Goal: Information Seeking & Learning: Learn about a topic

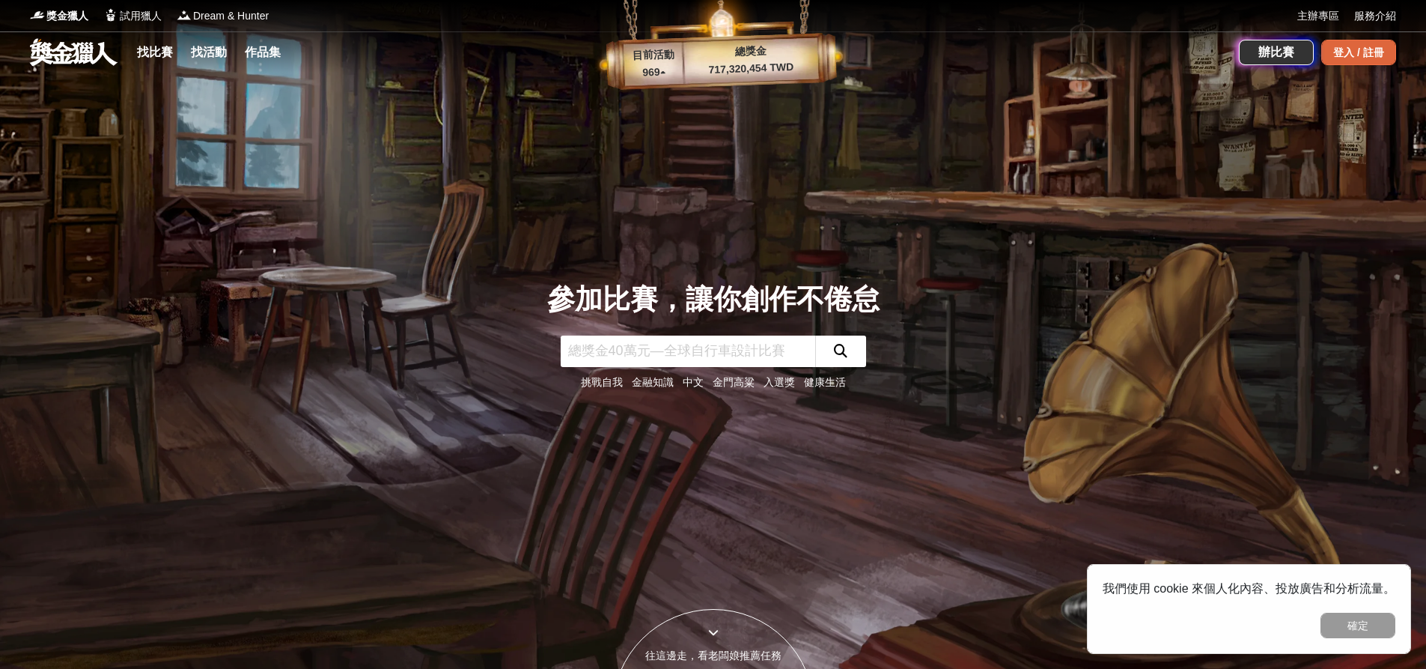
click at [1363, 43] on div "登入 / 註冊" at bounding box center [1359, 52] width 75 height 25
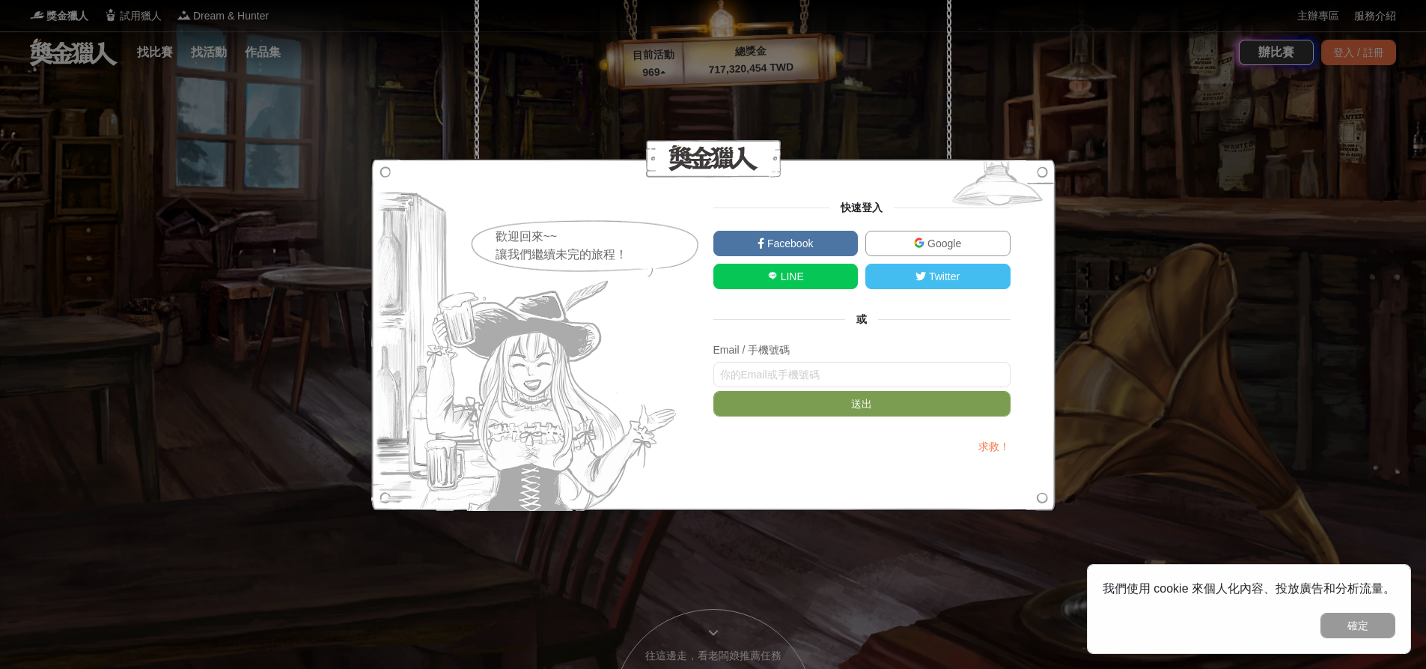
click at [957, 237] on span "Google" at bounding box center [943, 243] width 37 height 12
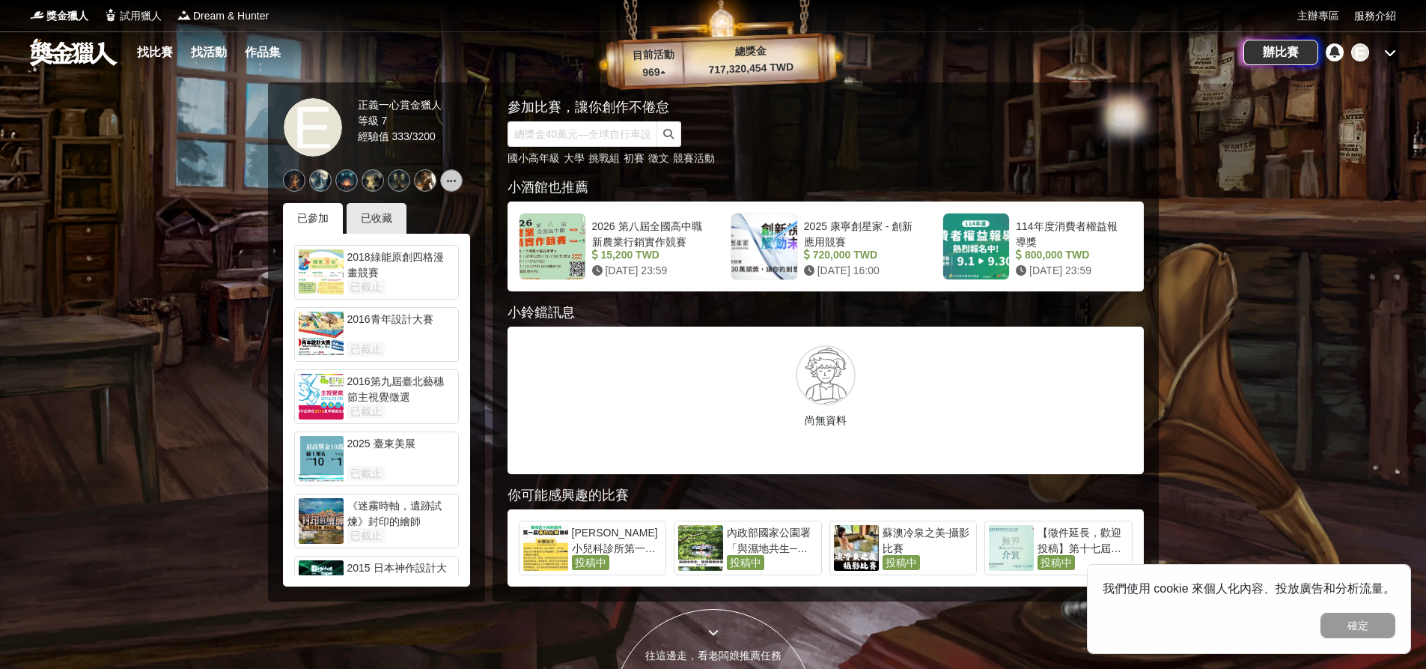
click at [1392, 60] on div "E" at bounding box center [1374, 52] width 45 height 18
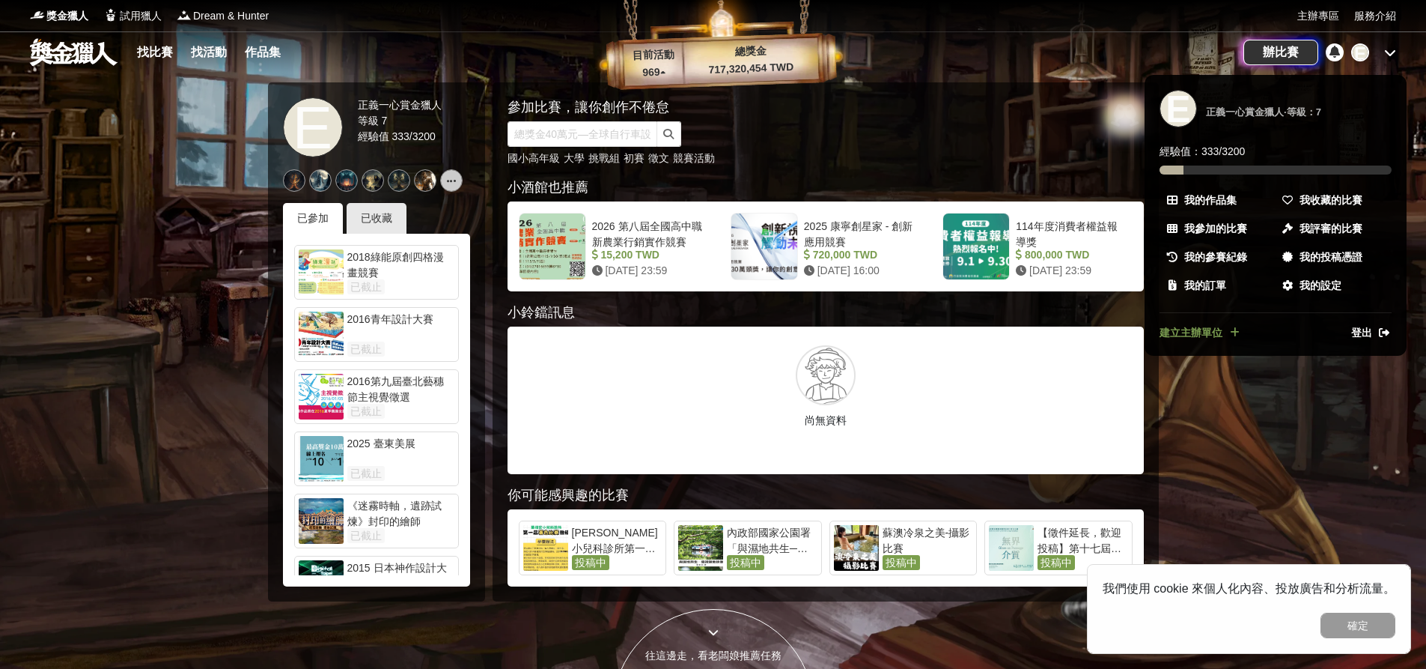
click at [1392, 60] on div at bounding box center [713, 334] width 1426 height 669
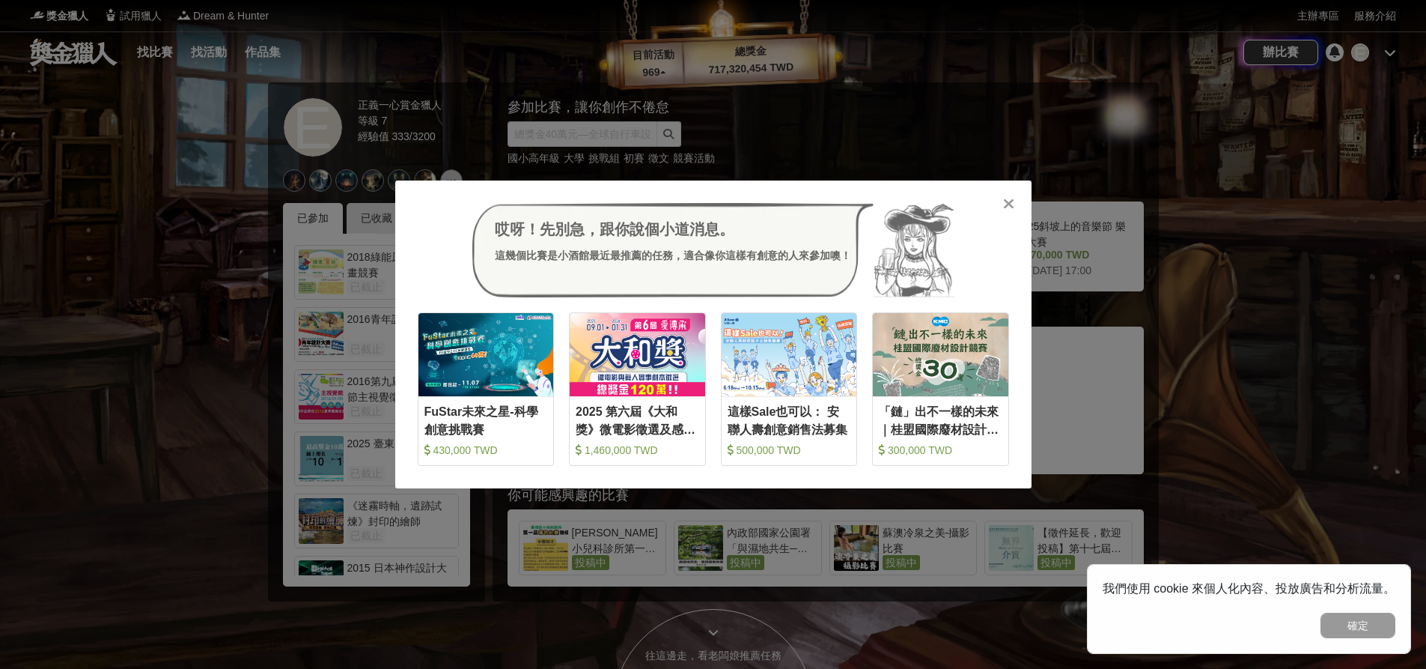
click at [1009, 203] on icon at bounding box center [1008, 203] width 11 height 15
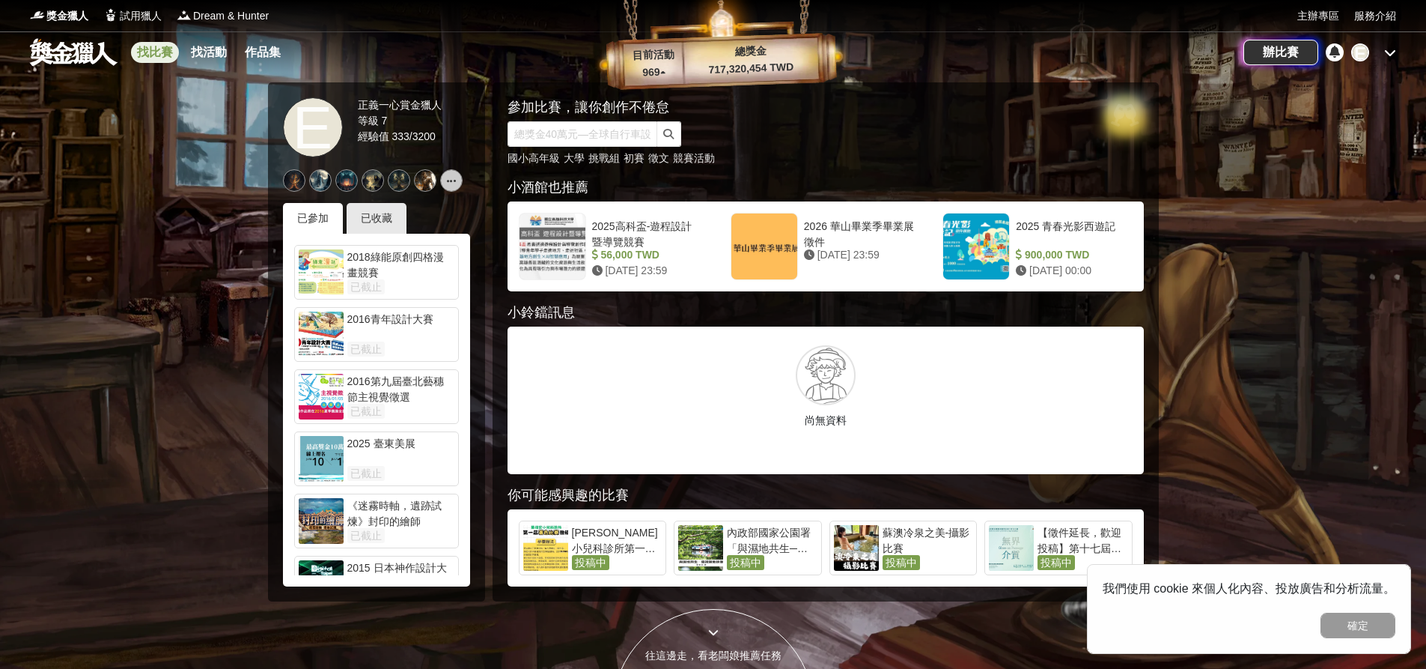
click at [142, 49] on link "找比賽" at bounding box center [155, 52] width 48 height 21
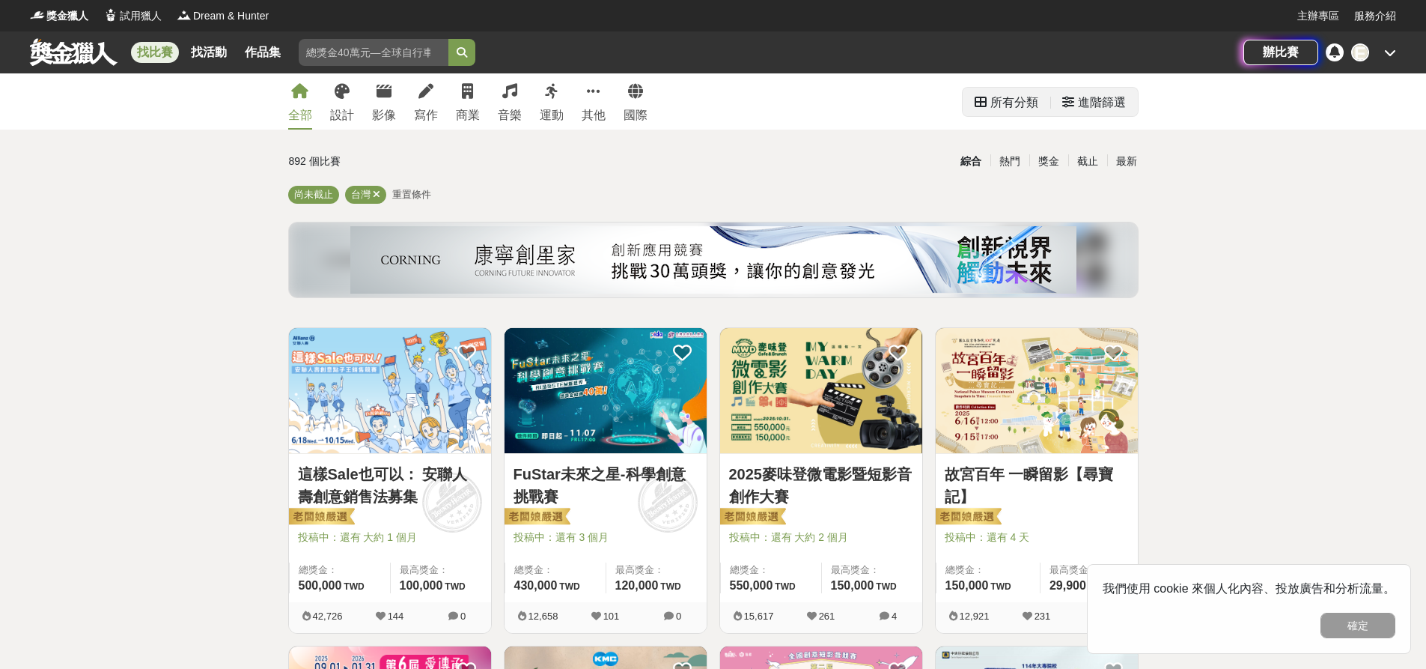
click at [1113, 110] on div "進階篩選" at bounding box center [1102, 103] width 48 height 30
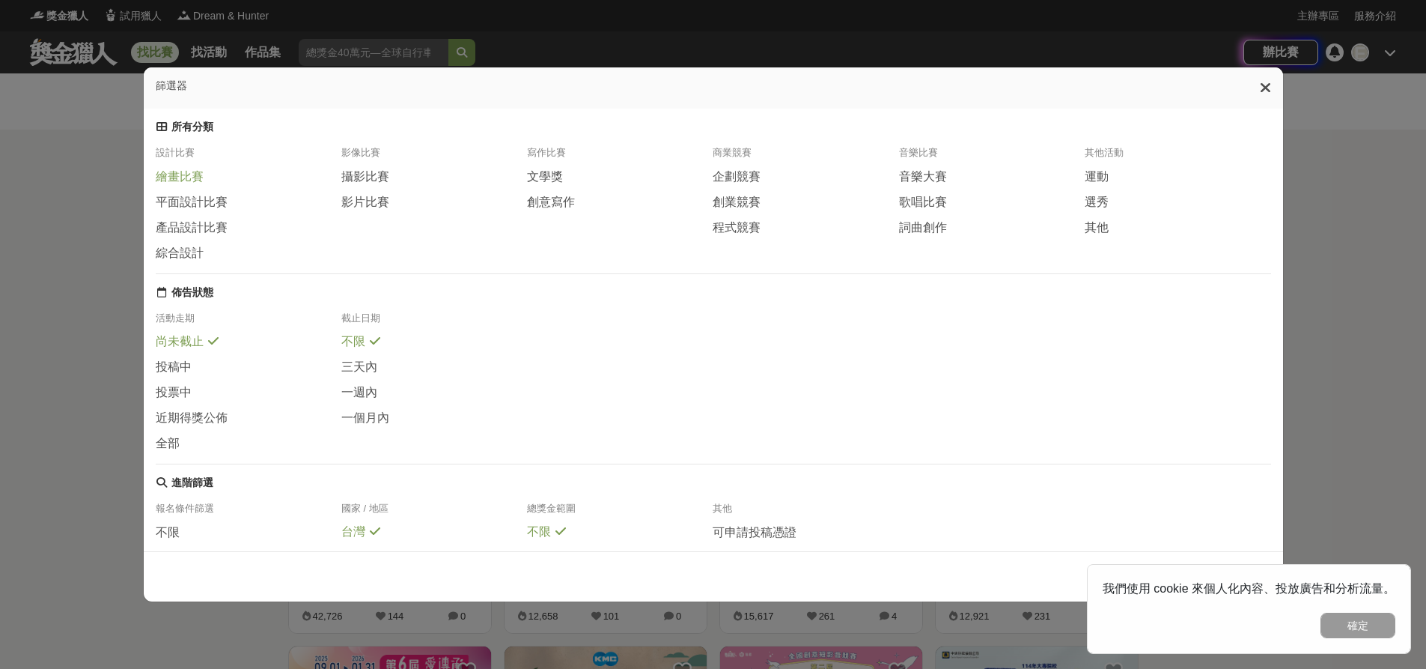
click at [159, 185] on span "繪畫比賽" at bounding box center [180, 177] width 48 height 16
click at [1378, 620] on button "確定" at bounding box center [1358, 625] width 75 height 25
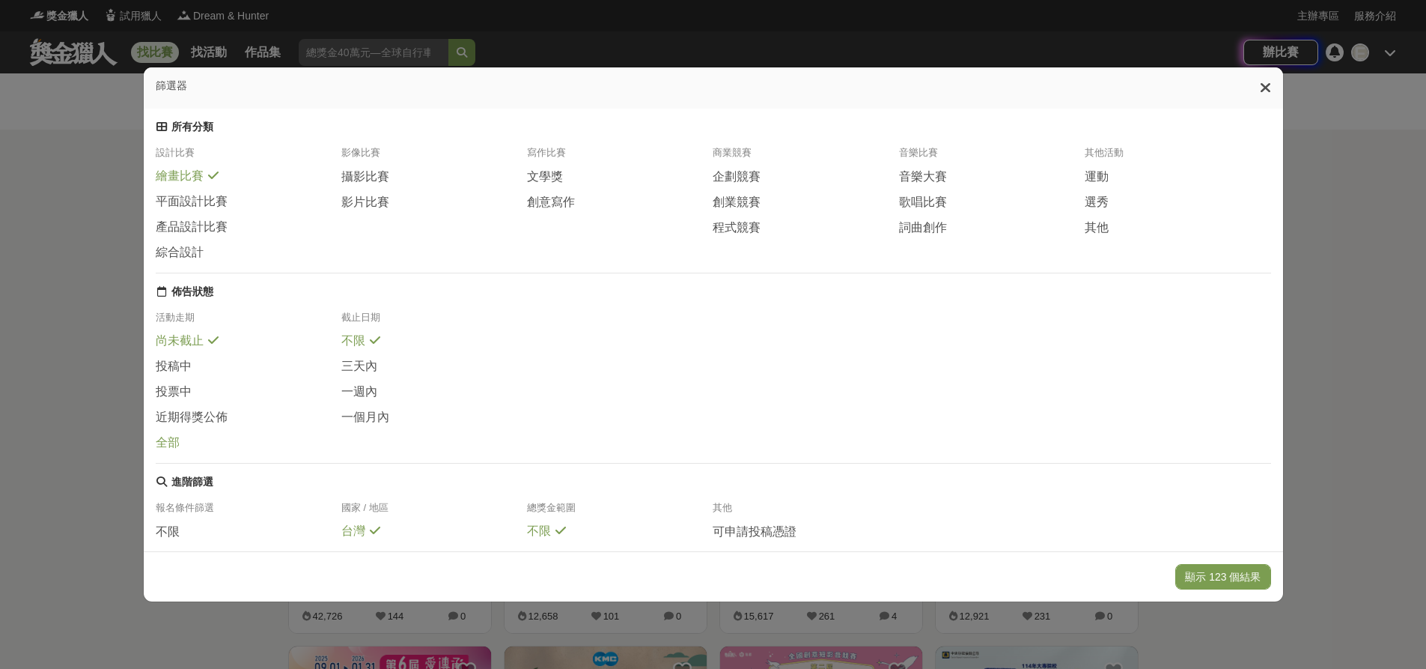
click at [169, 451] on span "全部" at bounding box center [168, 443] width 24 height 16
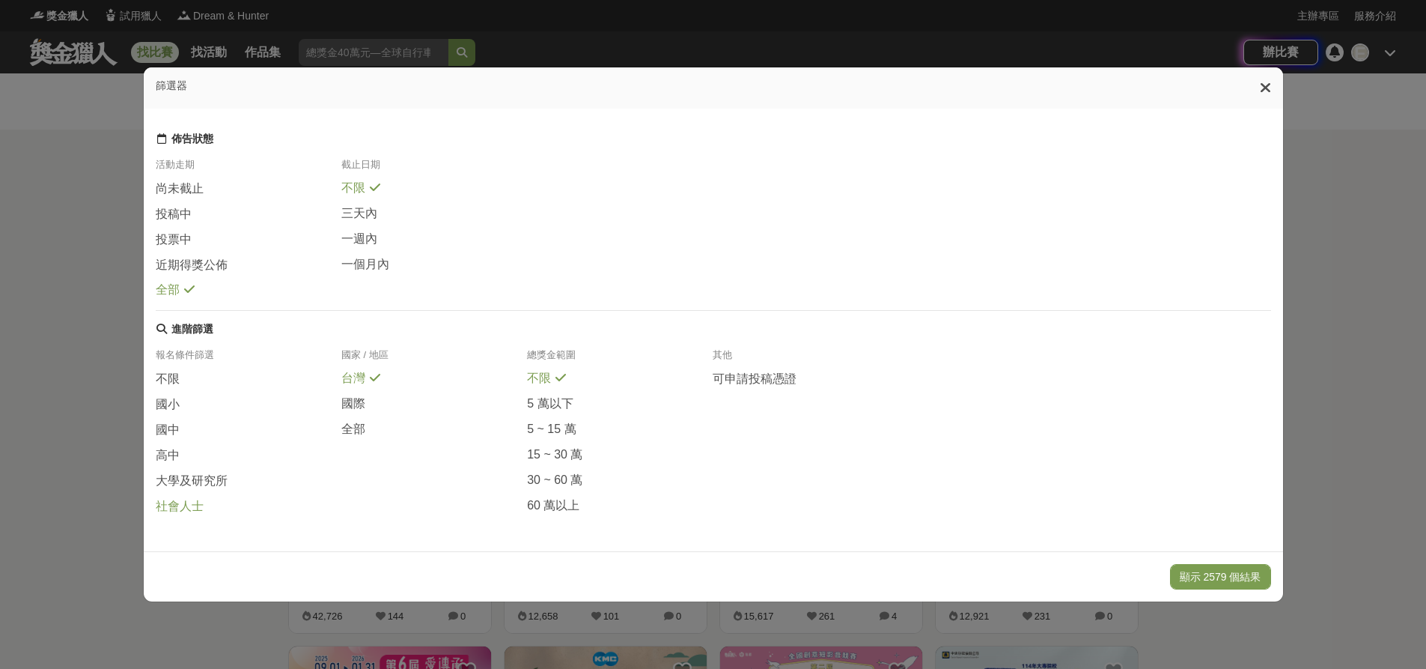
click at [186, 512] on span "社會人士" at bounding box center [180, 507] width 48 height 16
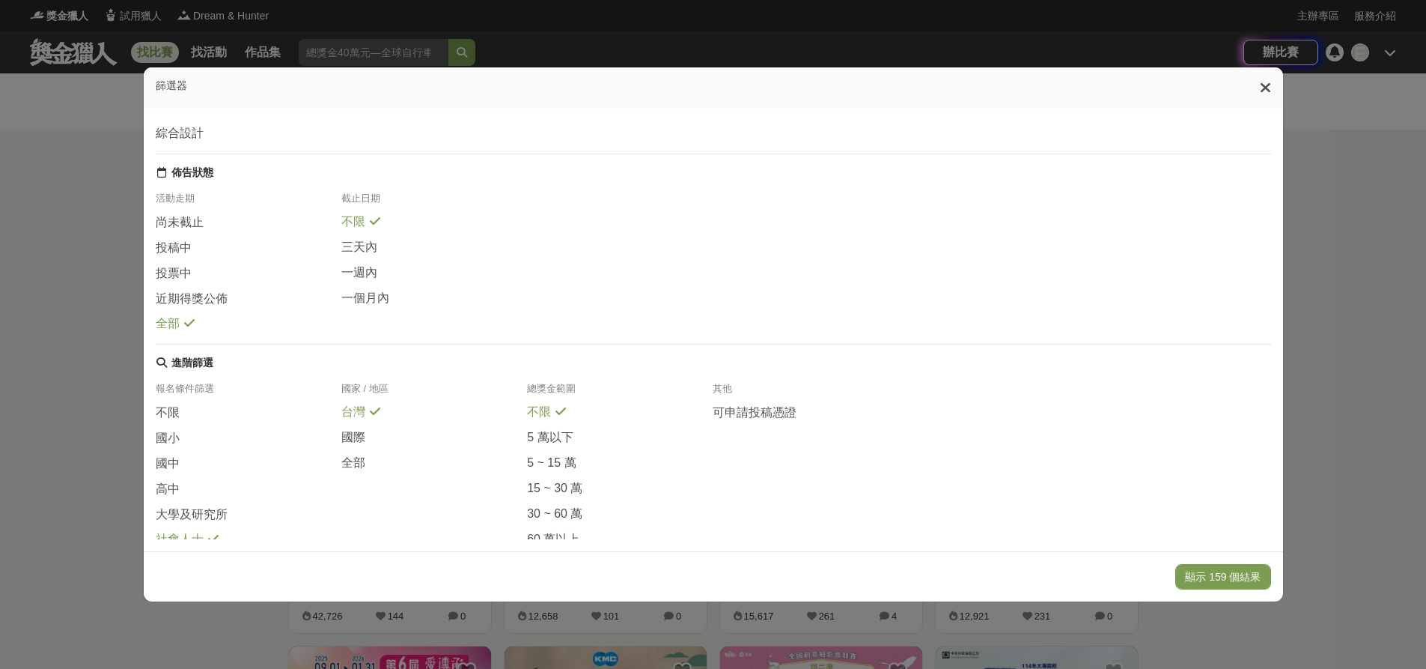
scroll to position [0, 0]
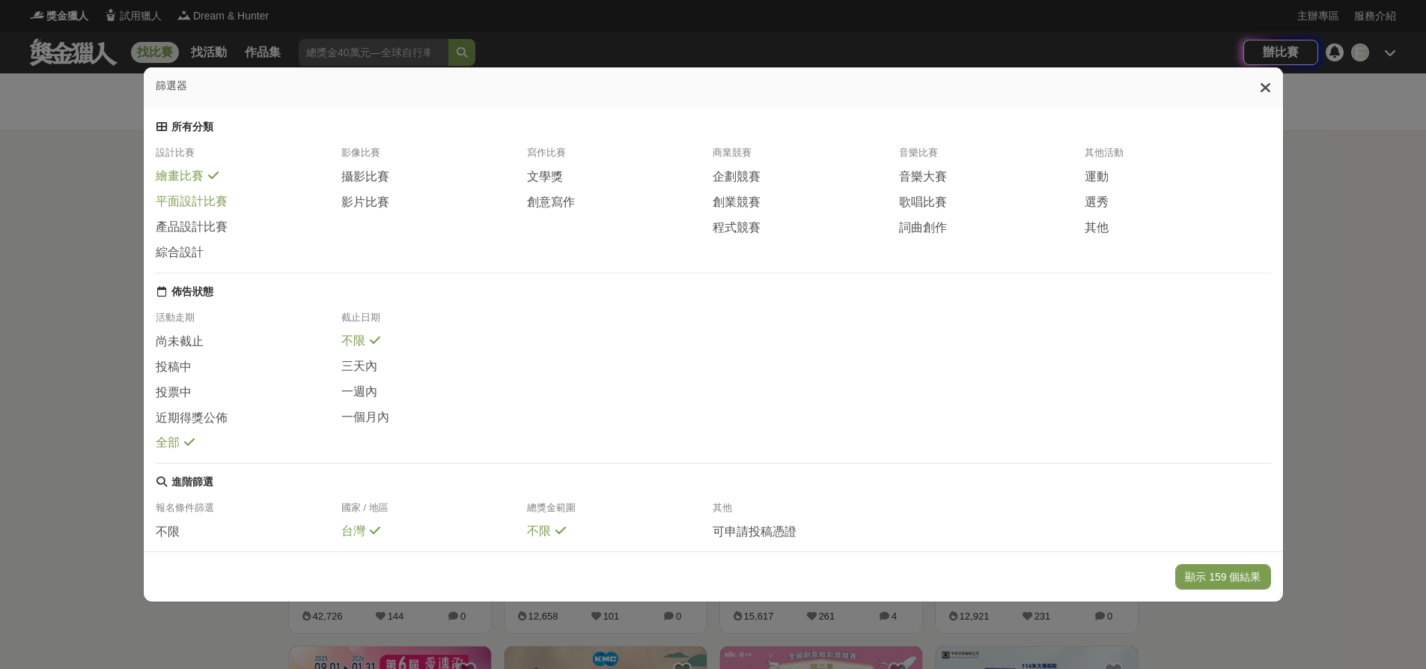
click at [198, 210] on span "平面設計比賽" at bounding box center [192, 202] width 72 height 16
click at [1224, 577] on button "顯示 232 個結果" at bounding box center [1223, 576] width 95 height 25
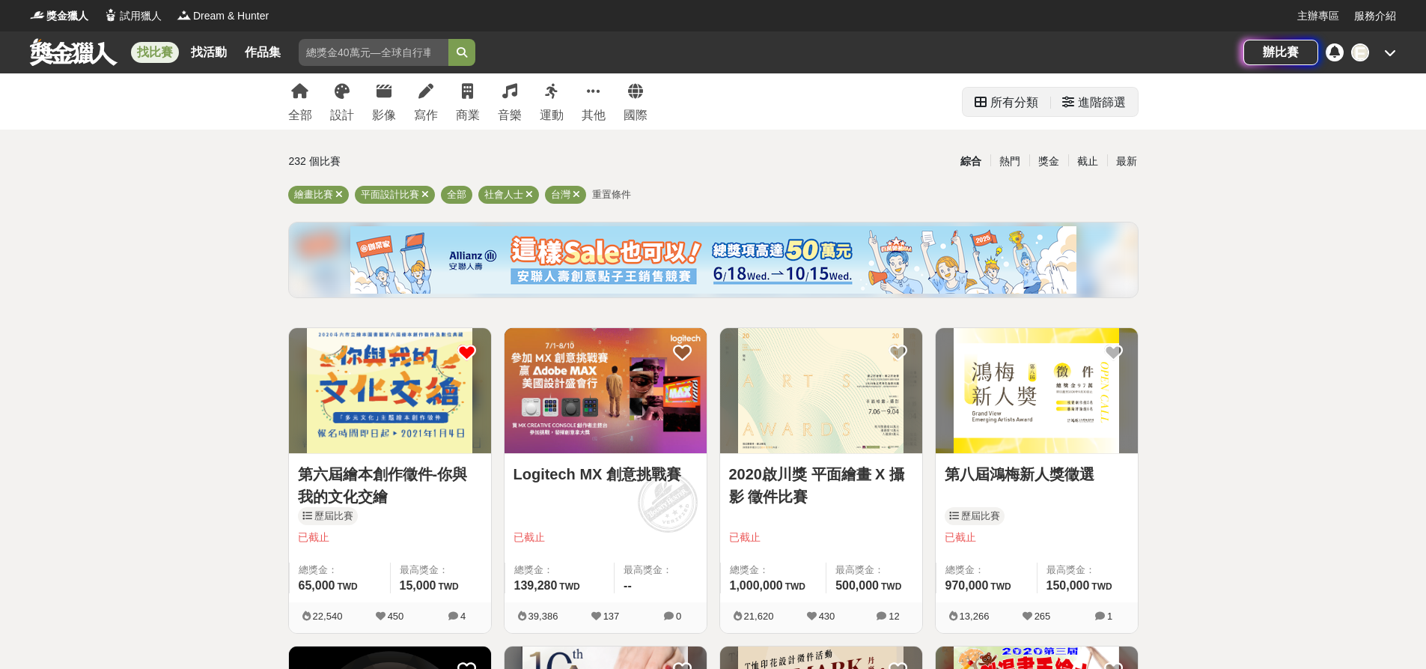
click at [1113, 106] on div "進階篩選" at bounding box center [1102, 103] width 48 height 30
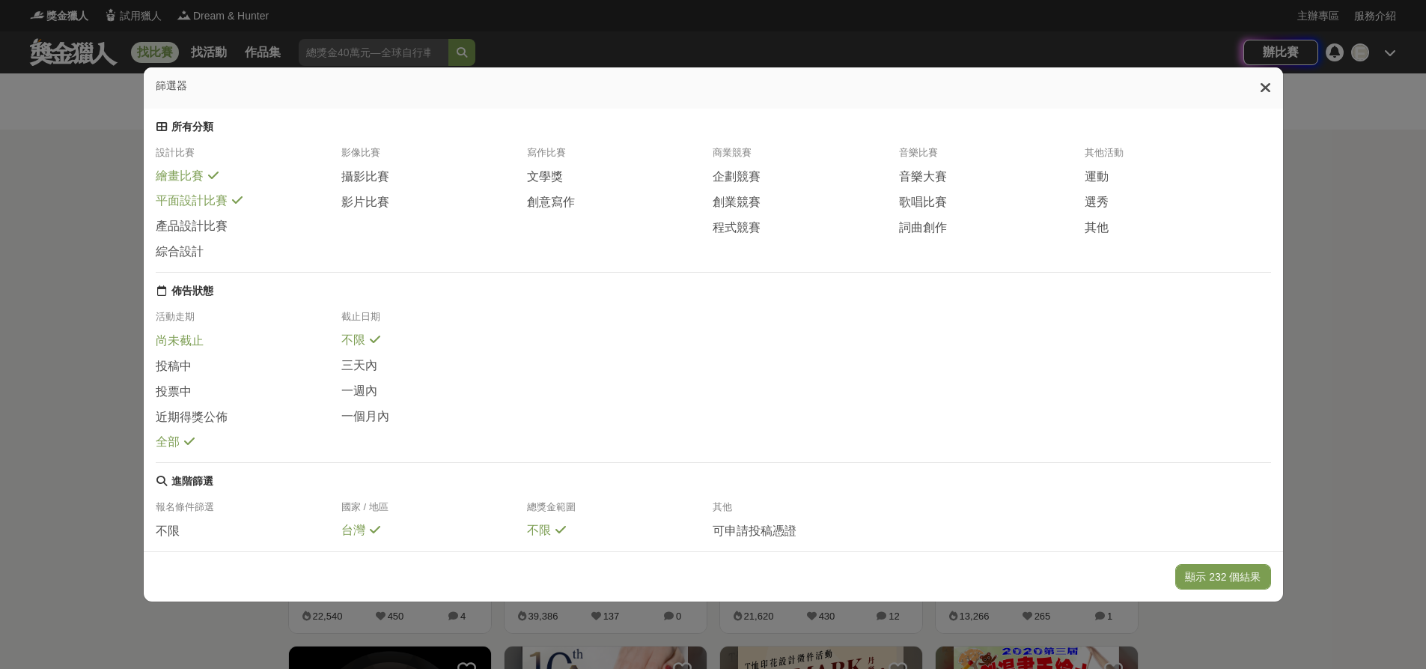
click at [180, 349] on span "尚未截止" at bounding box center [180, 341] width 48 height 16
click at [165, 374] on span "投稿中" at bounding box center [174, 366] width 36 height 16
click at [180, 349] on span "尚未截止" at bounding box center [180, 341] width 48 height 16
click at [1240, 573] on button "顯示 6 個結果" at bounding box center [1230, 576] width 84 height 25
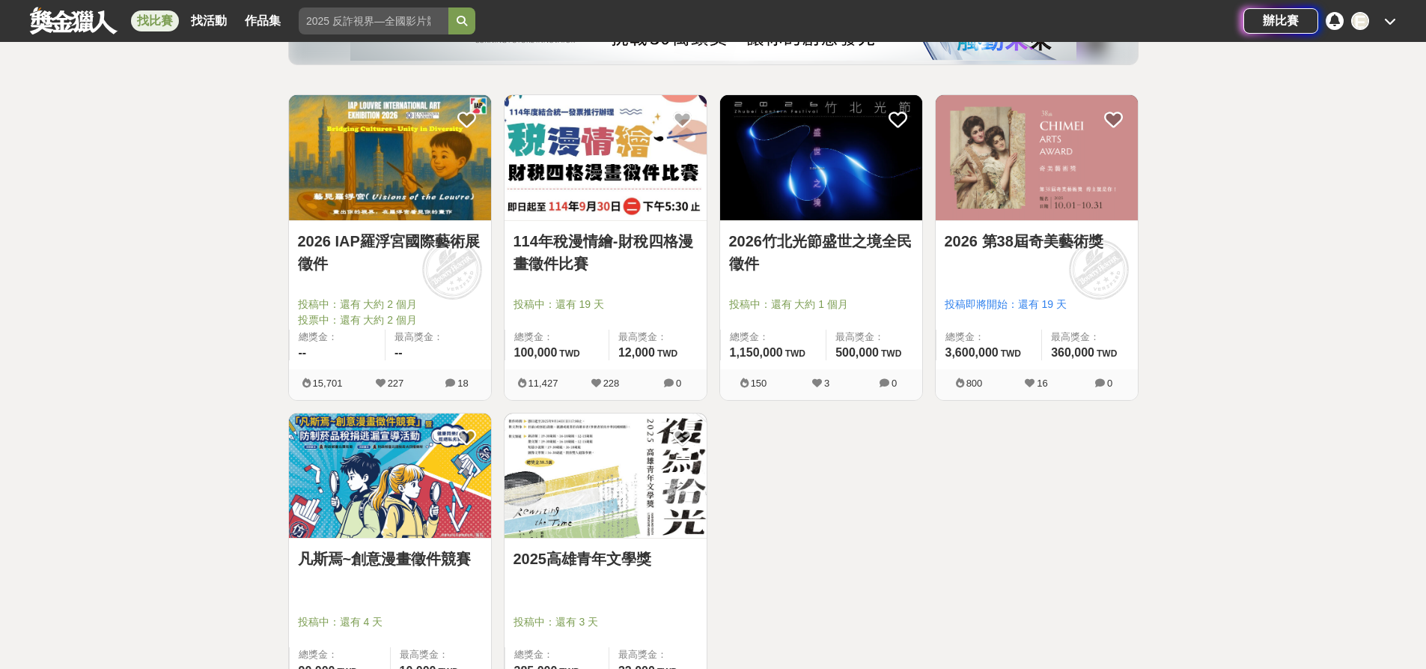
scroll to position [225, 0]
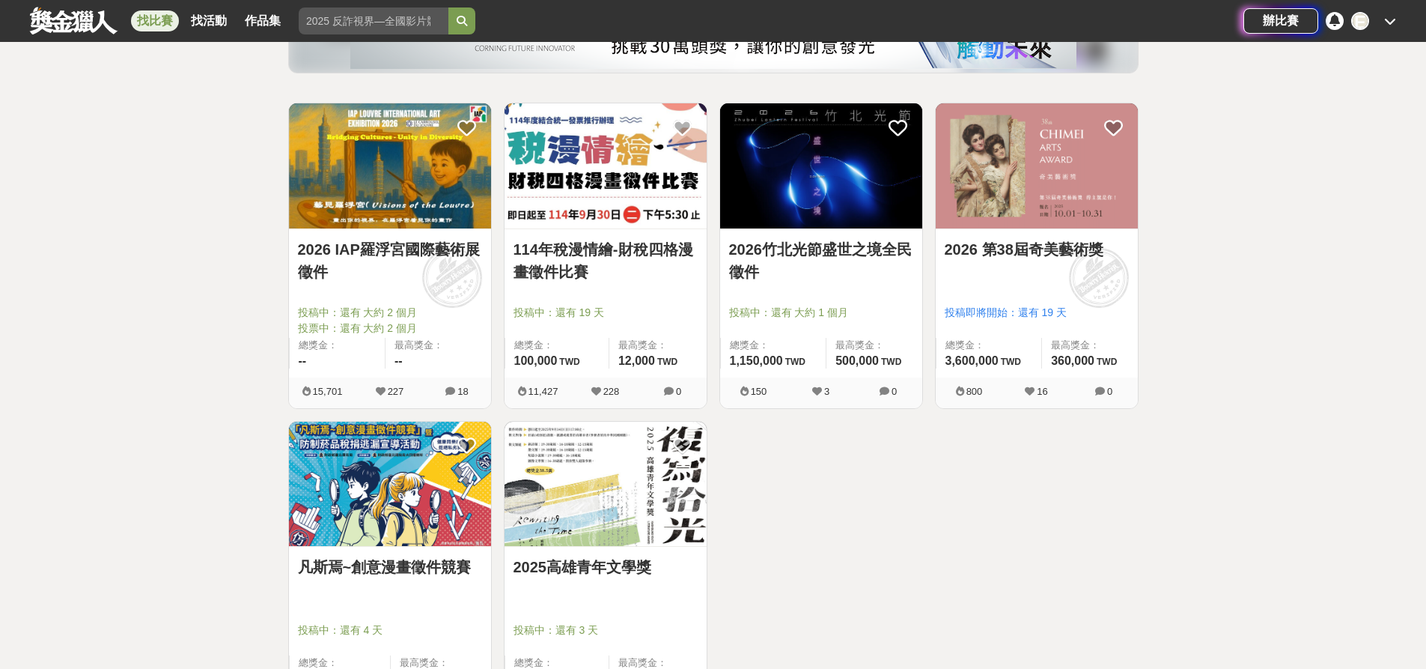
click at [1060, 249] on link "2026 第38屆奇美藝術獎" at bounding box center [1037, 249] width 184 height 22
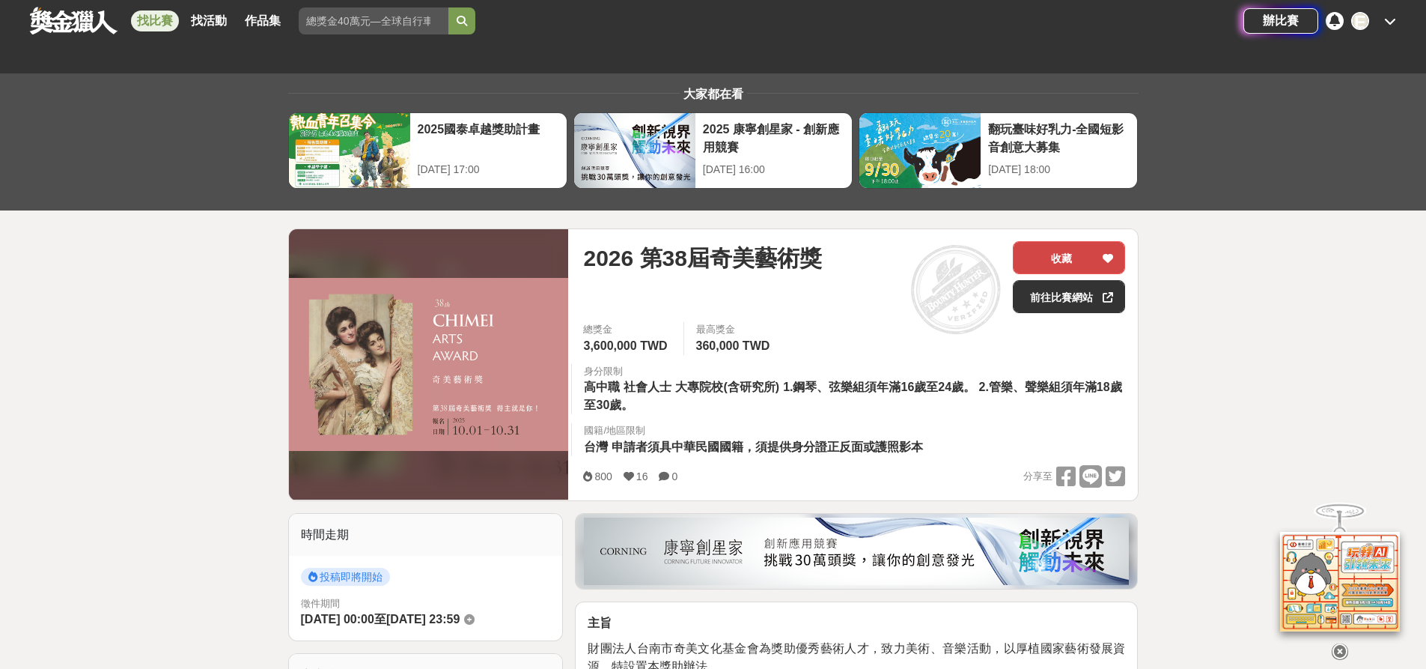
click at [1104, 260] on icon at bounding box center [1108, 258] width 10 height 10
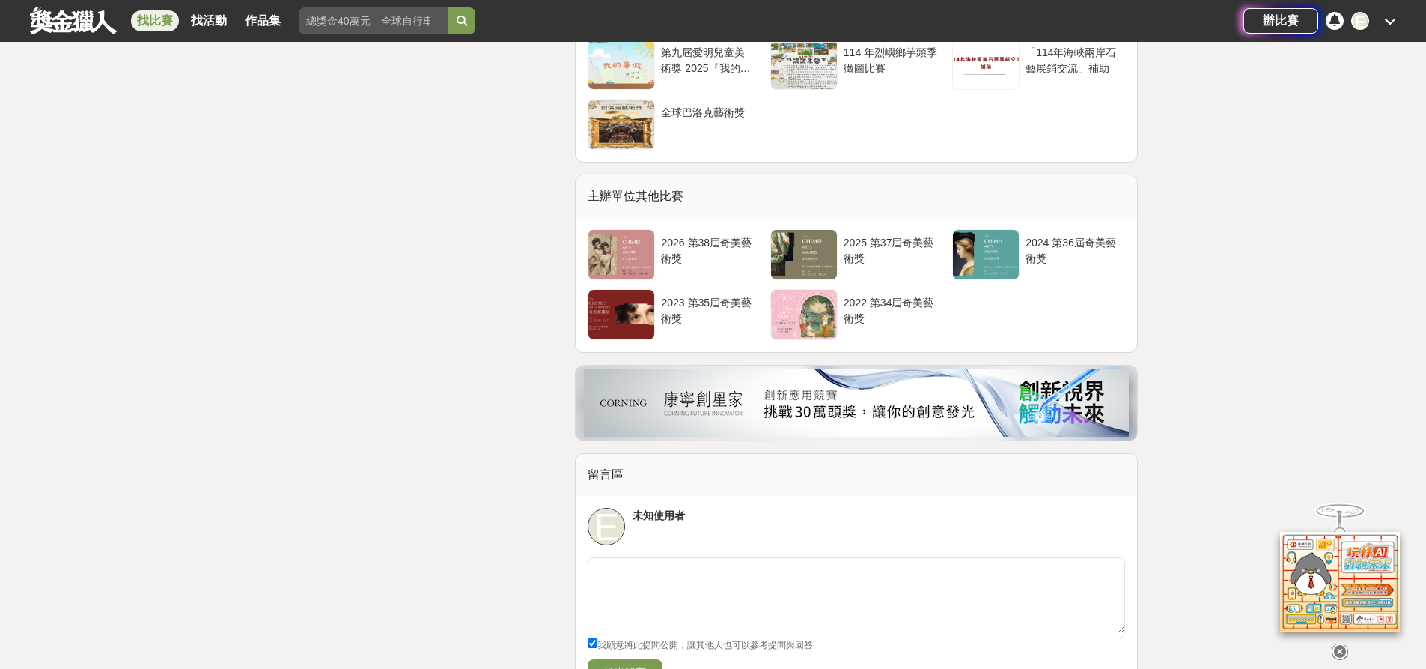
scroll to position [3805, 0]
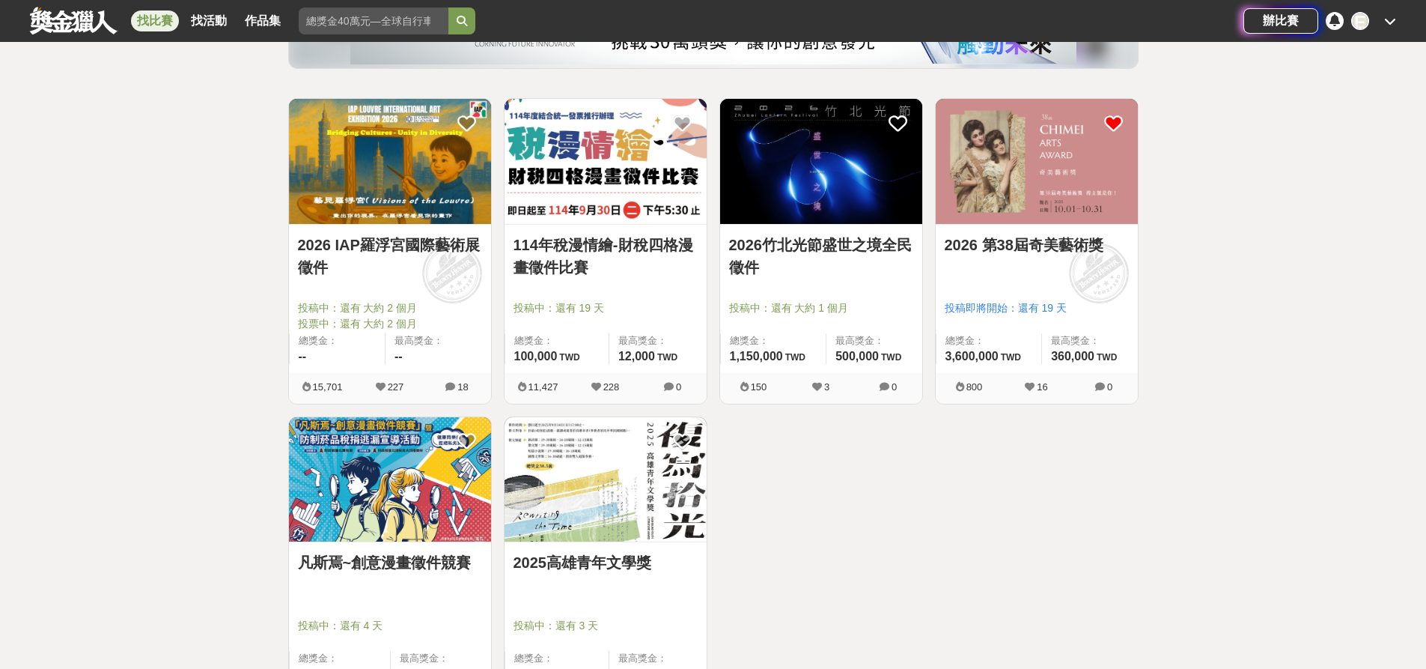
scroll to position [225, 0]
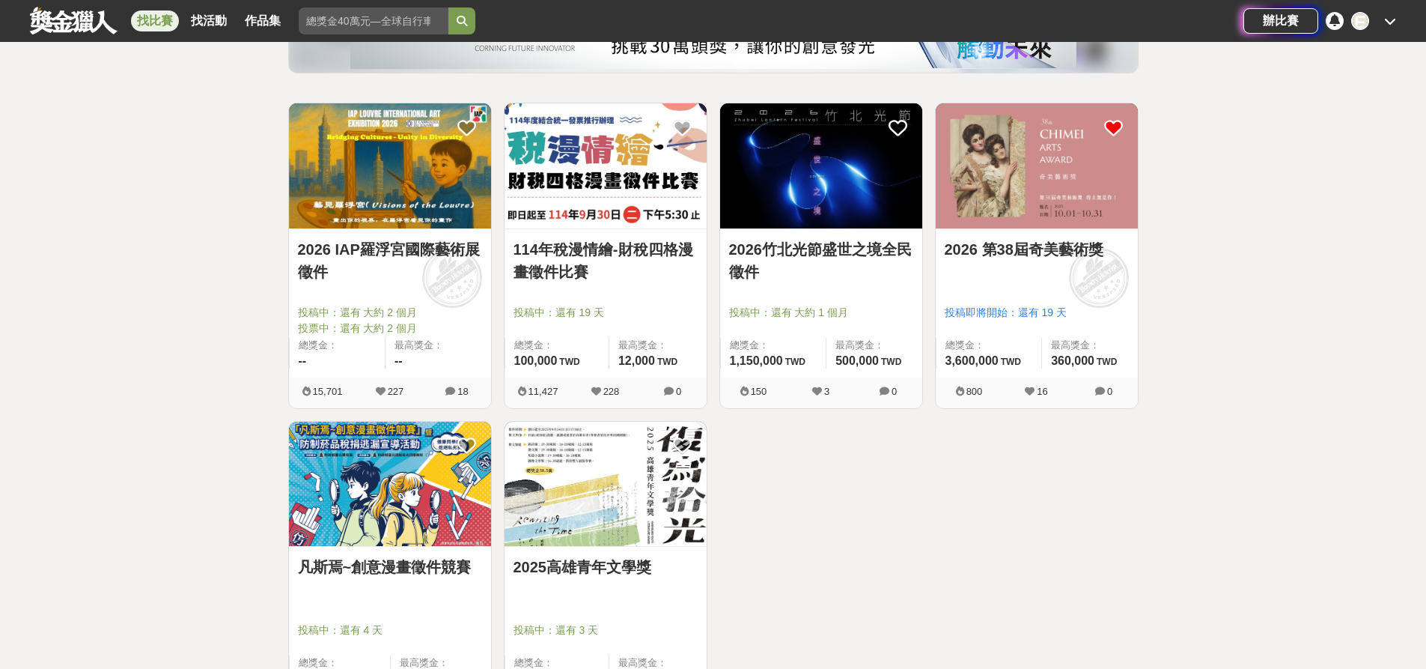
click at [341, 242] on link "2026 IAP羅浮宮國際藝術展徵件" at bounding box center [390, 260] width 184 height 45
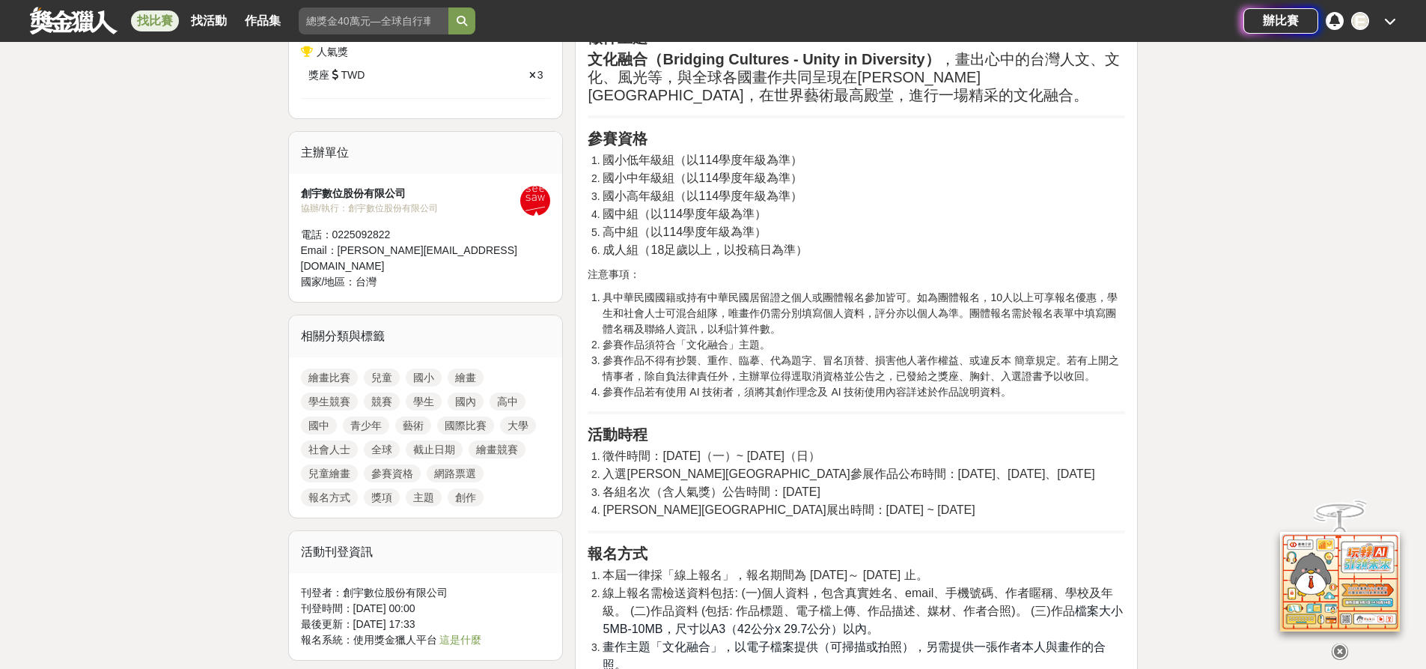
scroll to position [899, 0]
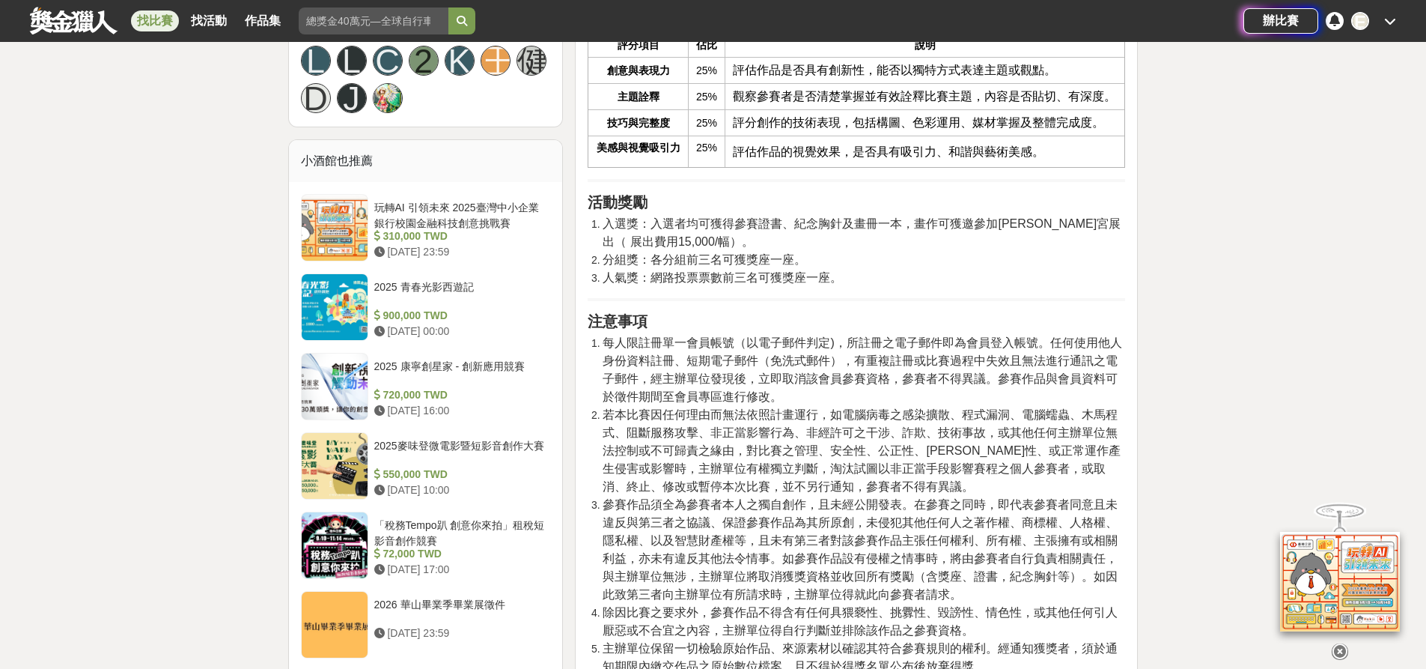
drag, startPoint x: 148, startPoint y: 316, endPoint x: 214, endPoint y: 143, distance: 185.1
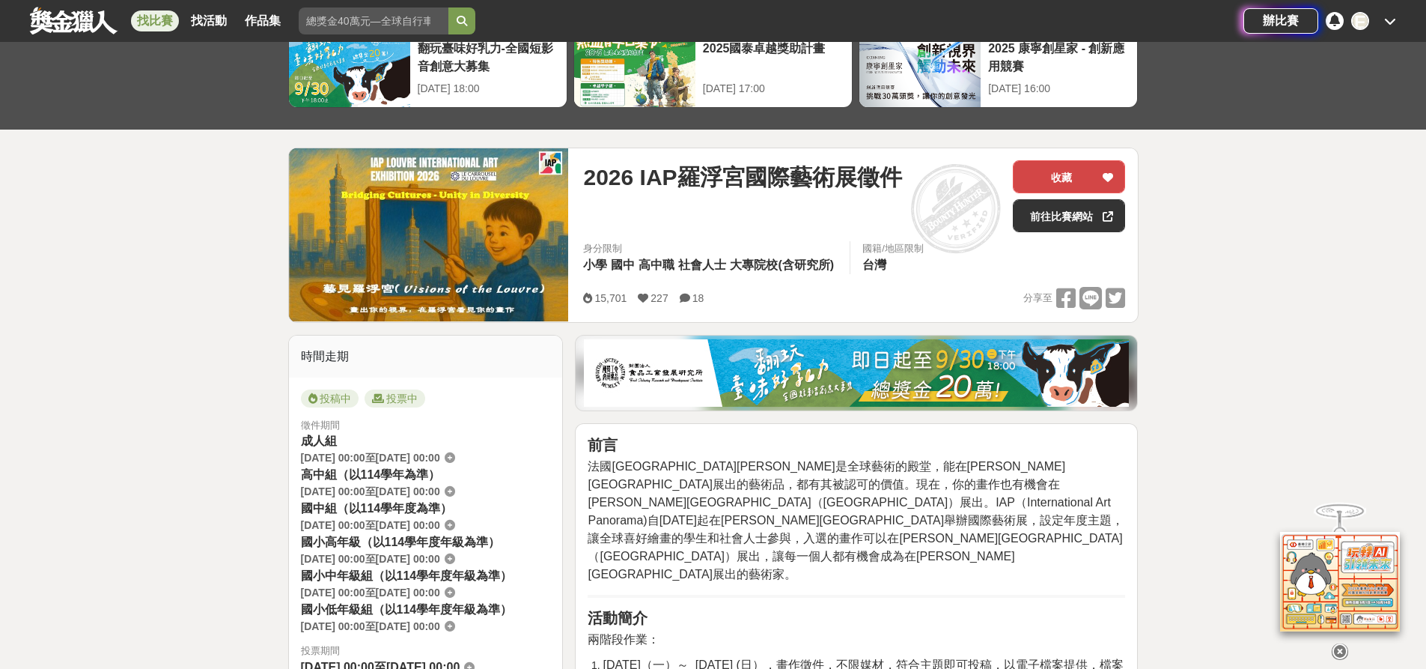
scroll to position [74, 0]
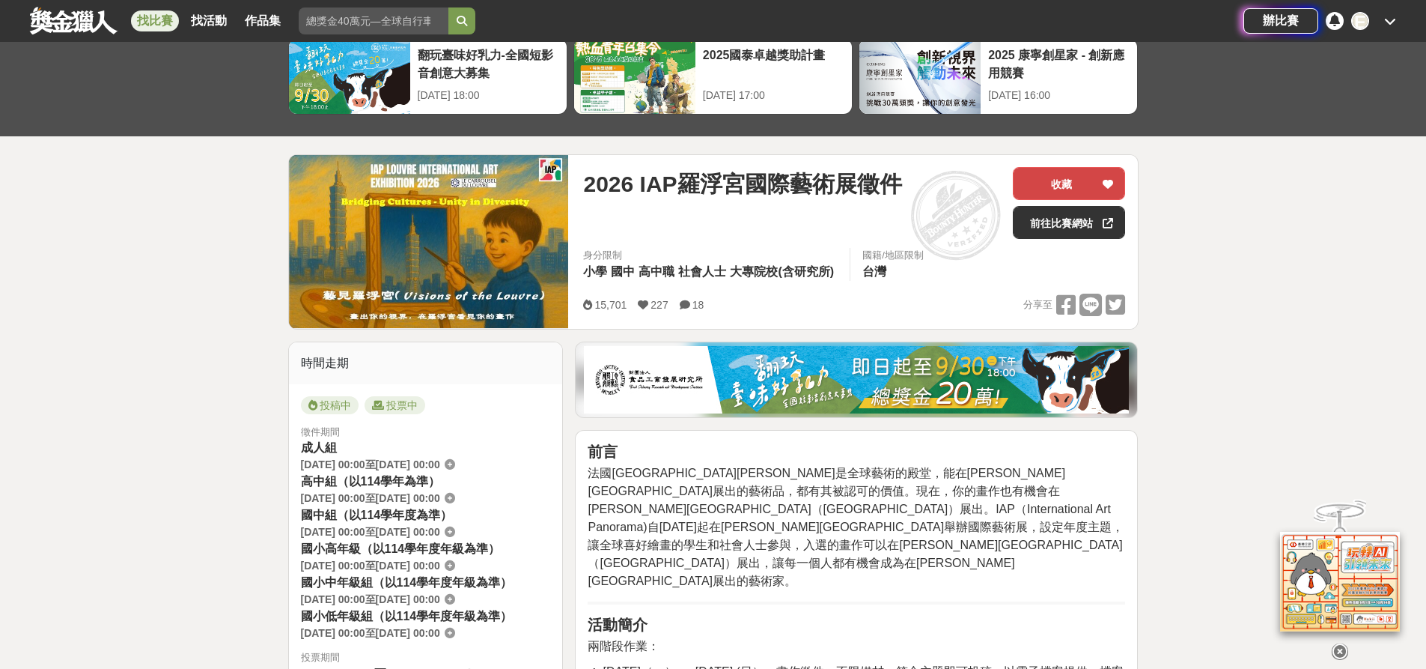
click at [1106, 183] on icon at bounding box center [1108, 184] width 10 height 10
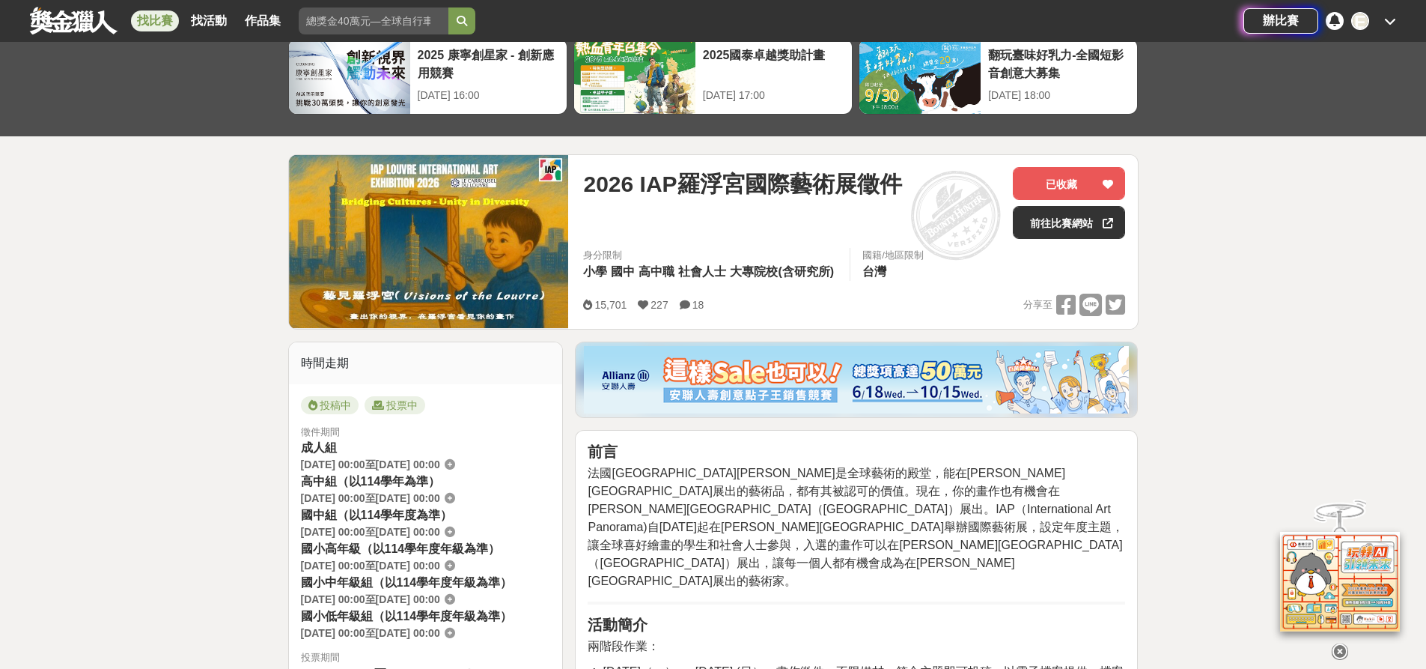
scroll to position [0, 0]
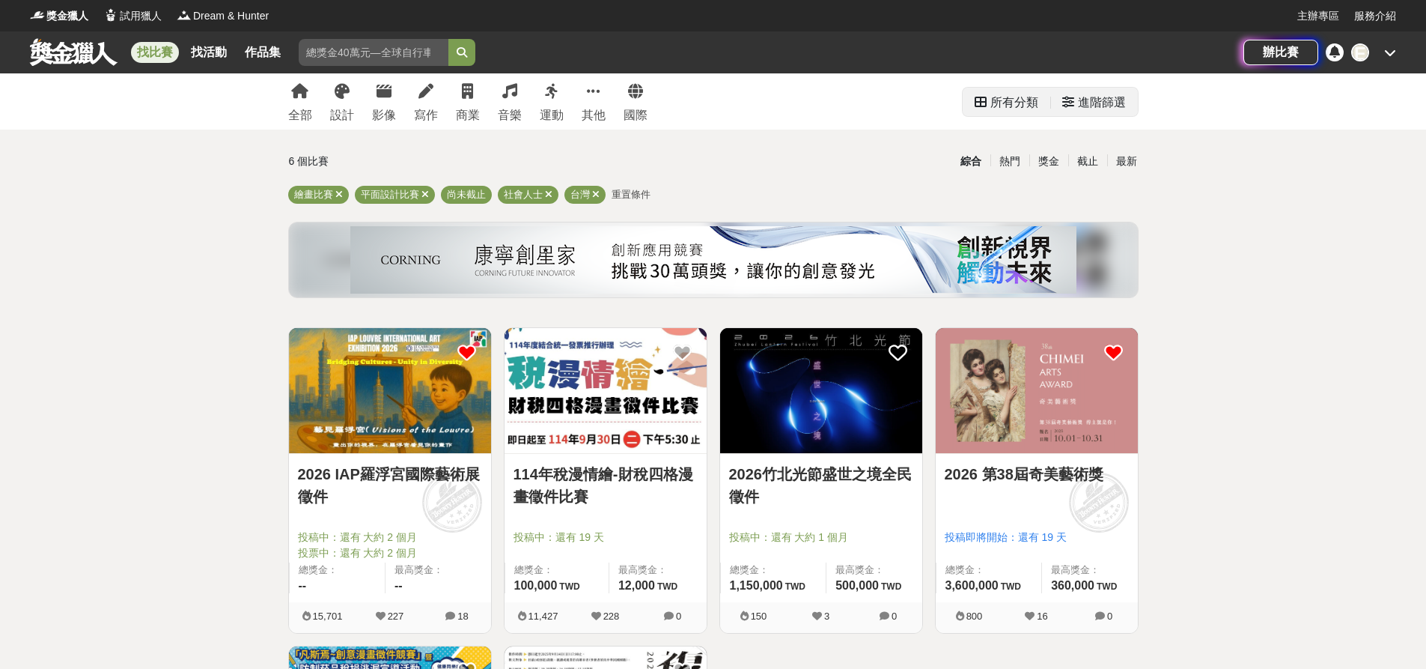
click at [1105, 97] on div "進階篩選" at bounding box center [1102, 103] width 48 height 30
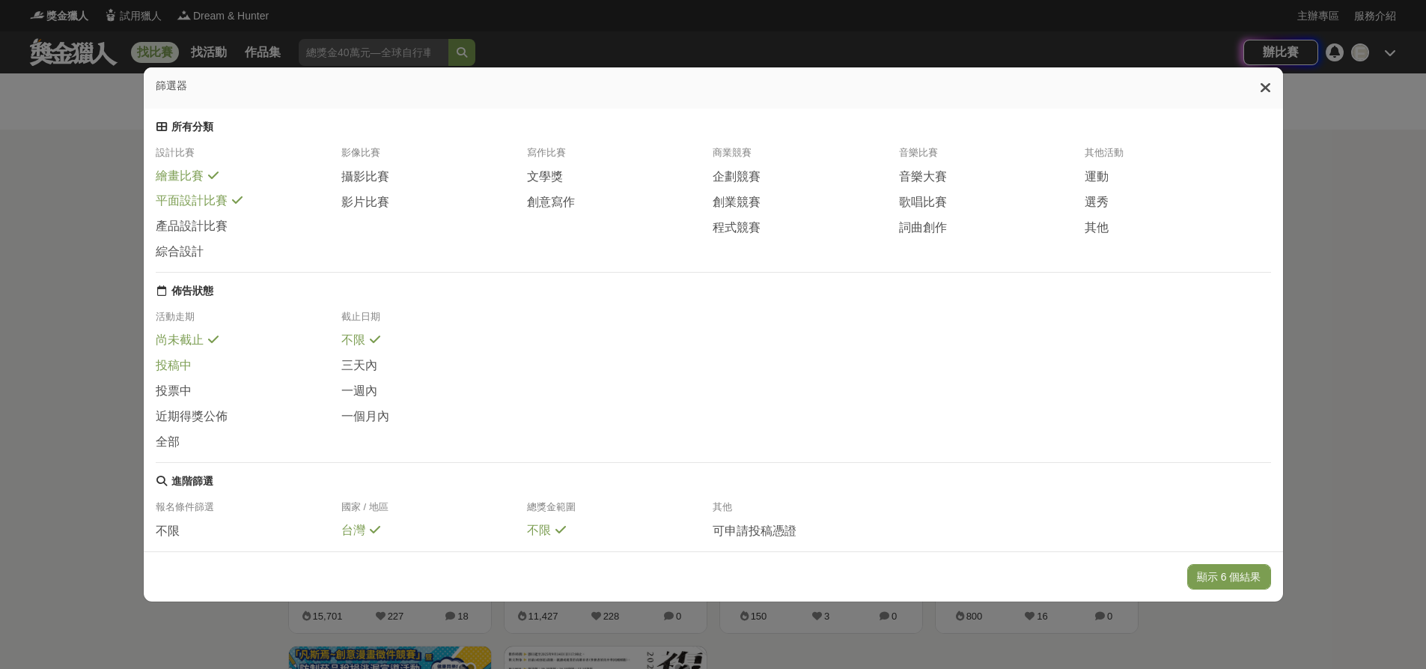
click at [187, 383] on div "投稿中" at bounding box center [249, 369] width 186 height 25
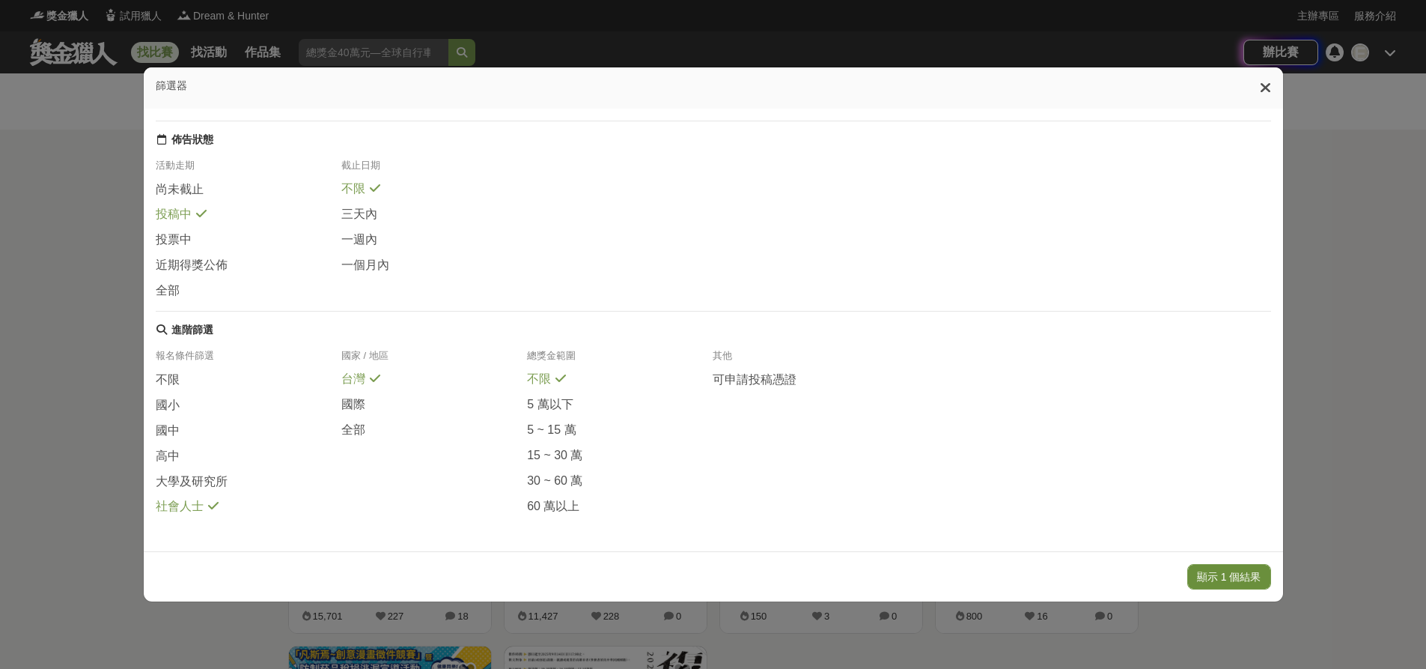
click at [1253, 578] on button "顯示 1 個結果" at bounding box center [1230, 576] width 84 height 25
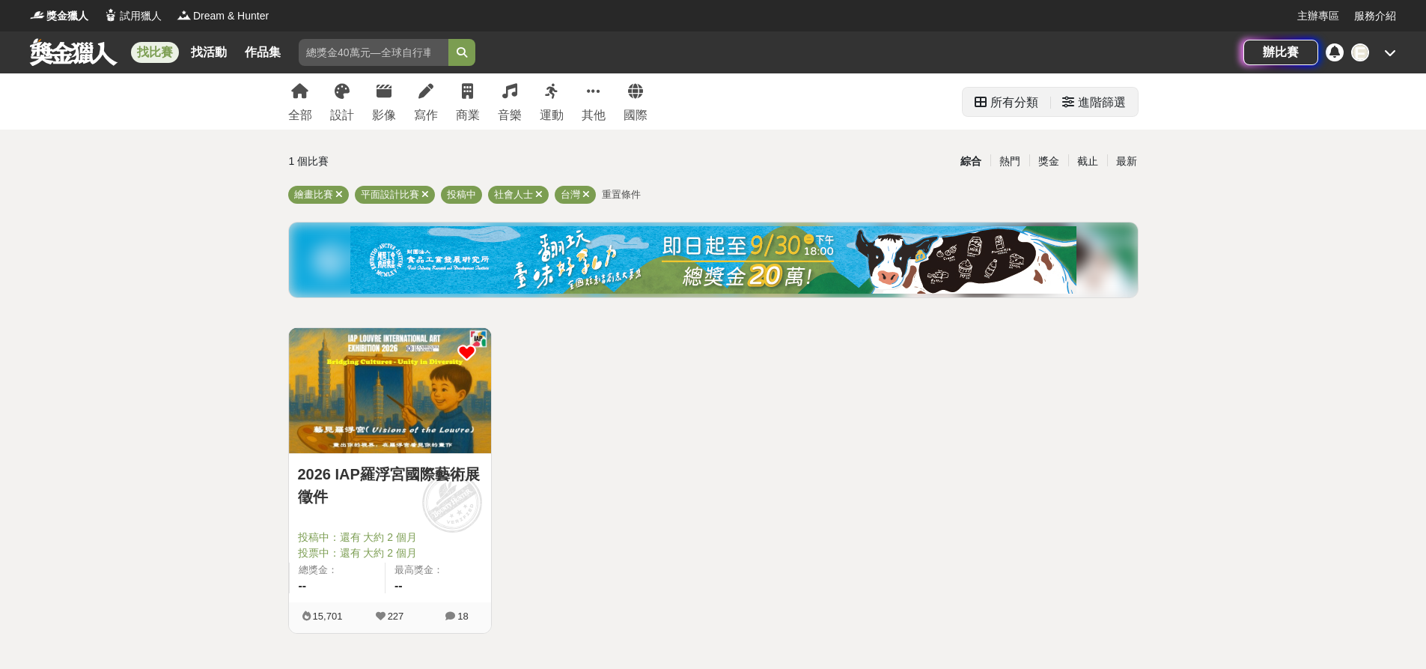
click at [1073, 108] on icon at bounding box center [1069, 102] width 12 height 12
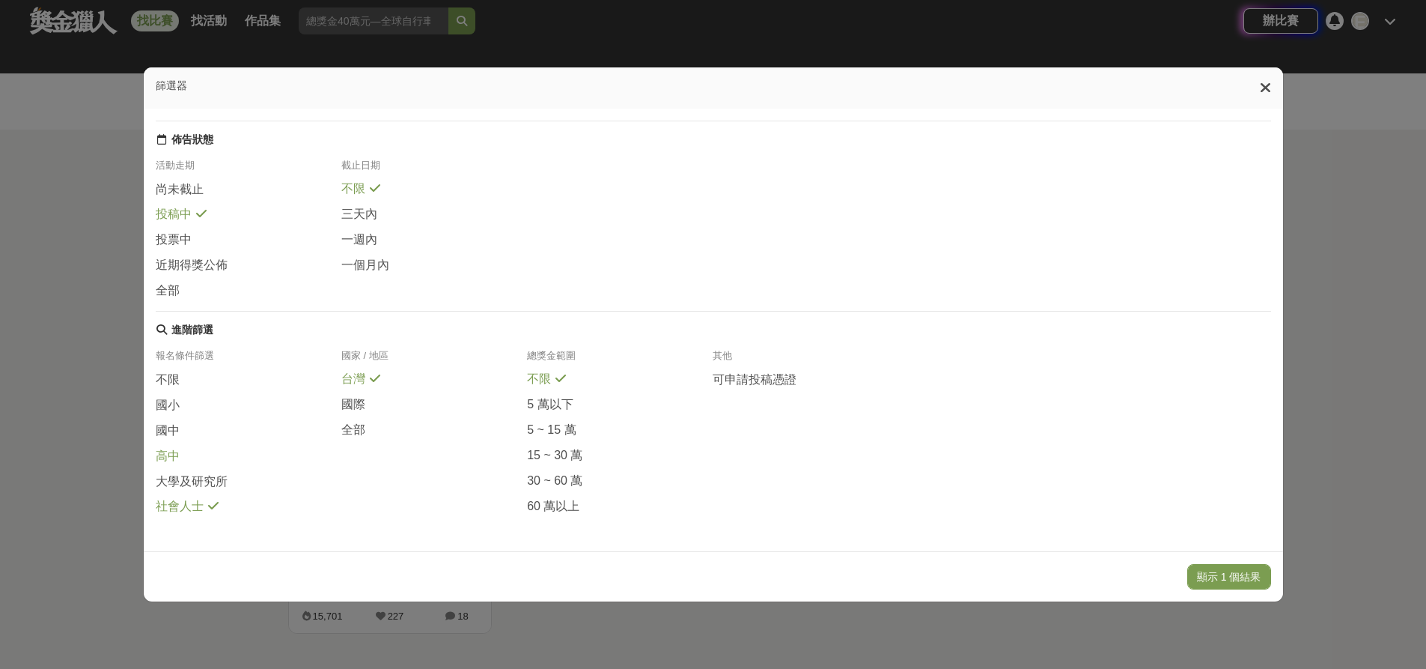
scroll to position [374, 0]
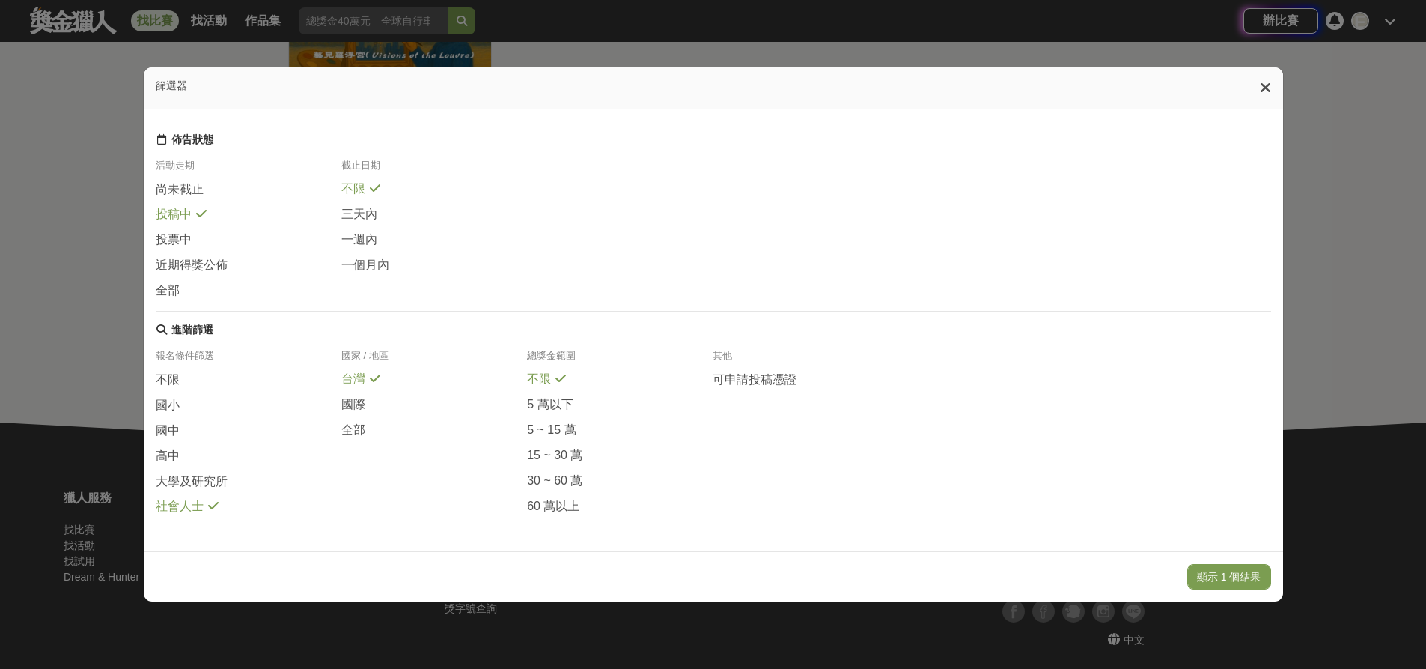
click at [201, 501] on div "社會人士" at bounding box center [249, 507] width 186 height 16
click at [1204, 574] on button "顯示 6 個結果" at bounding box center [1230, 576] width 84 height 25
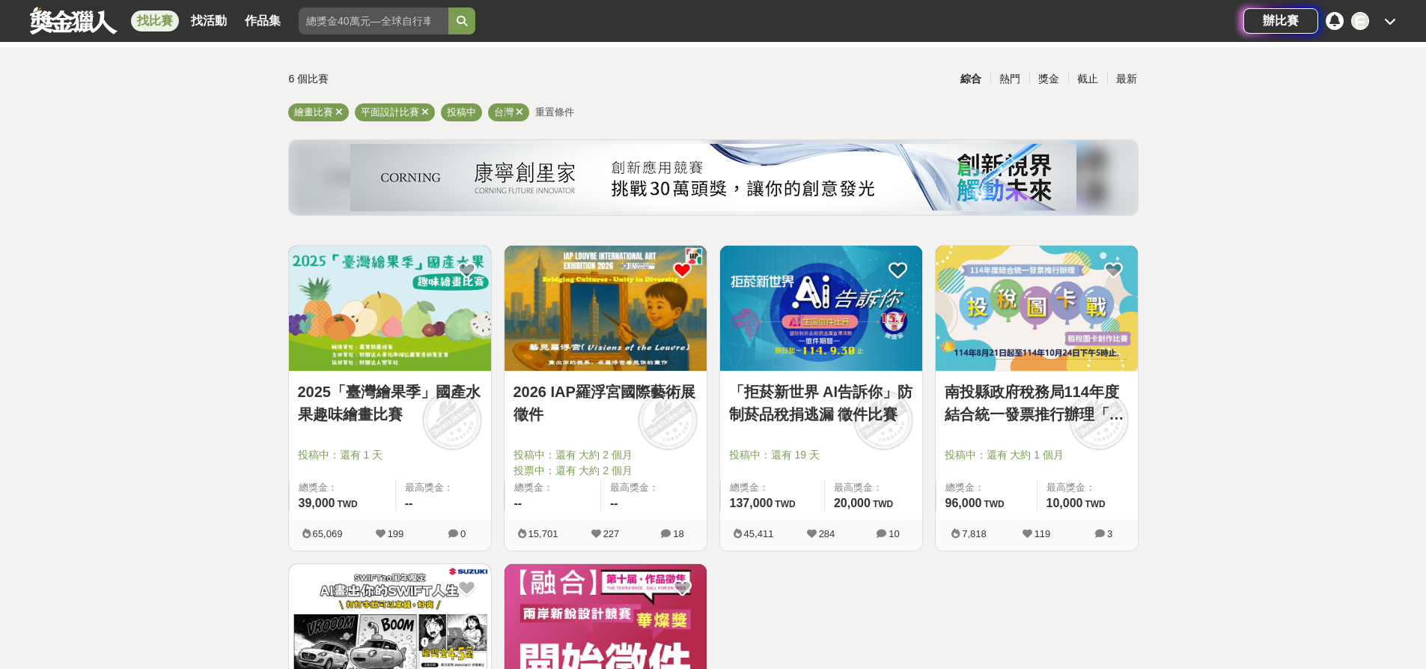
scroll to position [37, 0]
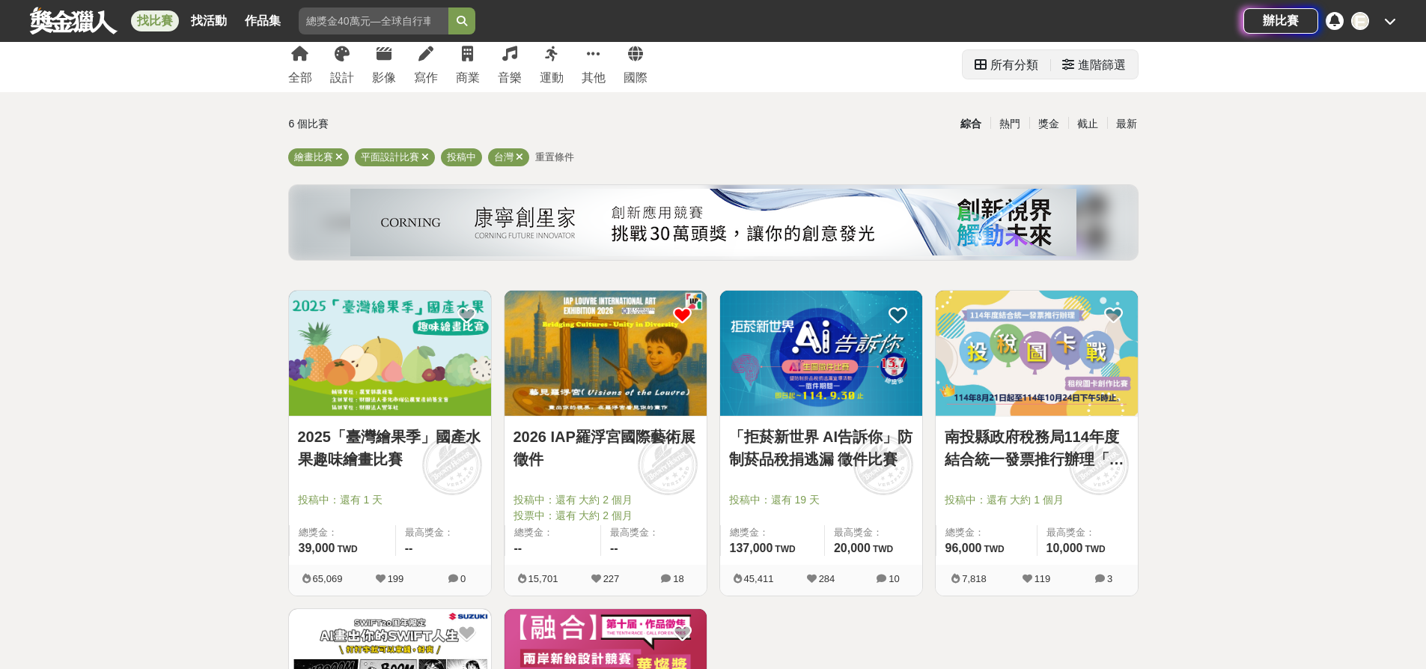
click at [1111, 76] on div "進階篩選" at bounding box center [1102, 65] width 48 height 30
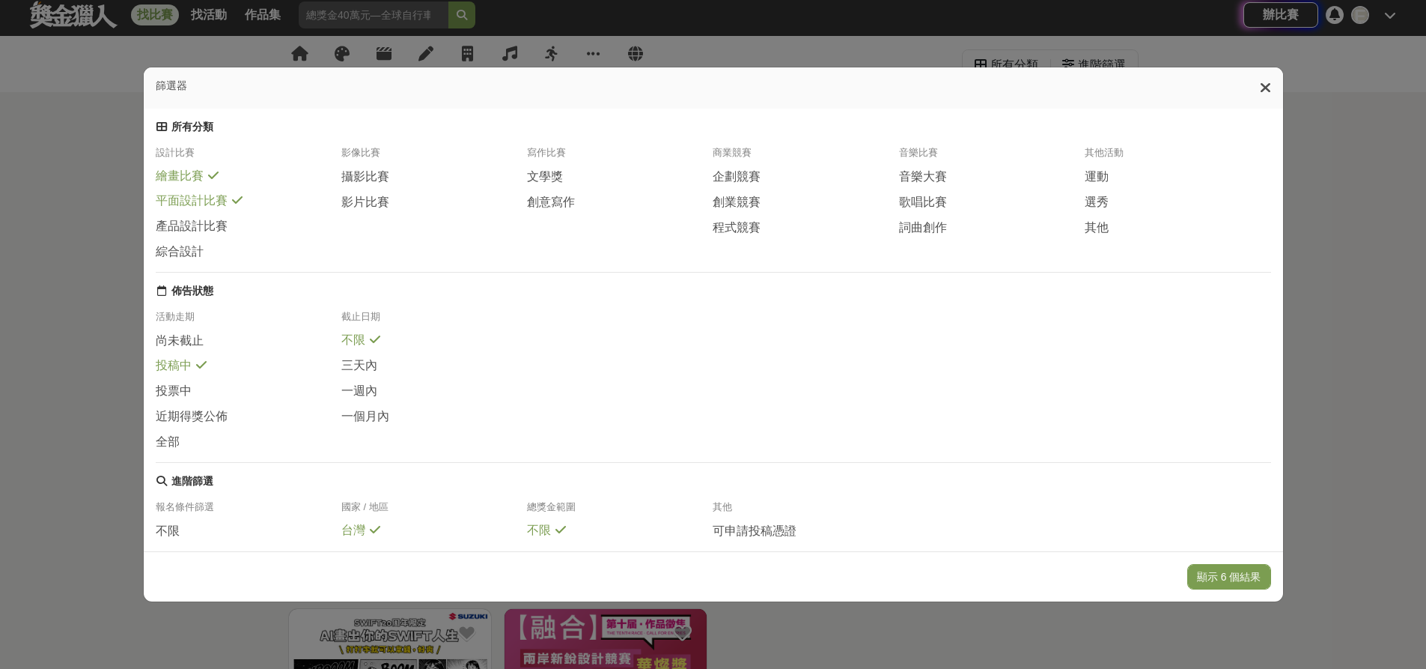
scroll to position [0, 0]
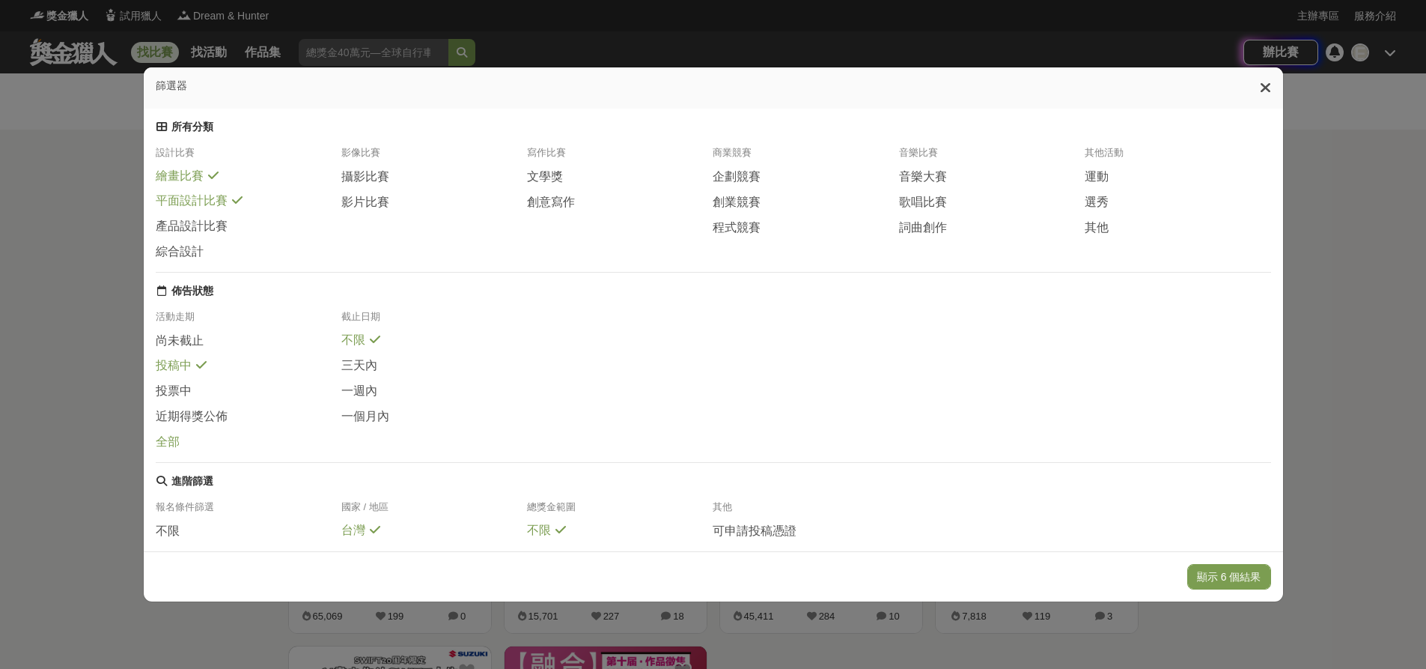
click at [156, 450] on span "全部" at bounding box center [168, 442] width 24 height 16
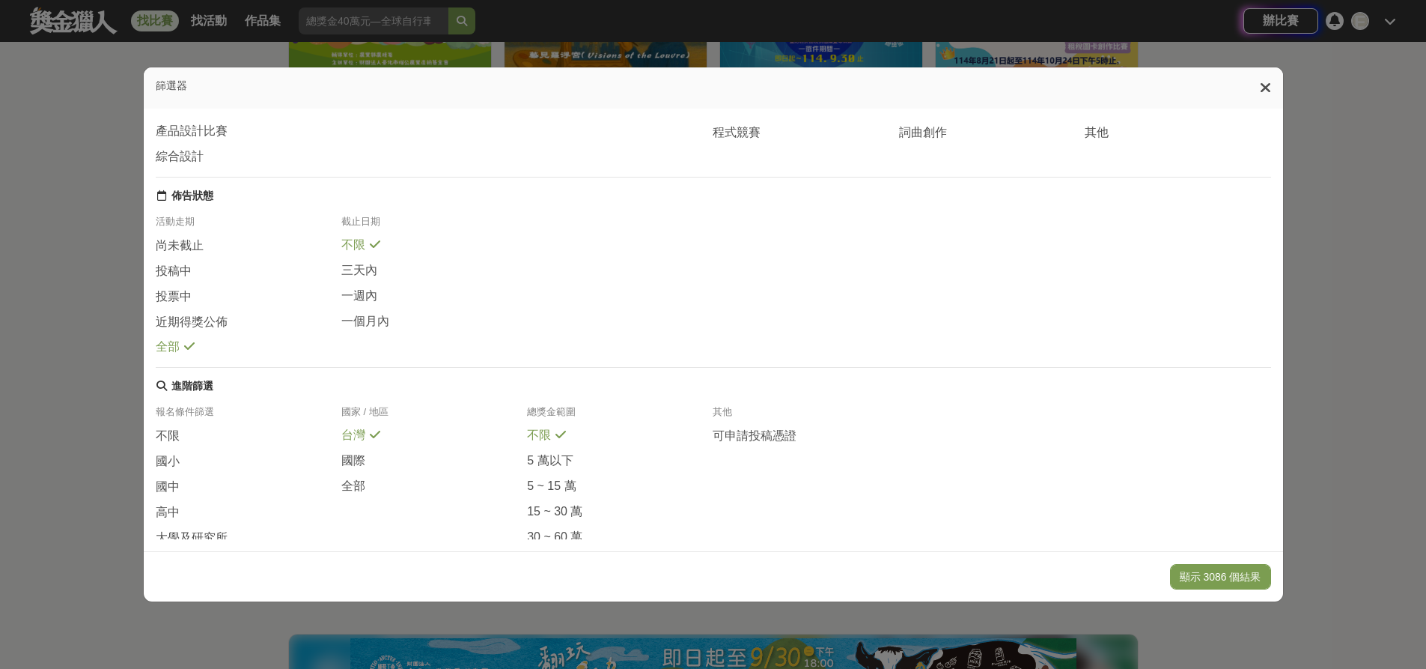
scroll to position [187, 0]
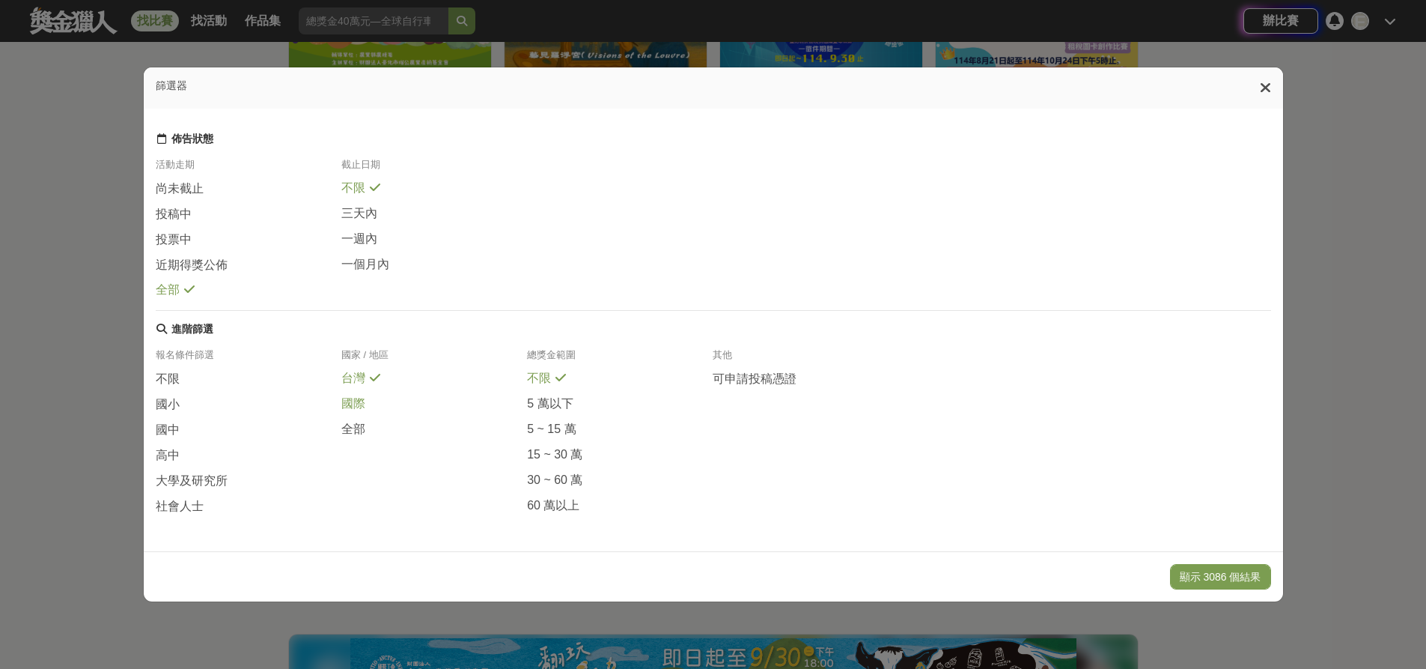
click at [345, 396] on span "國際" at bounding box center [353, 404] width 24 height 16
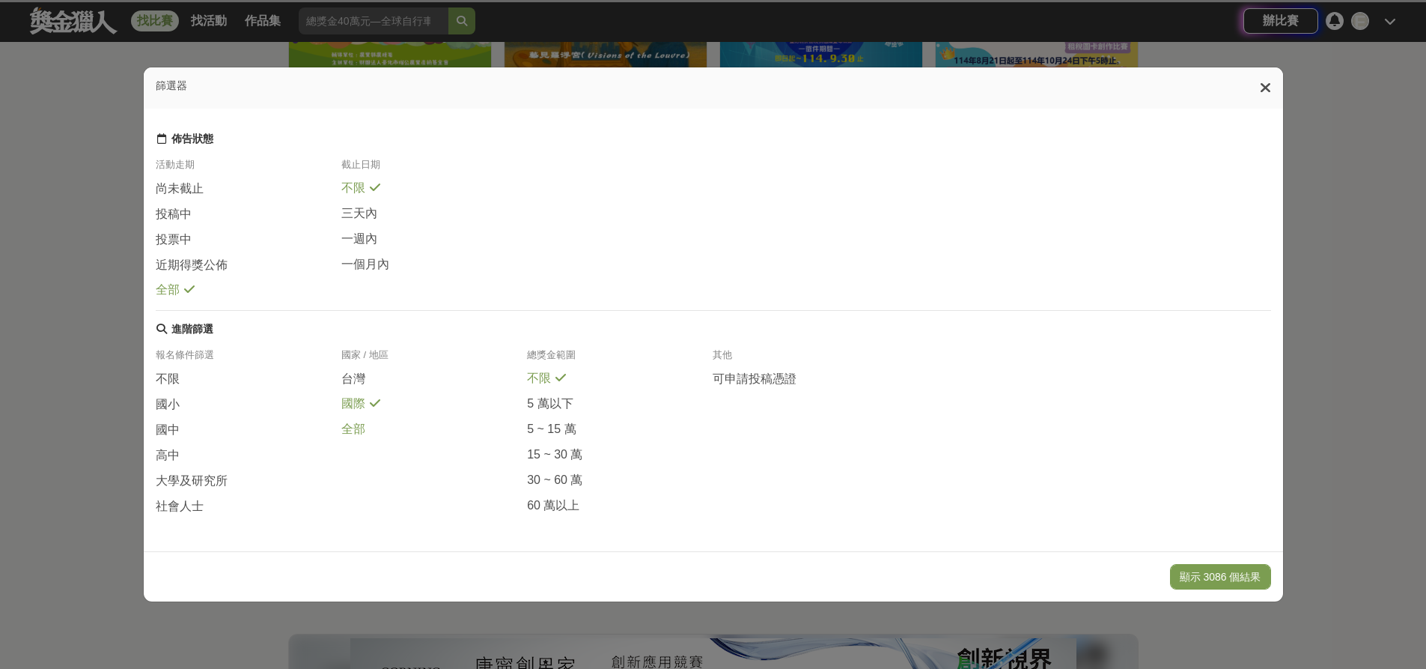
click at [345, 422] on span "全部" at bounding box center [353, 430] width 24 height 16
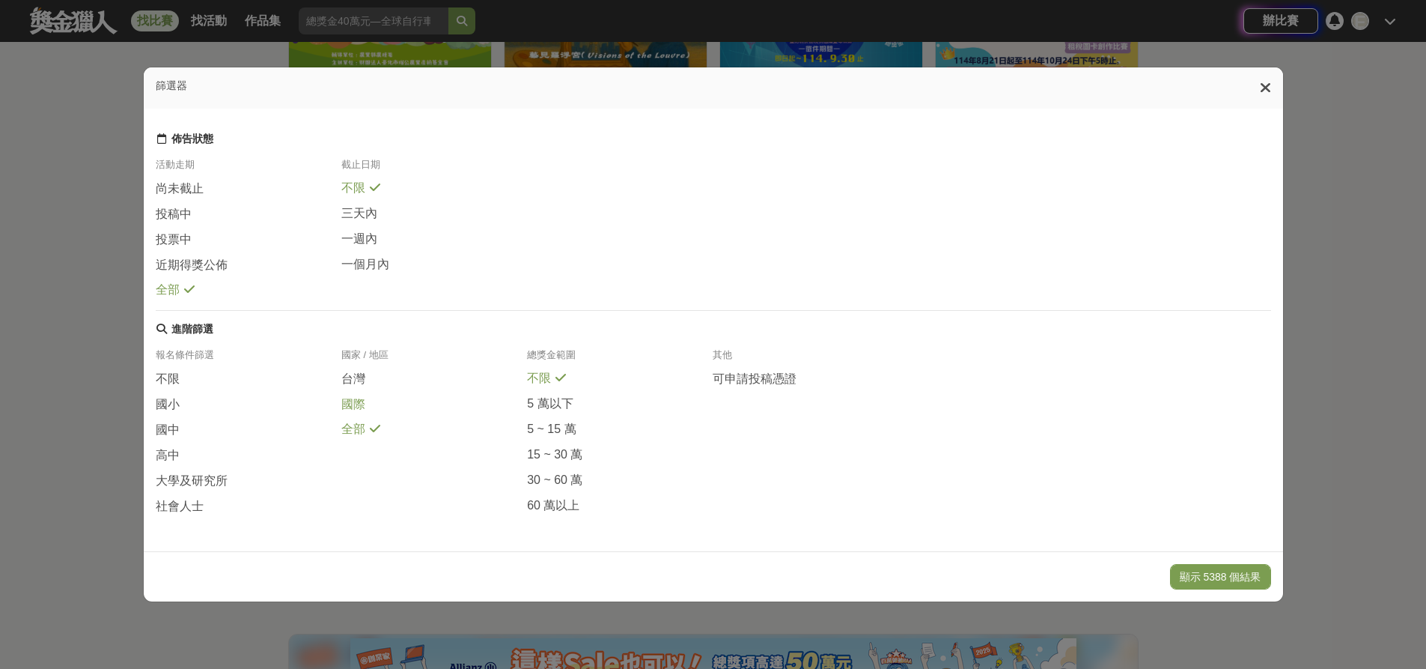
click at [348, 397] on span "國際" at bounding box center [353, 405] width 24 height 16
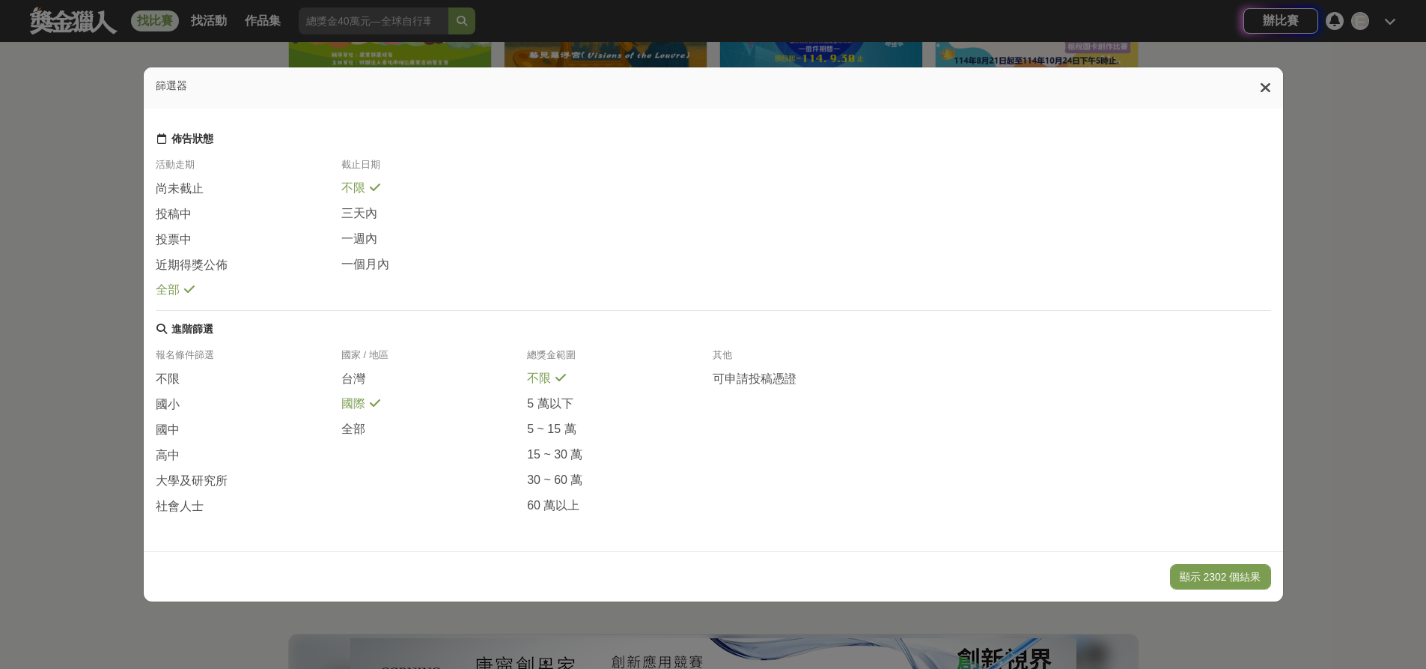
click at [357, 356] on div "國家 / 地區" at bounding box center [434, 359] width 186 height 22
click at [353, 375] on span "台灣" at bounding box center [353, 379] width 24 height 16
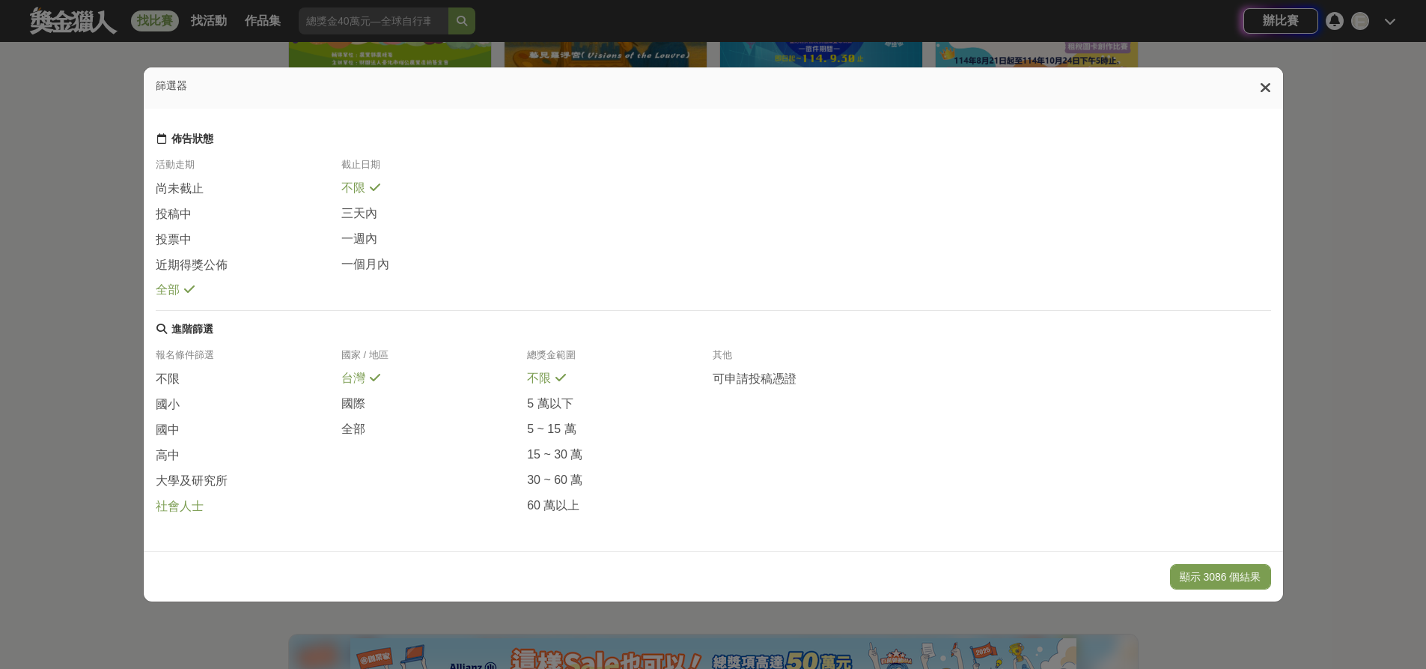
click at [194, 503] on span "社會人士" at bounding box center [180, 507] width 48 height 16
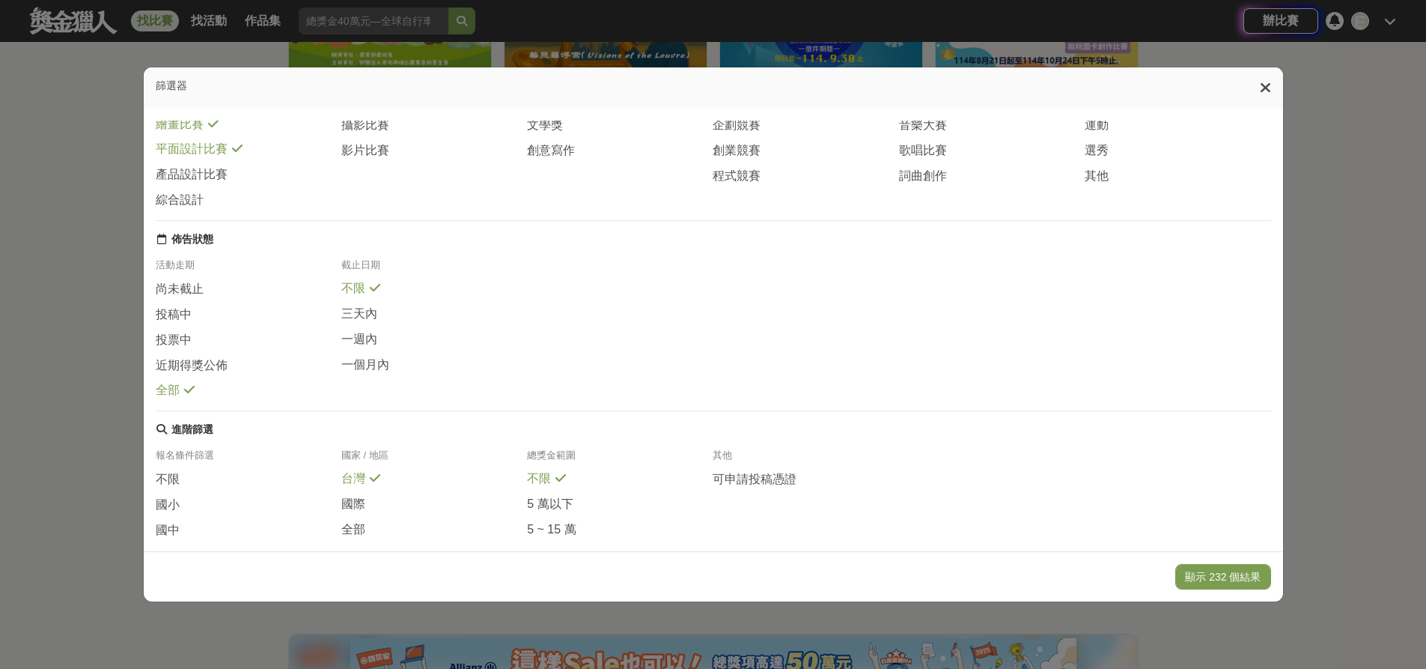
scroll to position [0, 0]
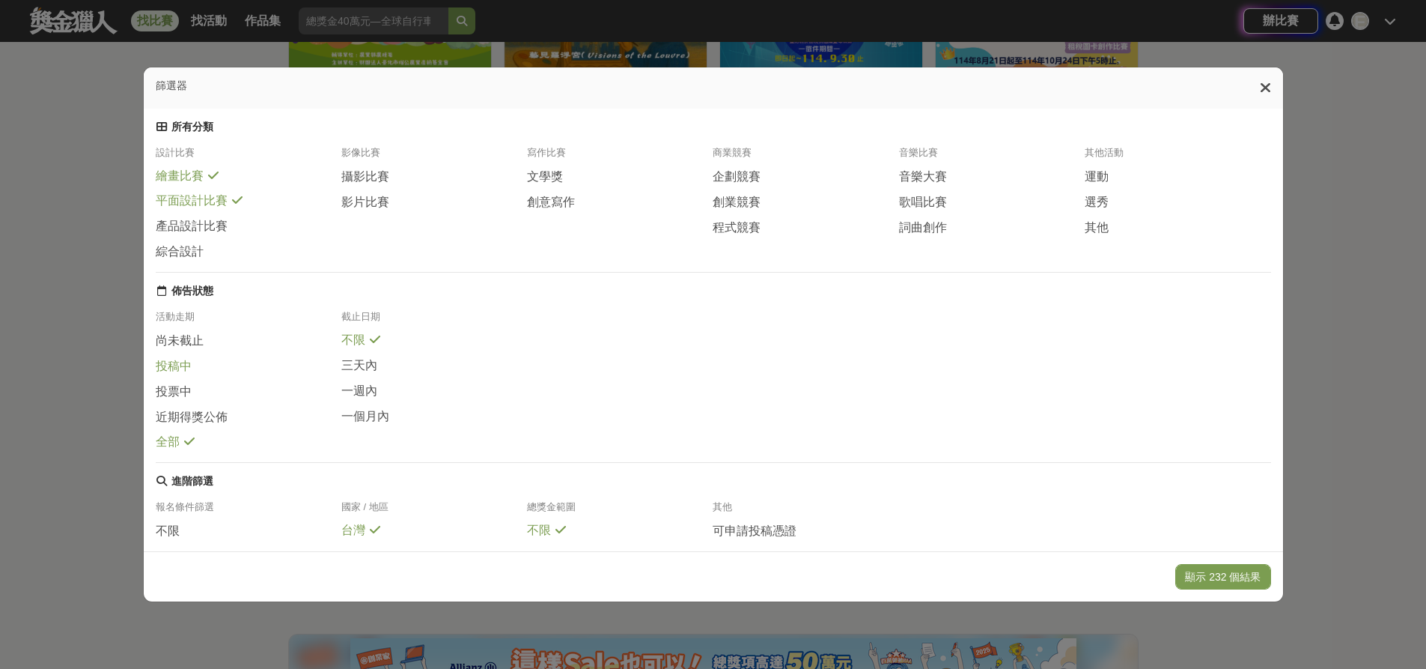
click at [186, 374] on span "投稿中" at bounding box center [174, 367] width 36 height 16
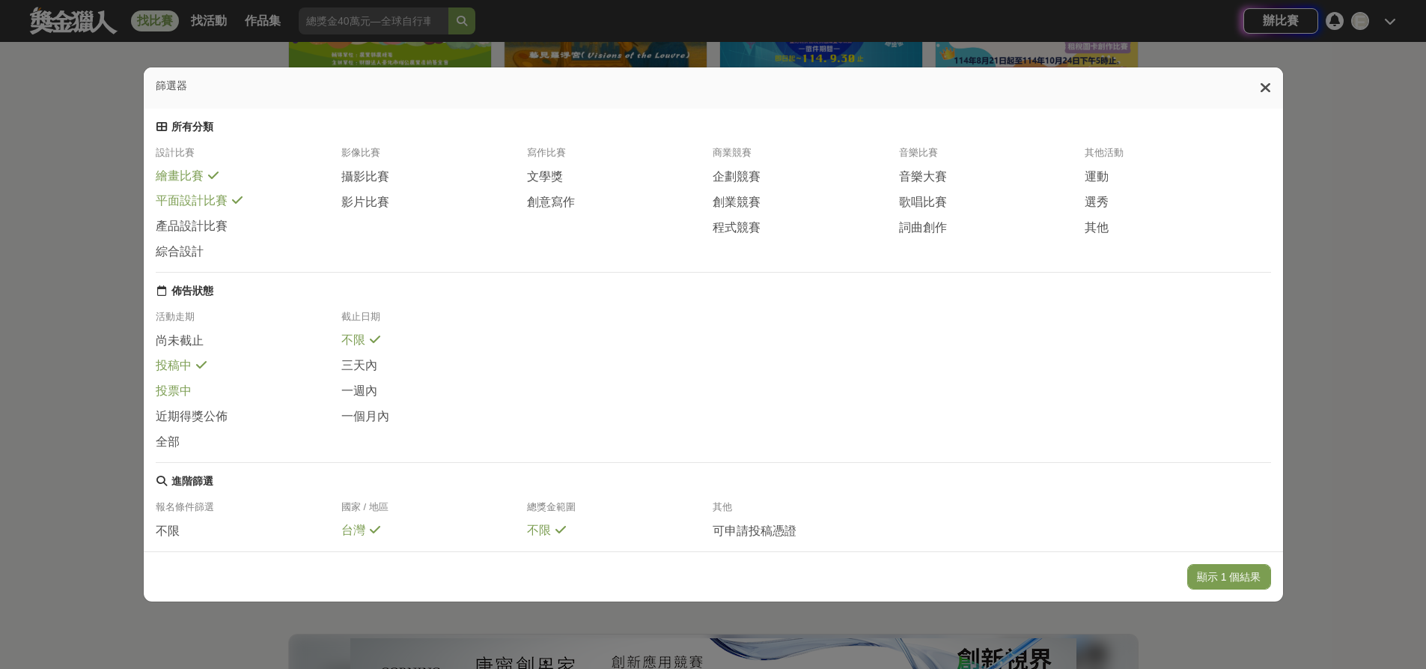
click at [187, 408] on div "投票中" at bounding box center [249, 395] width 186 height 25
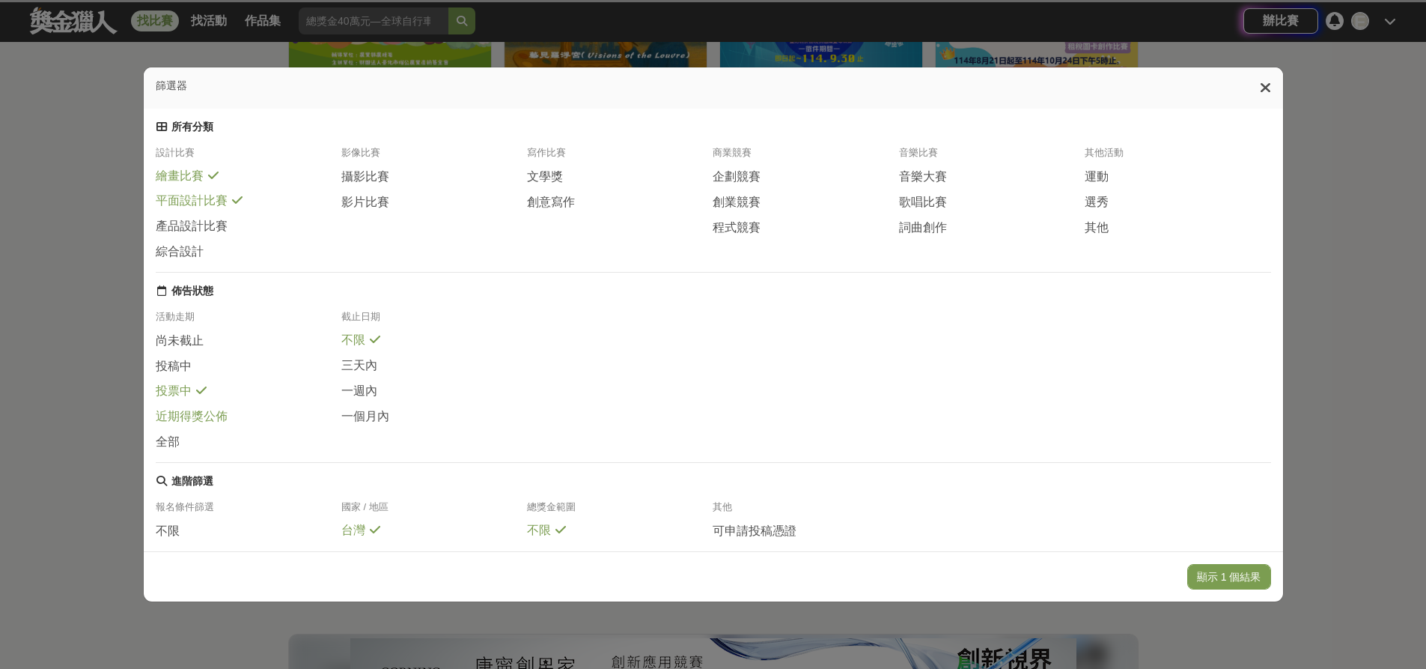
click at [192, 425] on span "近期得獎公佈" at bounding box center [192, 417] width 72 height 16
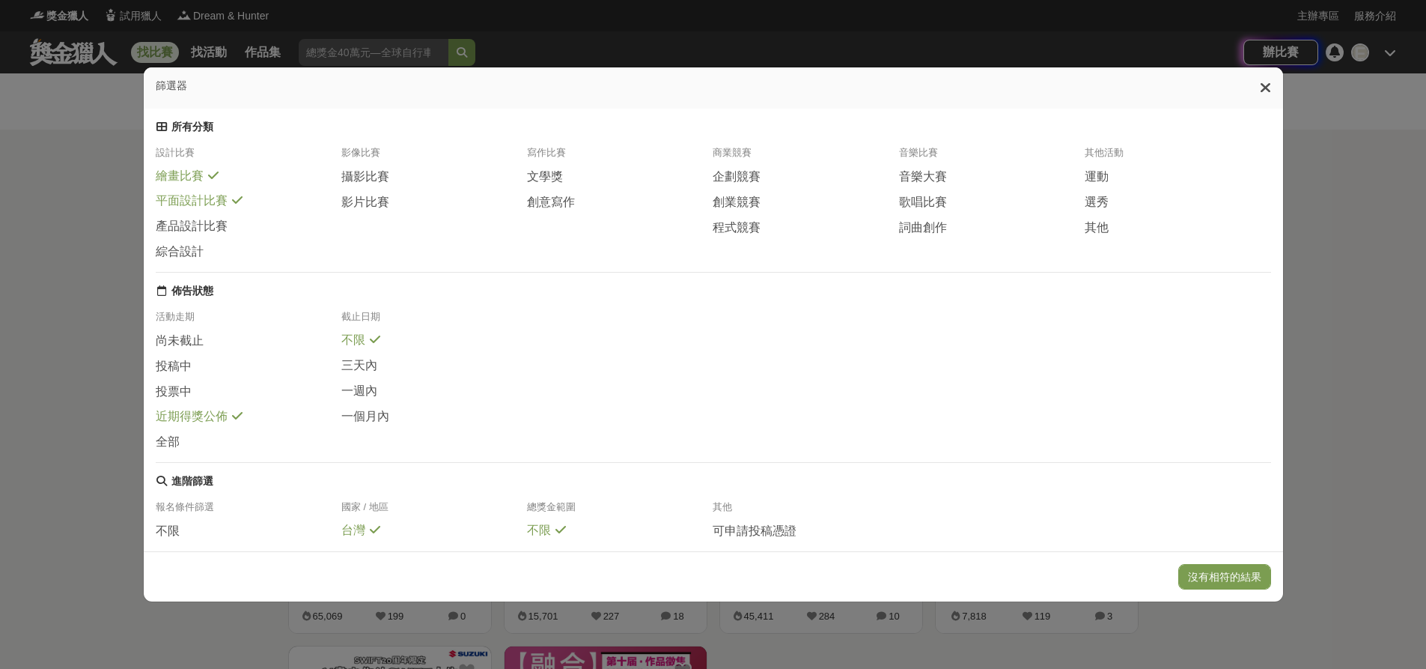
click at [1268, 90] on icon at bounding box center [1265, 87] width 11 height 15
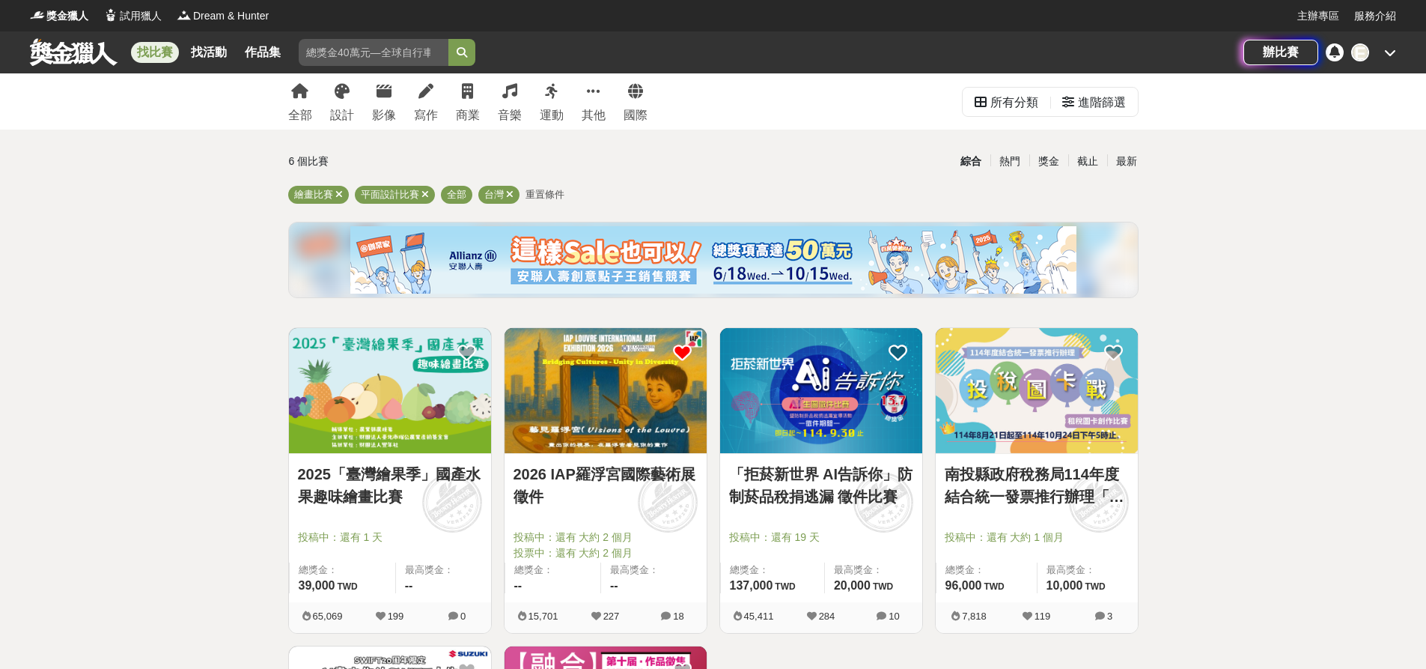
click at [171, 52] on link "找比賽" at bounding box center [155, 52] width 48 height 21
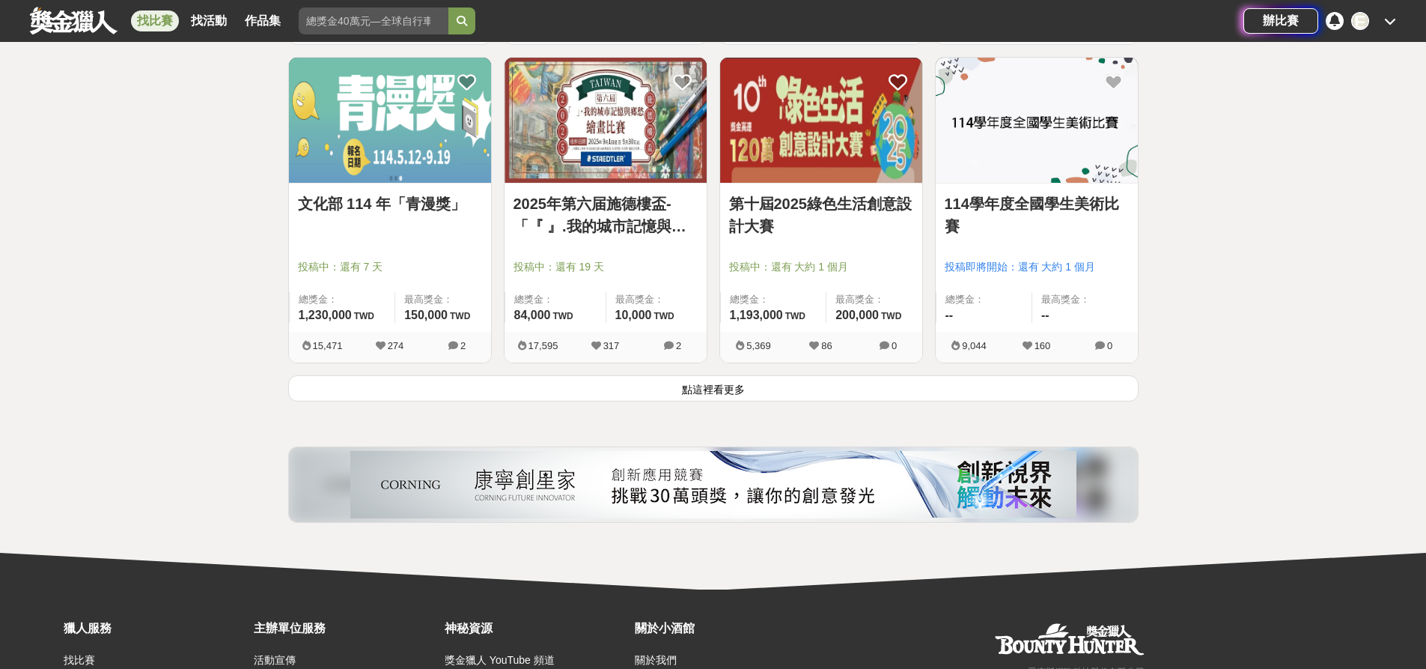
scroll to position [1872, 0]
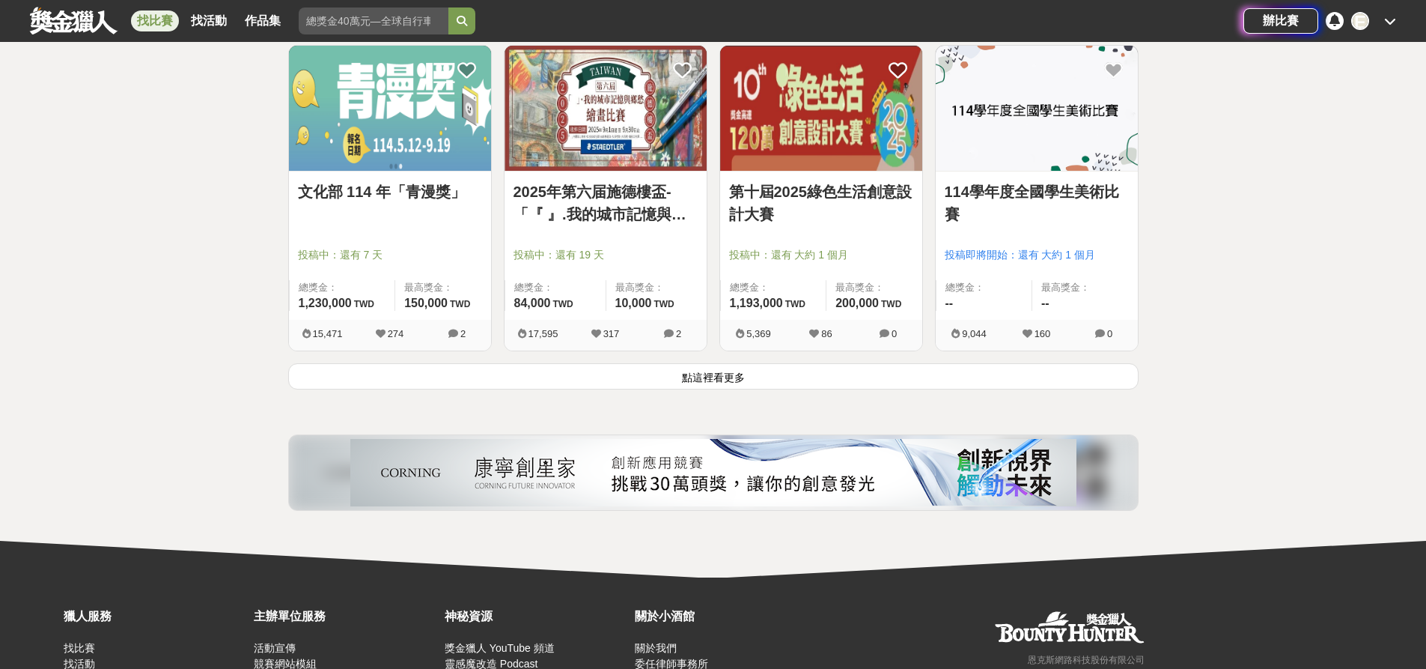
click at [702, 370] on button "點這裡看更多" at bounding box center [713, 376] width 851 height 26
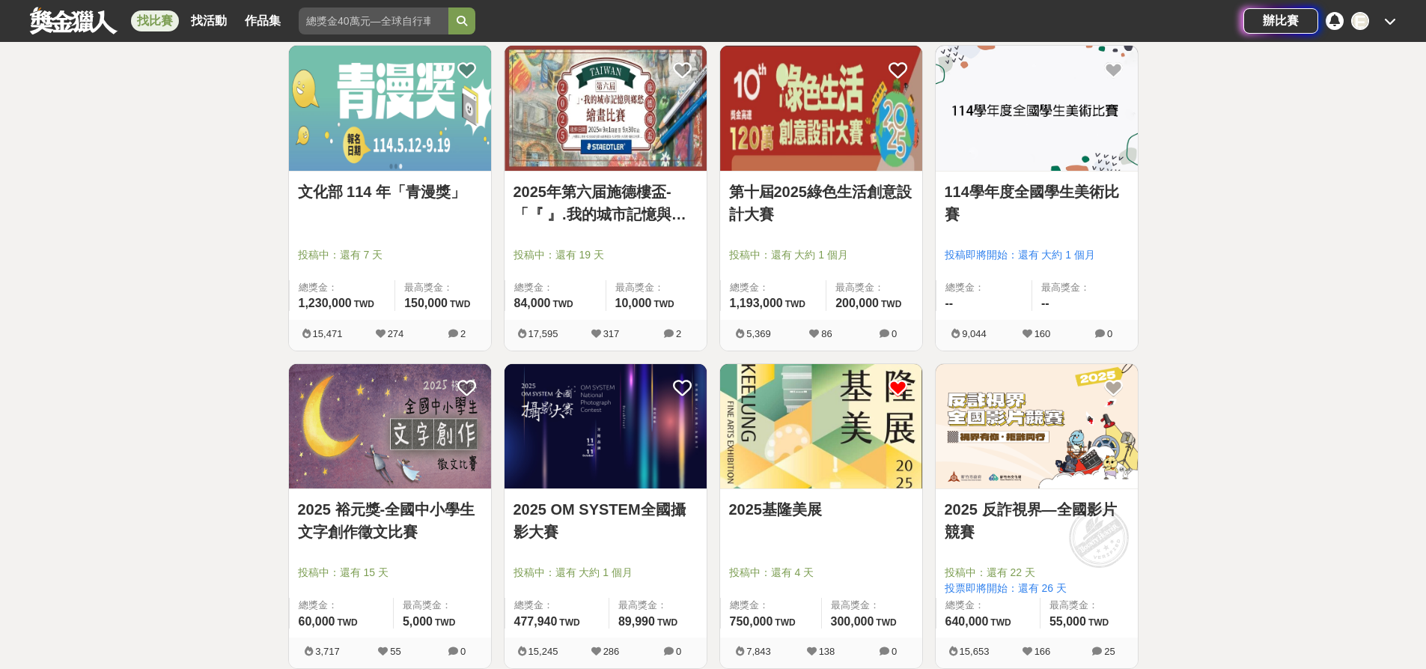
click at [404, 189] on link "文化部 114 年「青漫獎」" at bounding box center [390, 191] width 184 height 22
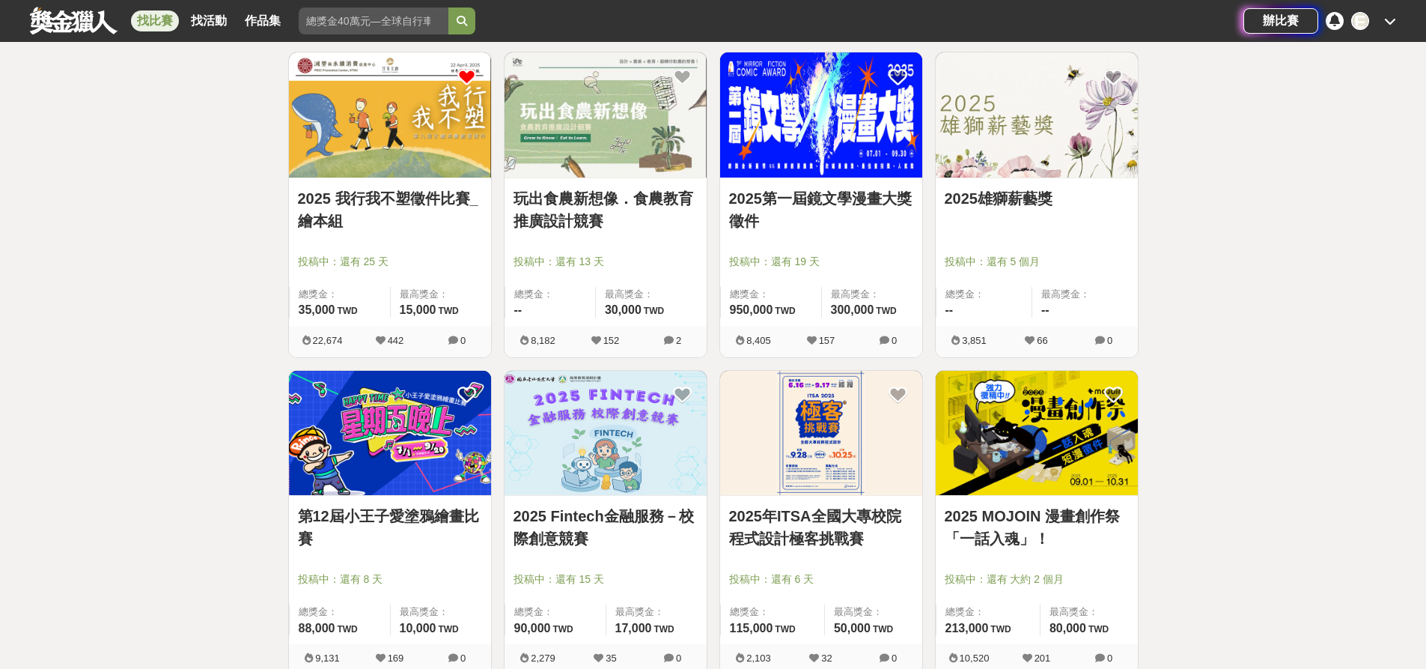
scroll to position [2845, 0]
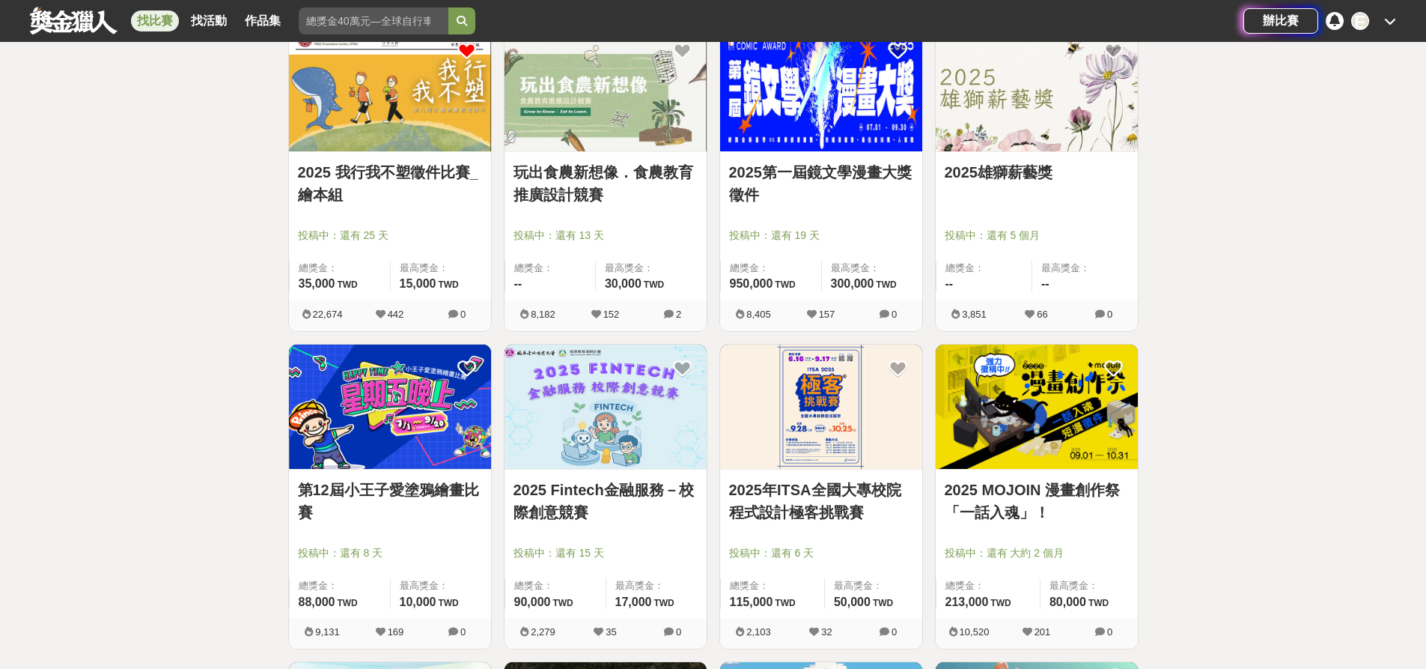
click at [980, 172] on link "2025雄獅薪藝獎" at bounding box center [1037, 172] width 184 height 22
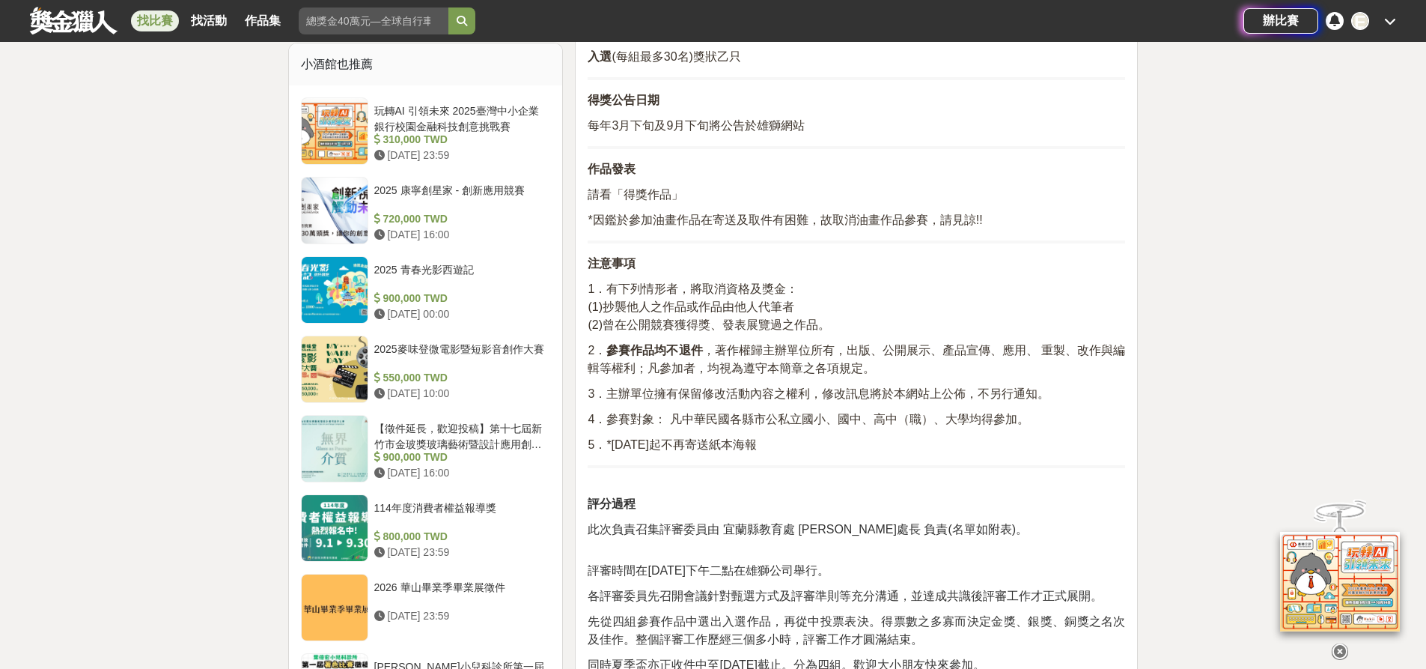
scroll to position [824, 0]
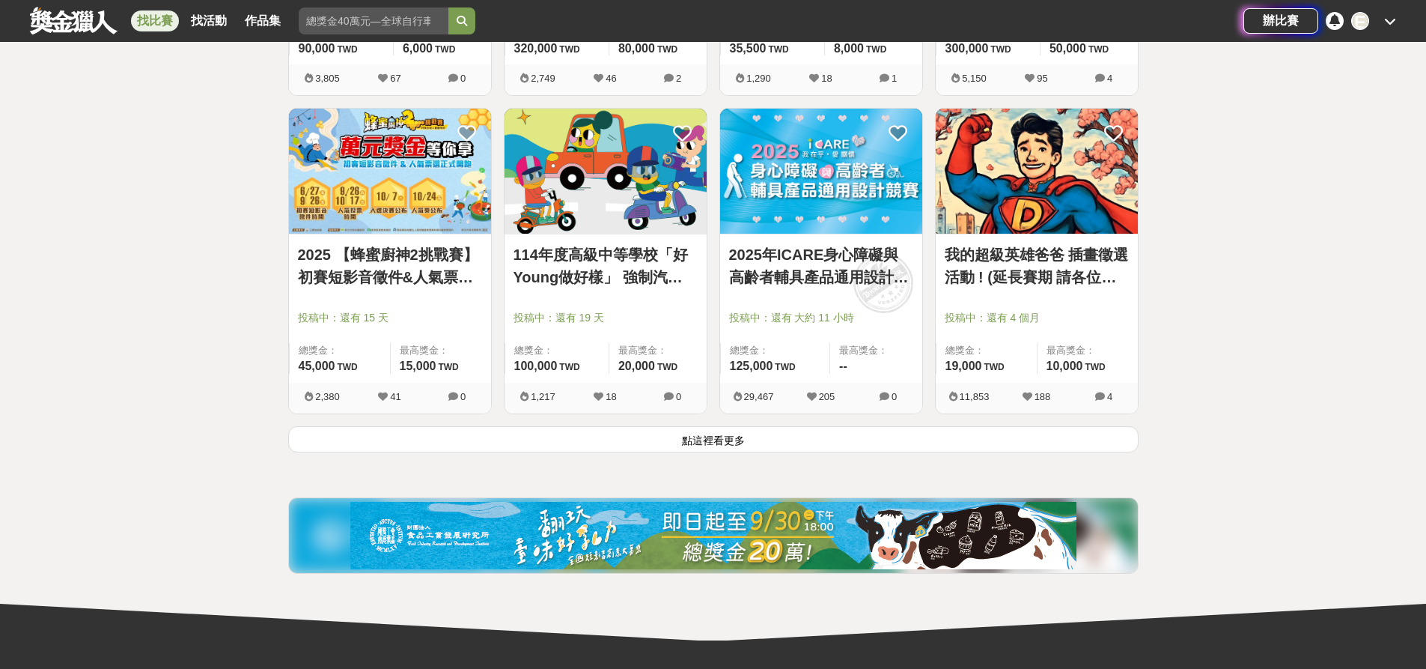
scroll to position [3744, 0]
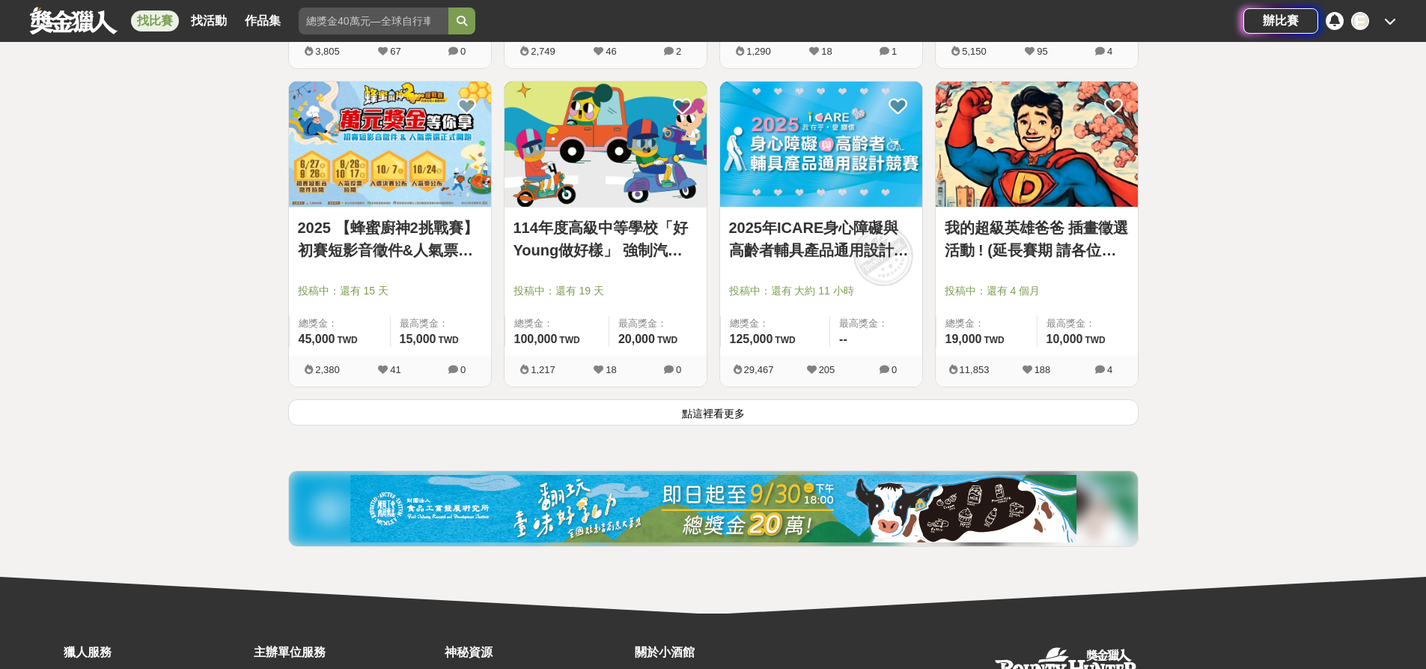
click at [777, 422] on button "點這裡看更多" at bounding box center [713, 412] width 851 height 26
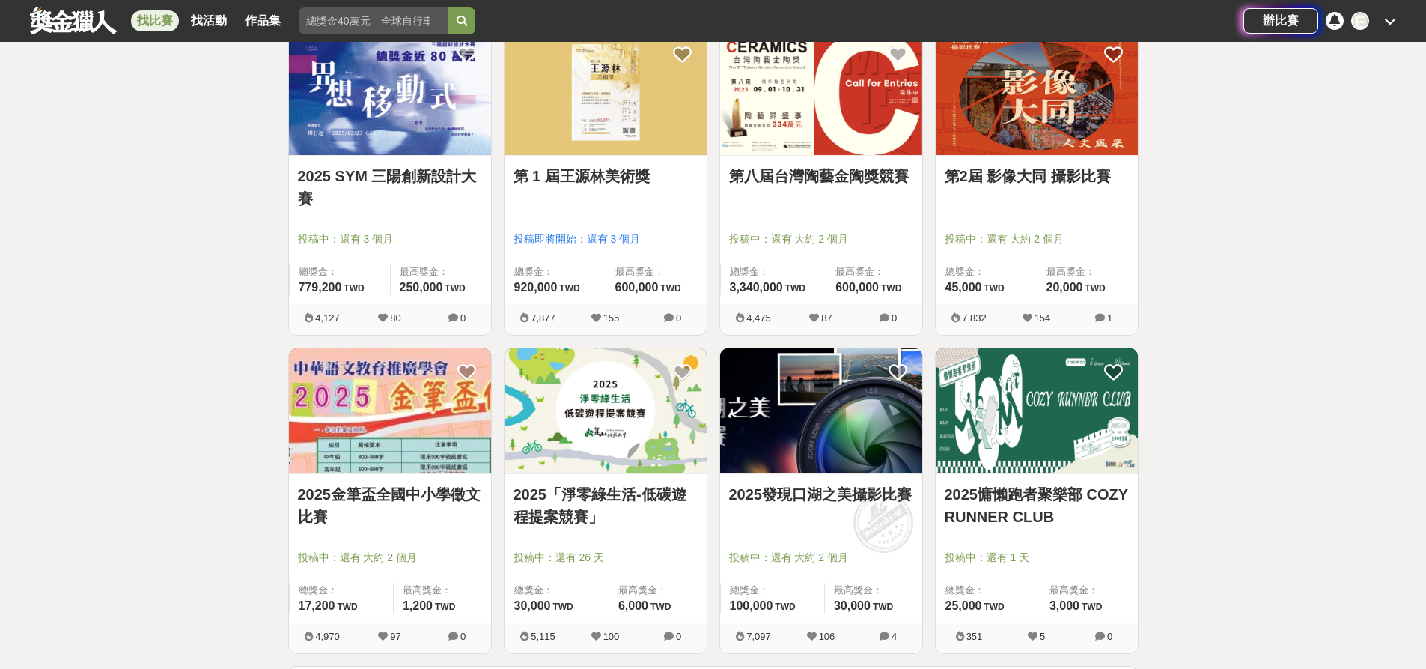
scroll to position [5466, 0]
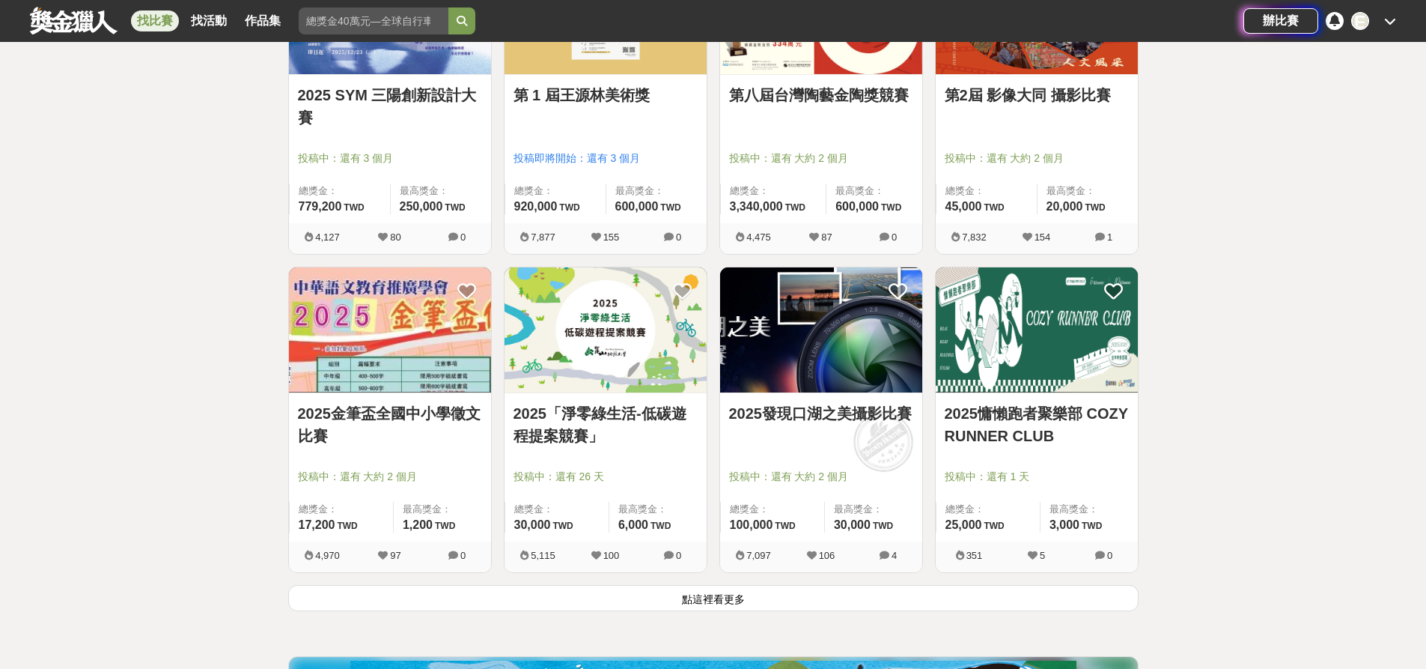
click at [825, 601] on button "點這裡看更多" at bounding box center [713, 598] width 851 height 26
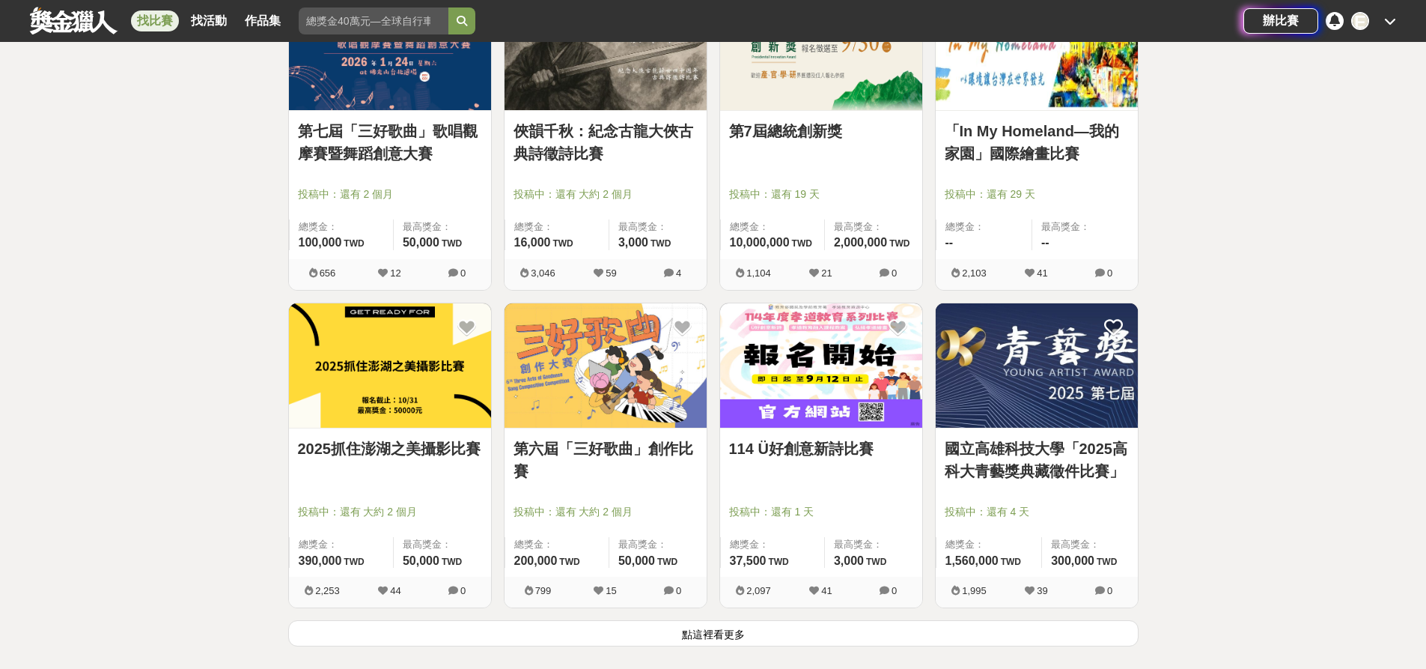
scroll to position [7488, 0]
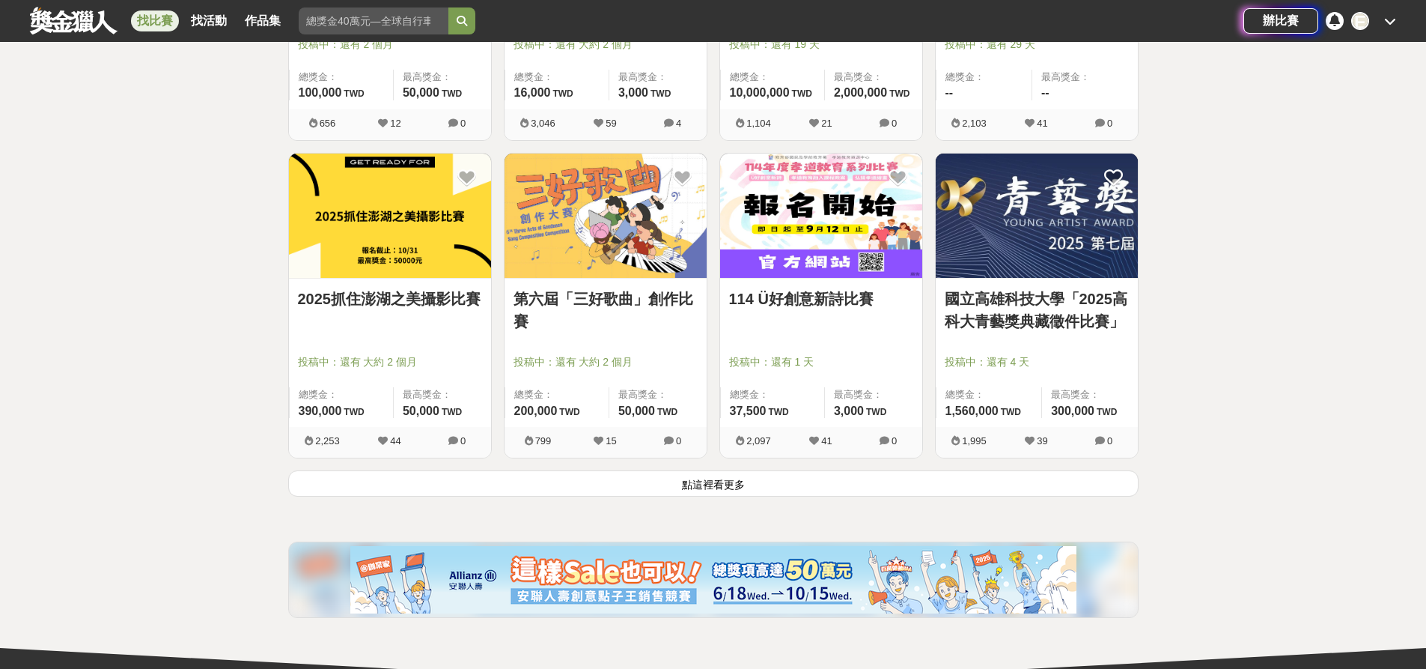
click at [699, 478] on button "點這裡看更多" at bounding box center [713, 483] width 851 height 26
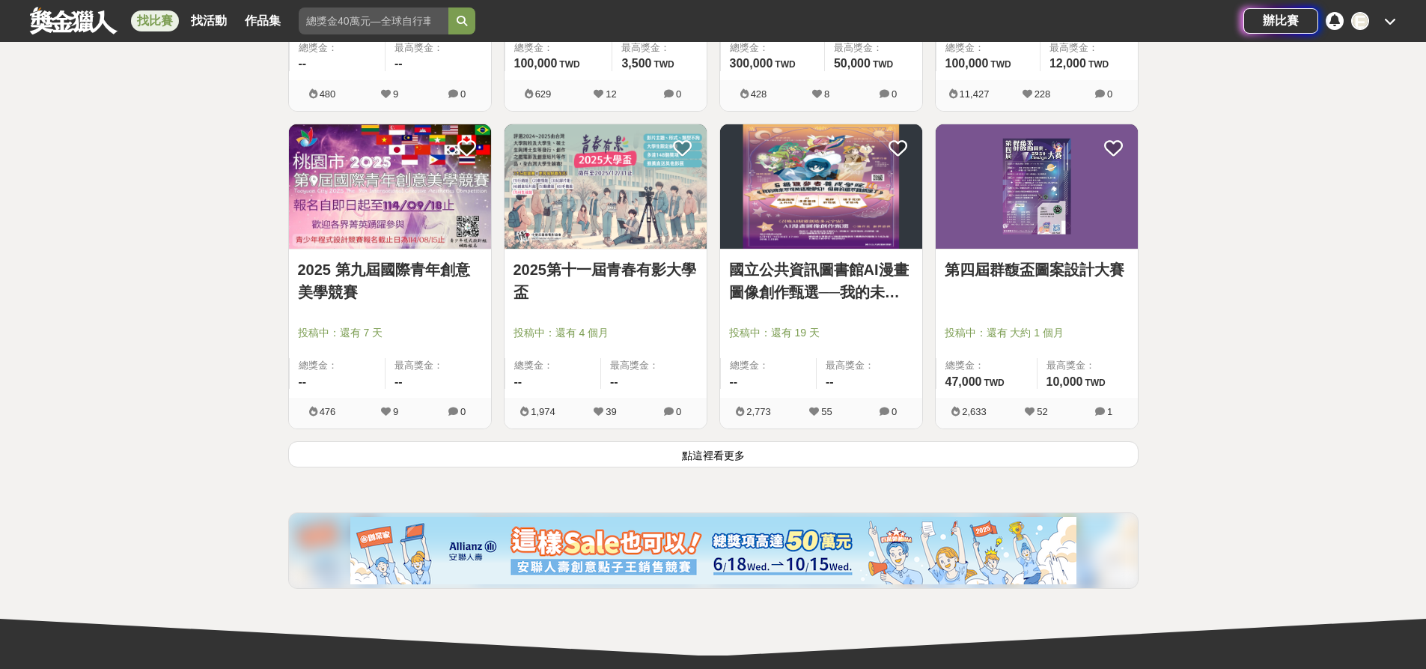
scroll to position [9435, 0]
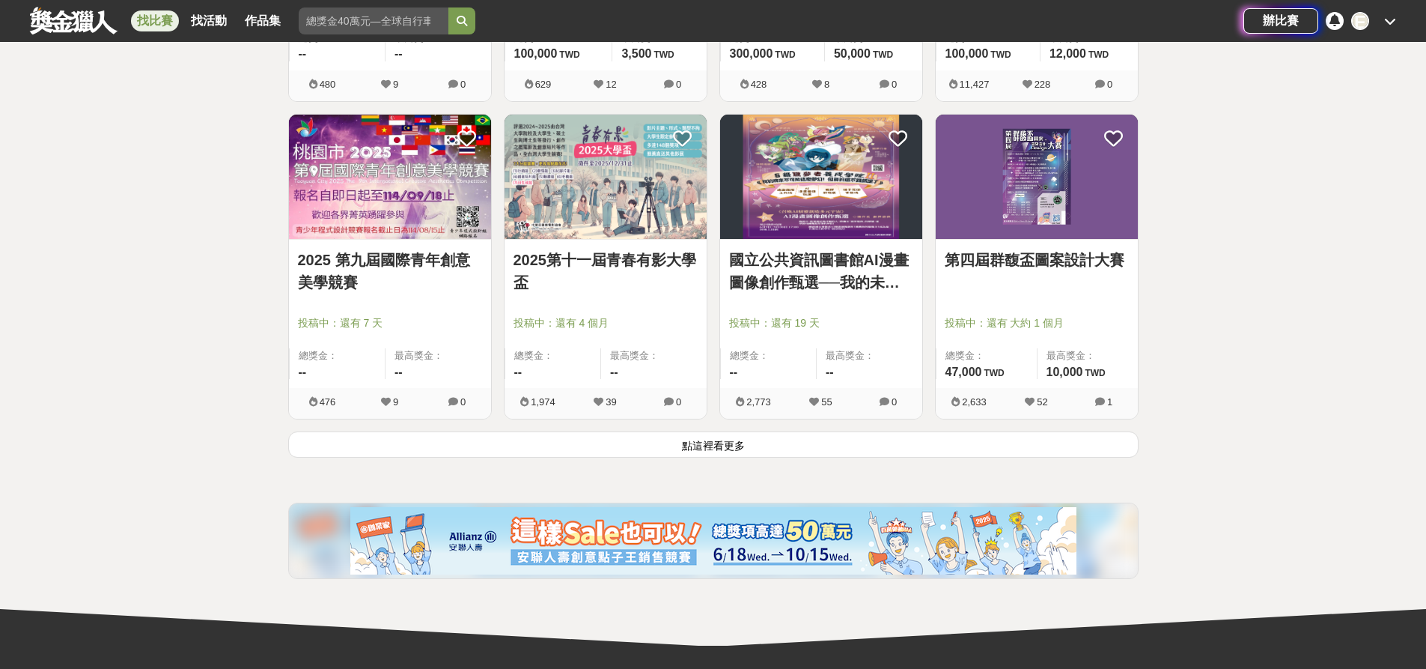
click at [719, 439] on button "點這裡看更多" at bounding box center [713, 444] width 851 height 26
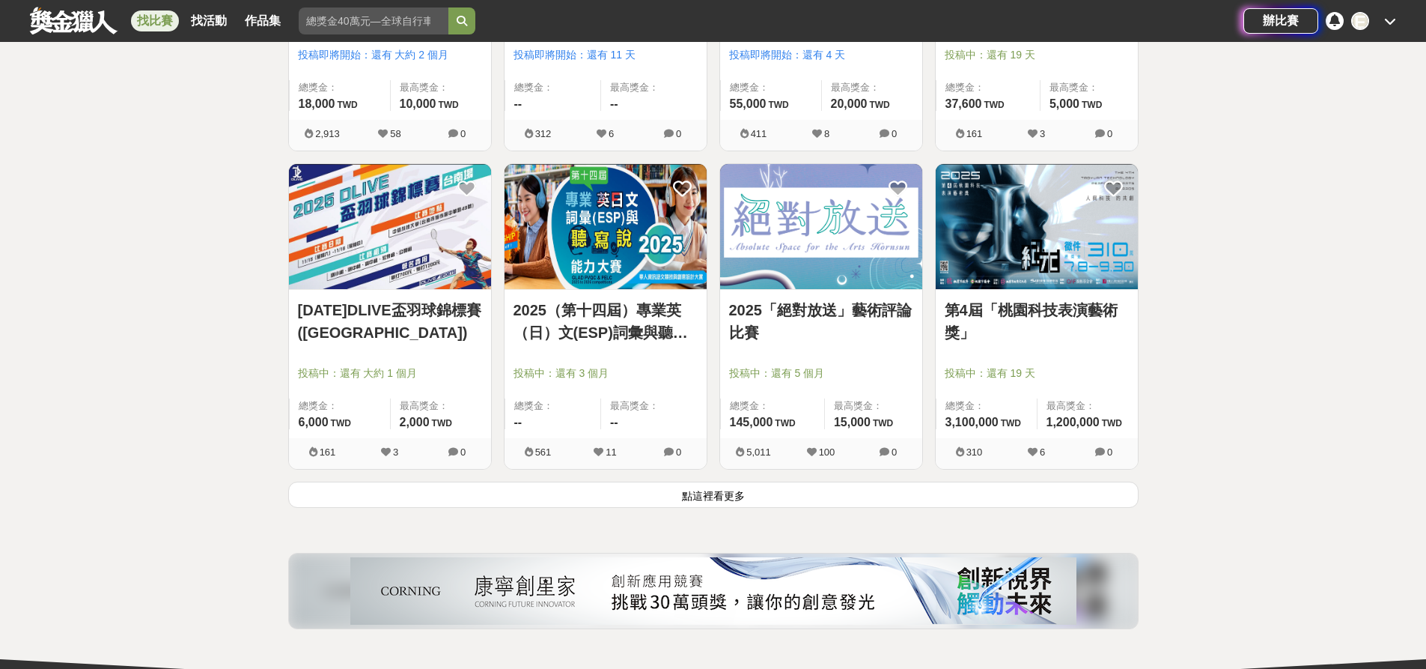
scroll to position [11307, 0]
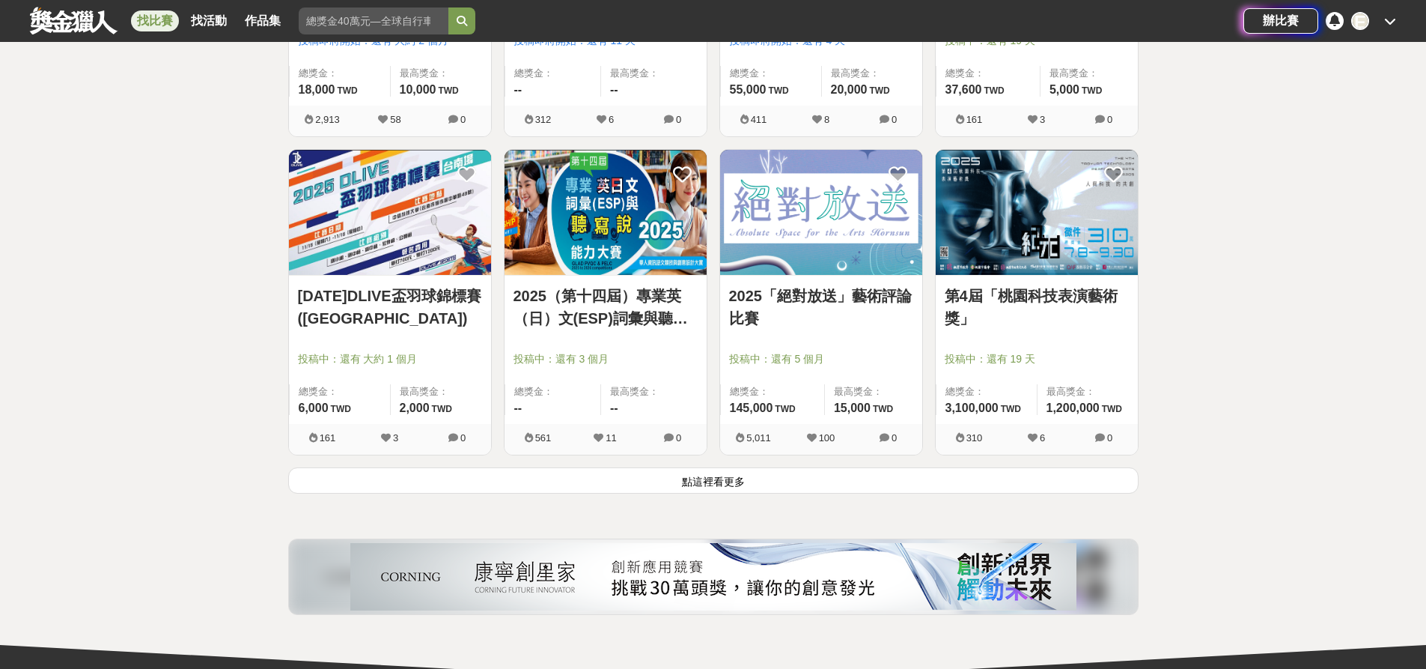
click at [844, 492] on button "點這裡看更多" at bounding box center [713, 480] width 851 height 26
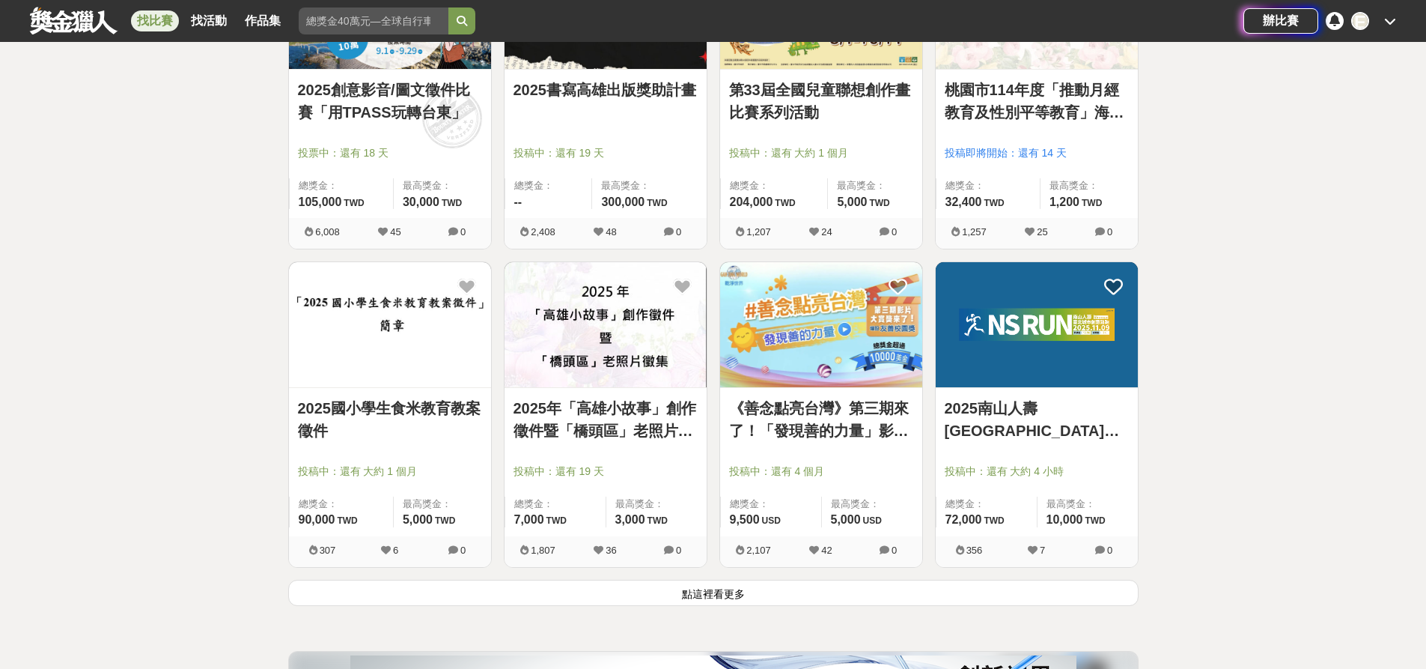
scroll to position [13104, 0]
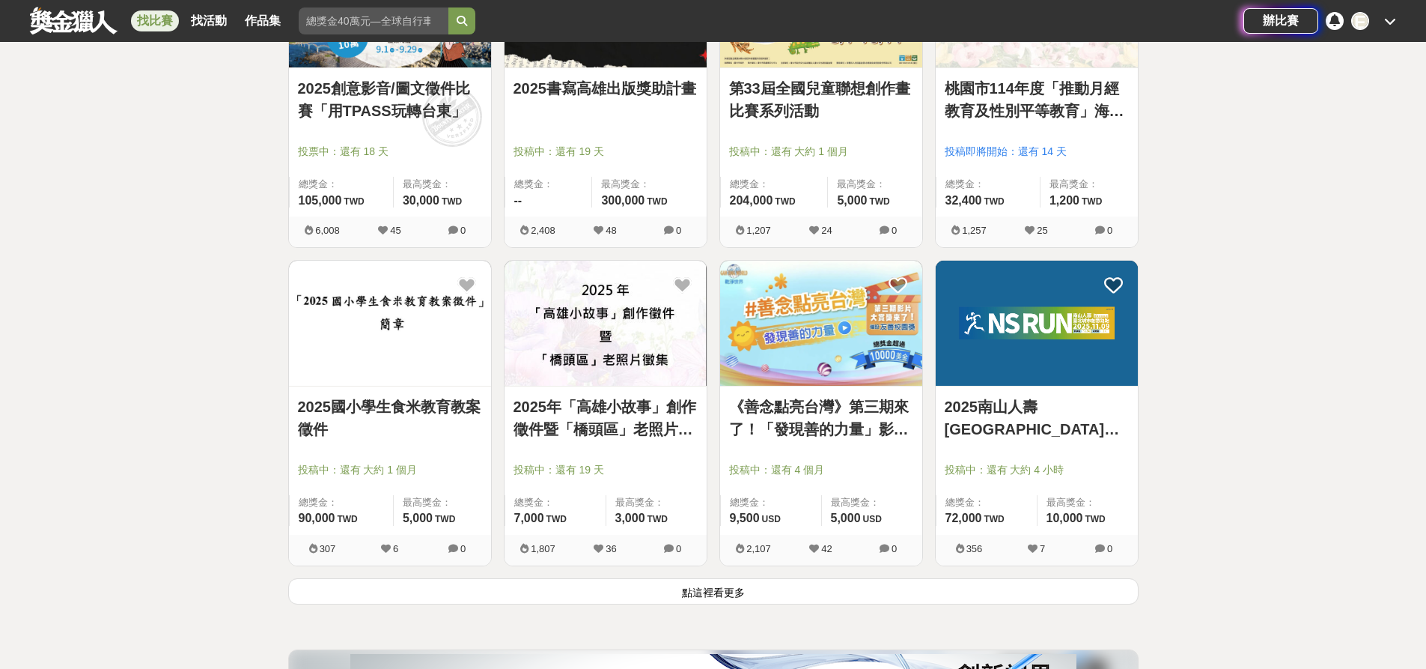
click at [717, 594] on button "點這裡看更多" at bounding box center [713, 591] width 851 height 26
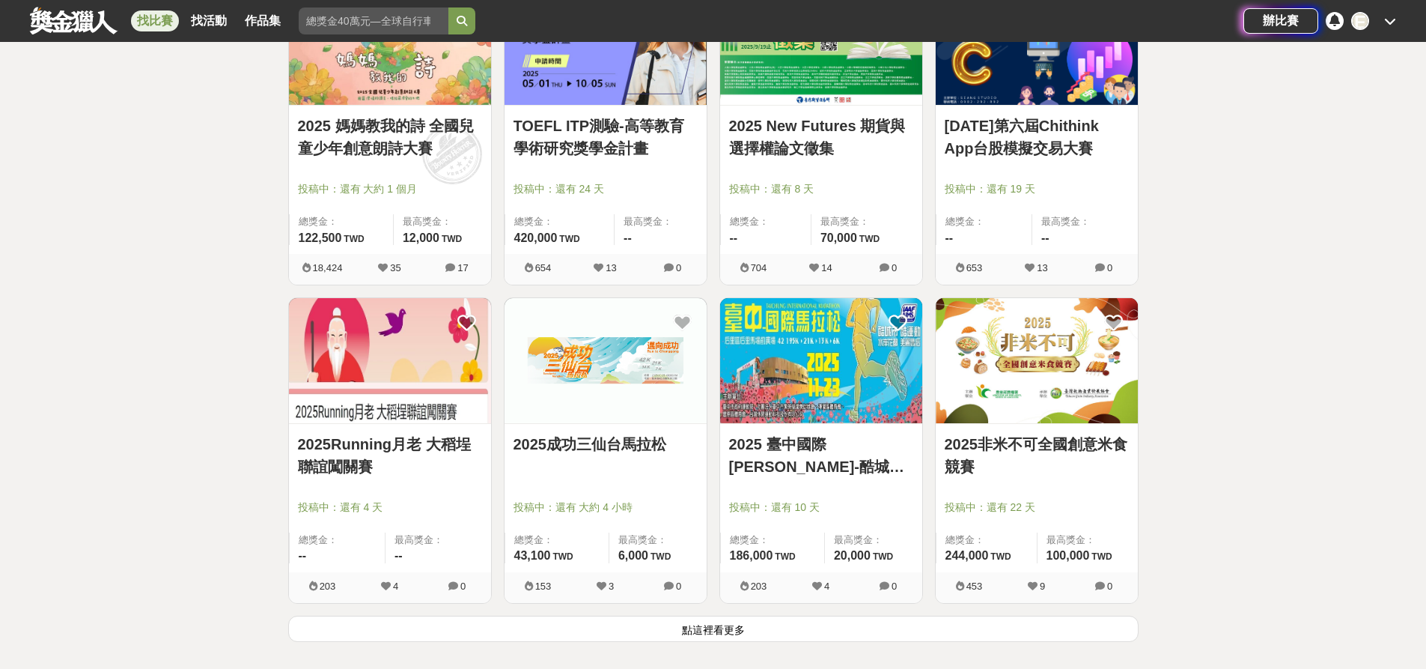
scroll to position [14976, 0]
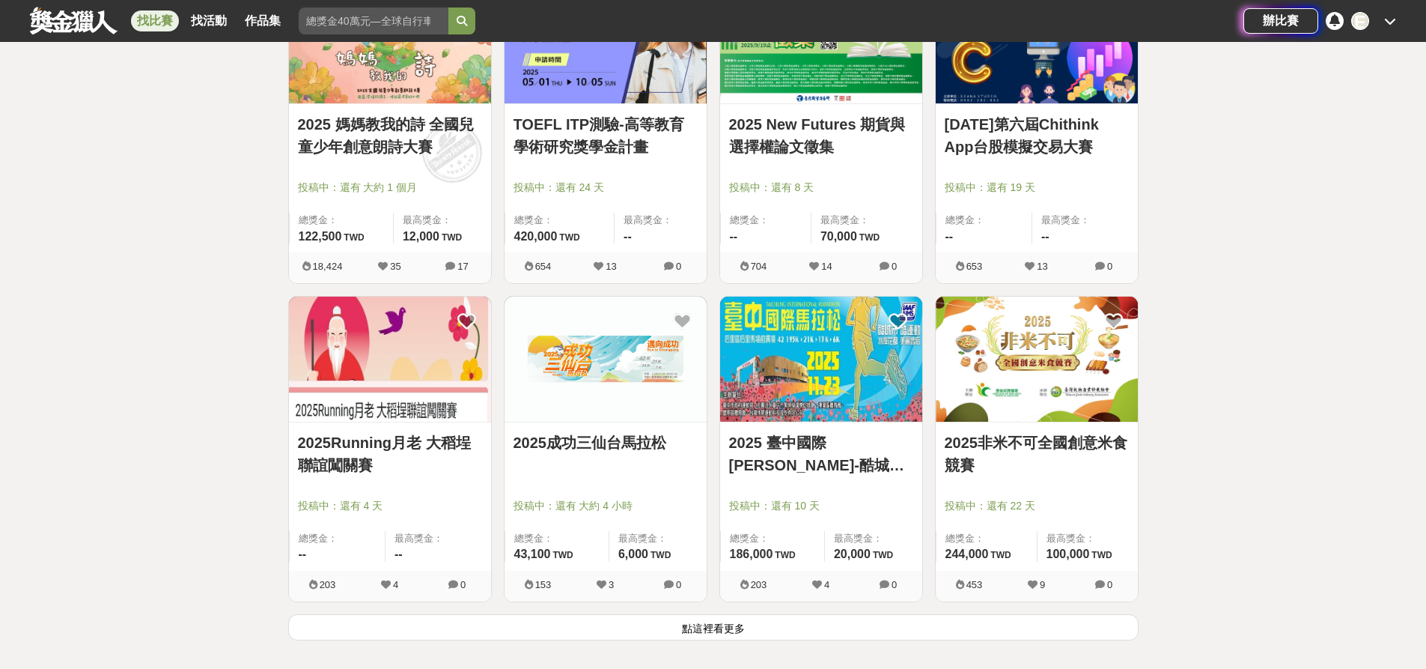
click at [726, 622] on button "點這裡看更多" at bounding box center [713, 627] width 851 height 26
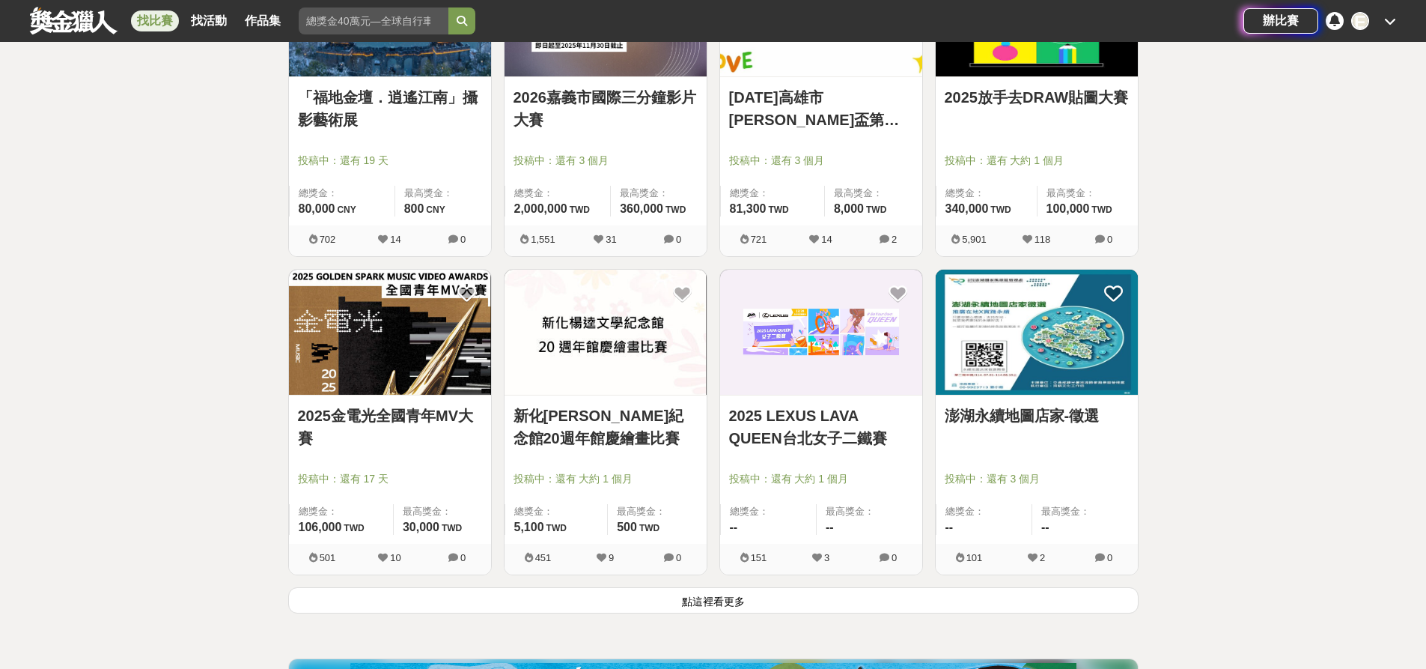
scroll to position [16998, 0]
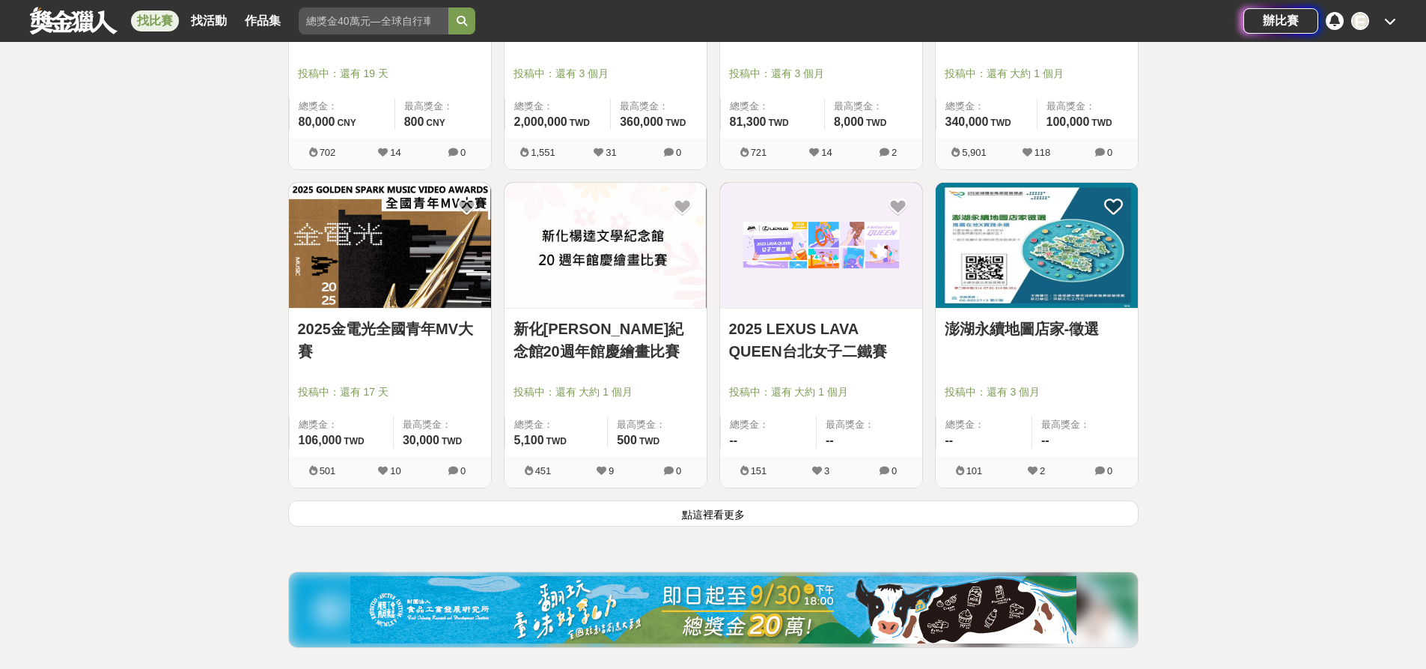
click at [827, 516] on button "點這裡看更多" at bounding box center [713, 513] width 851 height 26
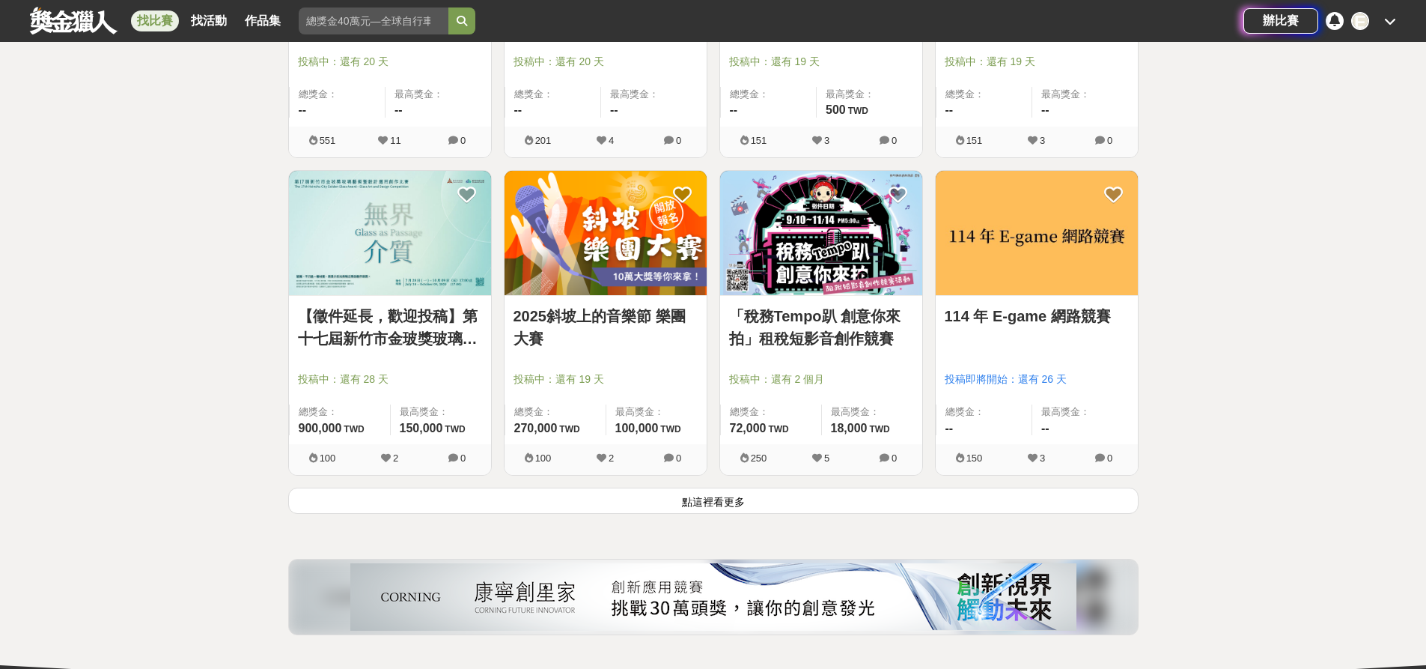
scroll to position [18945, 0]
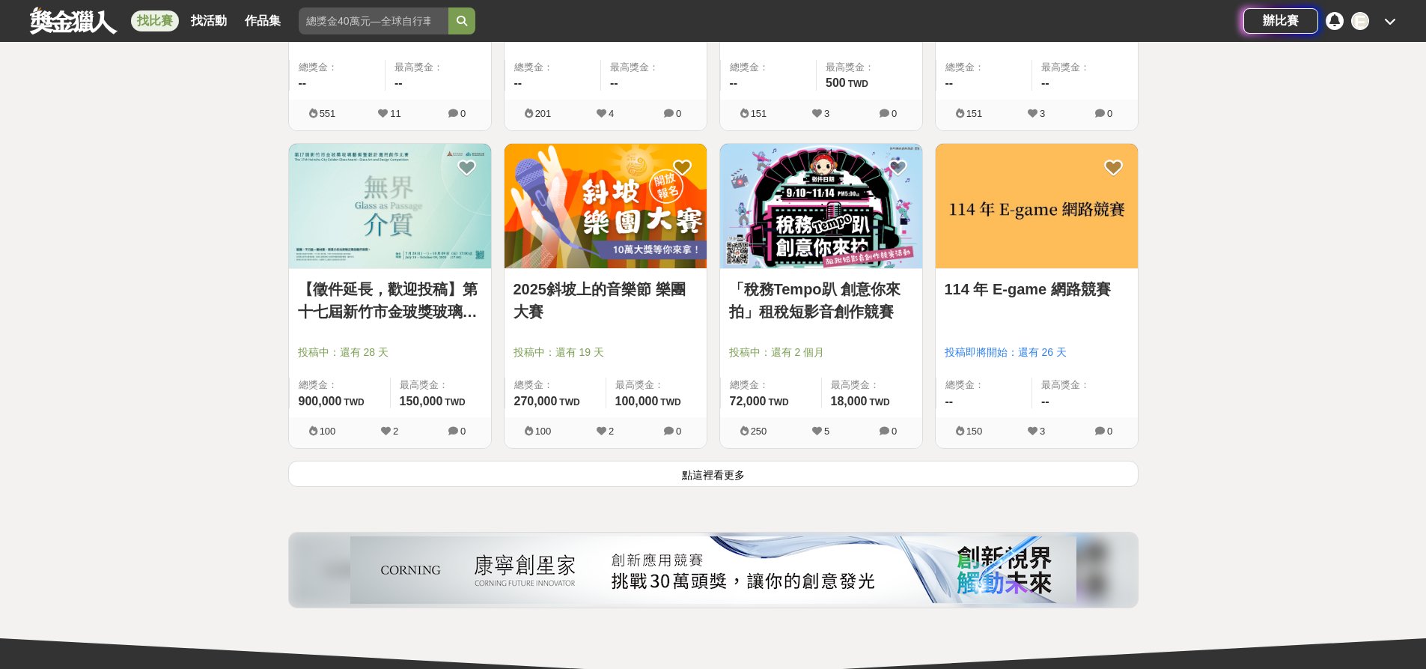
click at [722, 483] on button "點這裡看更多" at bounding box center [713, 474] width 851 height 26
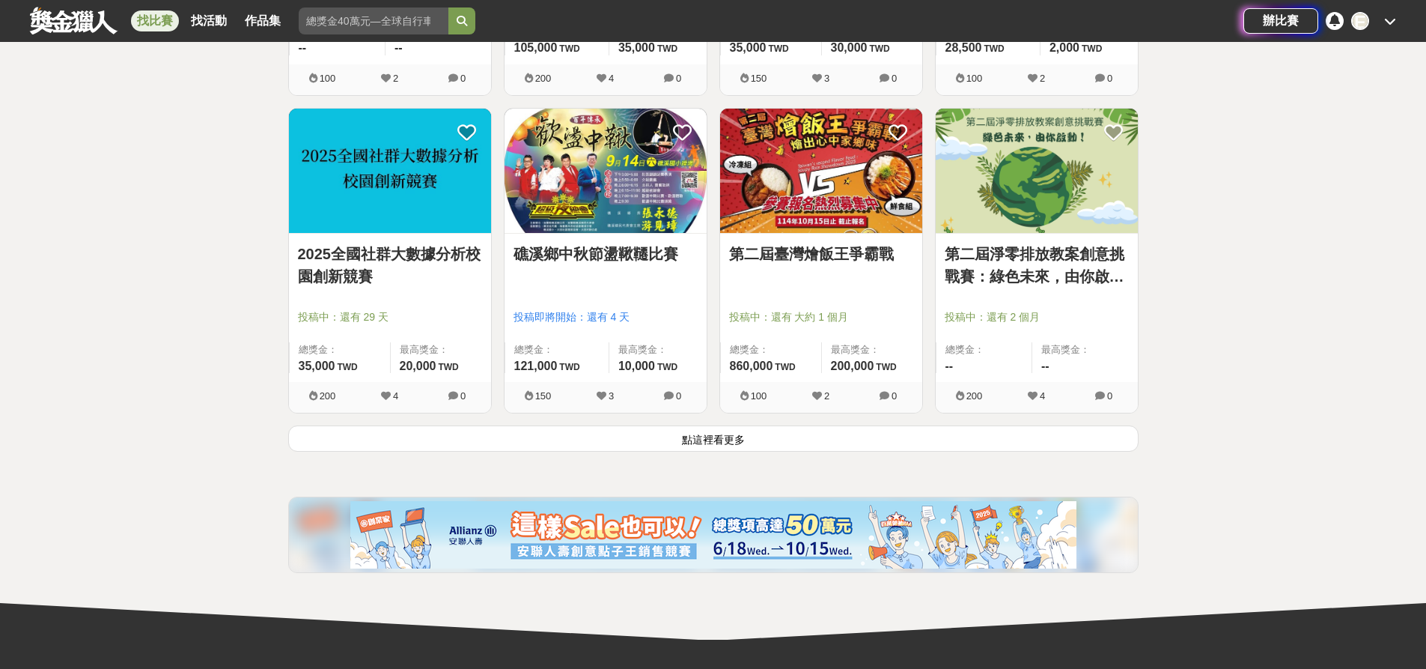
scroll to position [20891, 0]
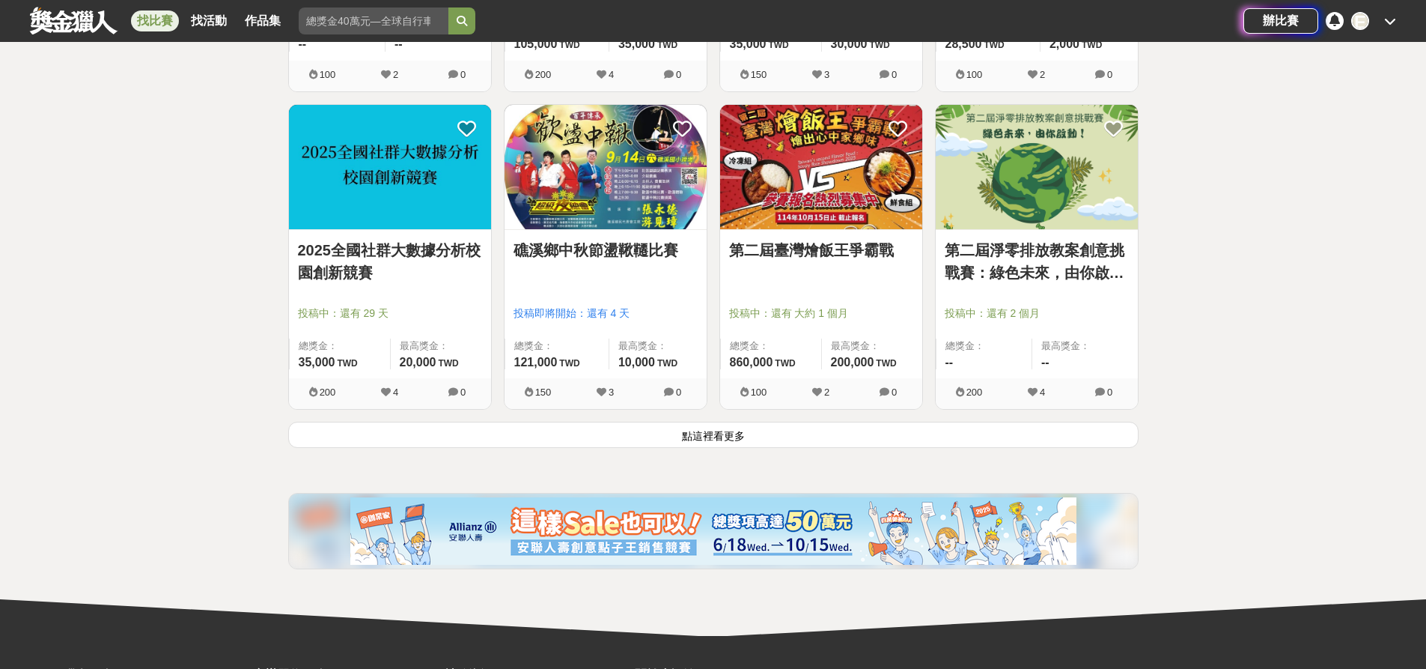
click at [782, 438] on button "點這裡看更多" at bounding box center [713, 435] width 851 height 26
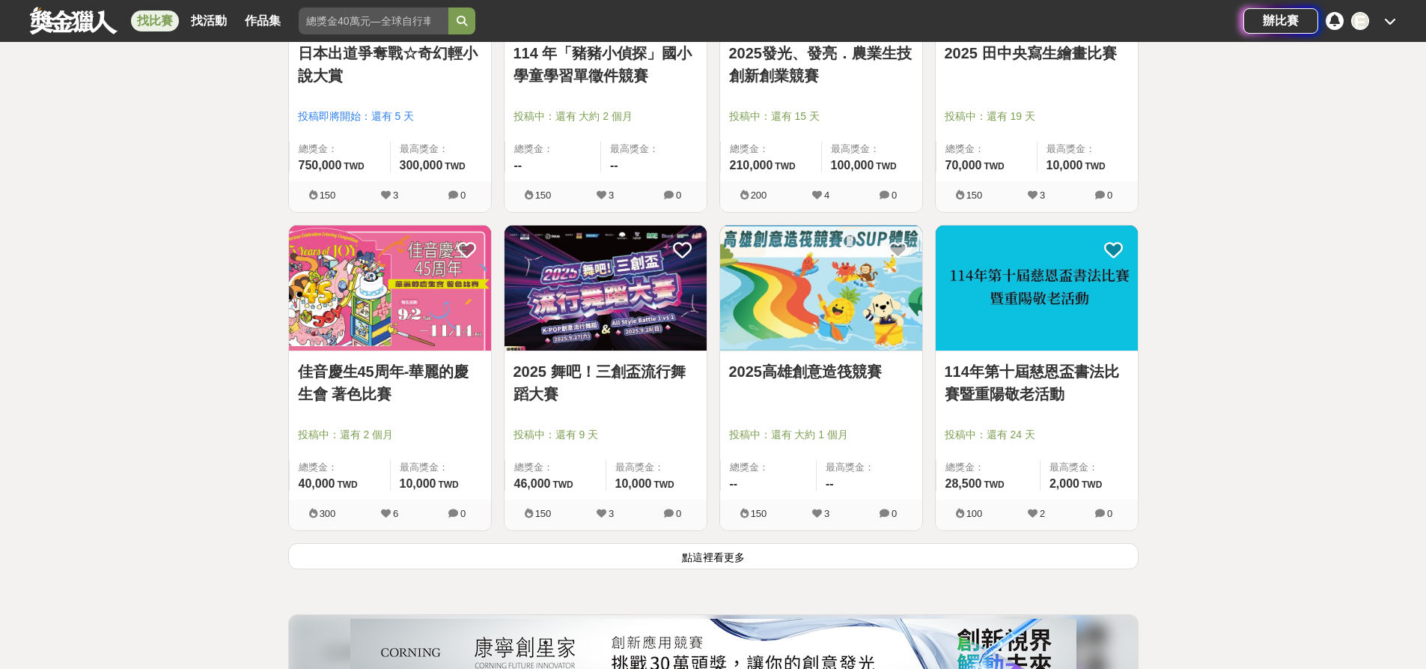
scroll to position [22763, 0]
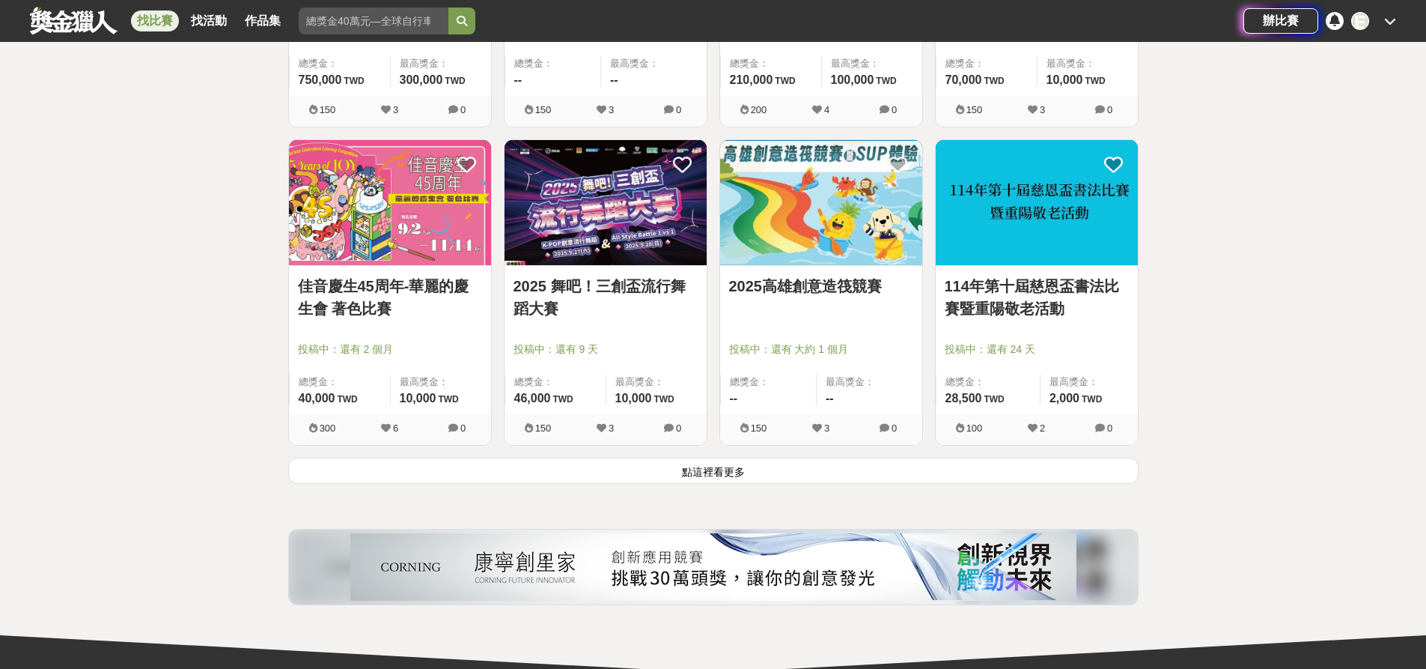
click at [742, 480] on button "點這裡看更多" at bounding box center [713, 471] width 851 height 26
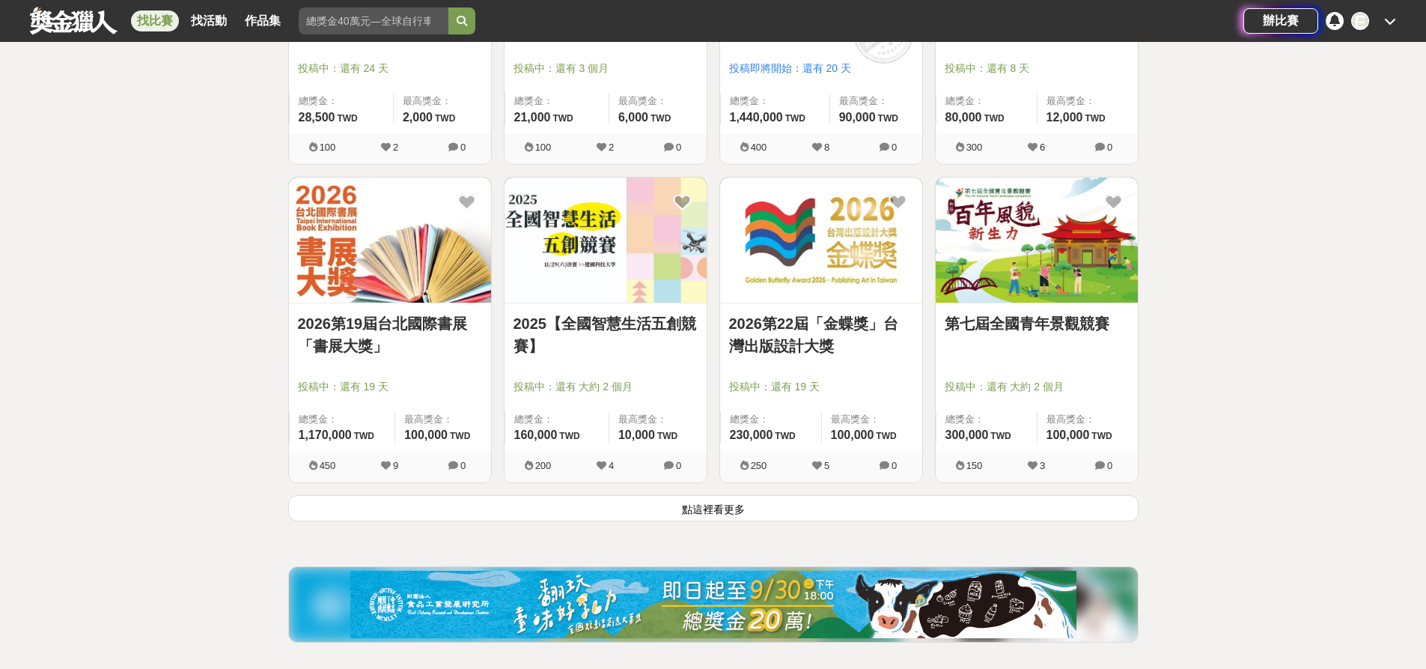
scroll to position [24635, 0]
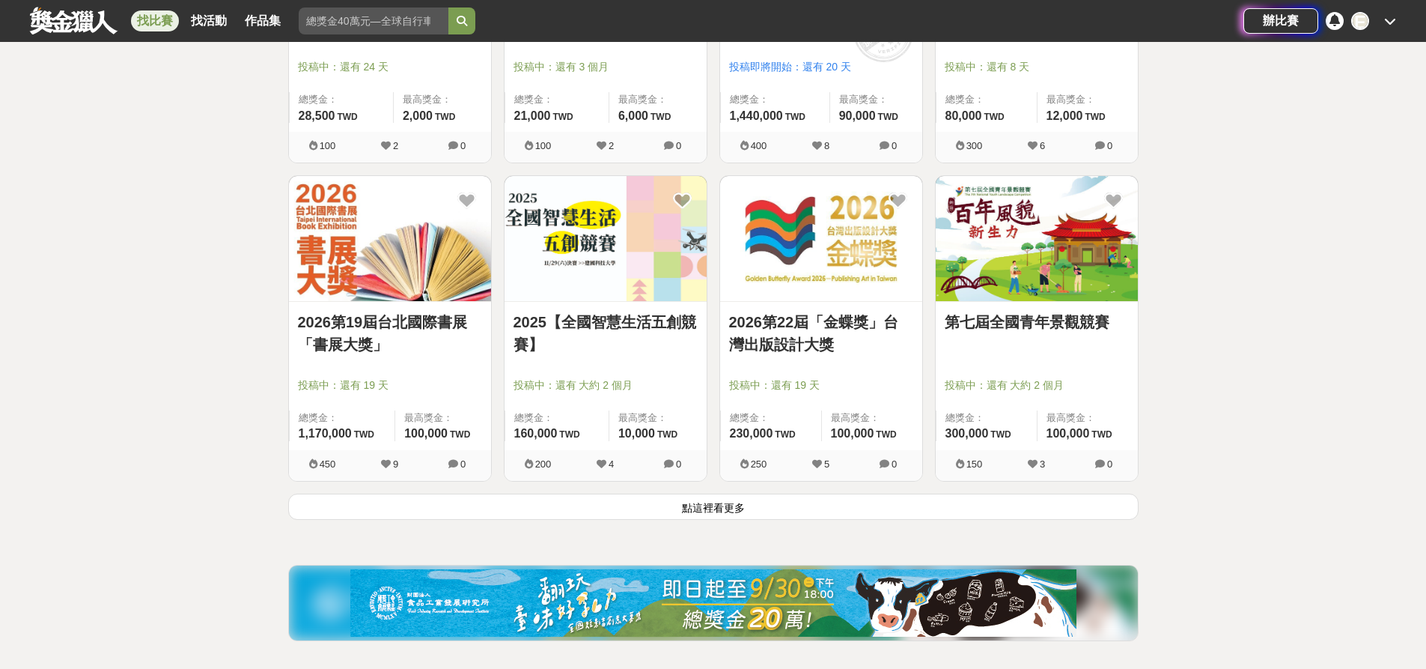
click at [913, 514] on button "點這裡看更多" at bounding box center [713, 506] width 851 height 26
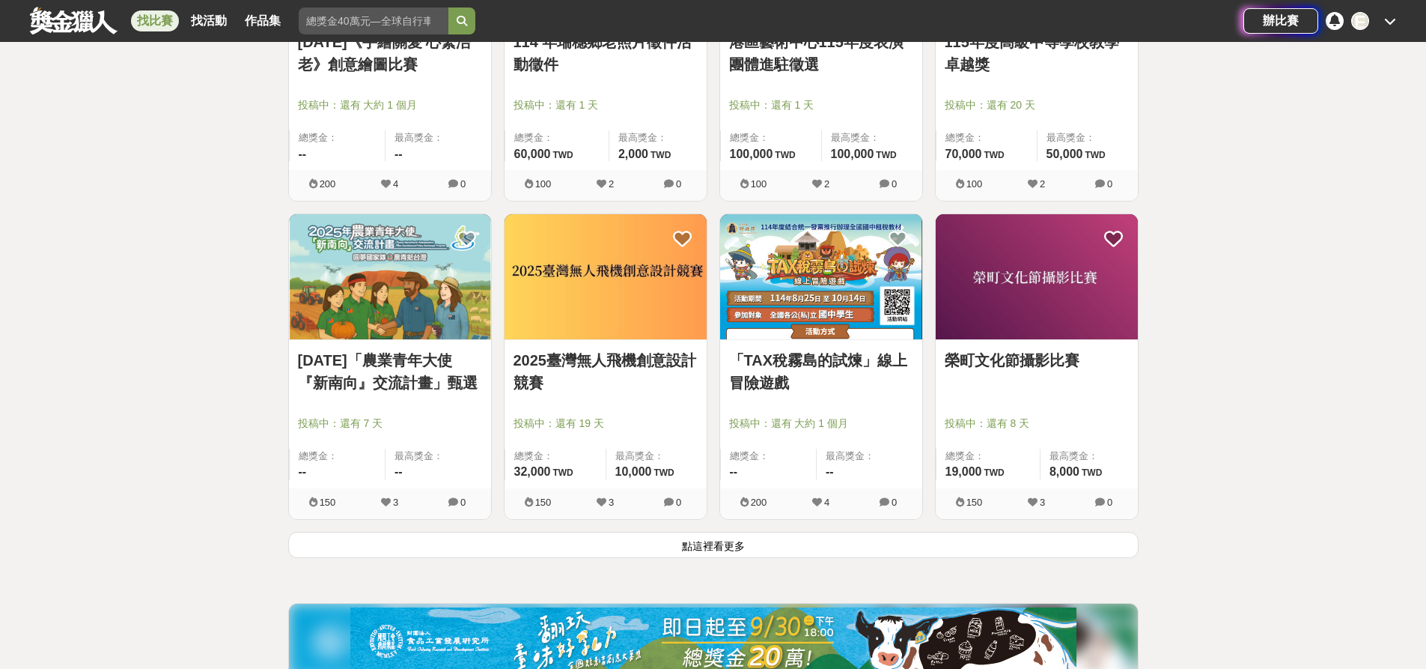
scroll to position [26507, 0]
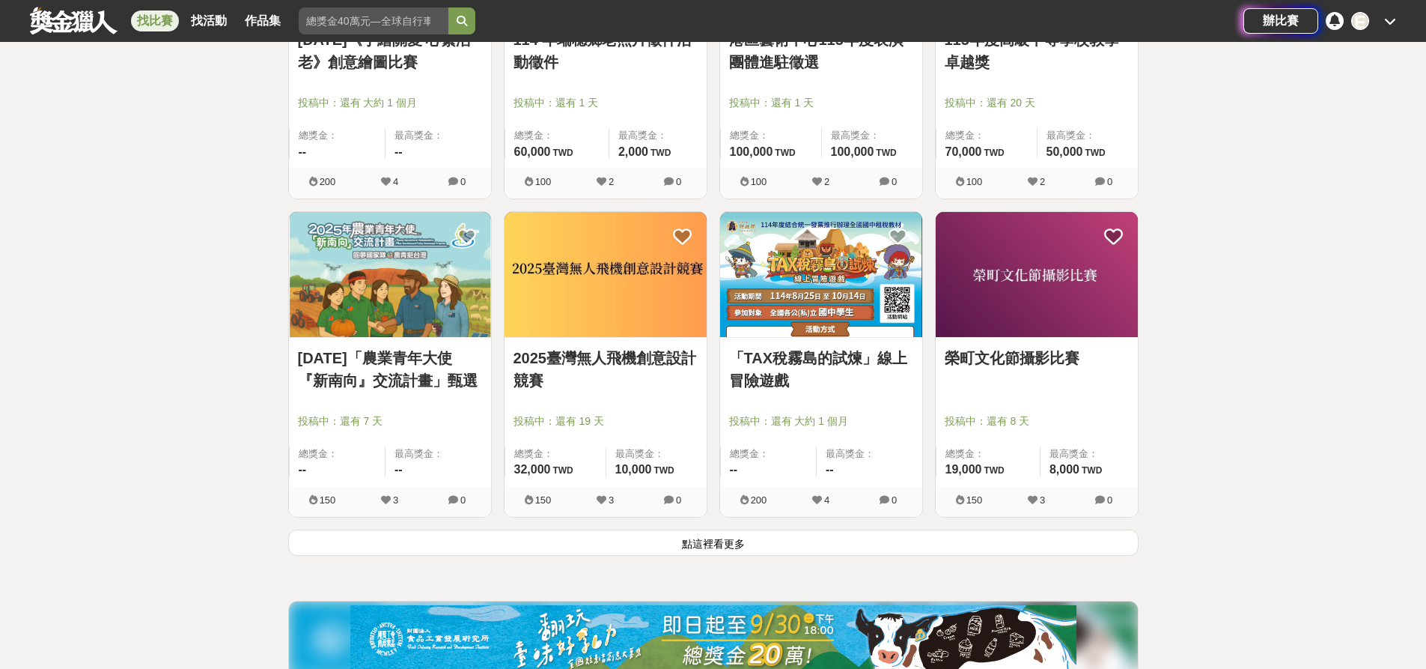
drag, startPoint x: 711, startPoint y: 543, endPoint x: 711, endPoint y: 525, distance: 18.0
click at [711, 543] on button "點這裡看更多" at bounding box center [713, 542] width 851 height 26
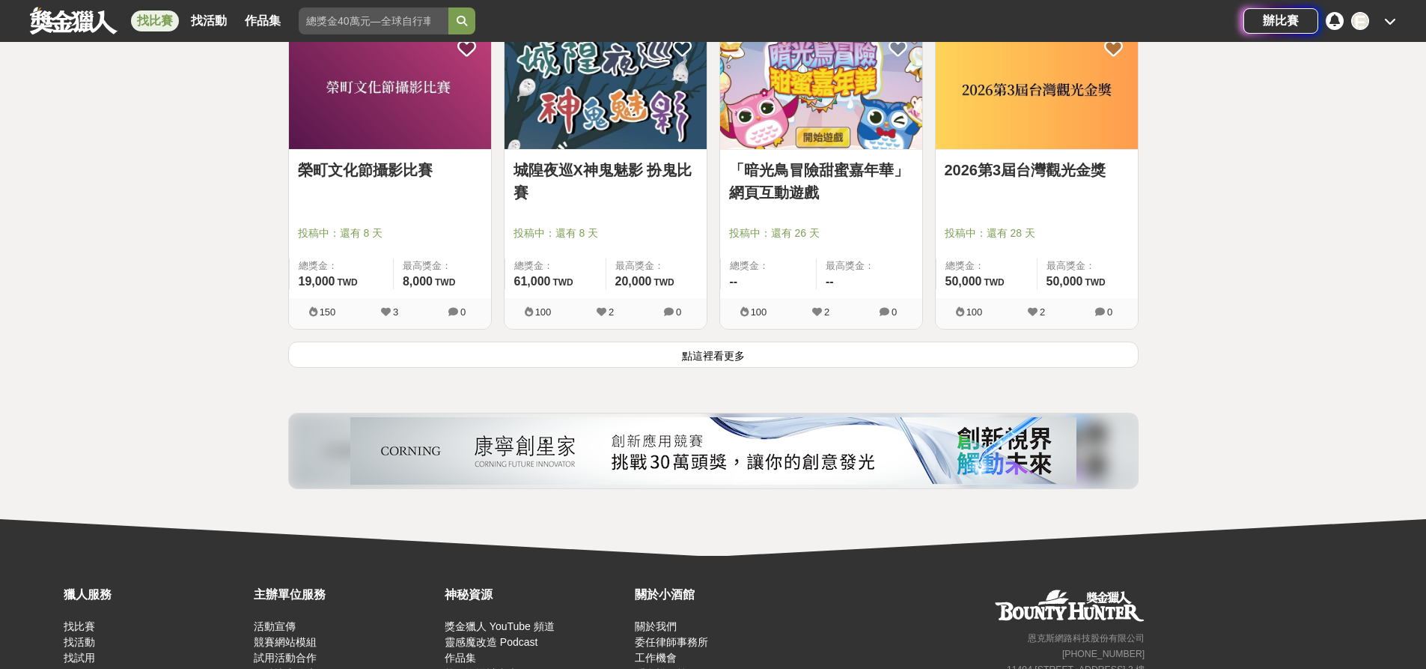
scroll to position [28604, 0]
click at [790, 362] on button "點這裡看更多" at bounding box center [713, 354] width 851 height 26
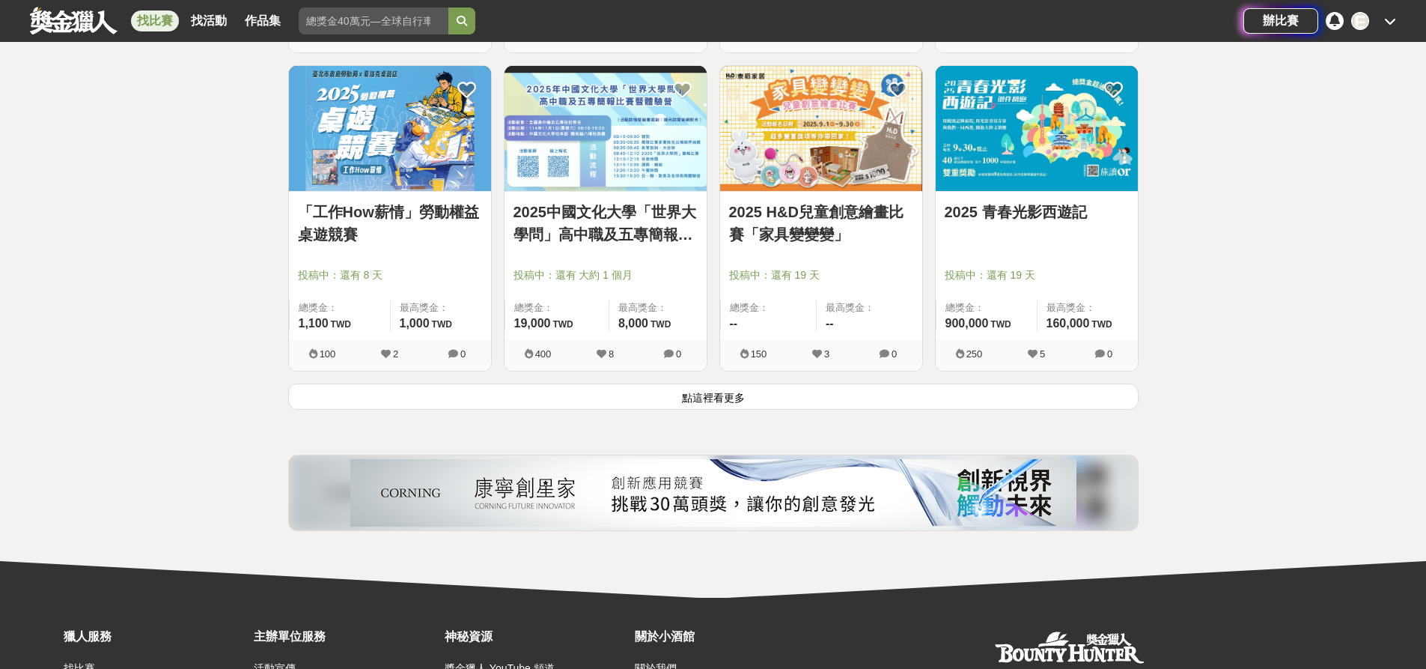
scroll to position [30476, 0]
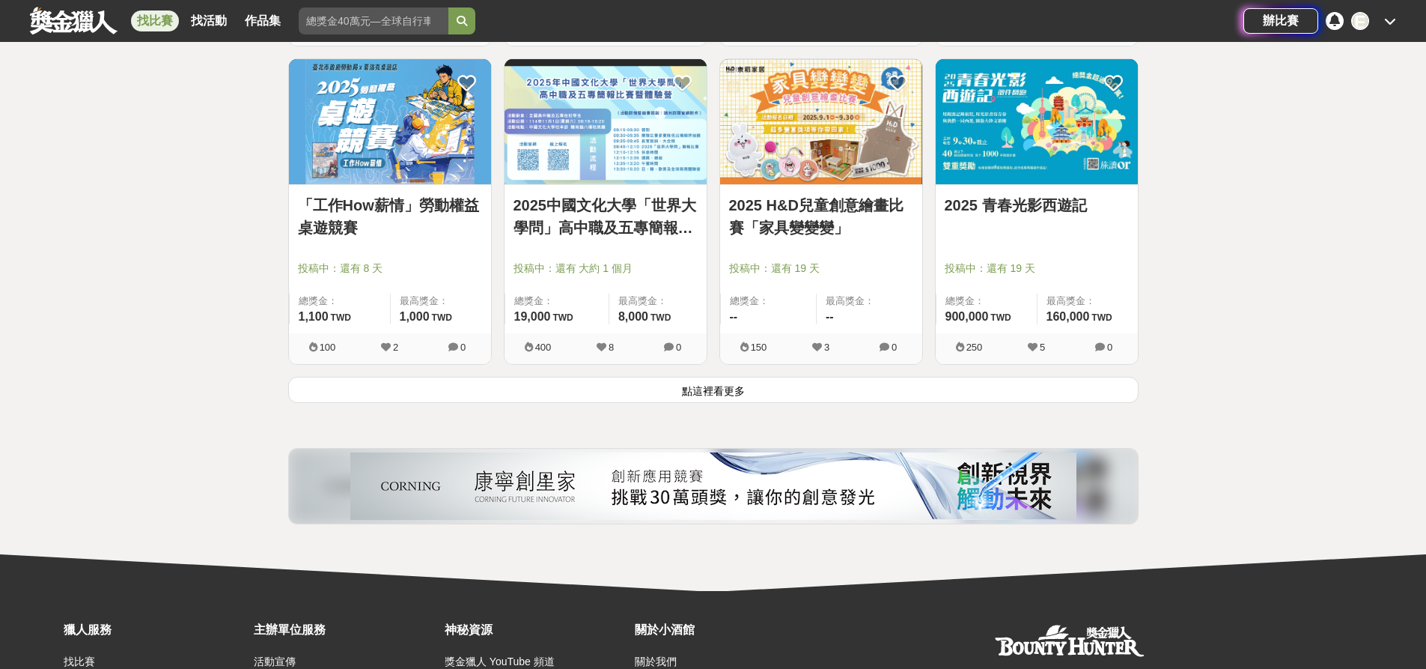
click at [619, 392] on button "點這裡看更多" at bounding box center [713, 390] width 851 height 26
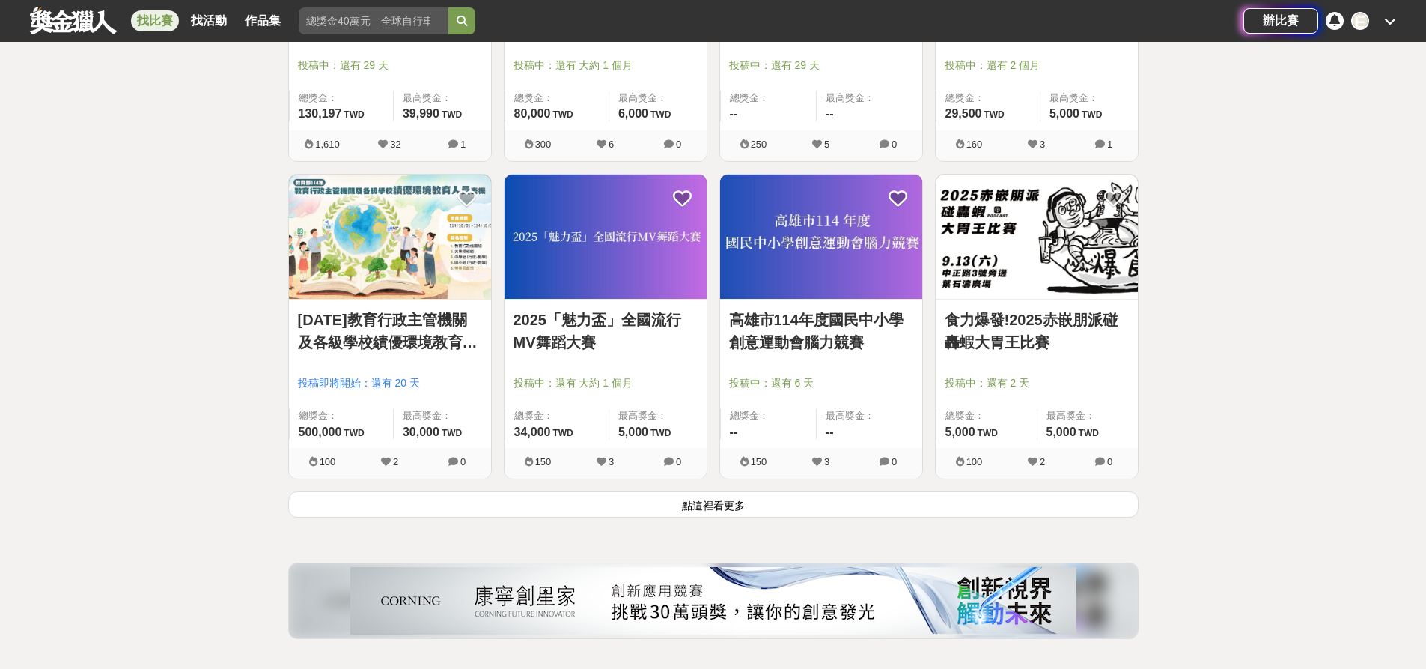
scroll to position [32273, 0]
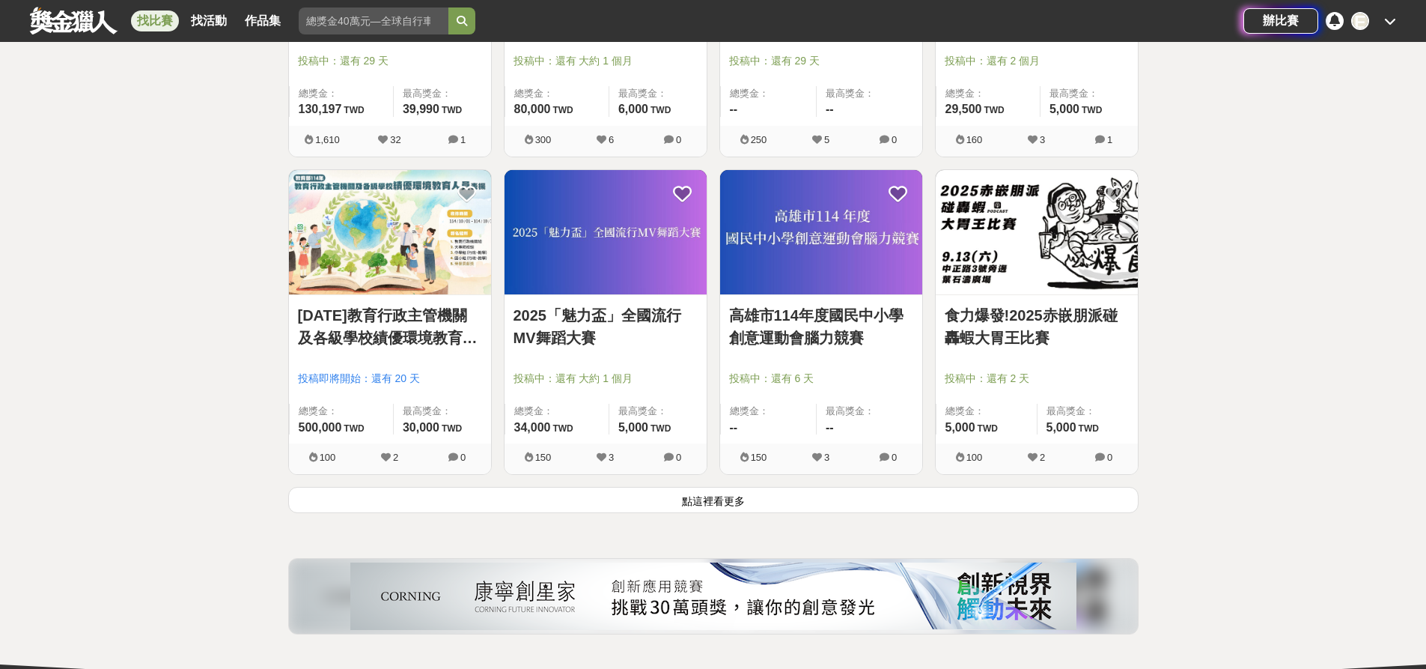
click at [594, 511] on button "點這裡看更多" at bounding box center [713, 500] width 851 height 26
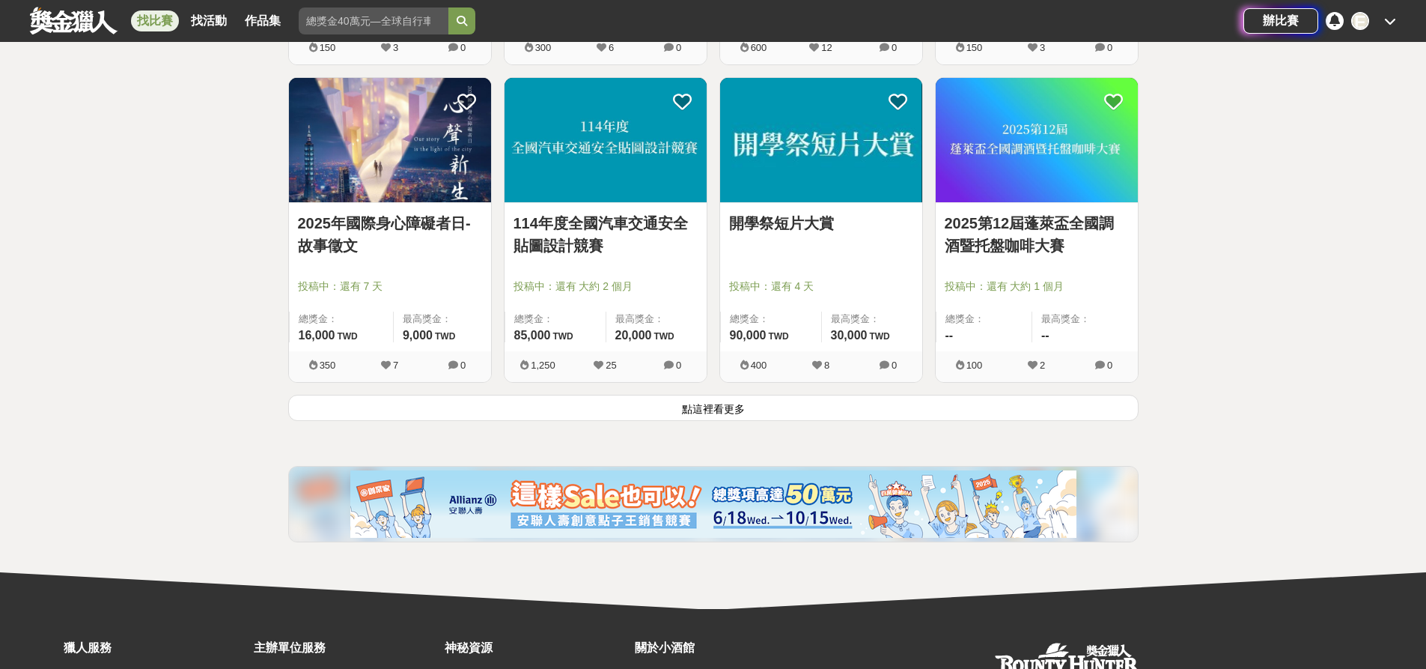
scroll to position [34295, 0]
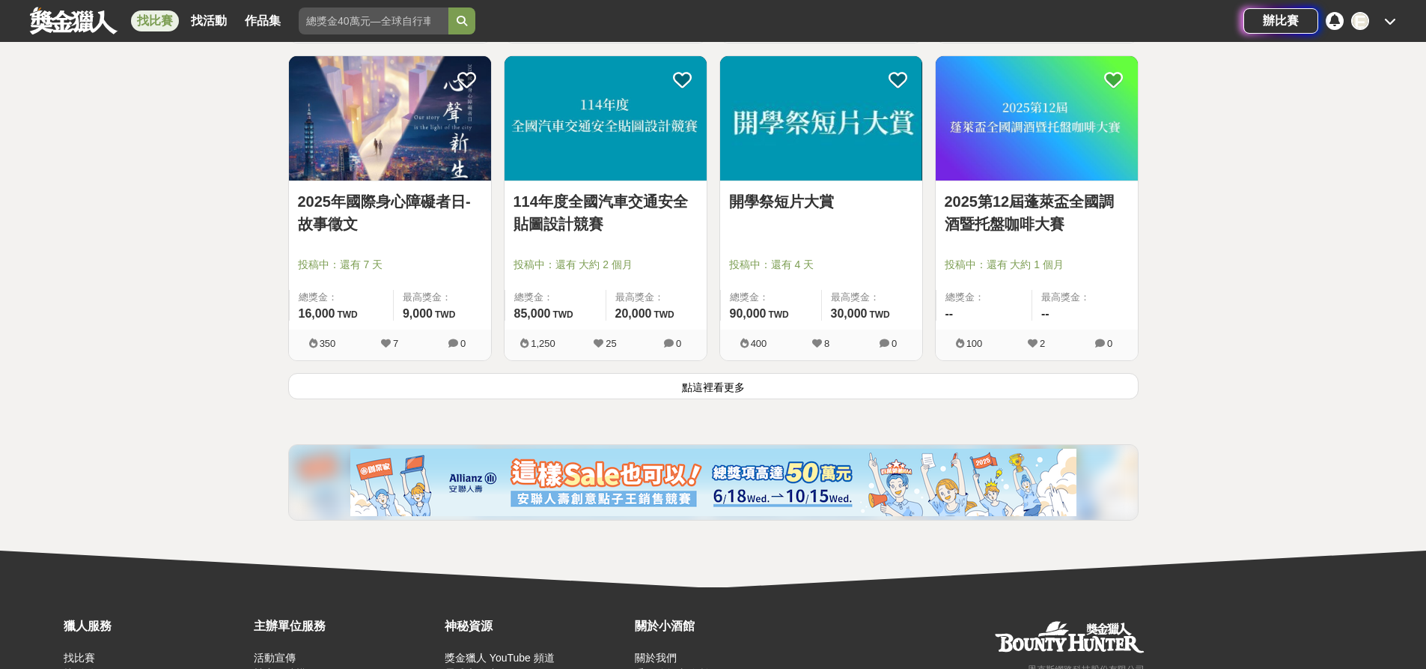
click at [950, 385] on button "點這裡看更多" at bounding box center [713, 386] width 851 height 26
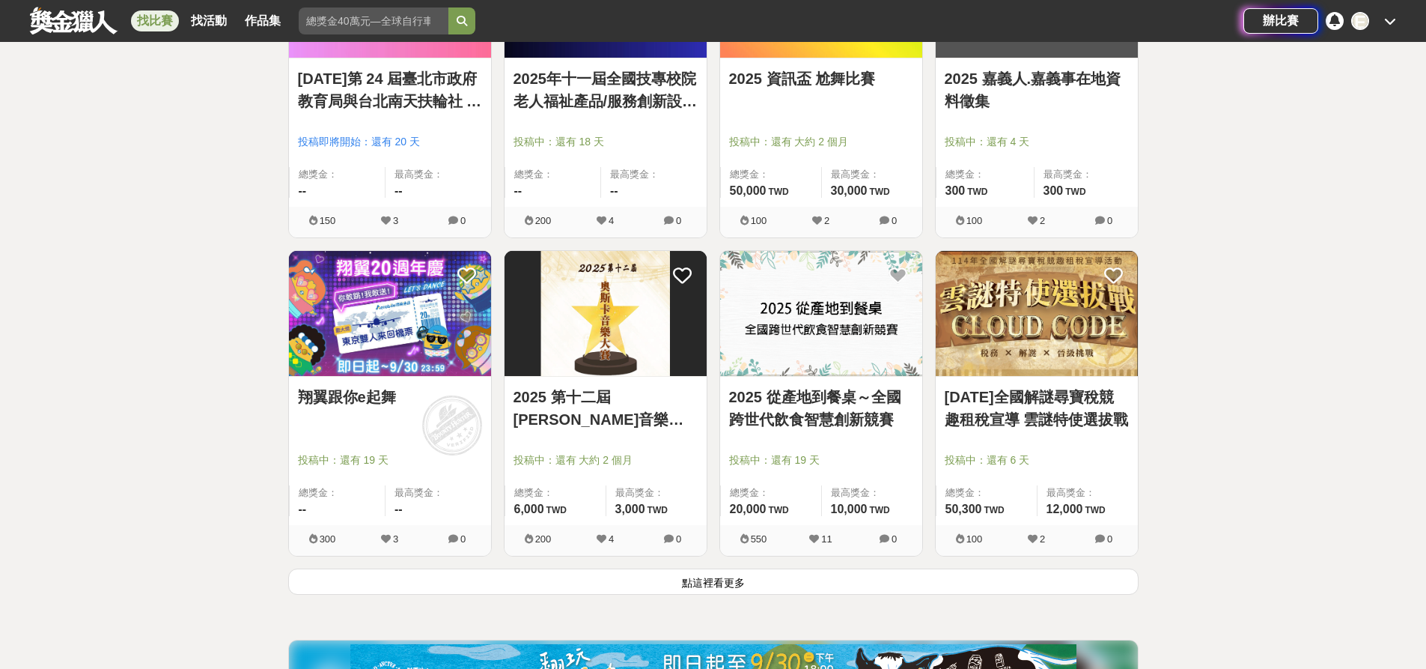
scroll to position [36017, 0]
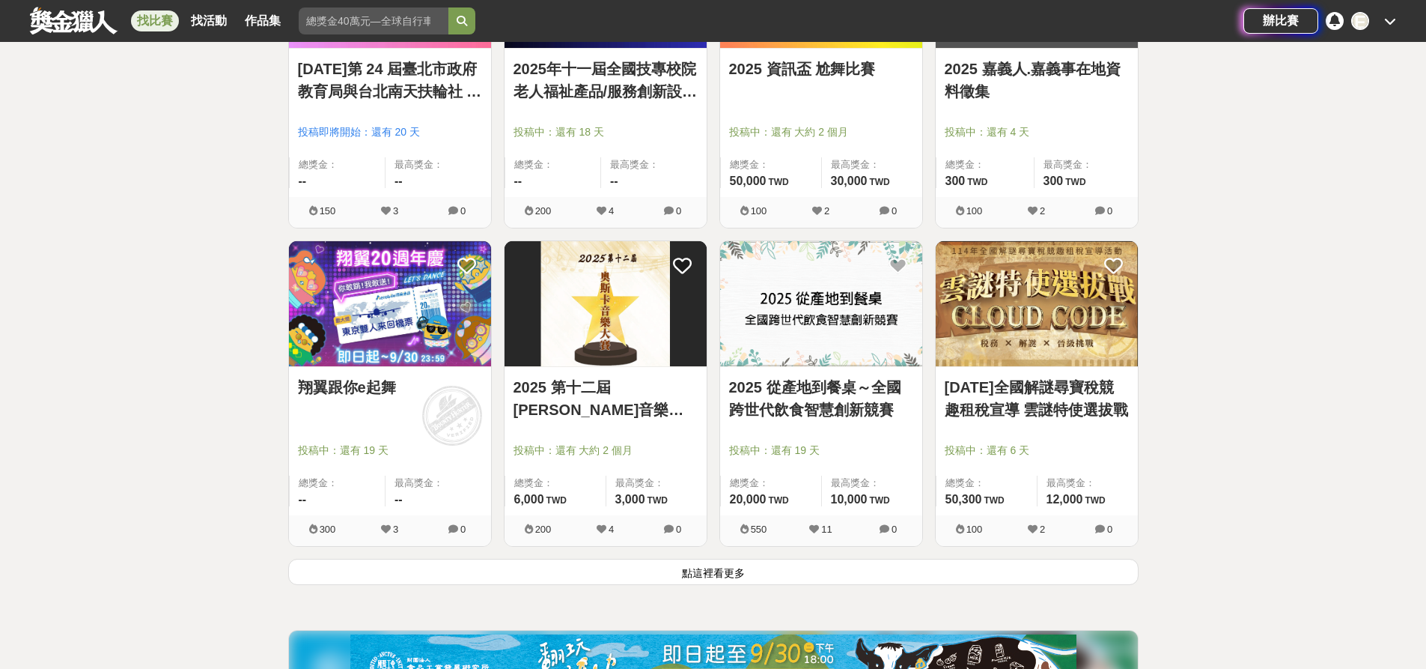
click at [732, 576] on button "點這裡看更多" at bounding box center [713, 572] width 851 height 26
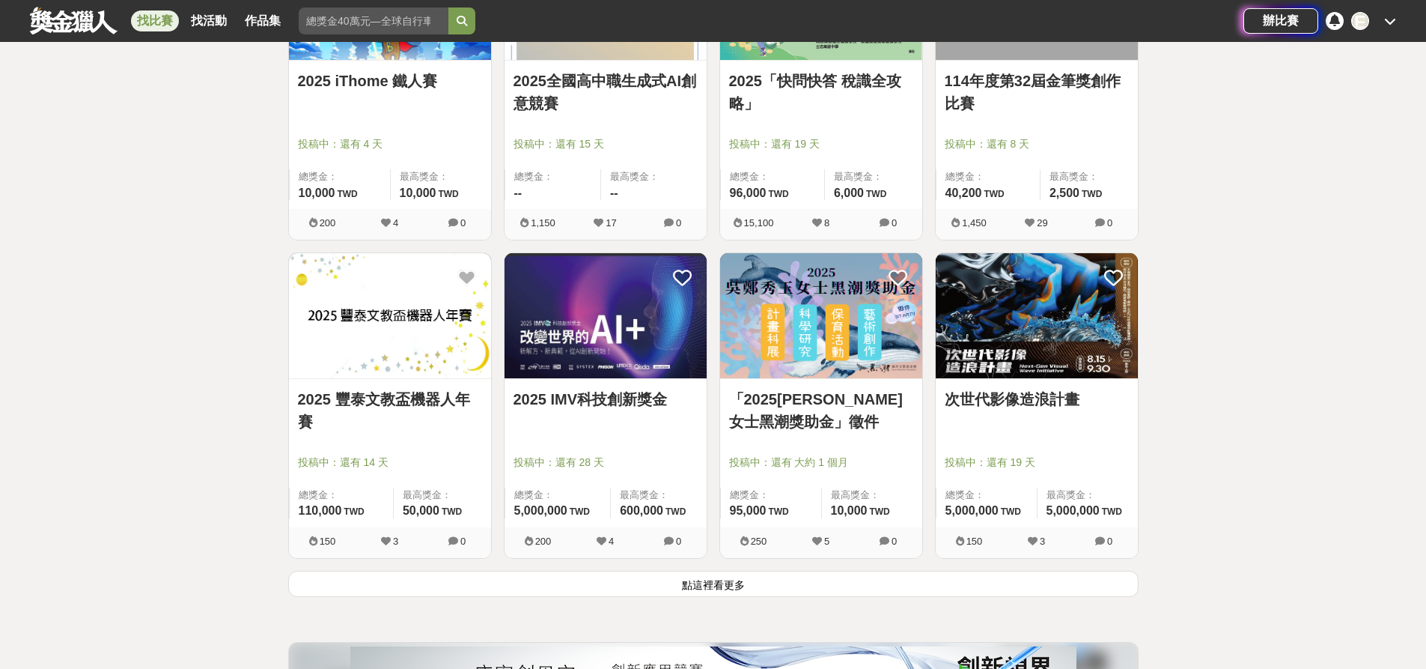
scroll to position [37964, 0]
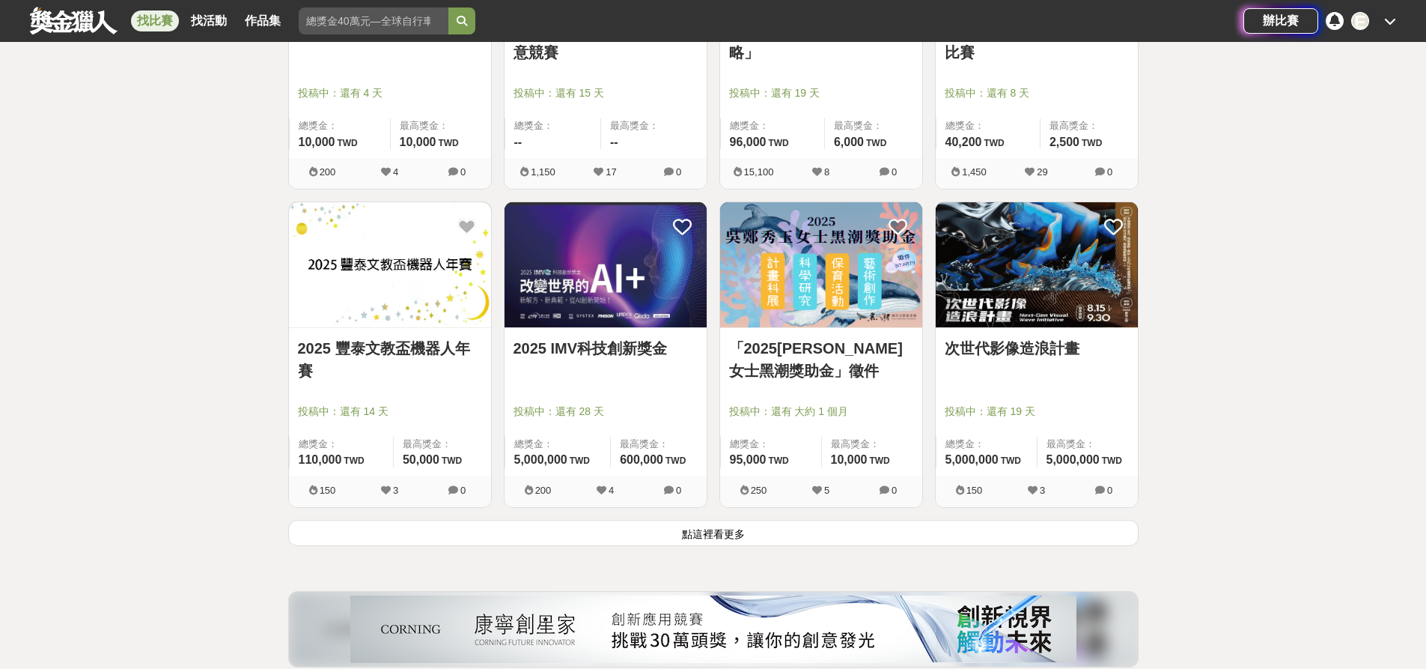
click at [745, 532] on button "點這裡看更多" at bounding box center [713, 533] width 851 height 26
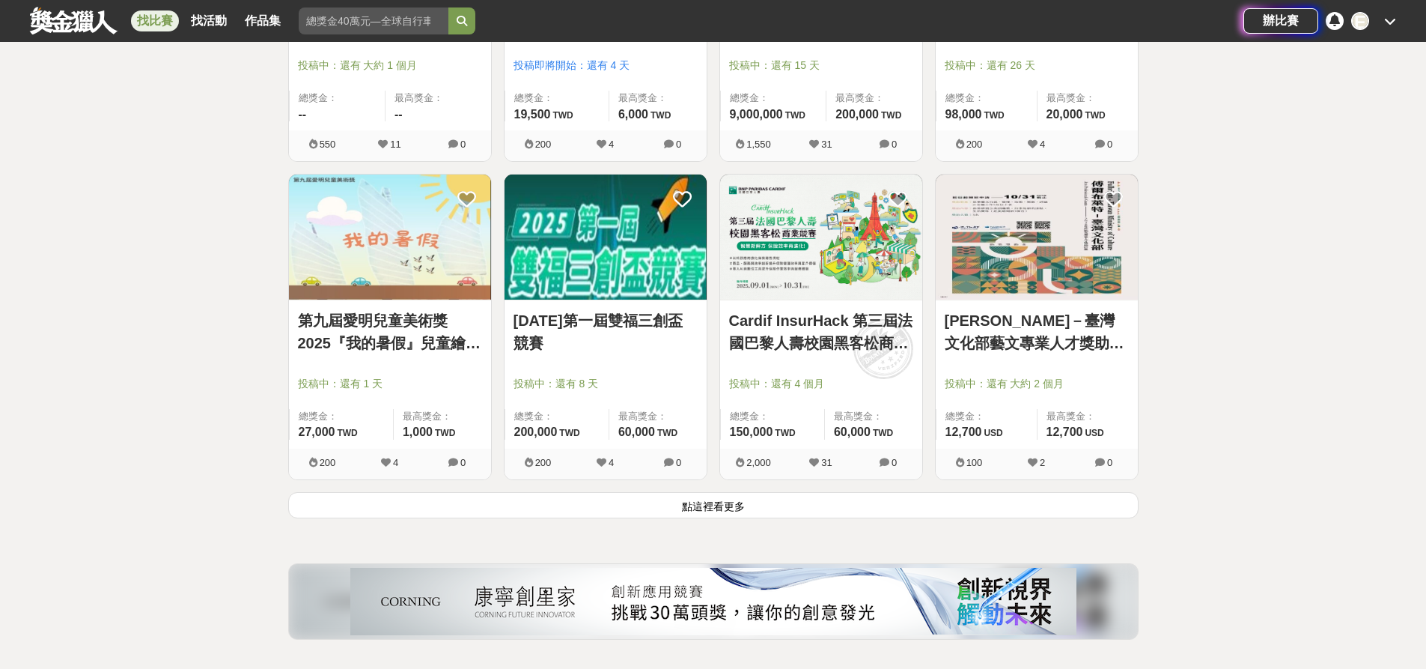
scroll to position [39911, 0]
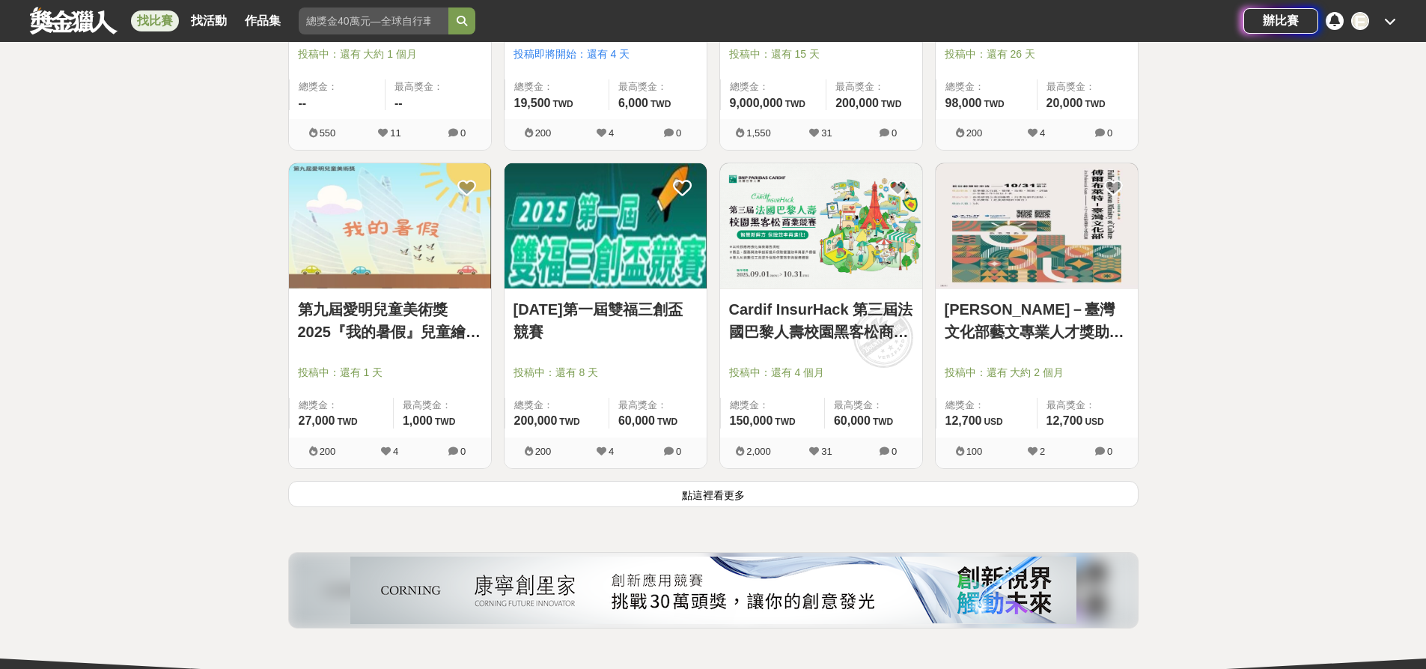
click at [671, 485] on button "點這裡看更多" at bounding box center [713, 494] width 851 height 26
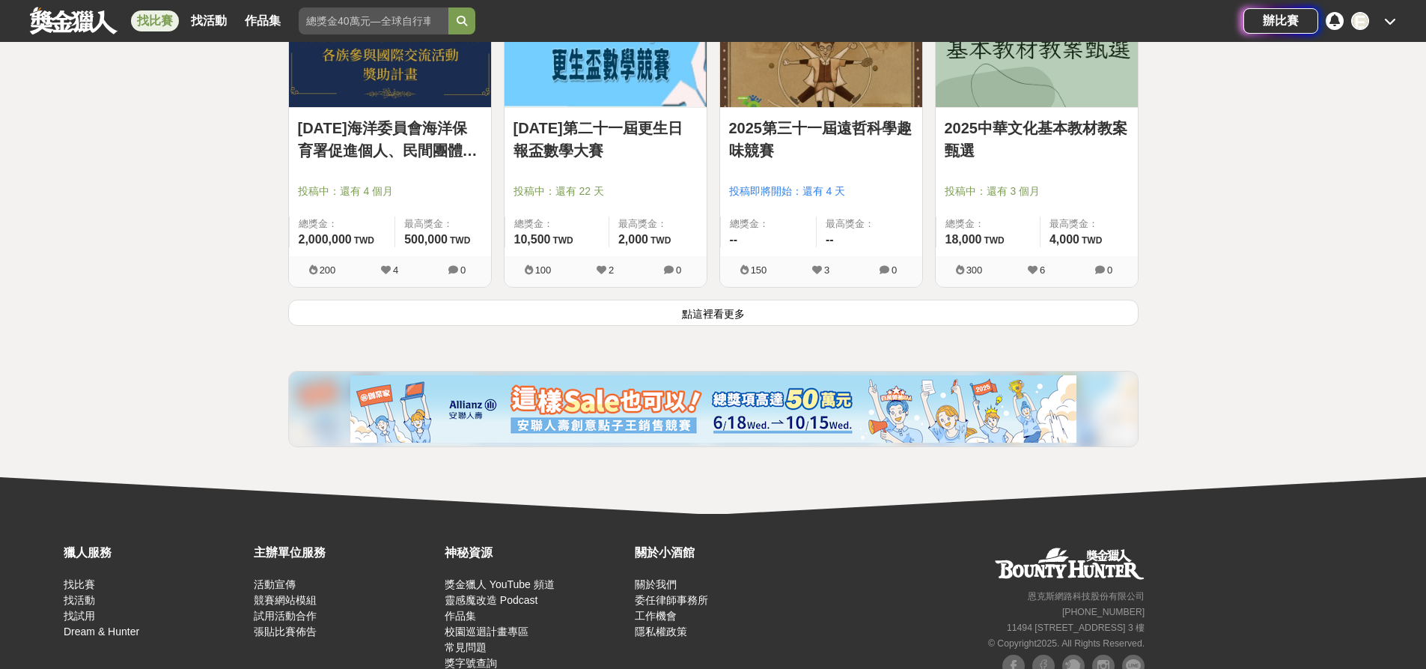
scroll to position [42007, 0]
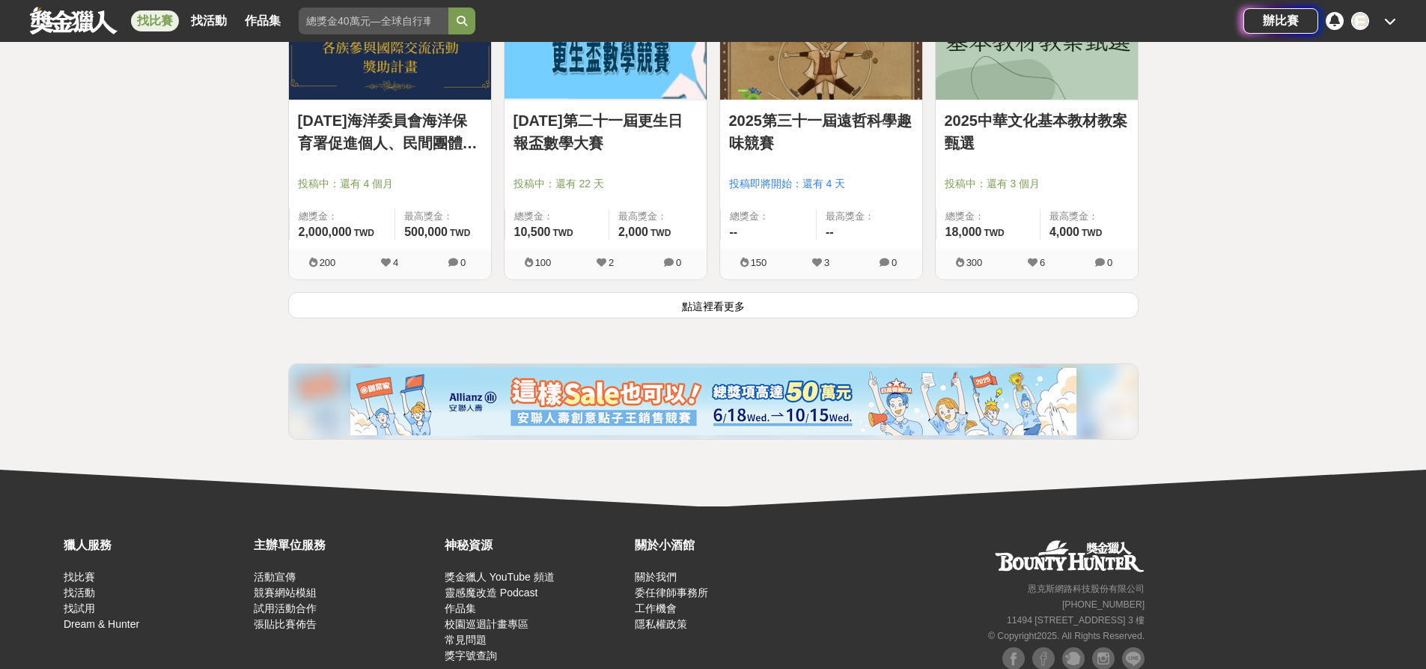
click at [894, 299] on button "點這裡看更多" at bounding box center [713, 305] width 851 height 26
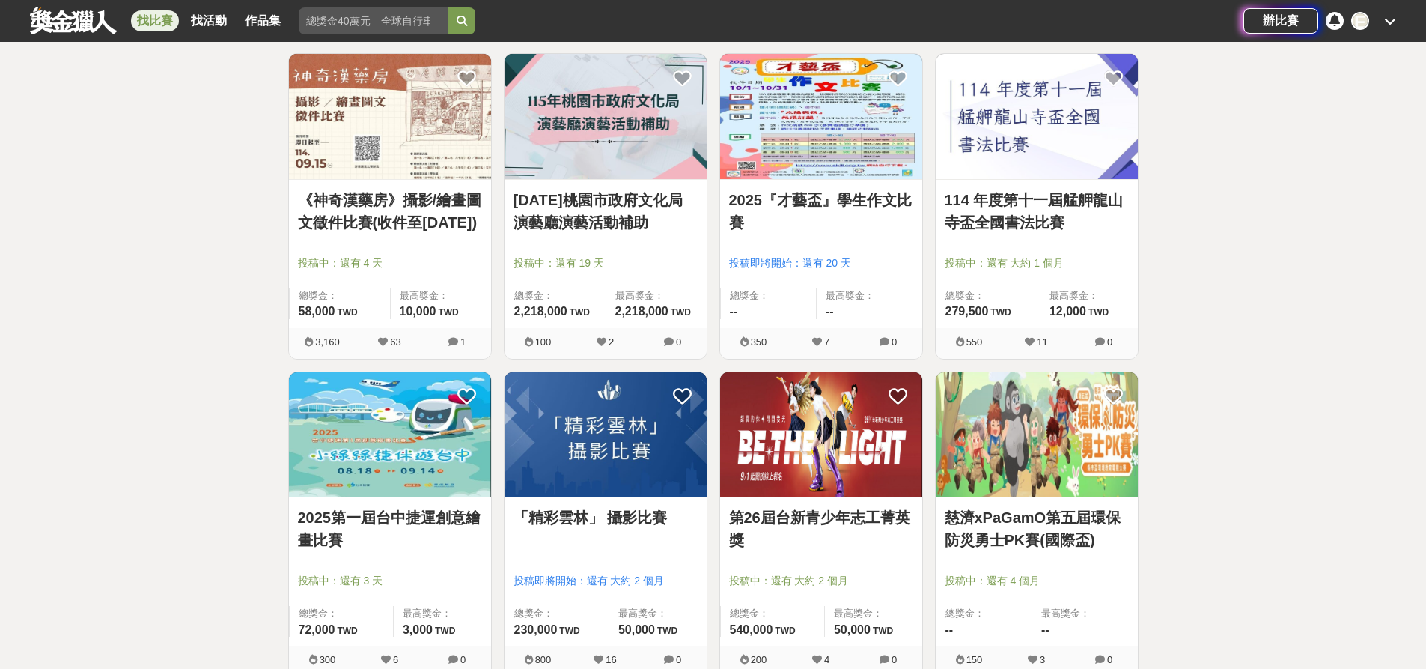
scroll to position [43655, 0]
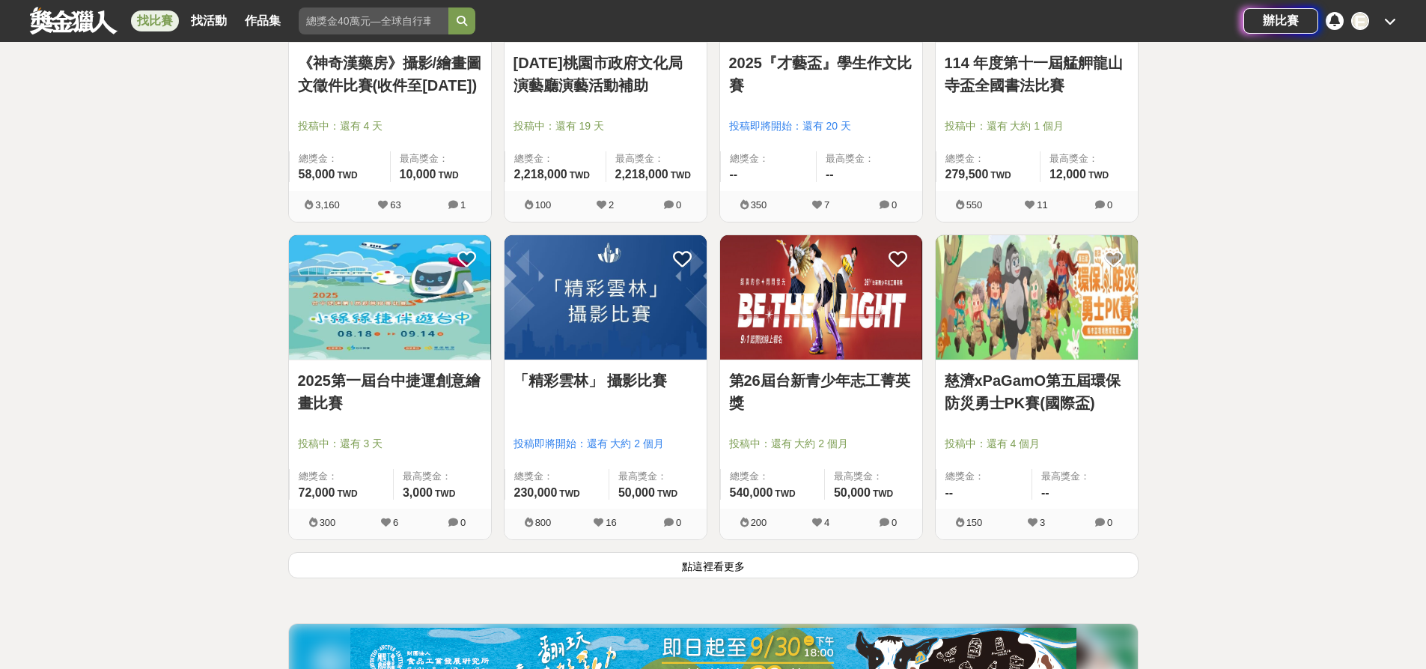
click at [720, 567] on button "點這裡看更多" at bounding box center [713, 565] width 851 height 26
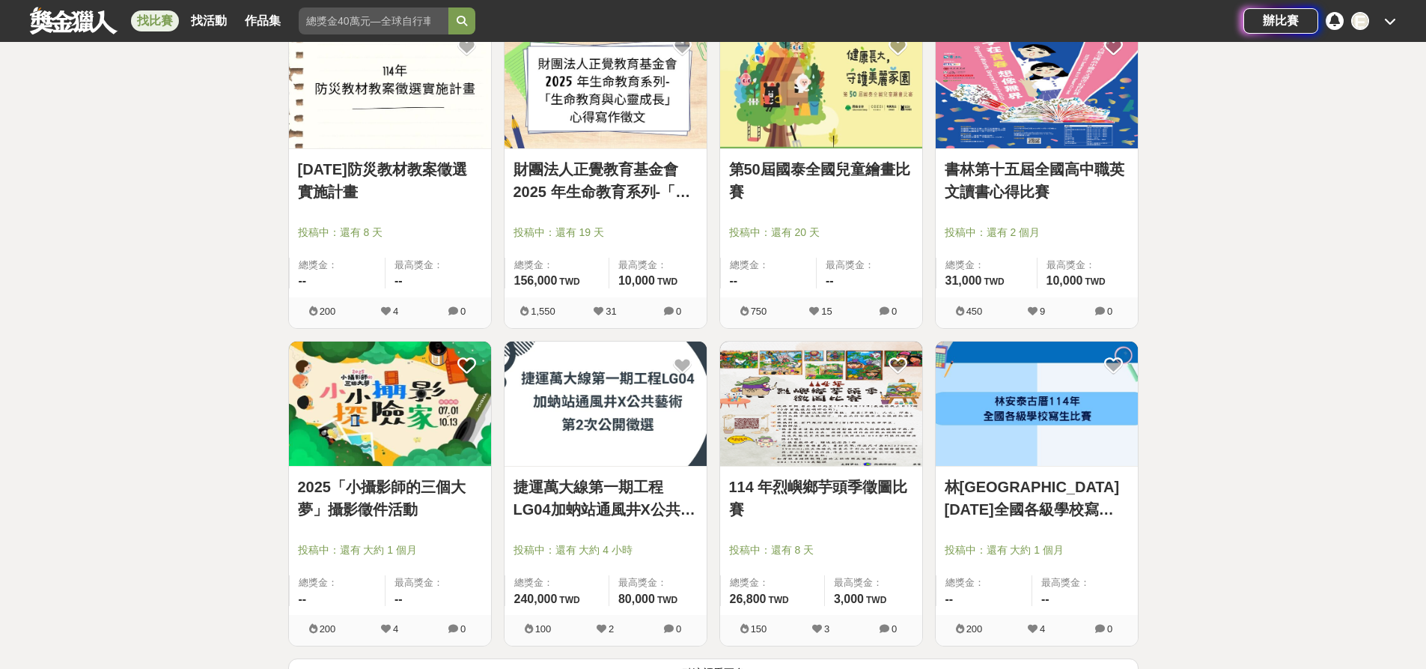
scroll to position [45677, 0]
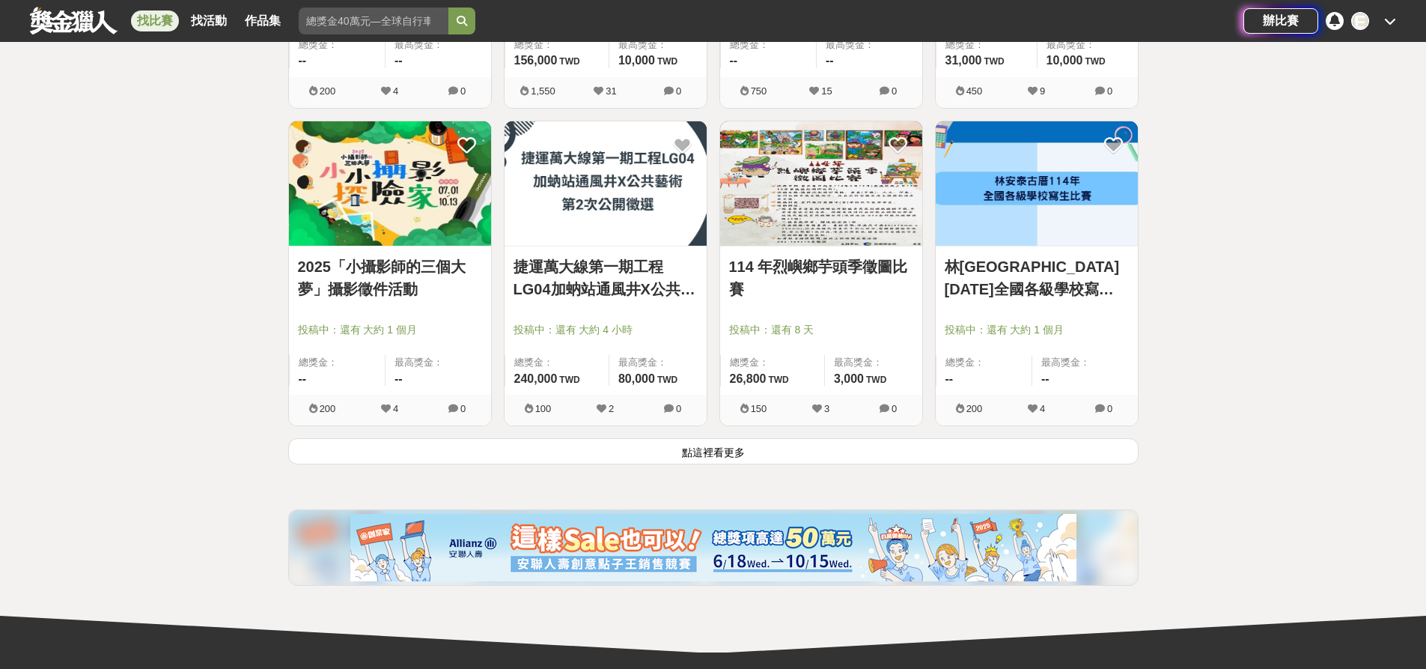
click at [737, 457] on button "點這裡看更多" at bounding box center [713, 451] width 851 height 26
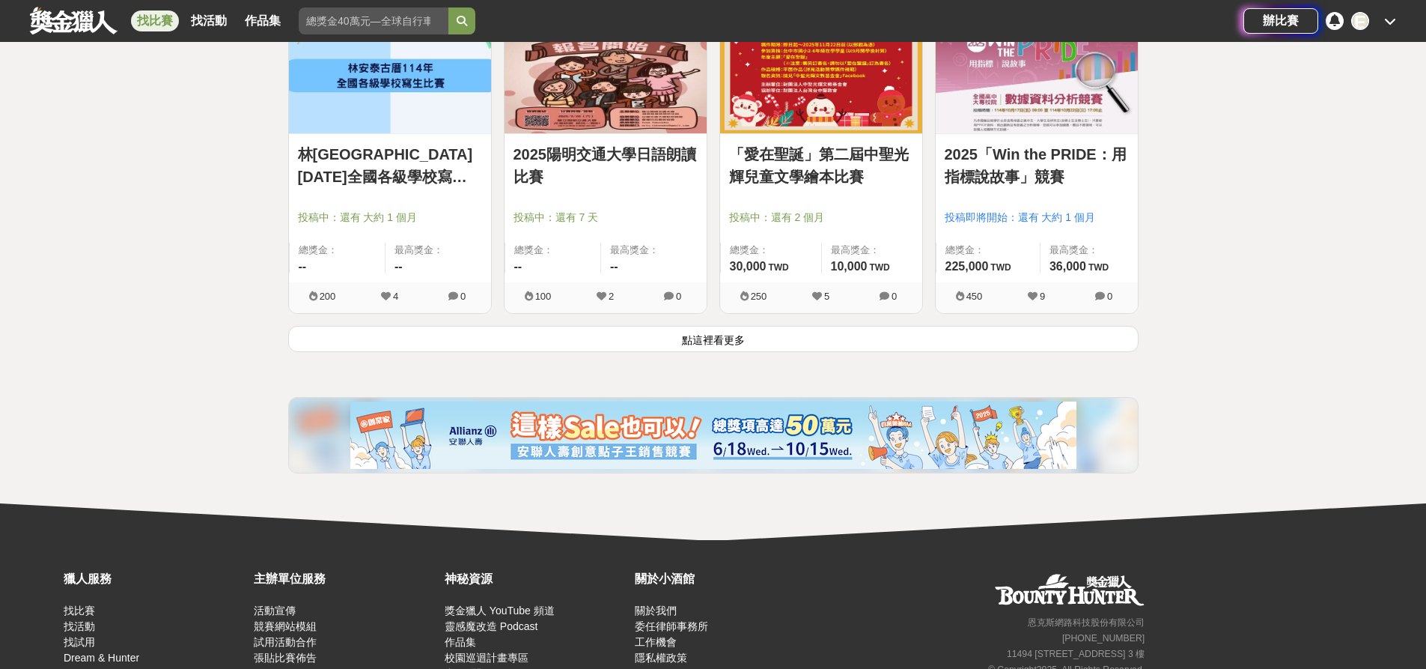
scroll to position [47698, 0]
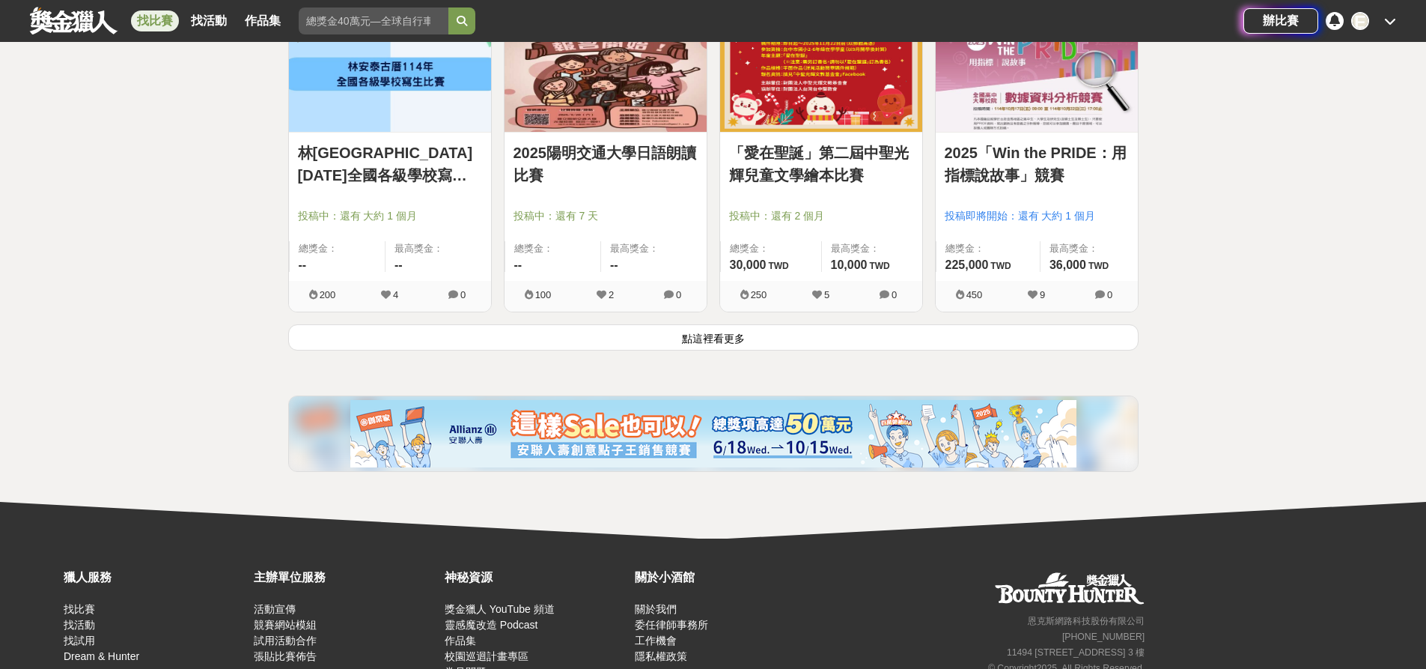
click at [957, 337] on button "點這裡看更多" at bounding box center [713, 337] width 851 height 26
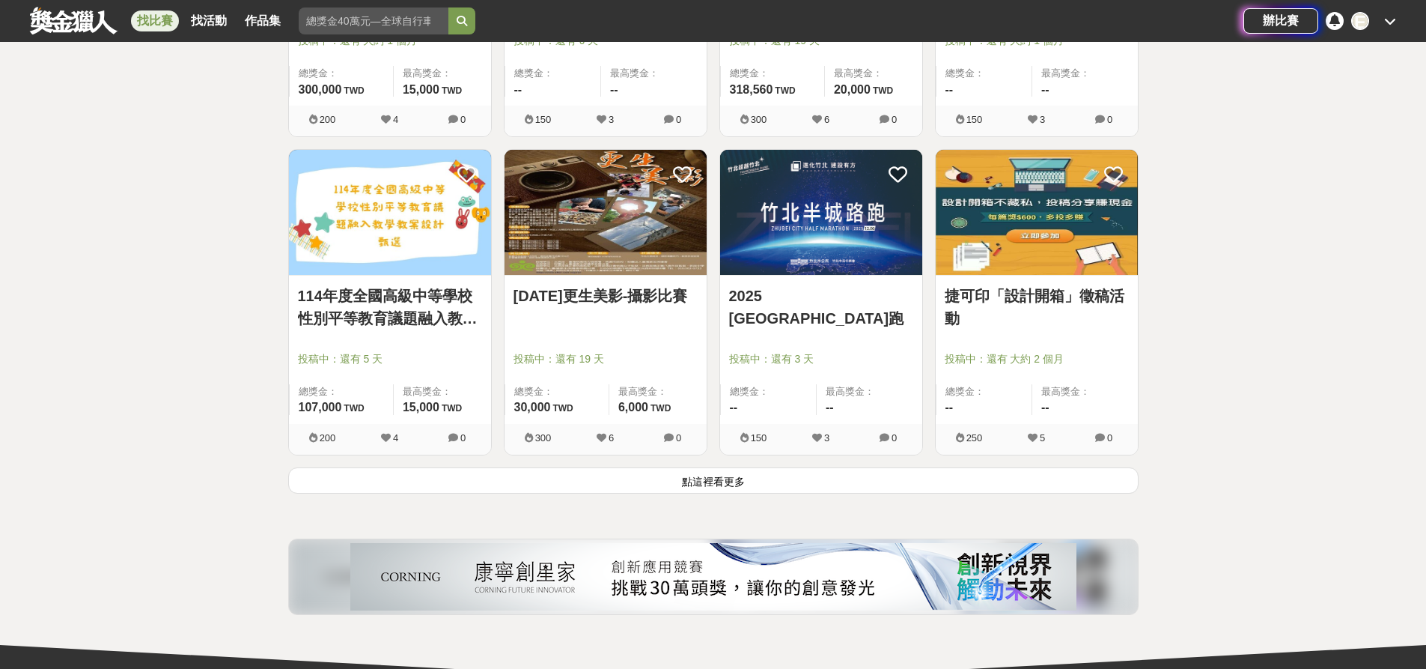
scroll to position [49495, 0]
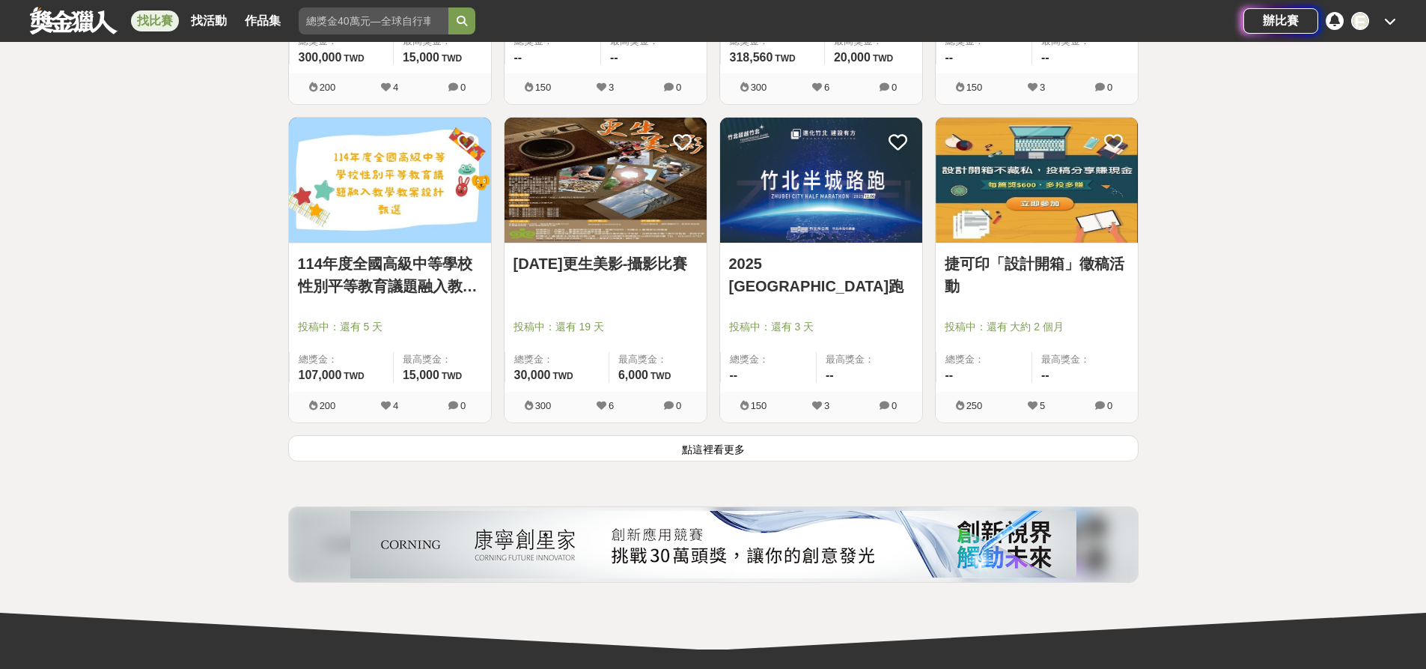
click at [872, 452] on button "點這裡看更多" at bounding box center [713, 448] width 851 height 26
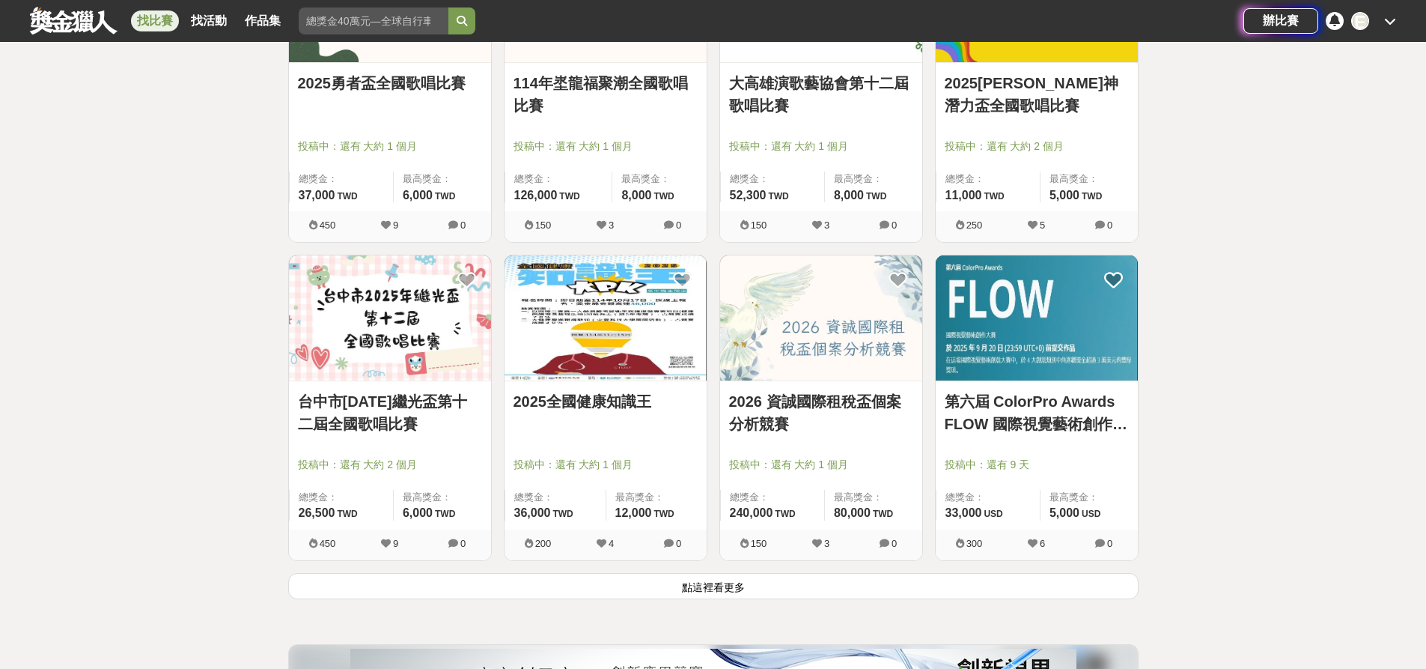
scroll to position [51293, 0]
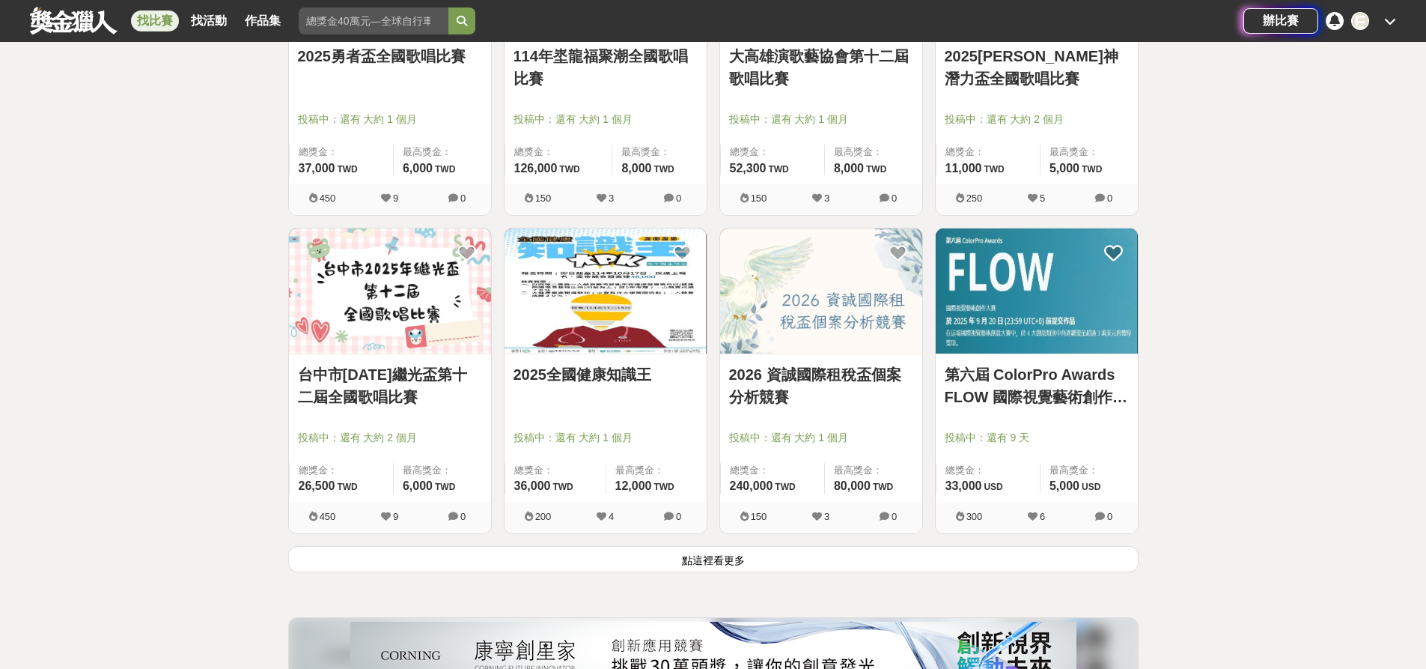
click at [871, 567] on button "點這裡看更多" at bounding box center [713, 559] width 851 height 26
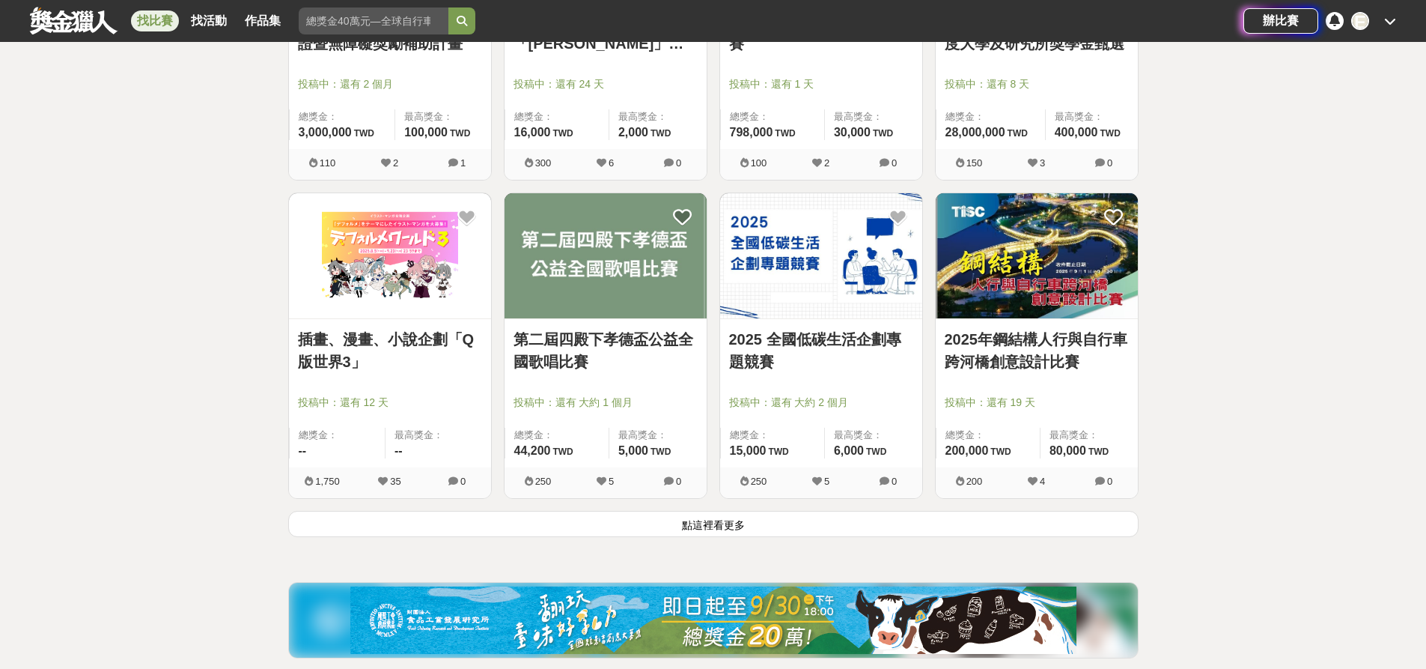
scroll to position [53239, 0]
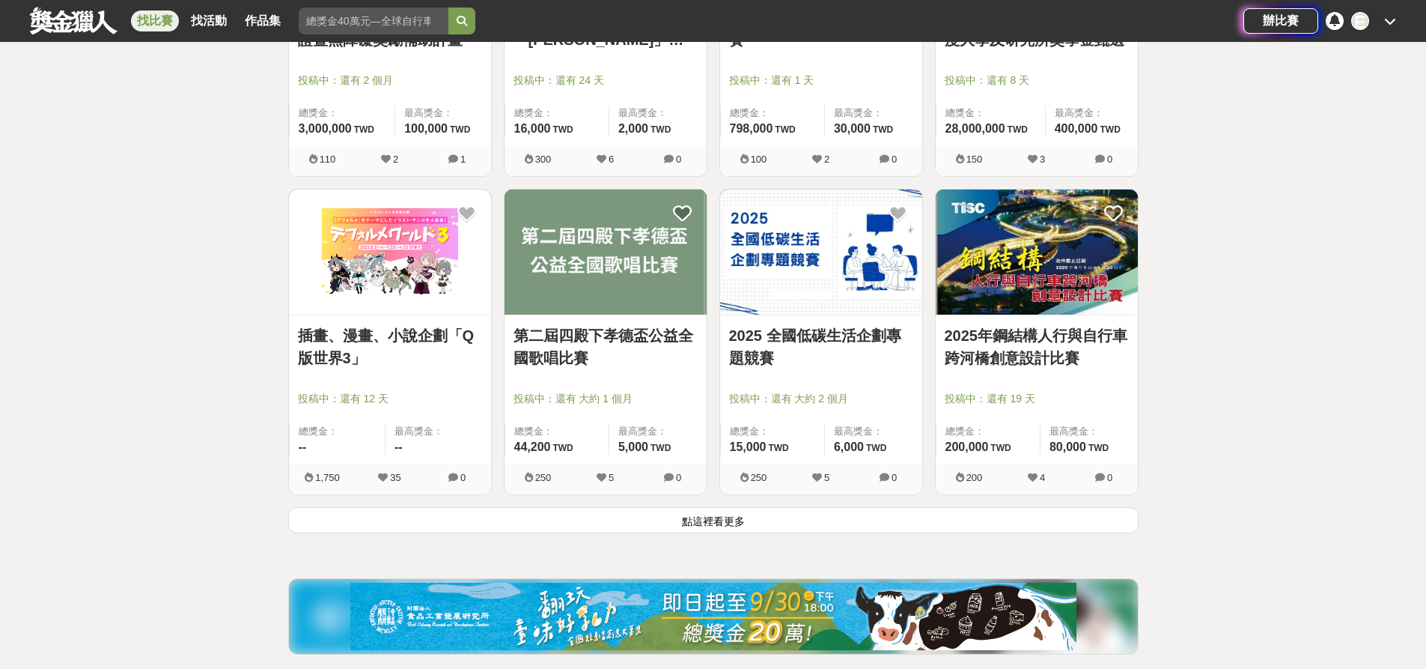
click at [705, 520] on button "點這裡看更多" at bounding box center [713, 520] width 851 height 26
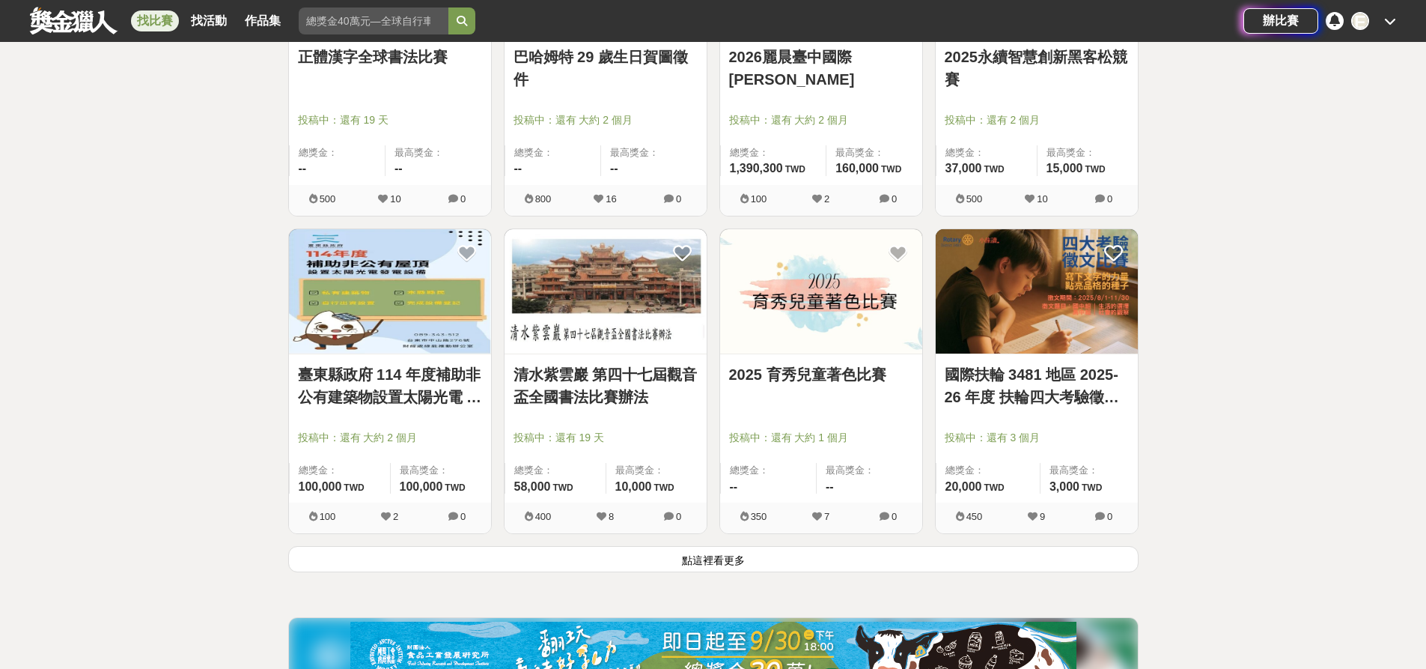
scroll to position [55111, 0]
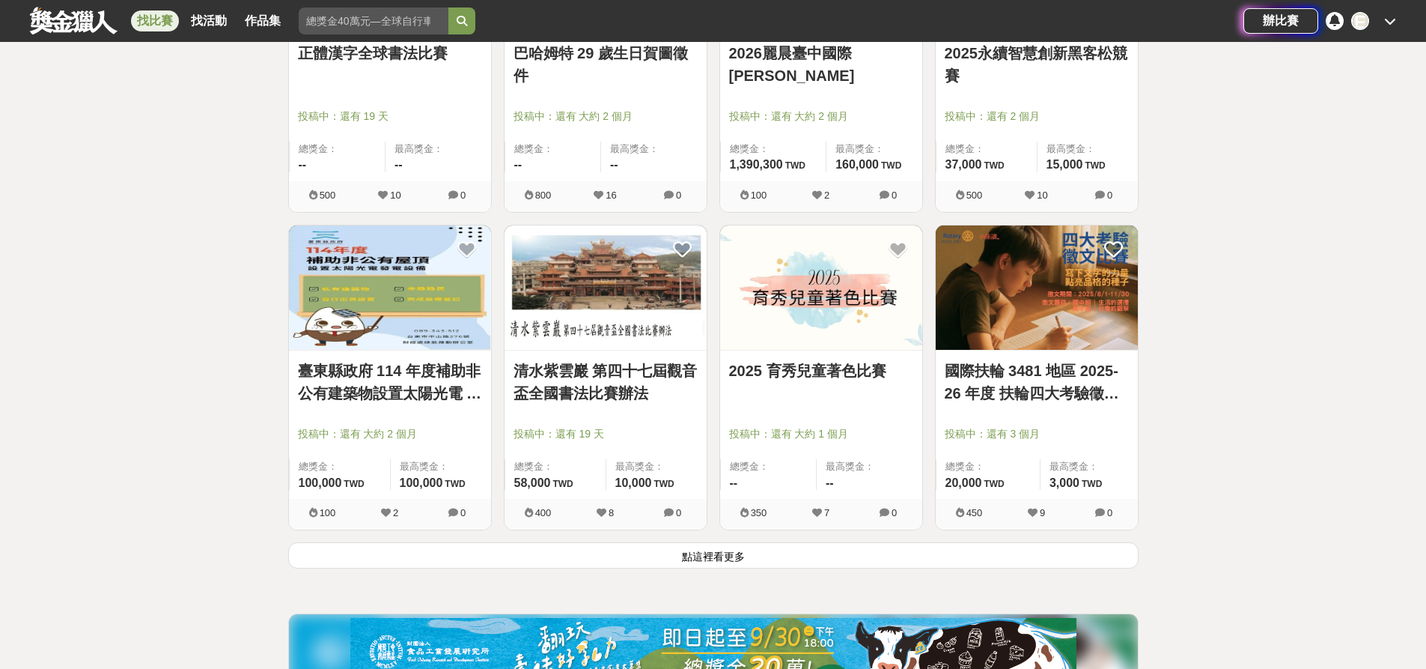
click at [943, 565] on button "點這裡看更多" at bounding box center [713, 555] width 851 height 26
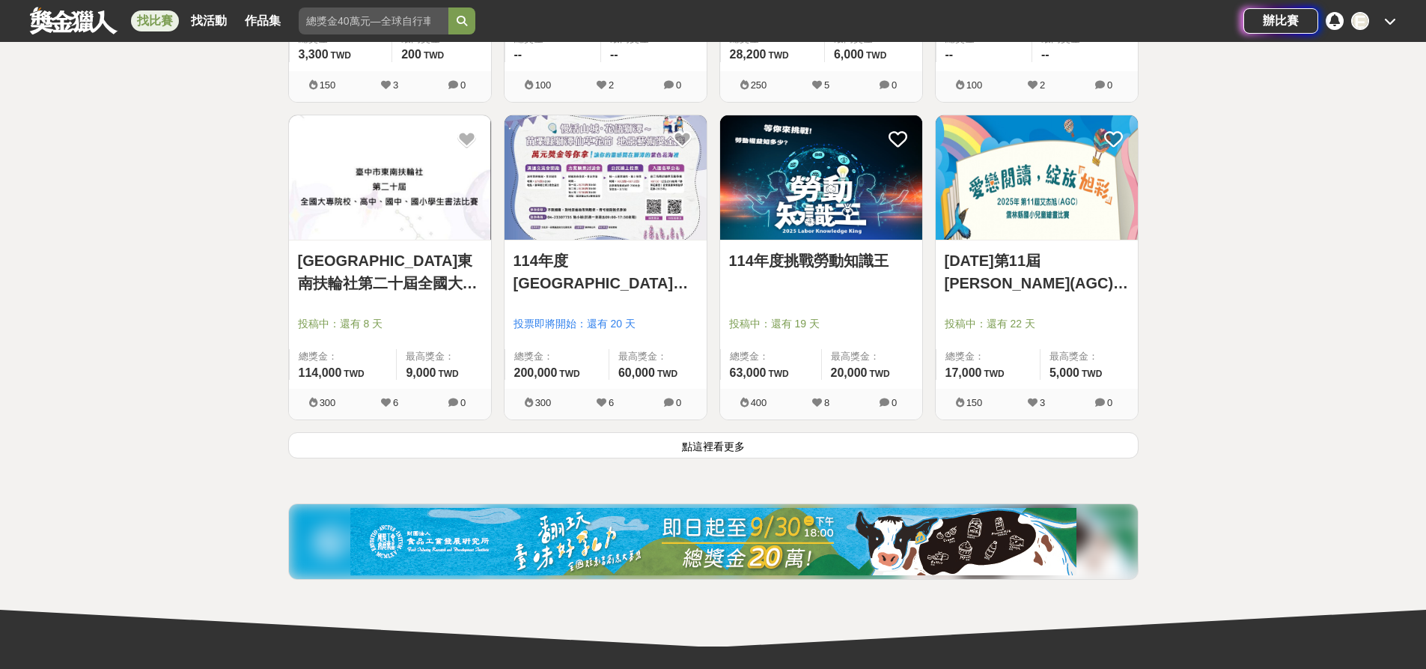
scroll to position [57133, 0]
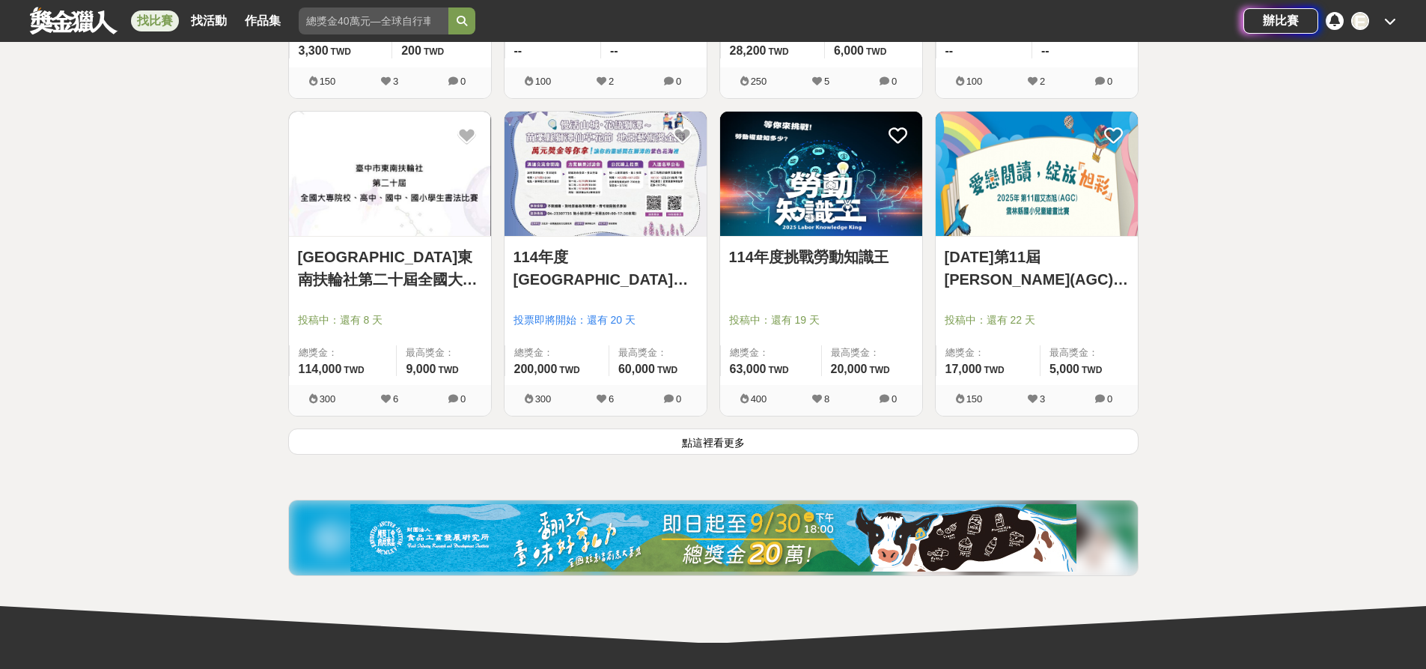
click at [910, 443] on button "點這裡看更多" at bounding box center [713, 441] width 851 height 26
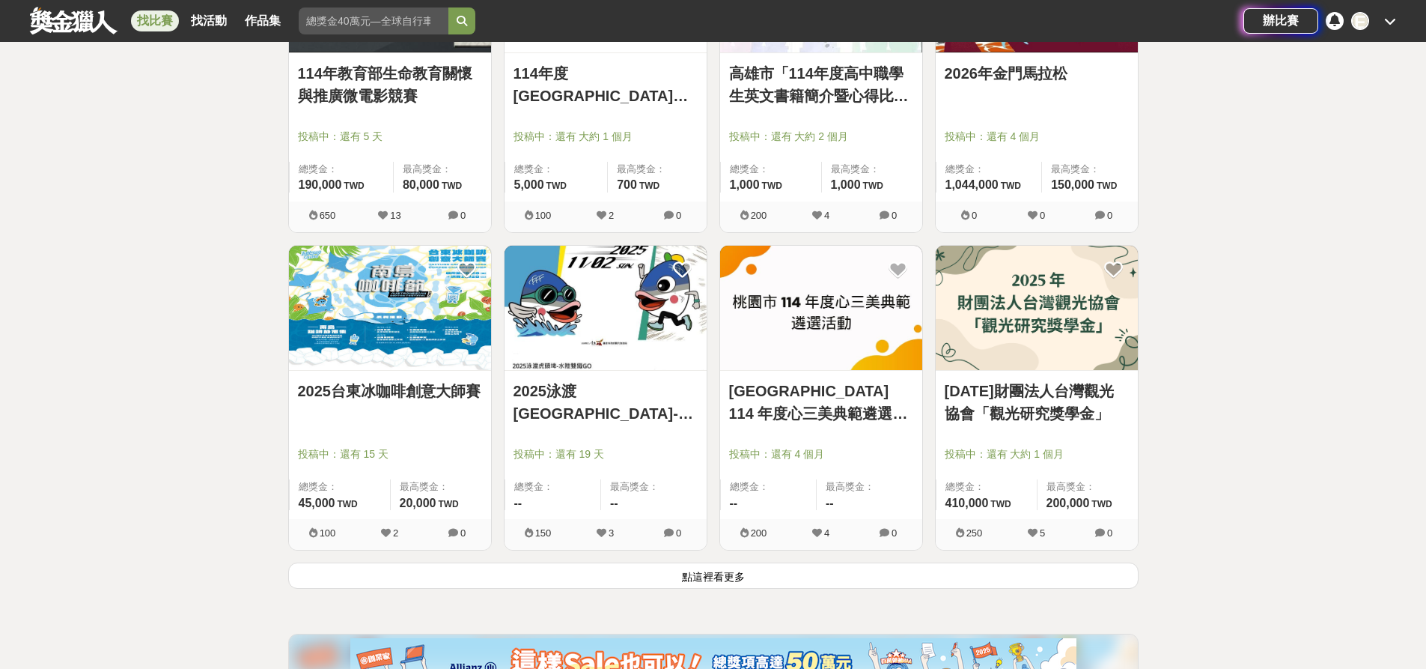
scroll to position [58994, 0]
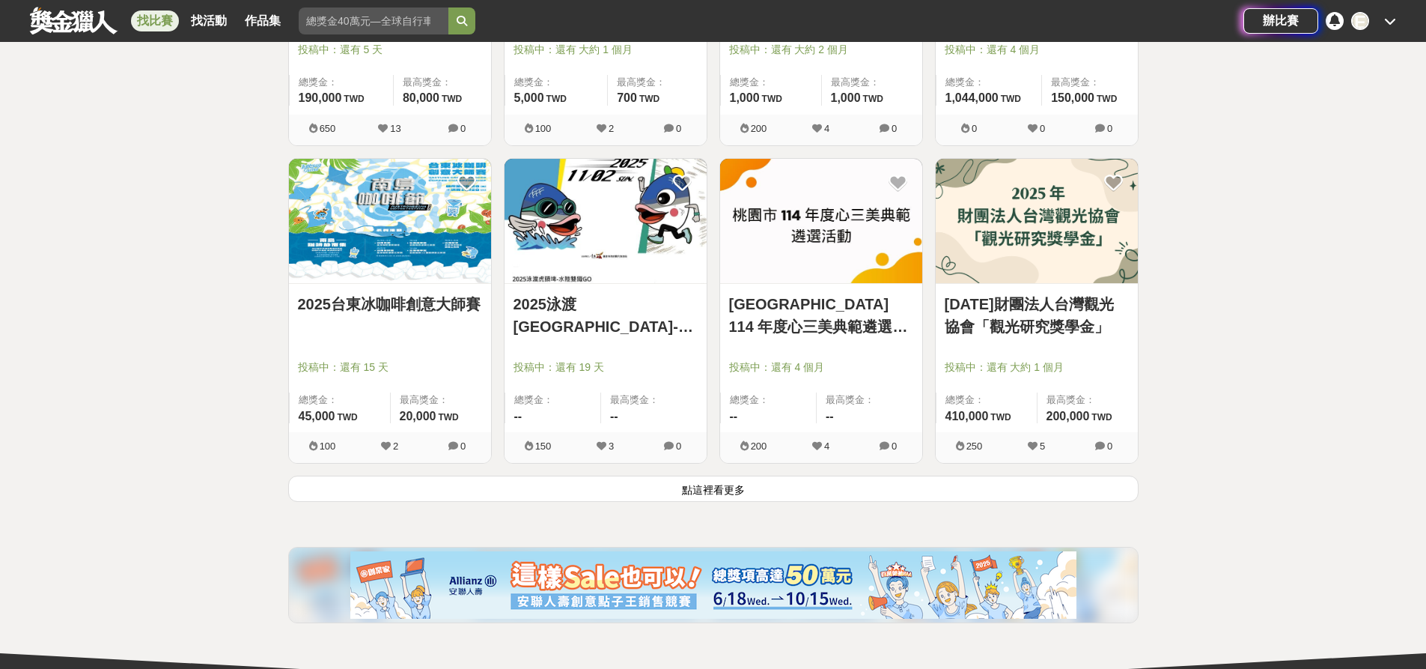
click at [769, 496] on button "點這裡看更多" at bounding box center [713, 488] width 851 height 26
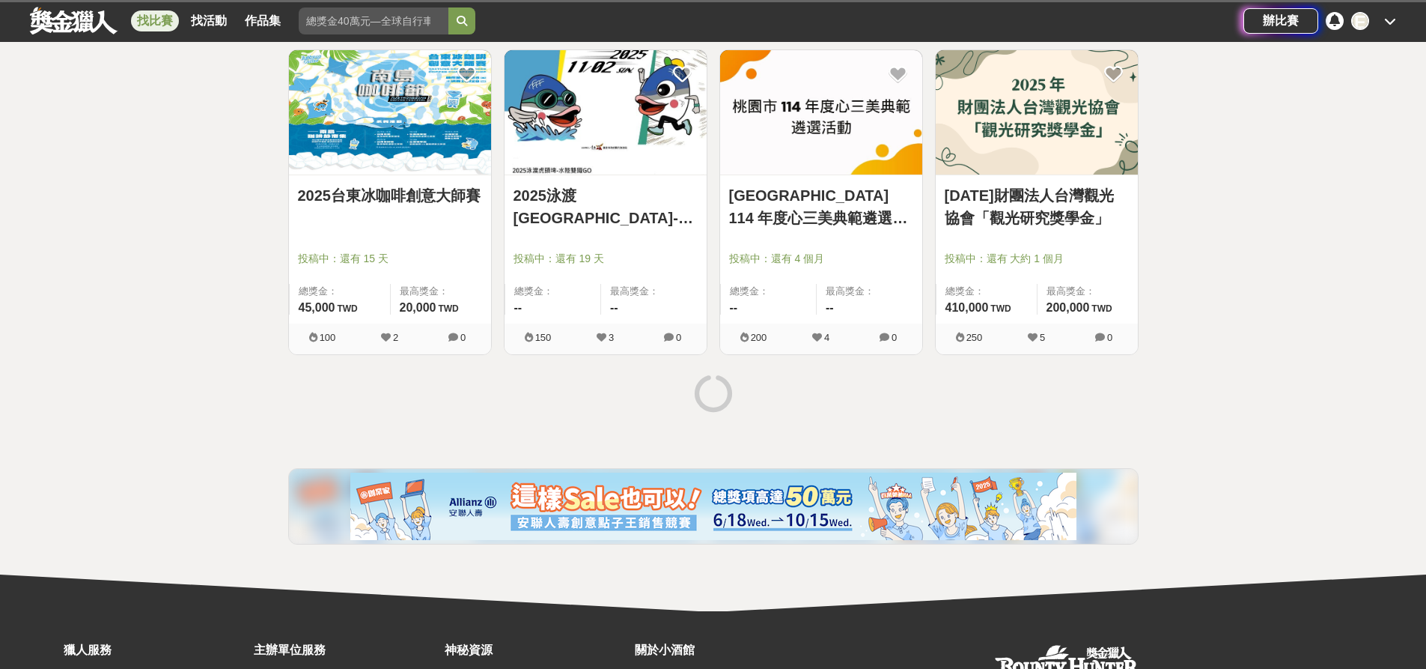
scroll to position [59255, 0]
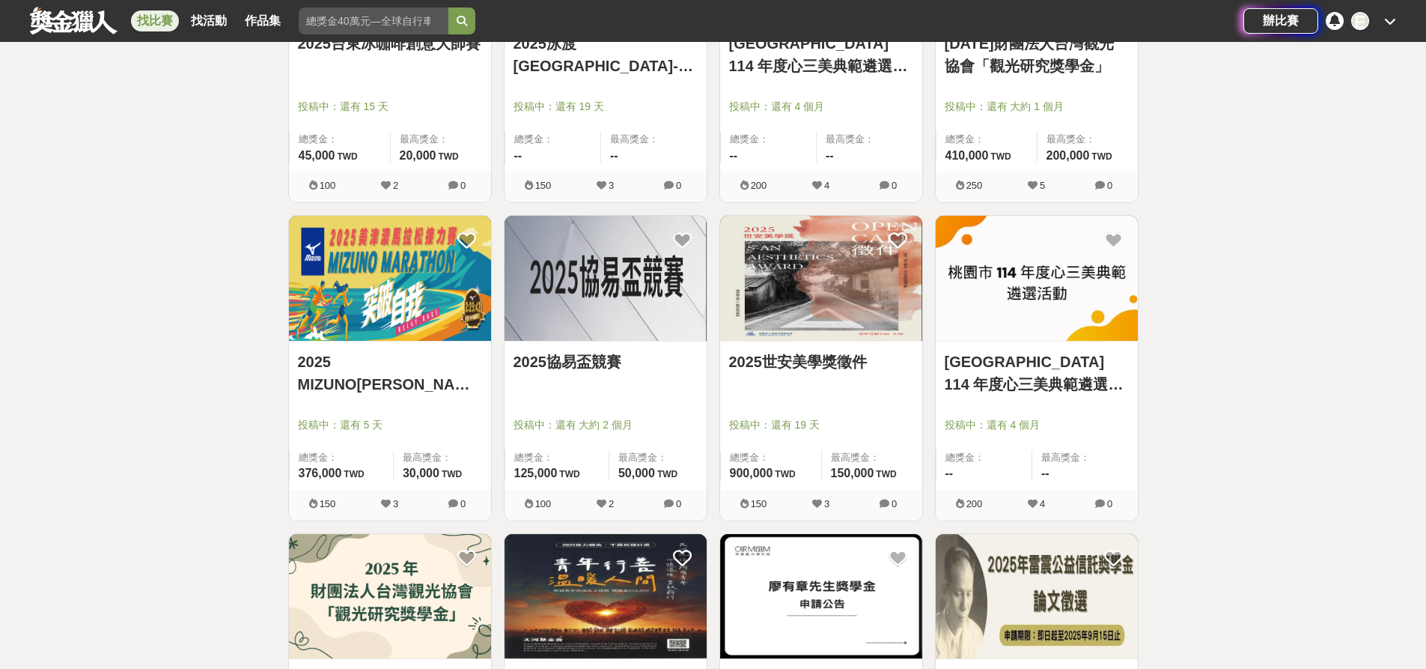
click at [800, 359] on link "2025世安美學獎徵件" at bounding box center [821, 361] width 184 height 22
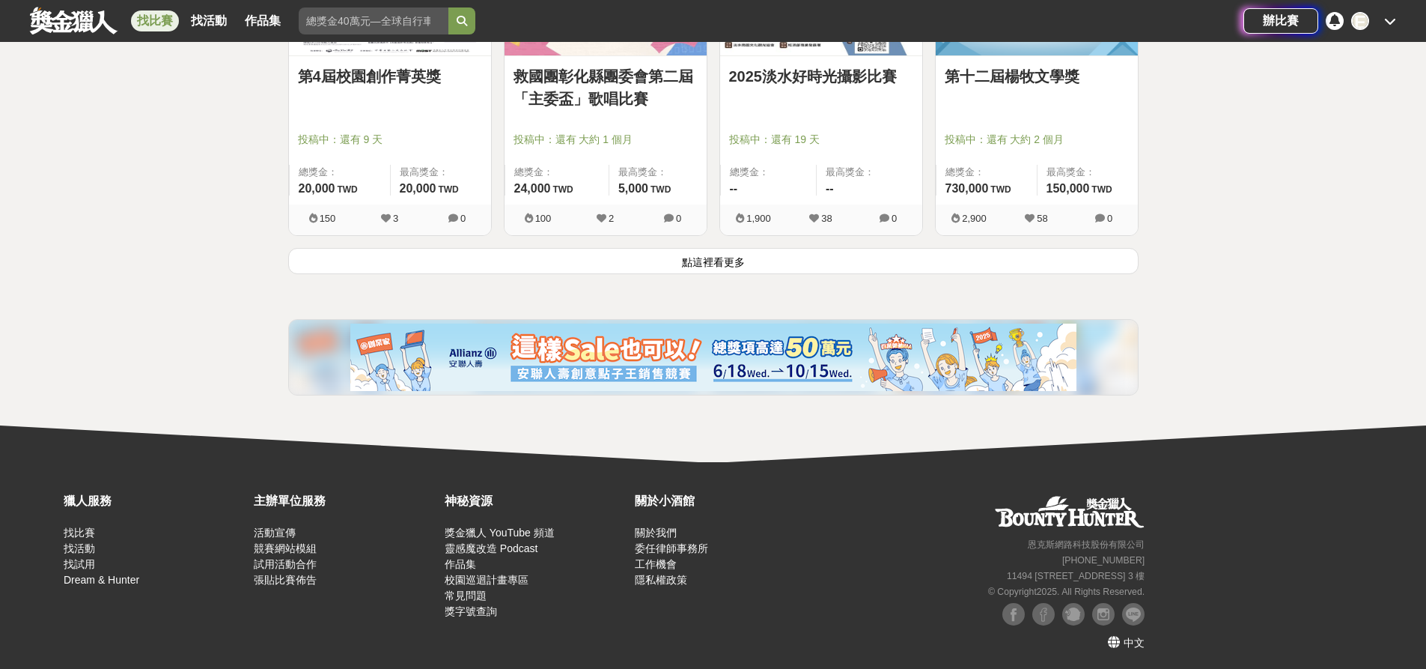
scroll to position [61133, 0]
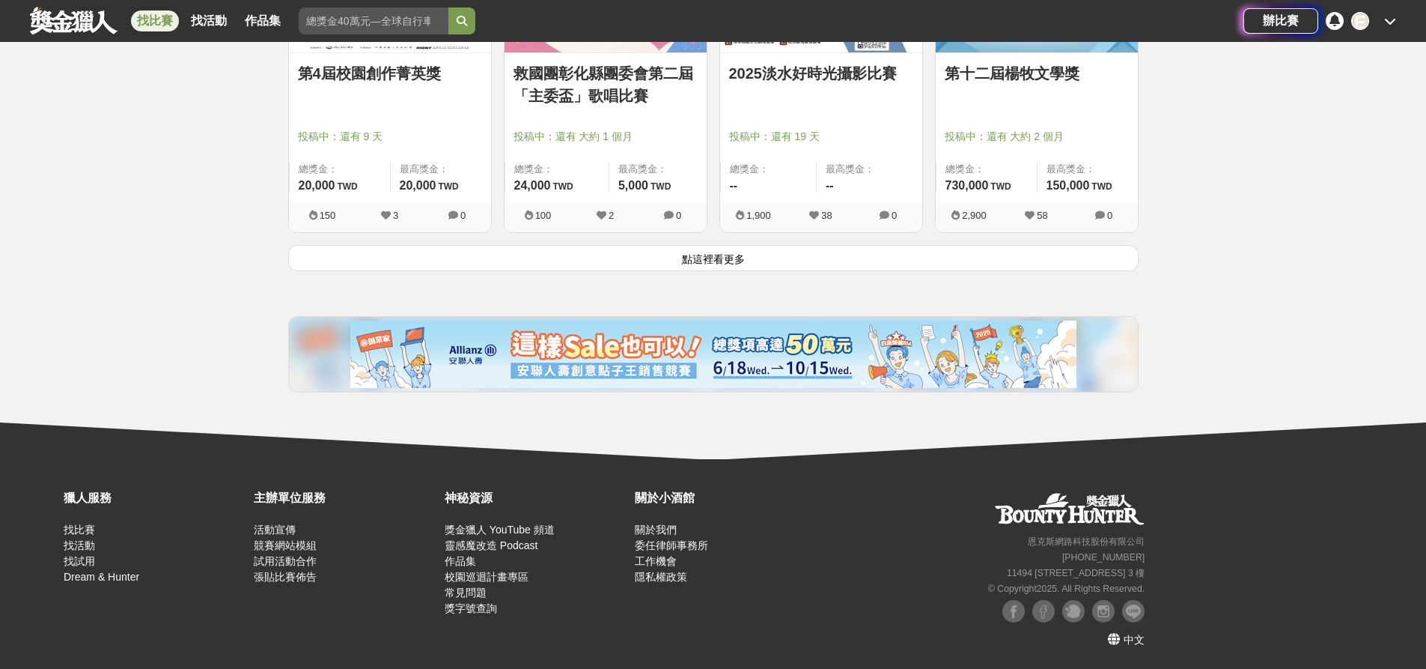
click at [699, 258] on button "點這裡看更多" at bounding box center [713, 258] width 851 height 26
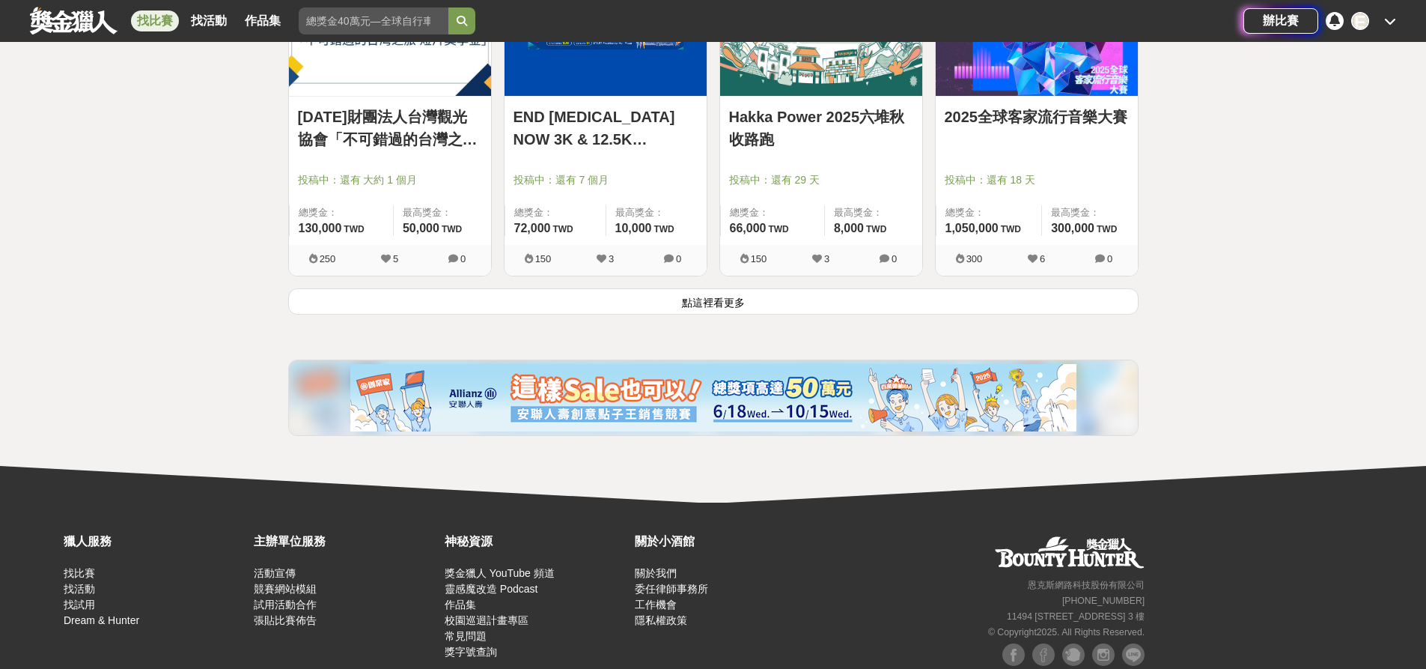
scroll to position [63040, 0]
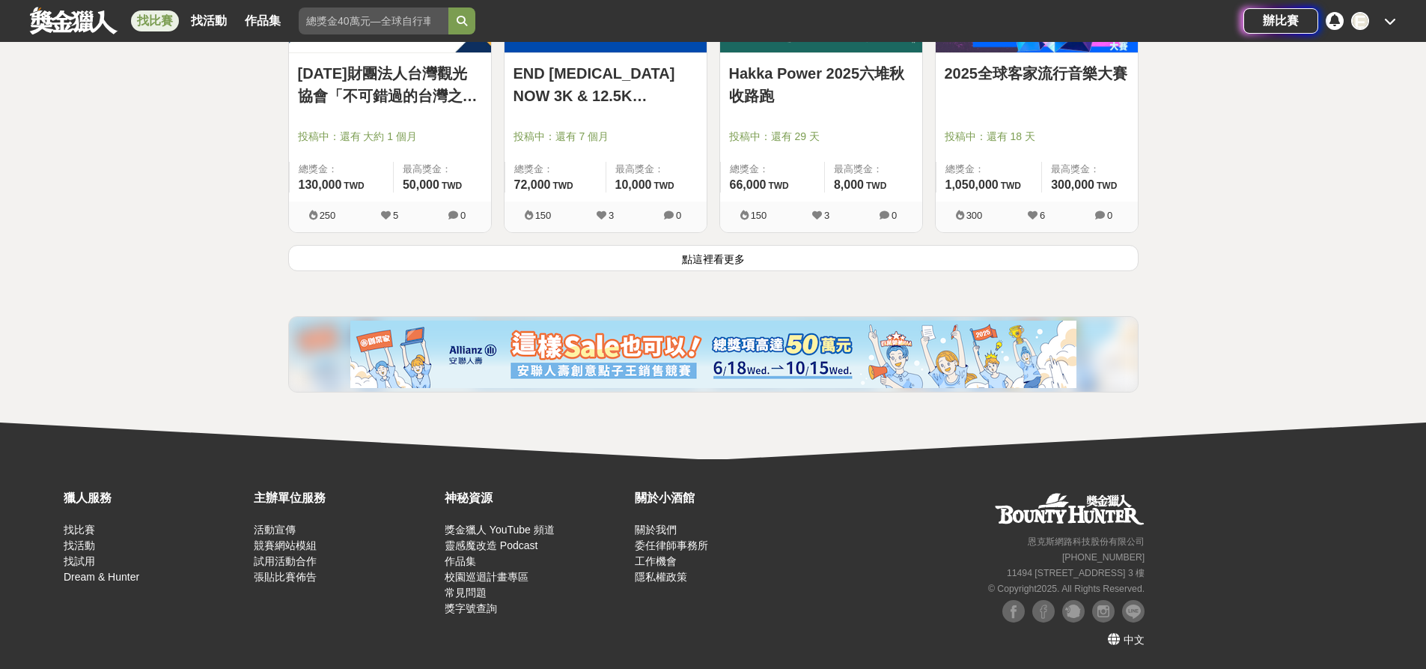
click at [681, 255] on button "點這裡看更多" at bounding box center [713, 258] width 851 height 26
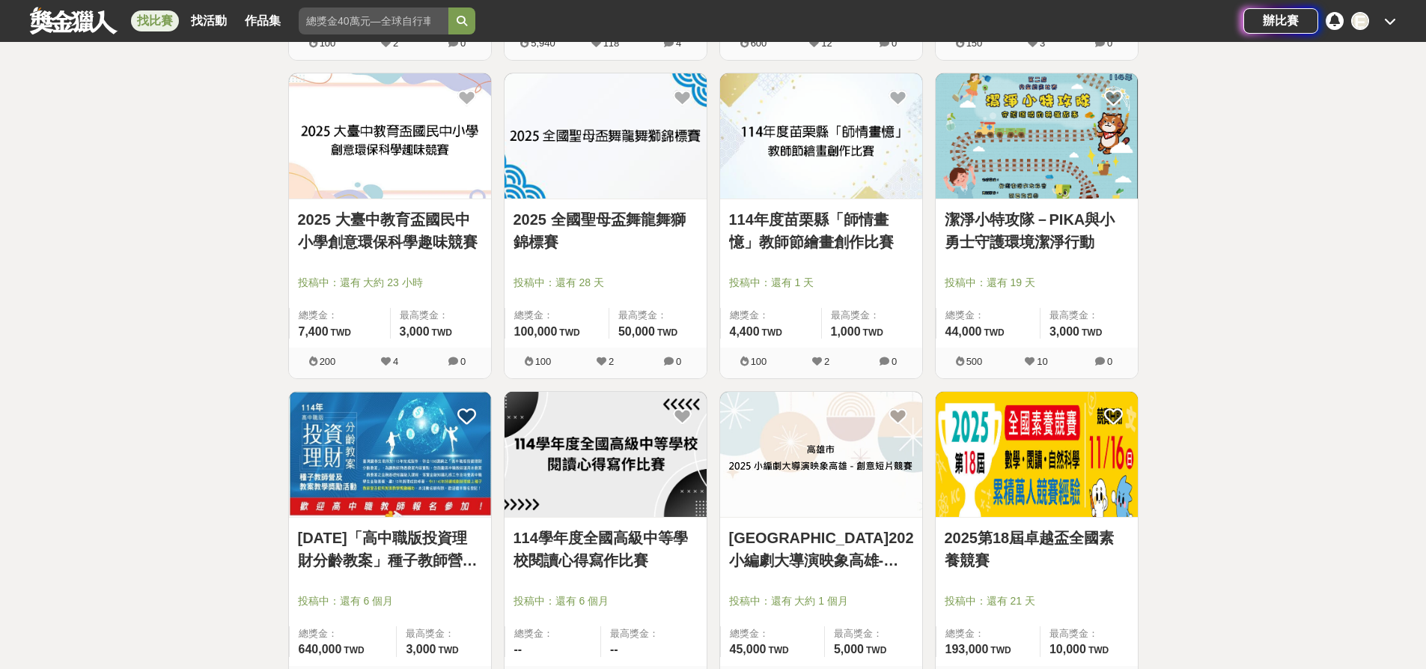
scroll to position [64793, 0]
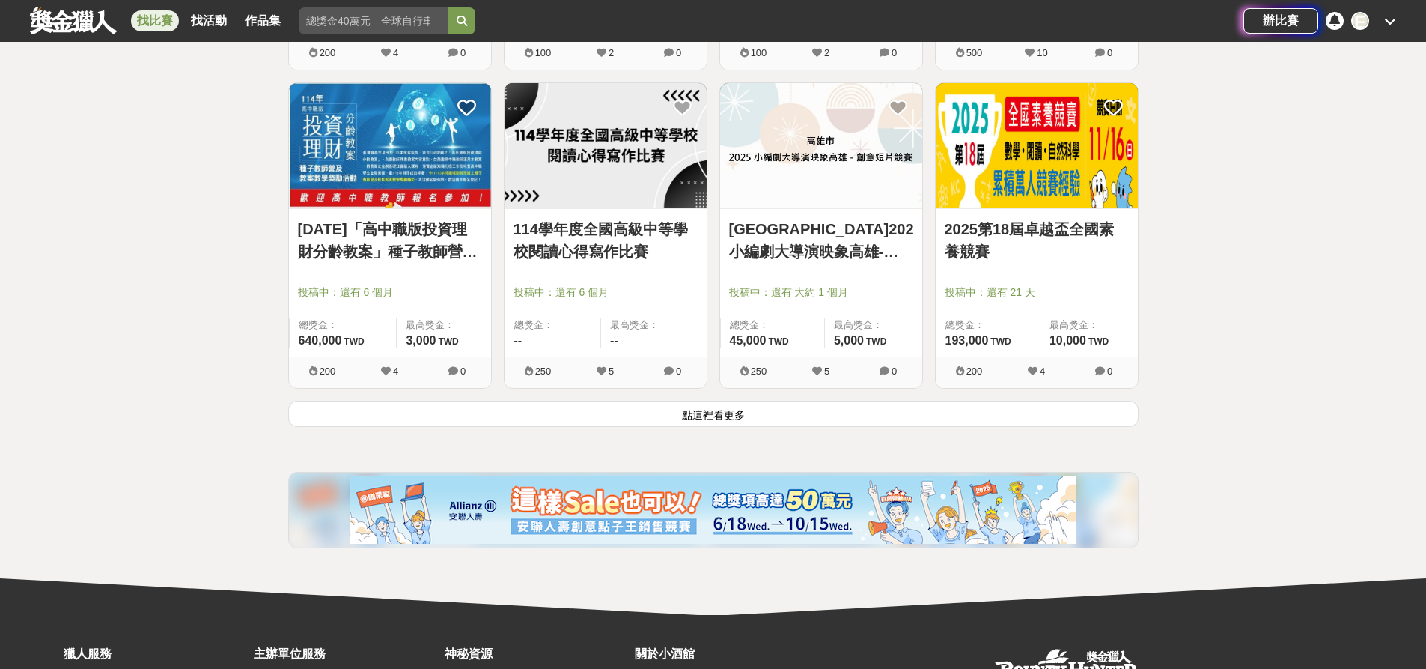
click at [682, 417] on button "點這裡看更多" at bounding box center [713, 414] width 851 height 26
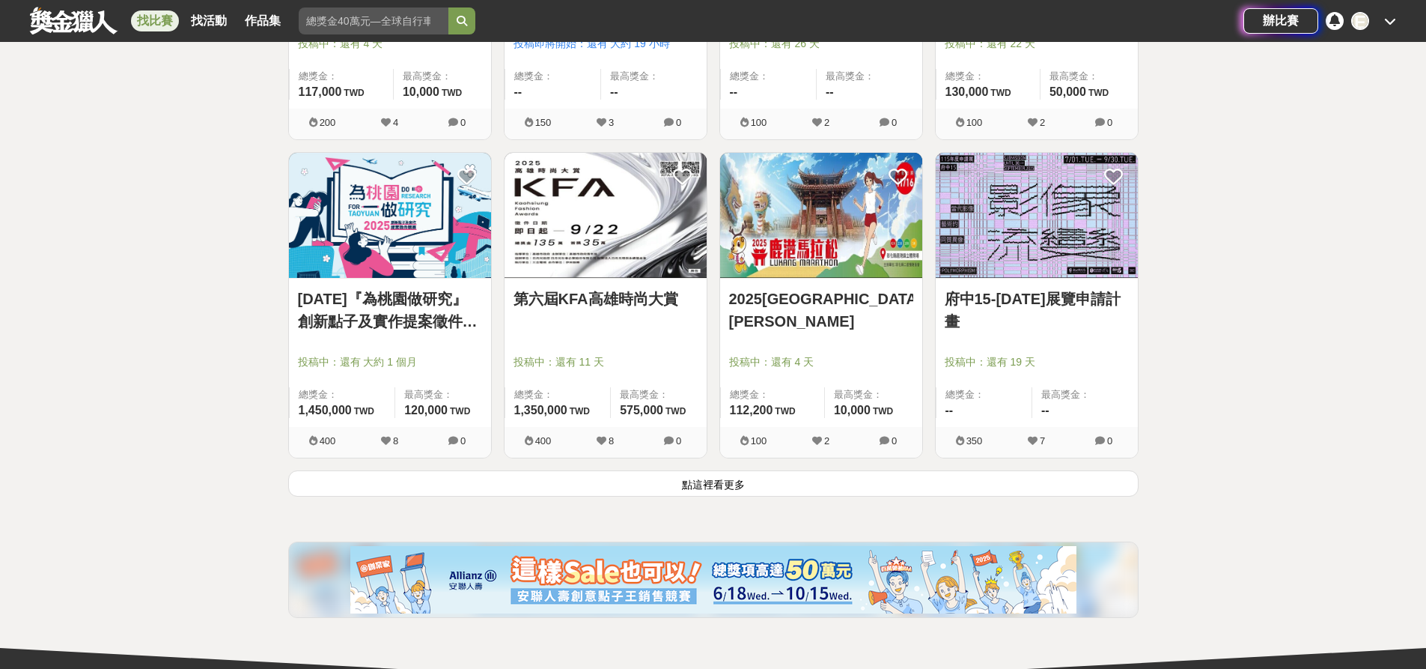
scroll to position [66775, 0]
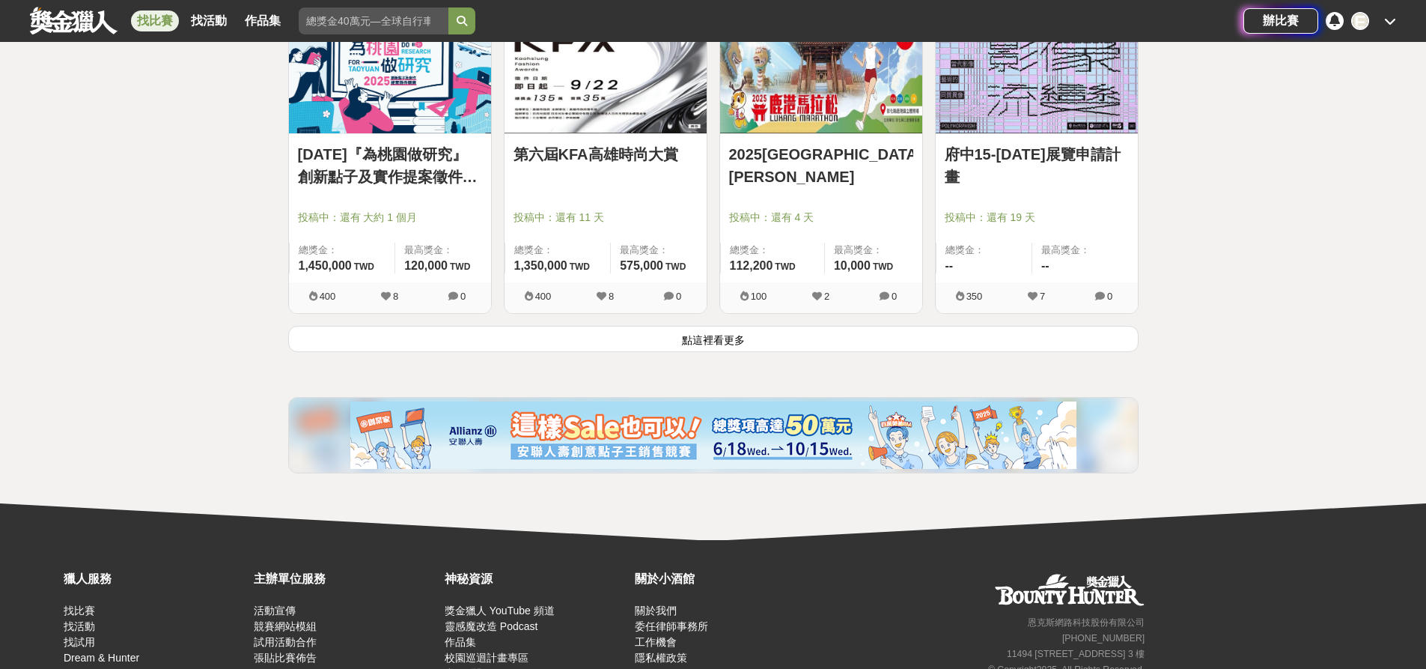
click at [705, 346] on button "點這裡看更多" at bounding box center [713, 339] width 851 height 26
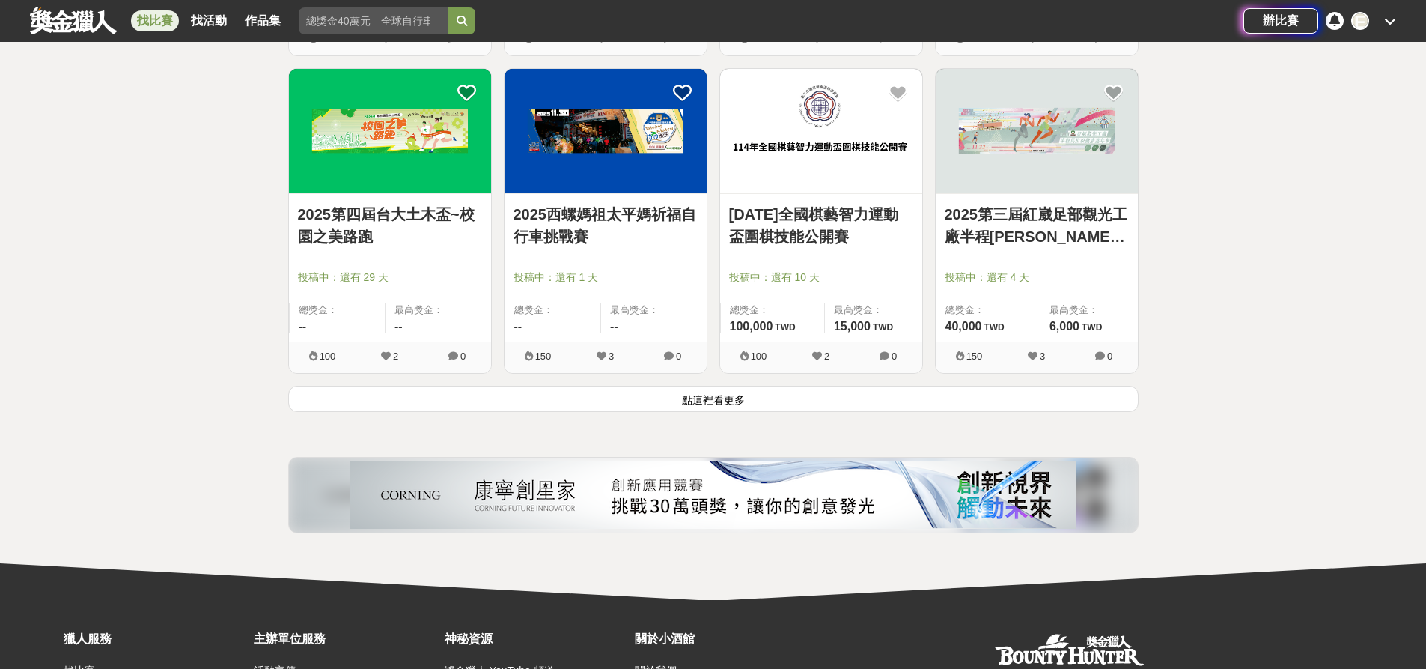
scroll to position [68763, 0]
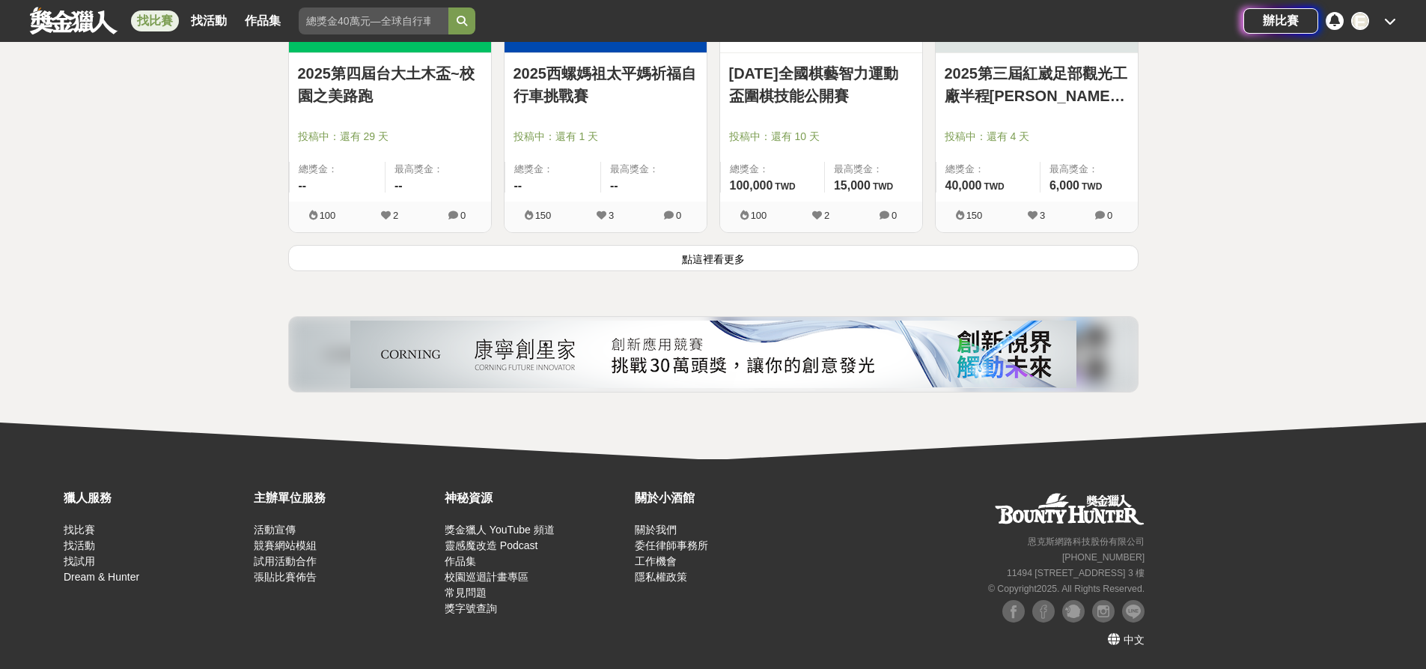
click at [719, 254] on button "點這裡看更多" at bounding box center [713, 258] width 851 height 26
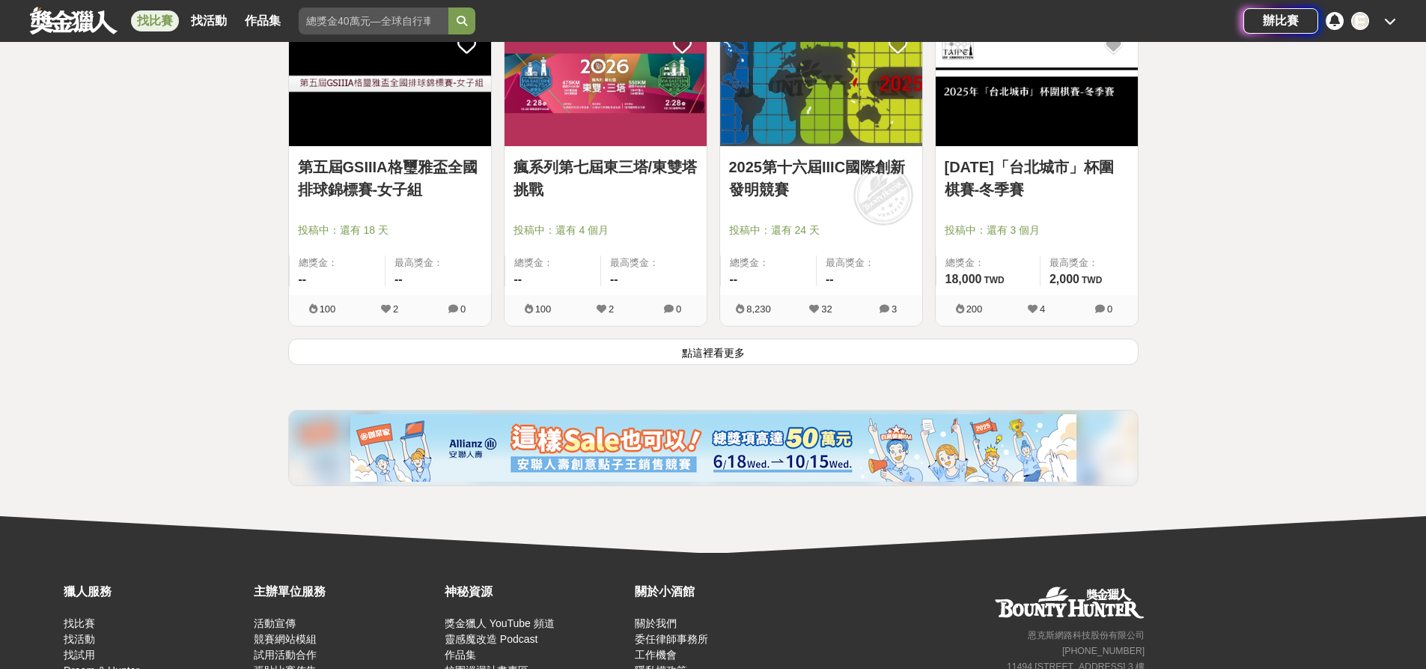
scroll to position [70671, 0]
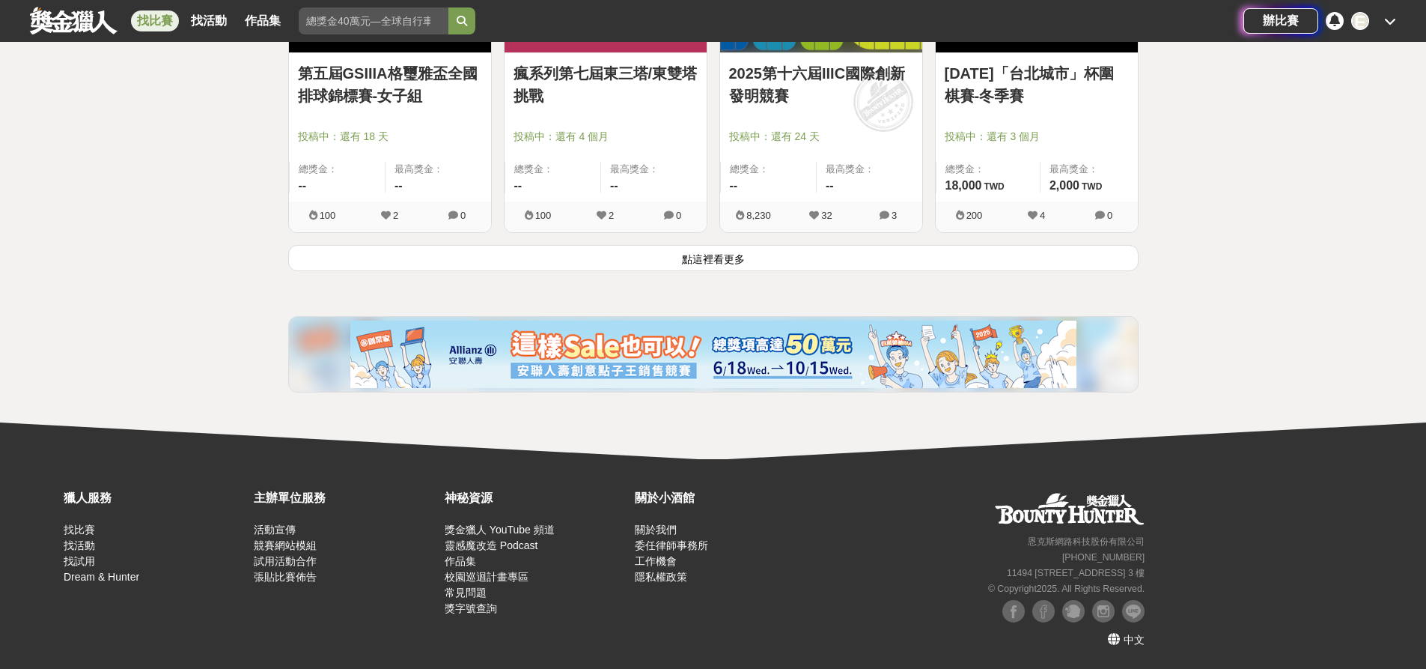
click at [675, 260] on button "點這裡看更多" at bounding box center [713, 258] width 851 height 26
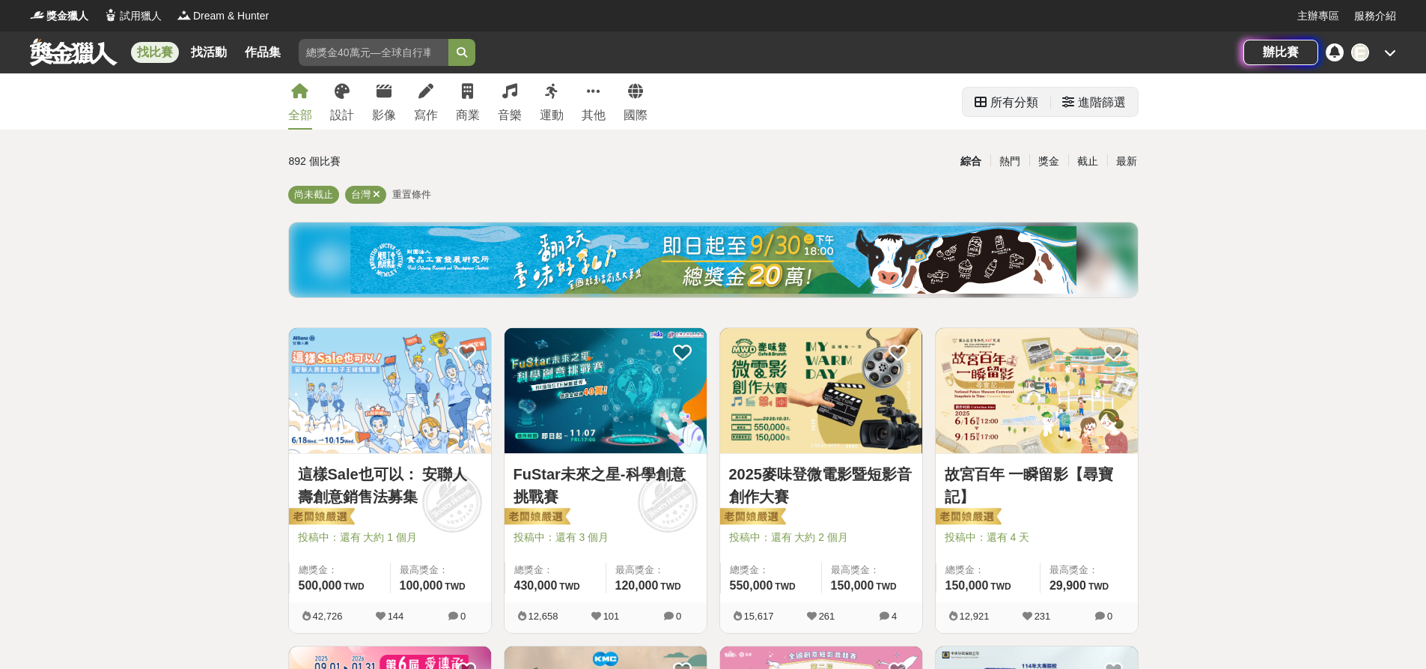
click at [1091, 94] on div "進階篩選" at bounding box center [1102, 103] width 48 height 30
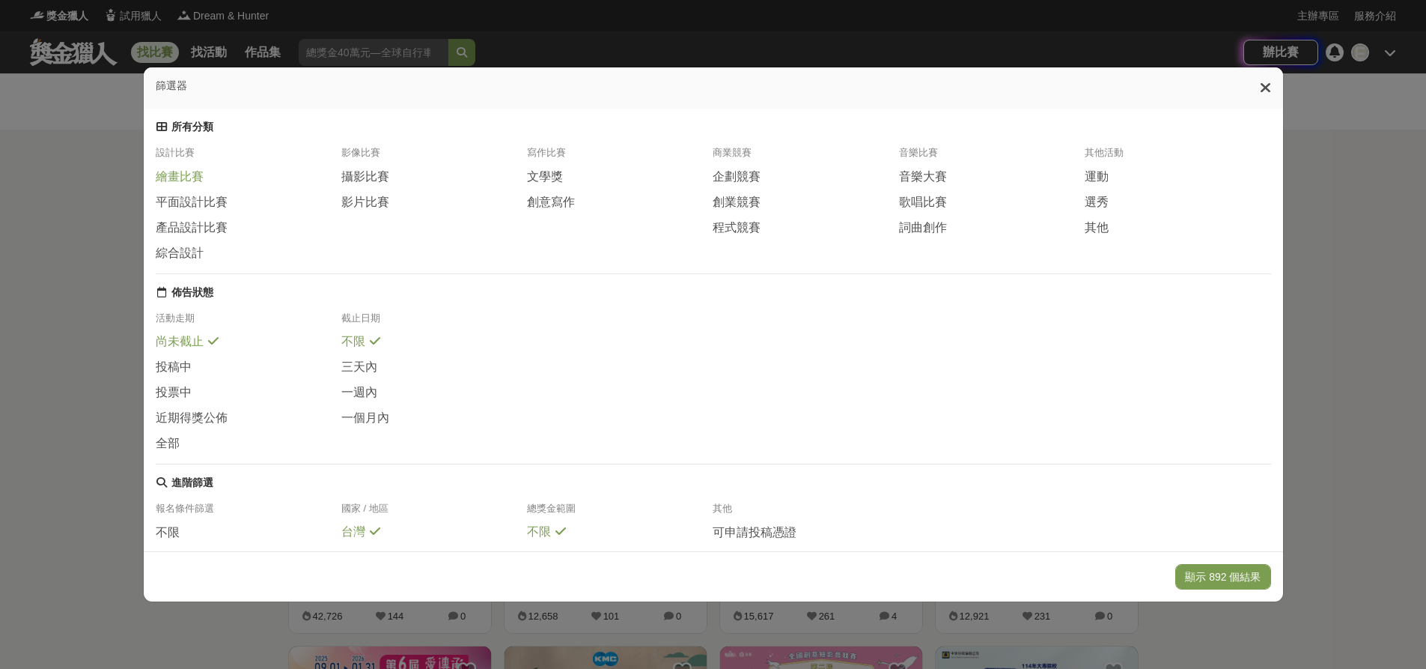
click at [198, 185] on span "繪畫比賽" at bounding box center [180, 177] width 48 height 16
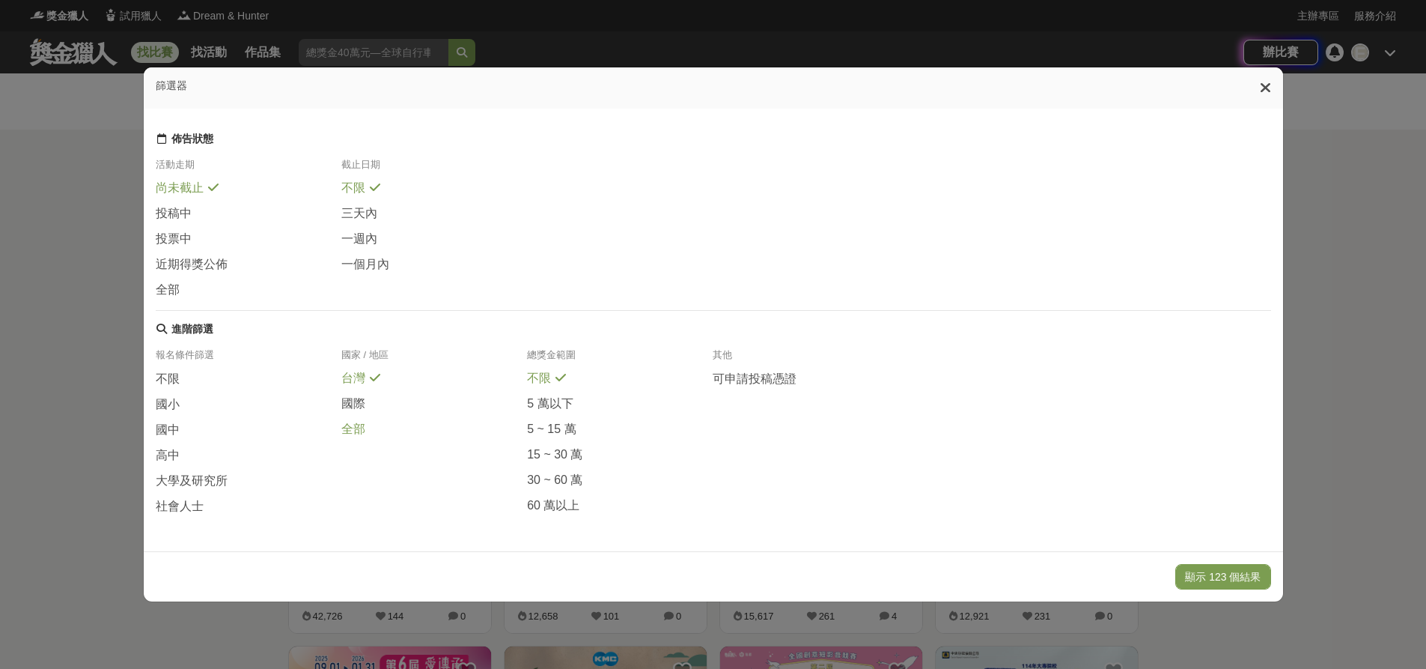
click at [353, 429] on span "全部" at bounding box center [353, 430] width 24 height 16
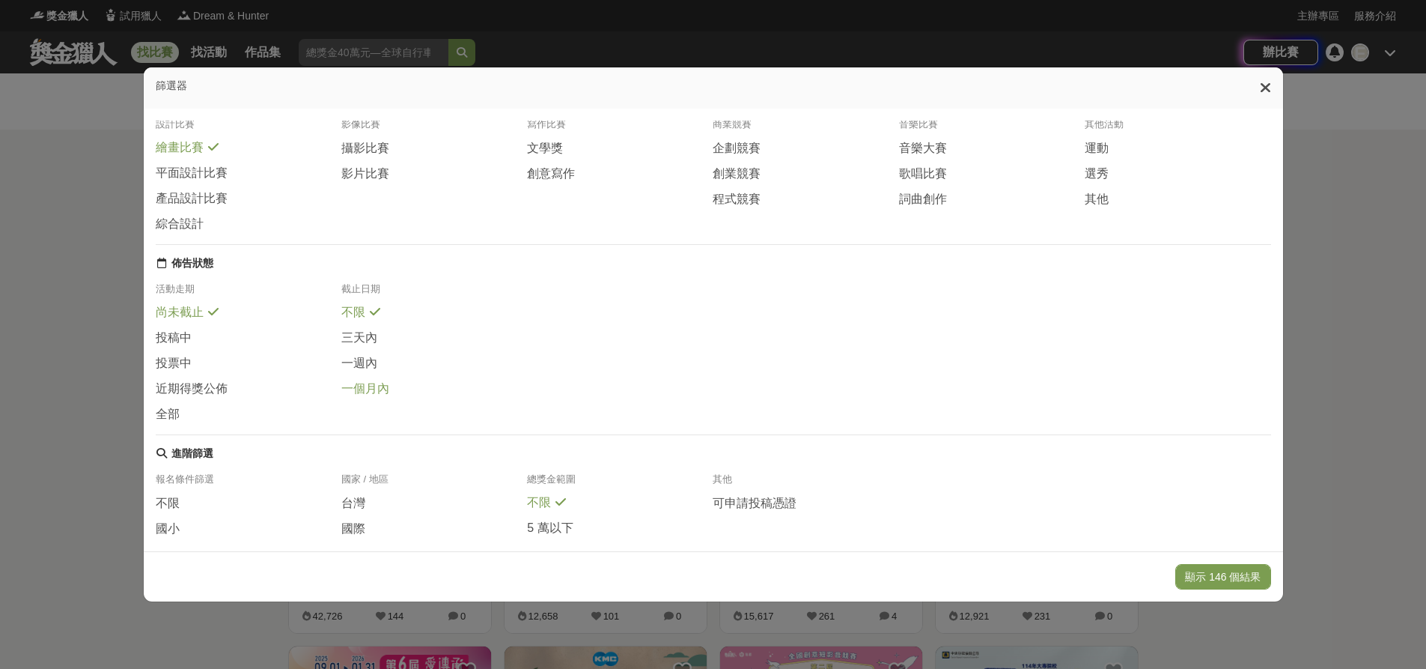
scroll to position [0, 0]
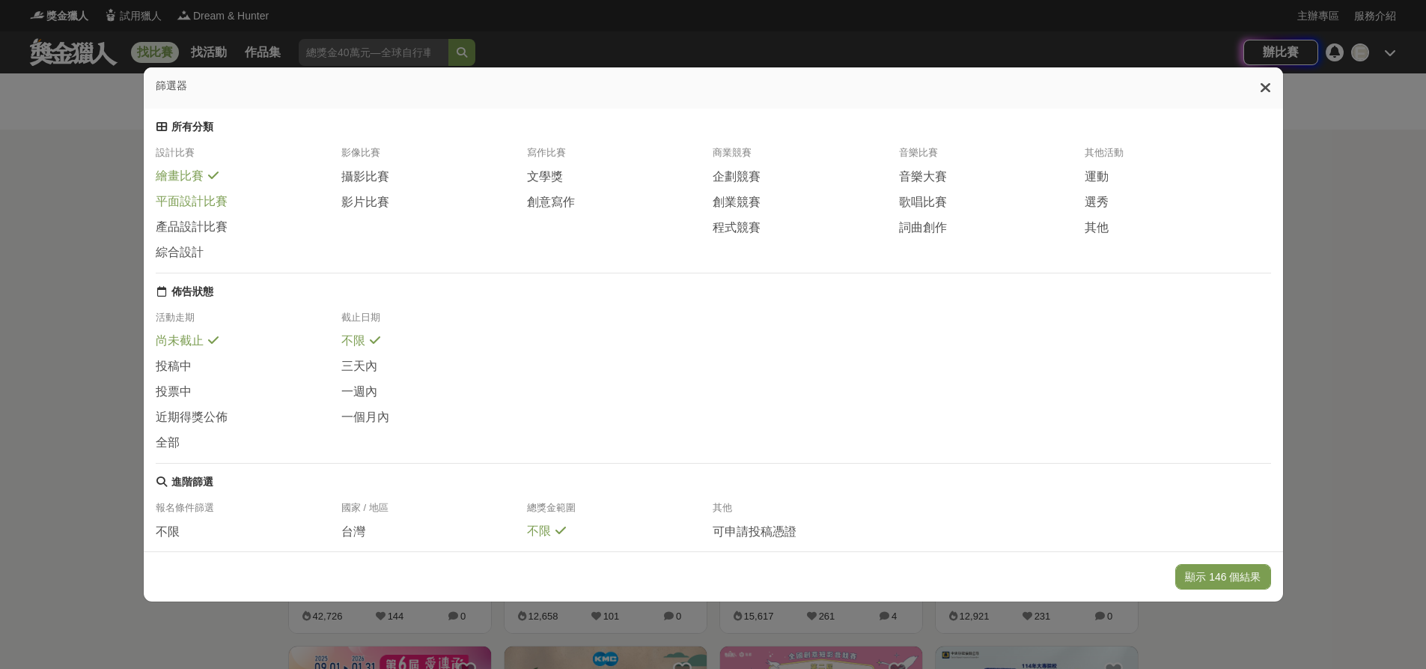
click at [209, 210] on span "平面設計比賽" at bounding box center [192, 202] width 72 height 16
click at [1237, 560] on div "顯示 162 個結果" at bounding box center [714, 576] width 1140 height 50
click at [1230, 579] on button "顯示 162 個結果" at bounding box center [1223, 576] width 95 height 25
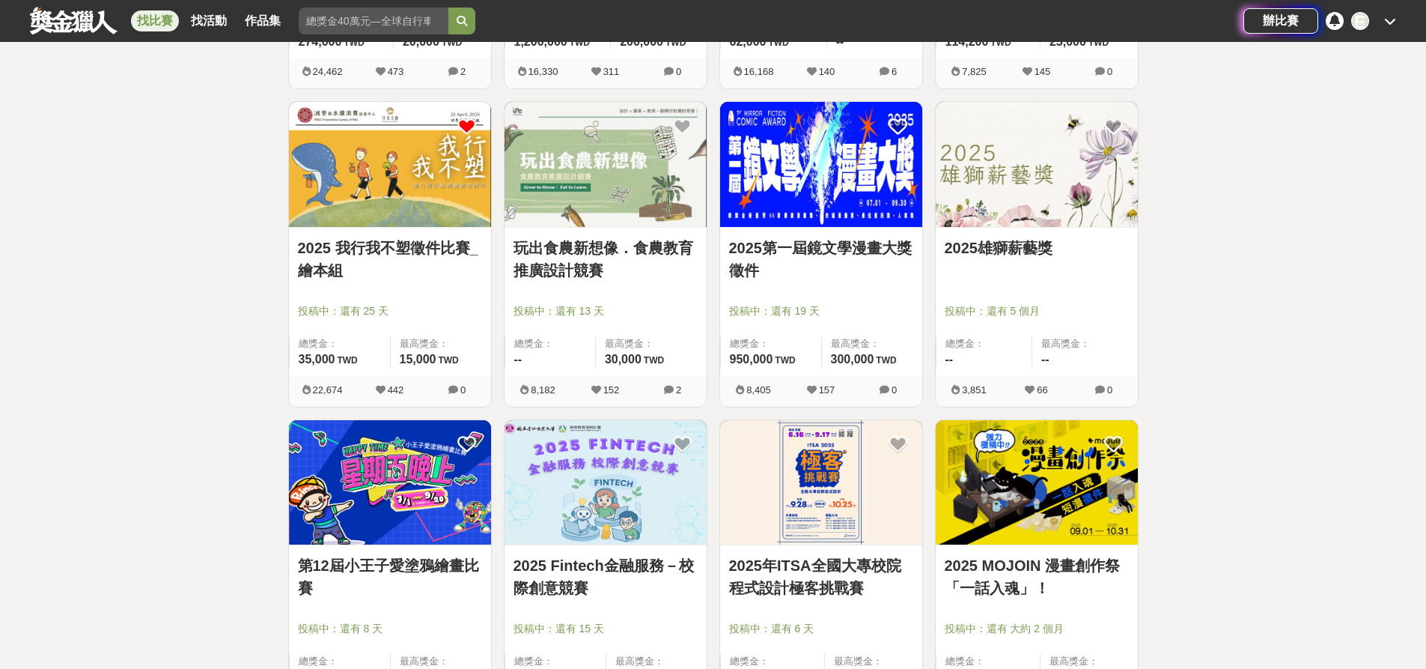
scroll to position [2771, 0]
click at [1018, 238] on link "2025雄獅薪藝獎" at bounding box center [1037, 247] width 184 height 22
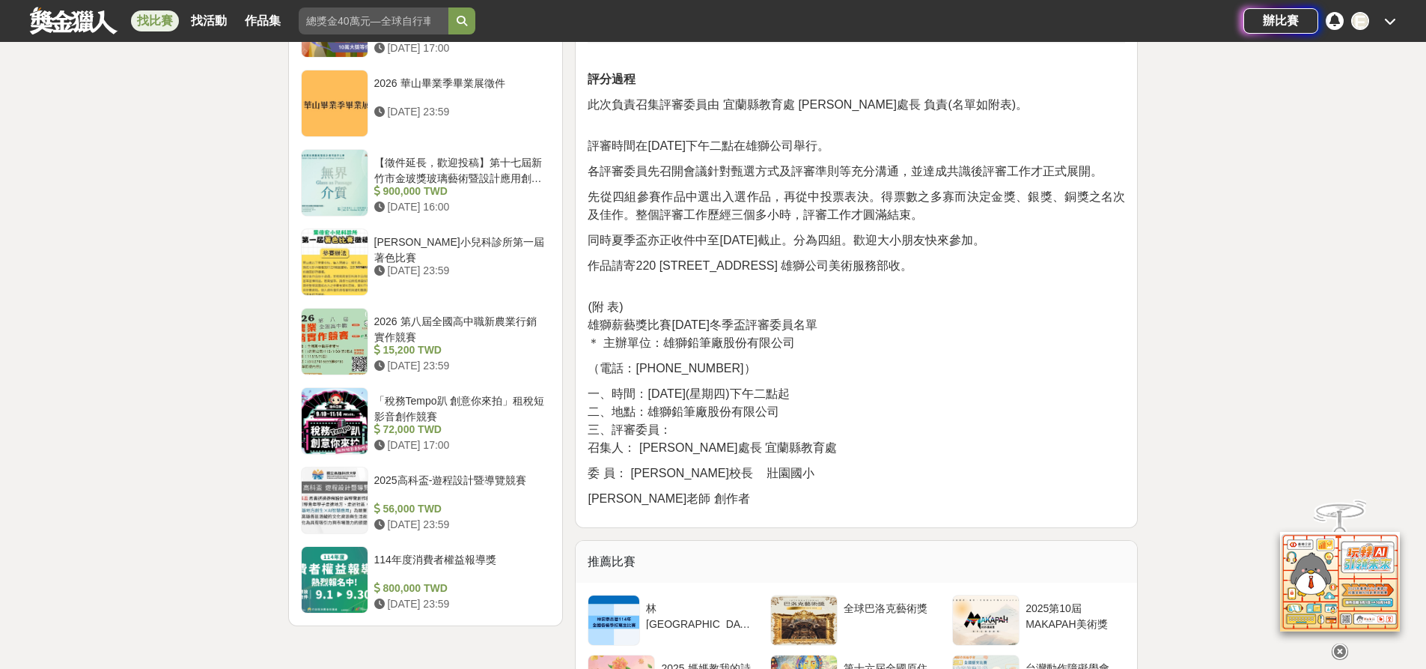
scroll to position [1797, 0]
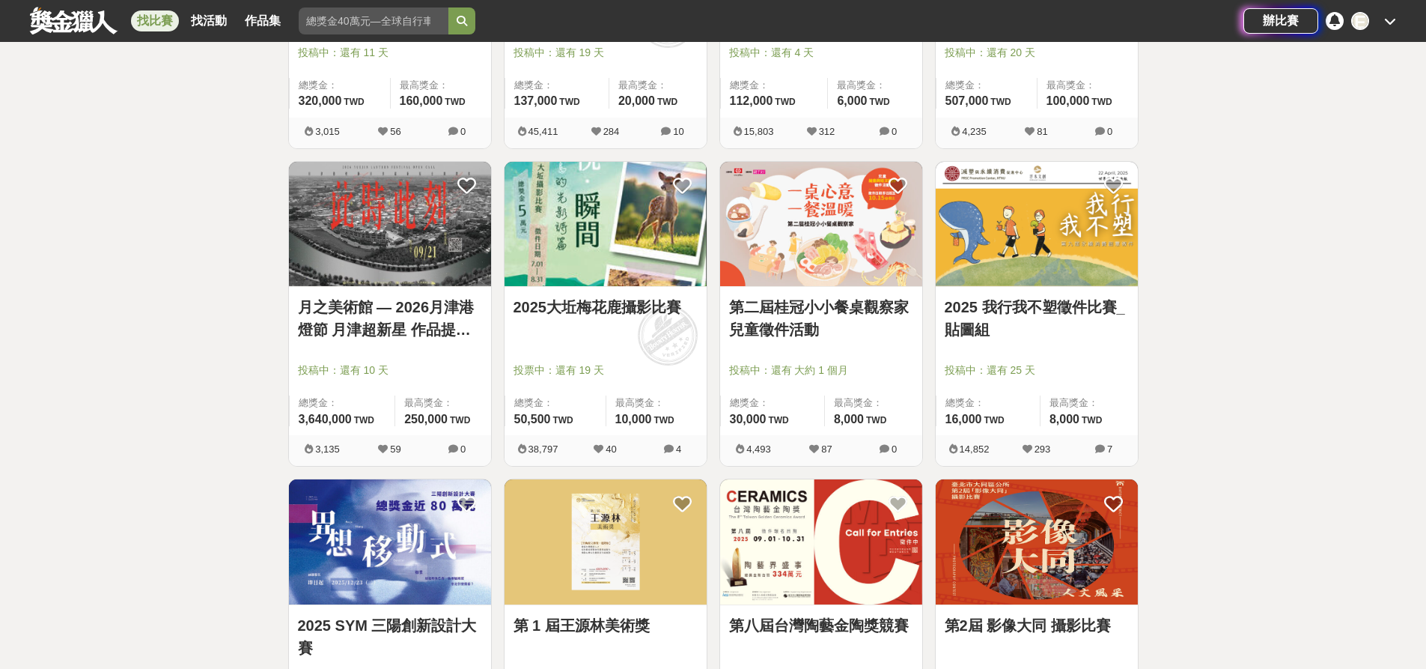
scroll to position [5017, 0]
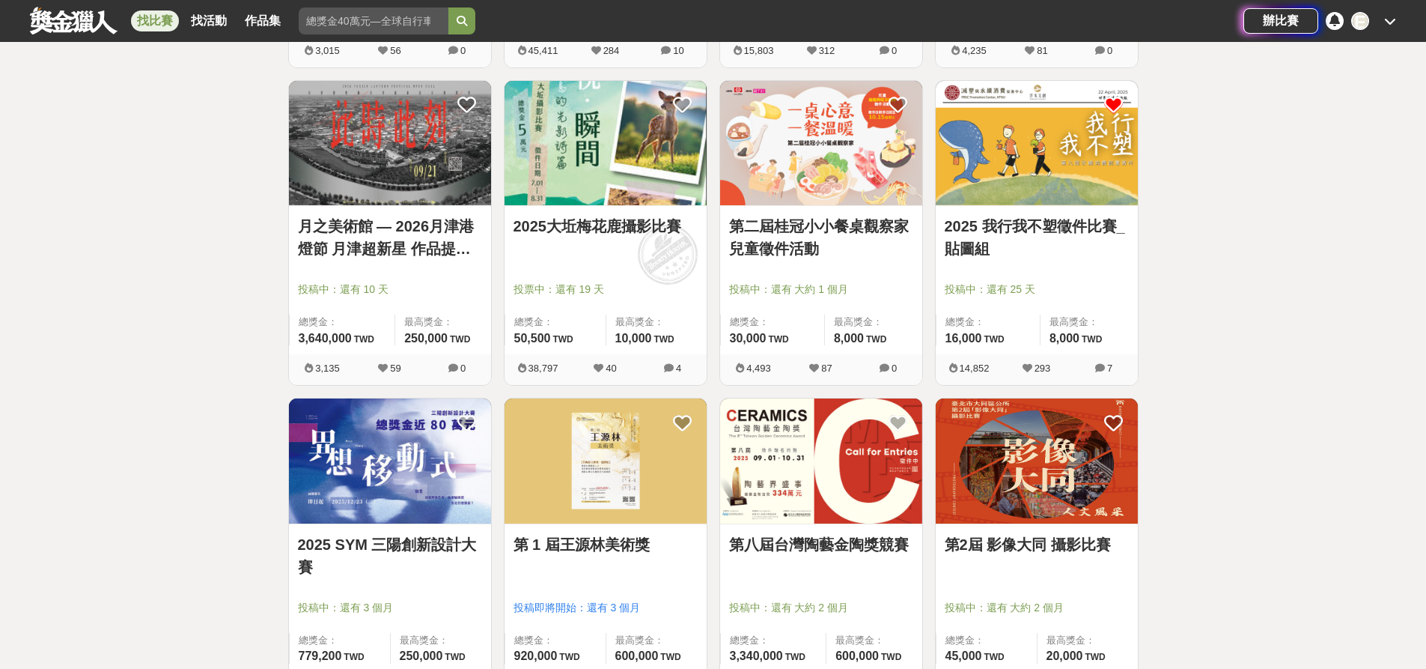
click at [1112, 109] on icon at bounding box center [1113, 105] width 19 height 19
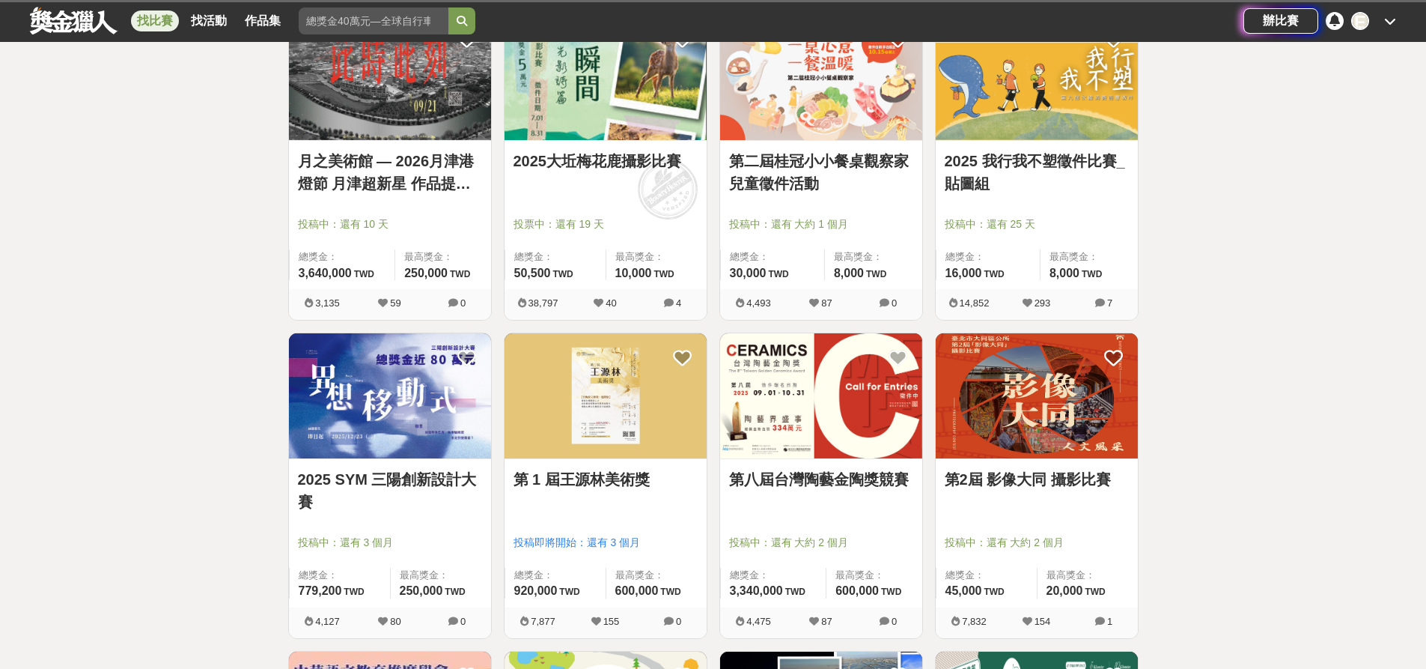
scroll to position [5167, 0]
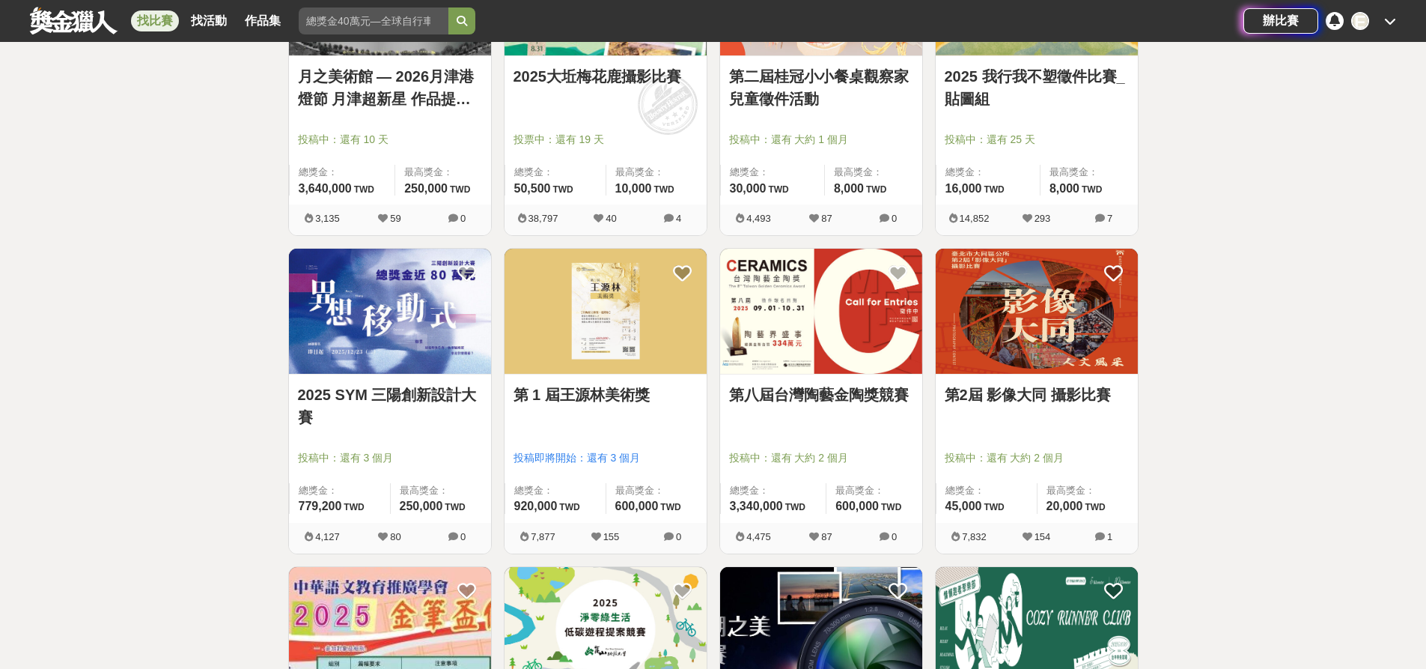
click at [608, 402] on link "第 1 屆王源林美術獎" at bounding box center [606, 394] width 184 height 22
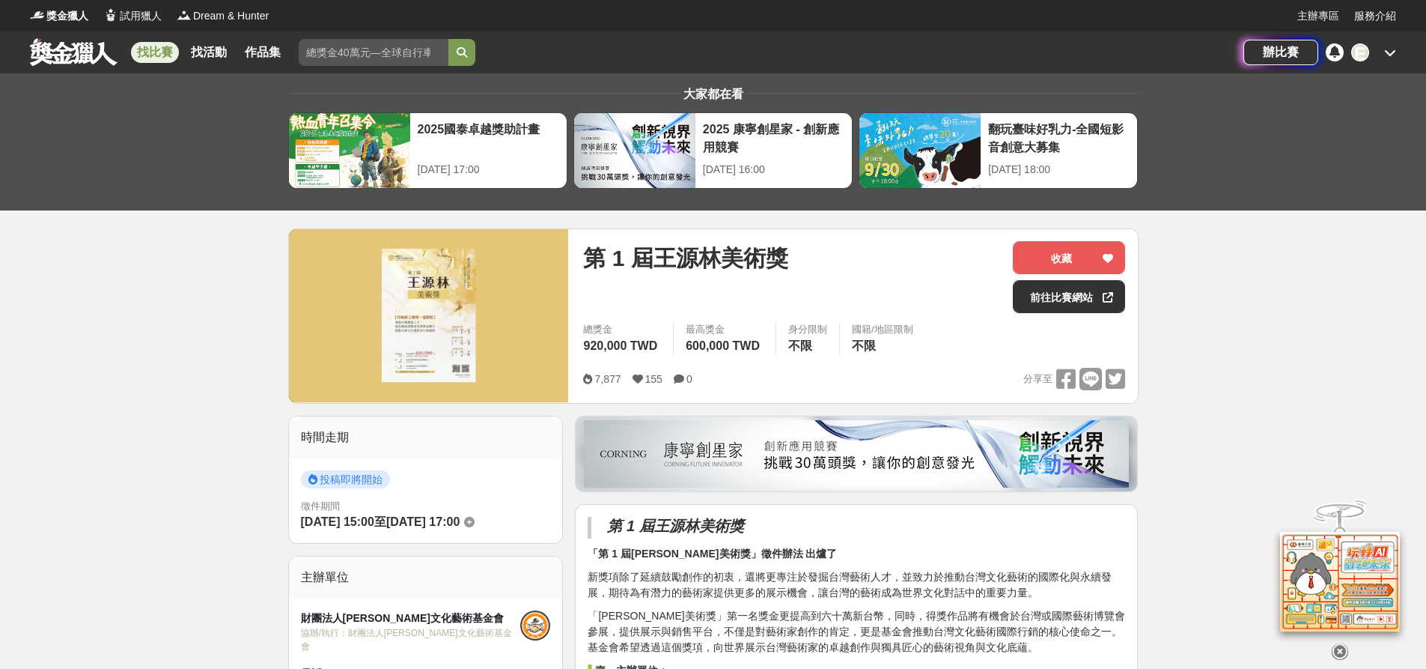
drag, startPoint x: 929, startPoint y: 512, endPoint x: 946, endPoint y: 264, distance: 249.1
click at [1086, 251] on button "收藏" at bounding box center [1069, 257] width 112 height 33
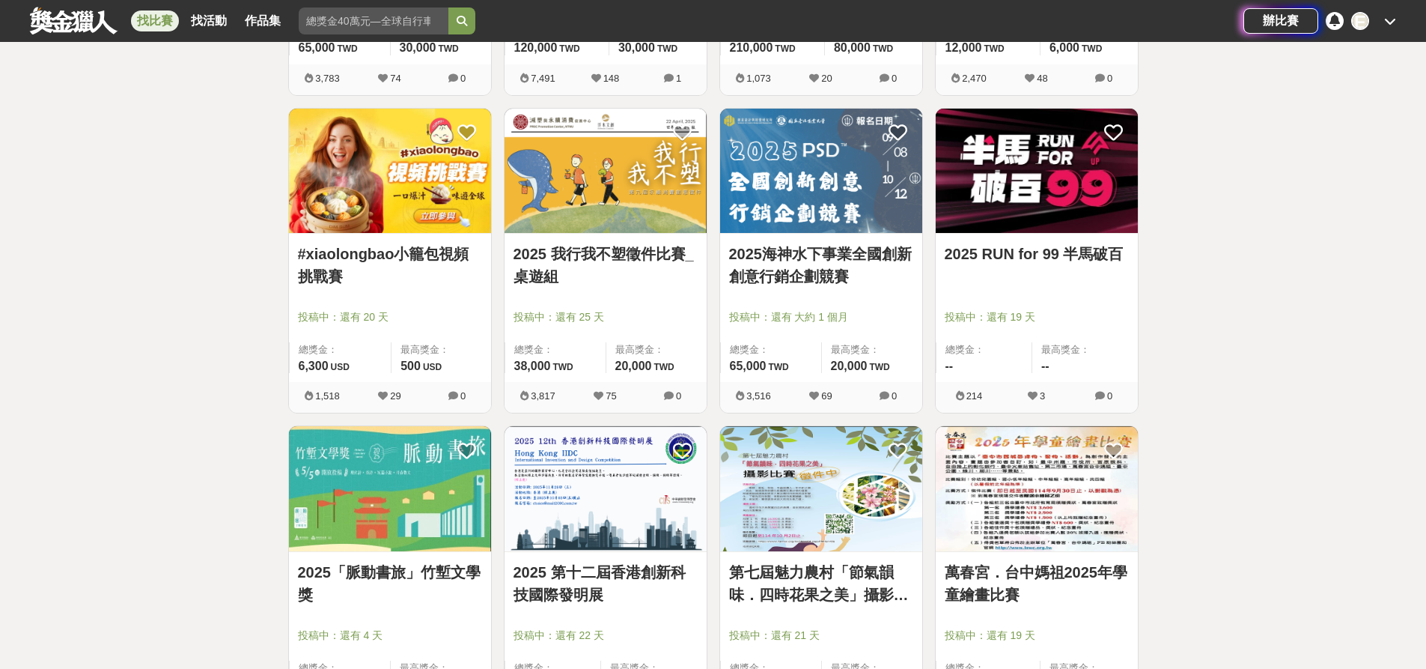
scroll to position [6589, 0]
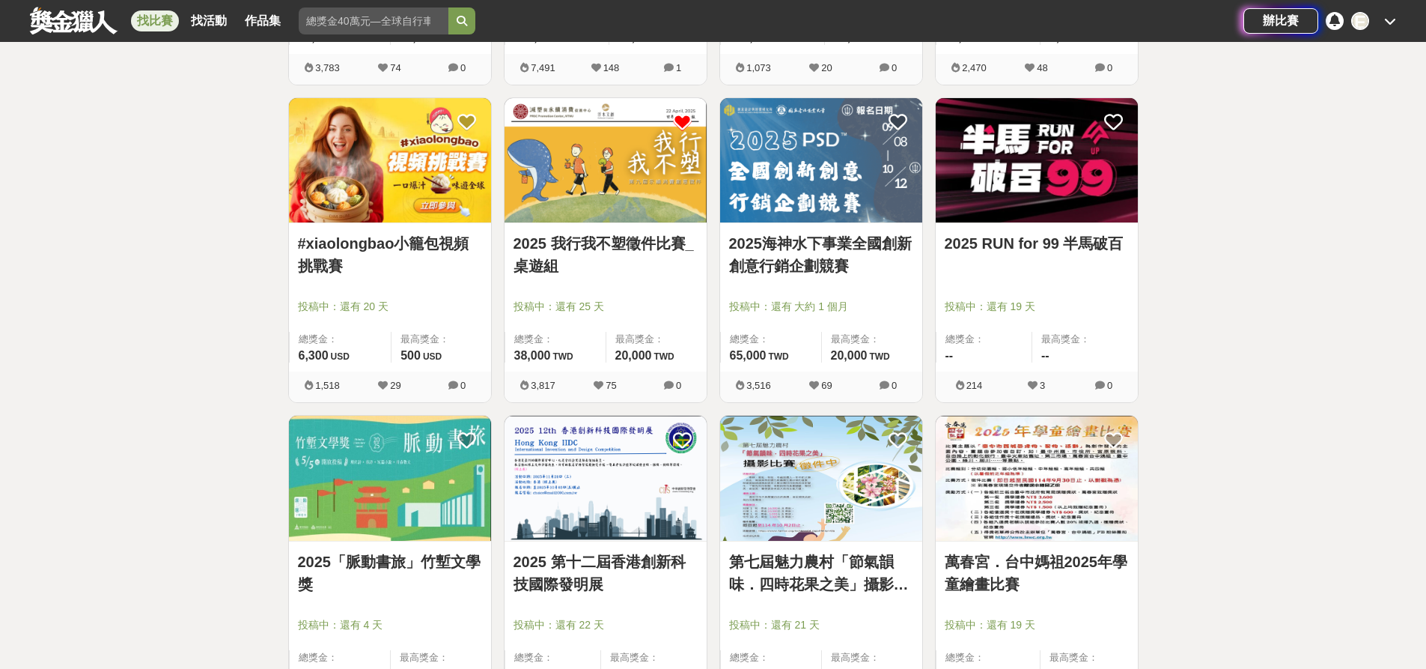
click at [685, 119] on icon at bounding box center [682, 122] width 19 height 19
click at [676, 122] on icon at bounding box center [682, 122] width 19 height 19
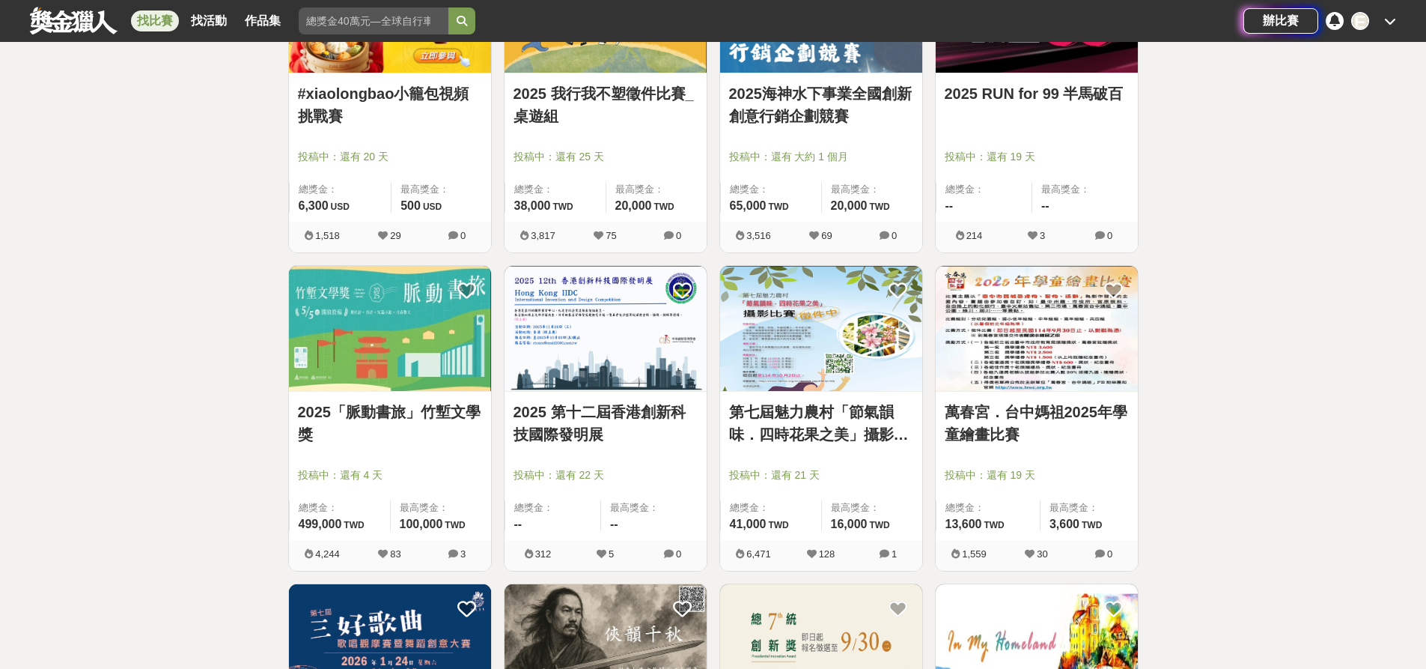
scroll to position [6964, 0]
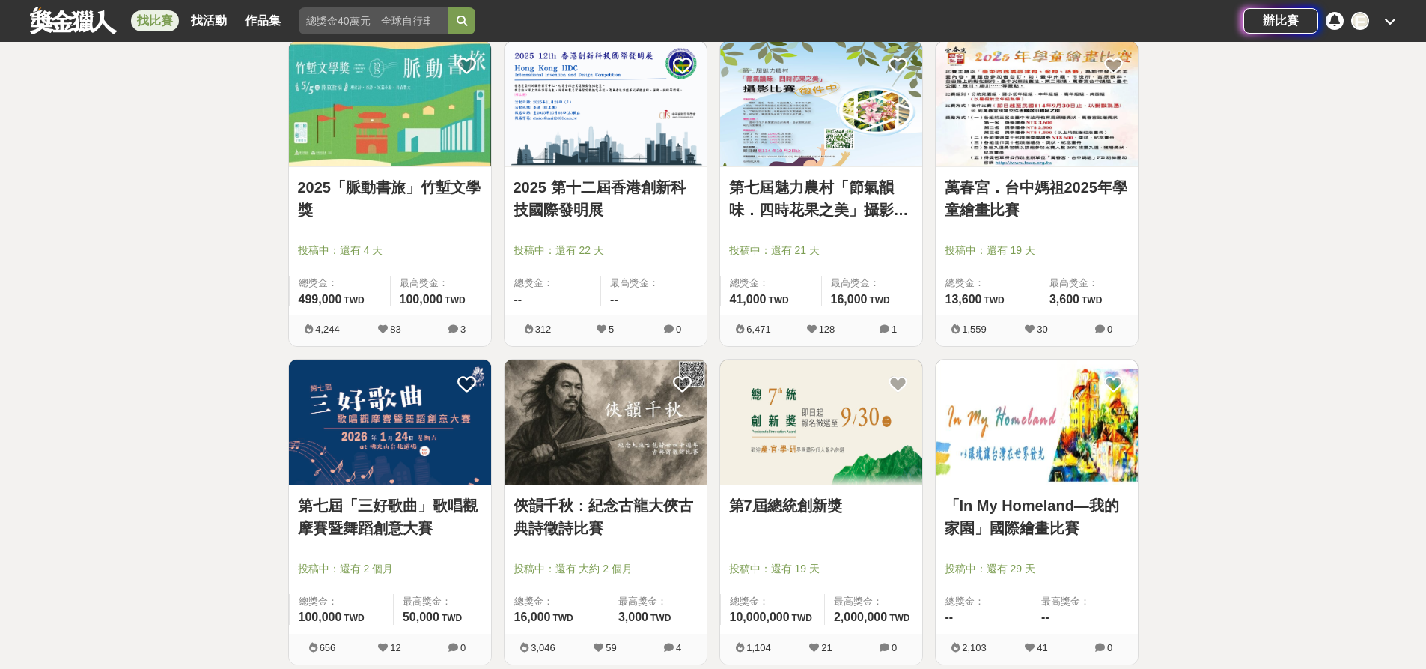
click at [1026, 509] on link "「In My Homeland—我的家園」國際繪畫比賽" at bounding box center [1037, 516] width 184 height 45
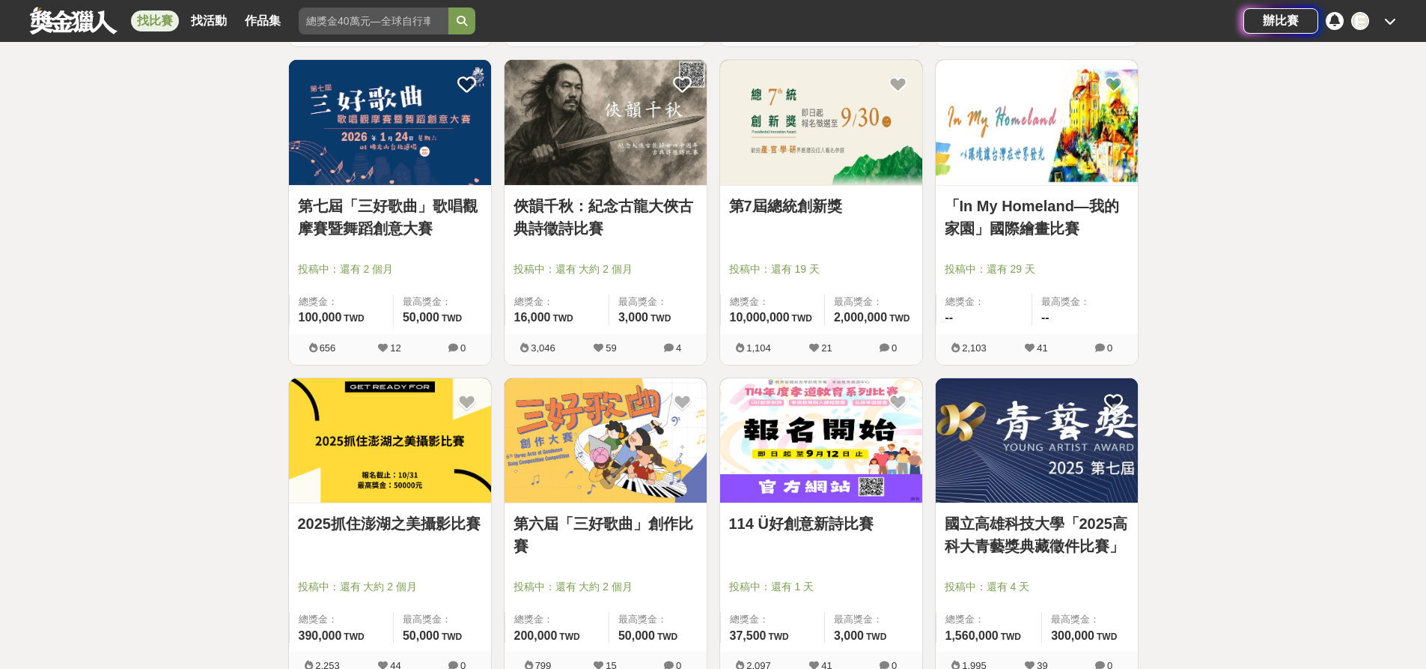
scroll to position [7413, 0]
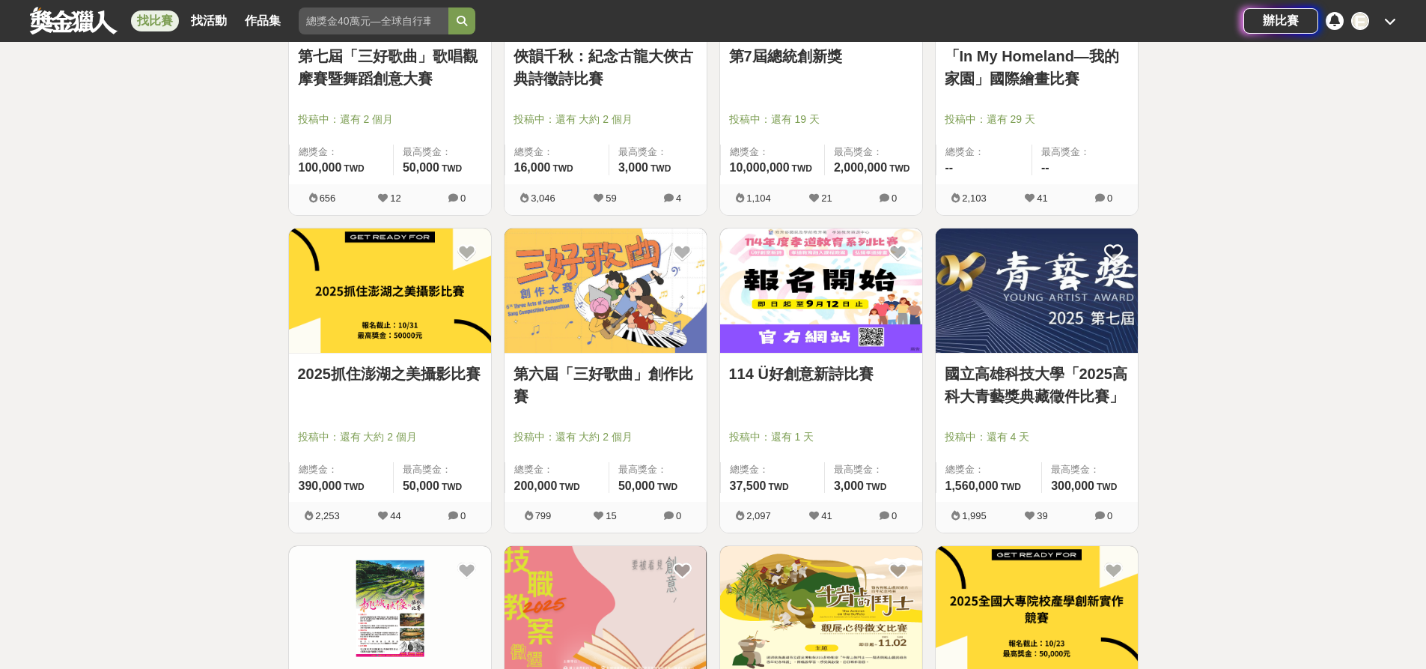
click at [1045, 380] on link "國立高雄科技大學「2025高科大青藝獎典藏徵件比賽」" at bounding box center [1037, 384] width 184 height 45
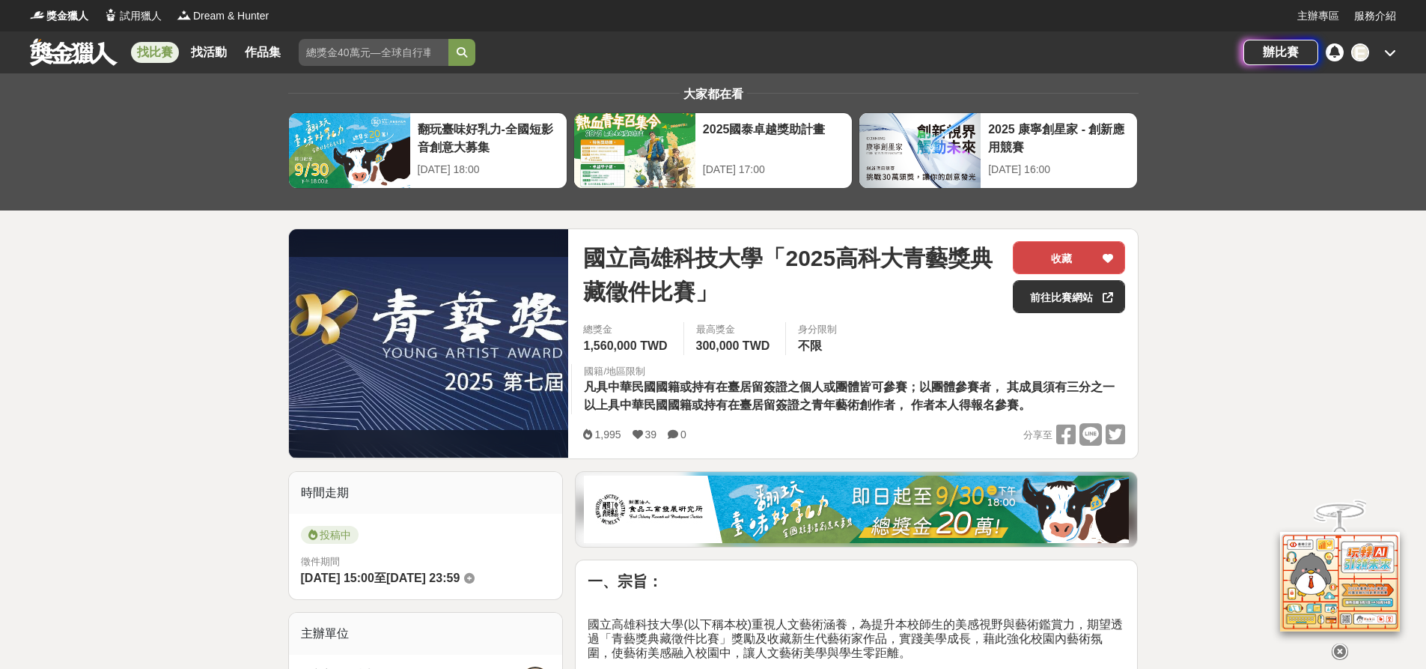
click at [1114, 254] on div at bounding box center [1108, 257] width 15 height 31
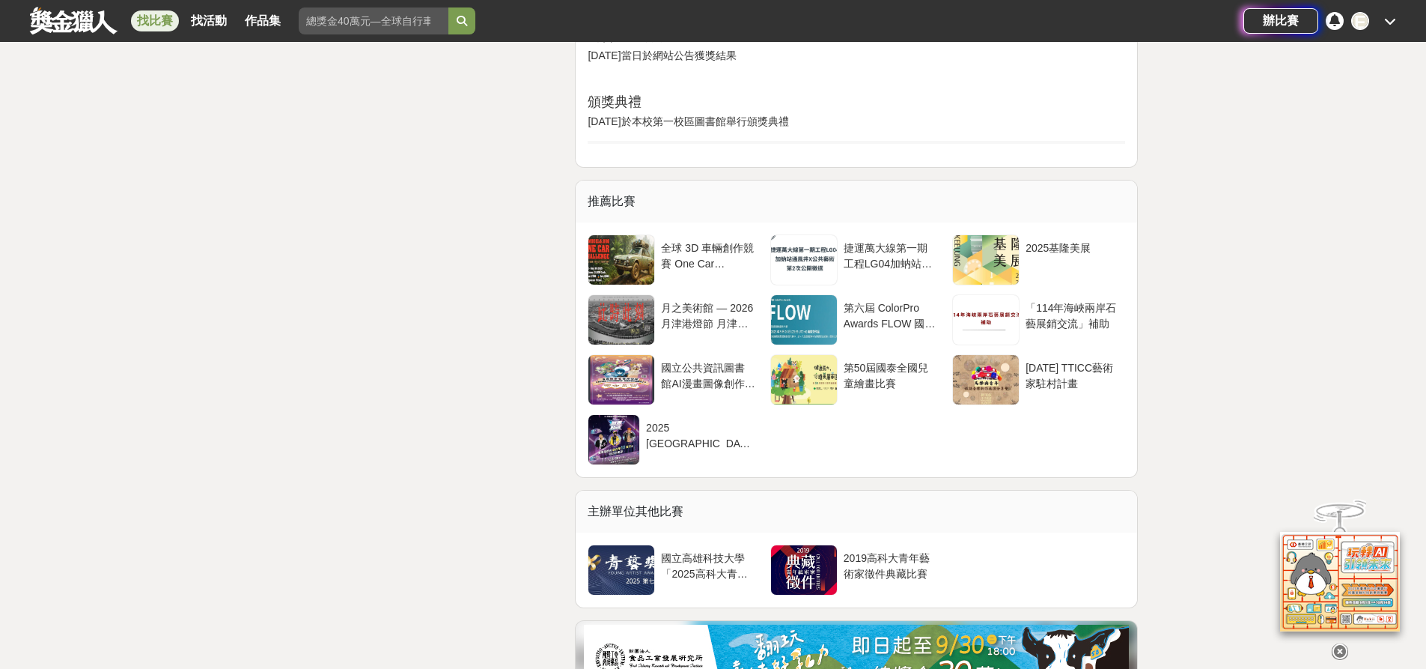
scroll to position [3594, 0]
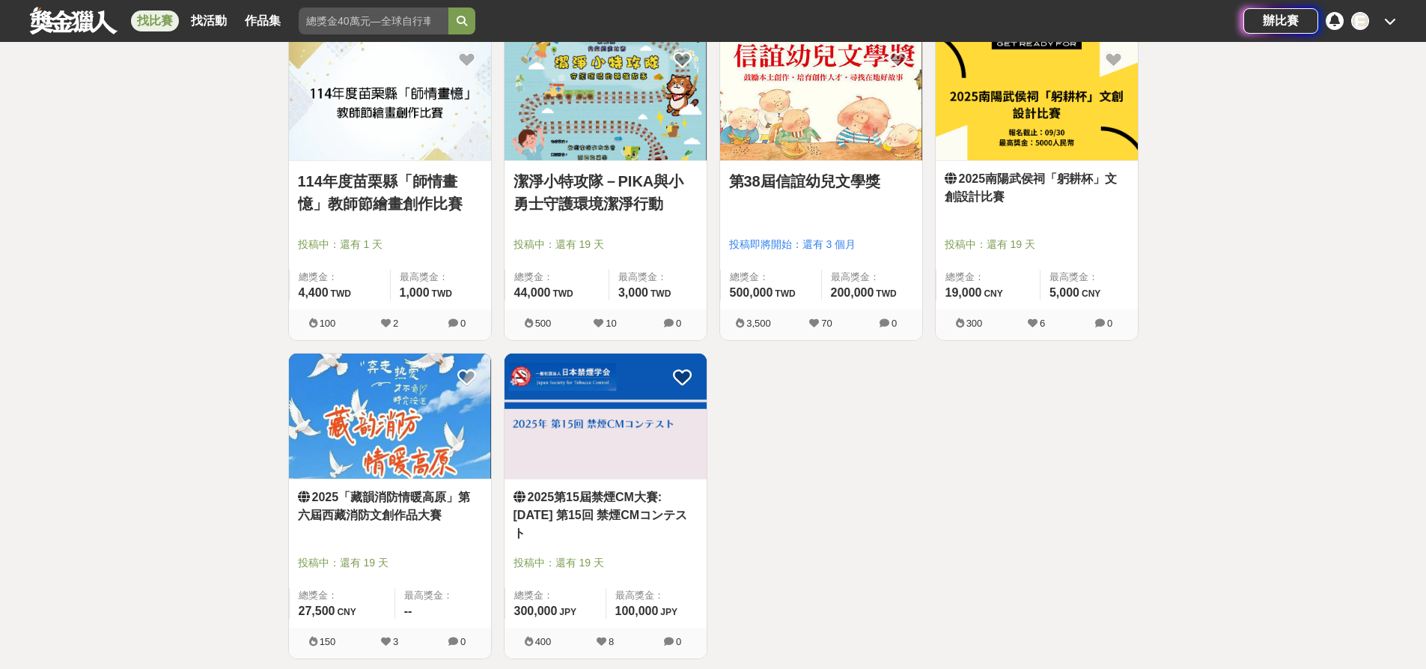
scroll to position [77828, 0]
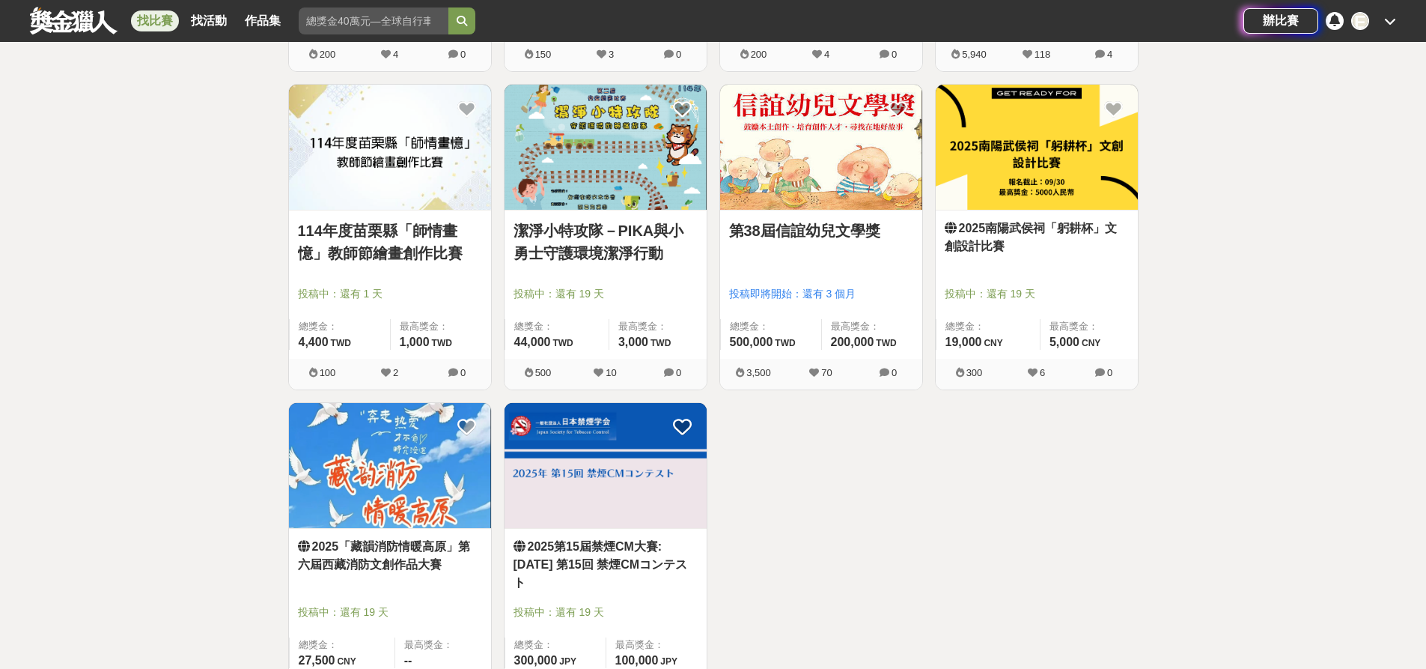
click at [426, 408] on img at bounding box center [390, 465] width 202 height 125
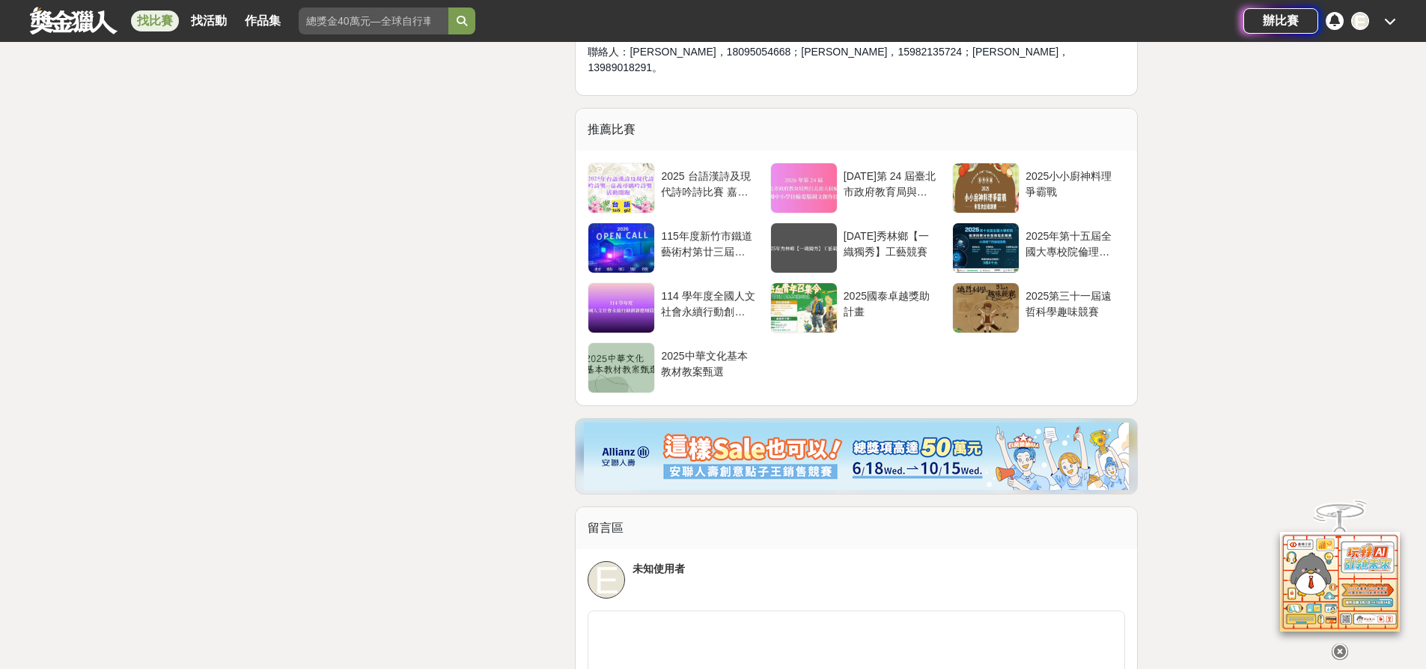
scroll to position [2771, 0]
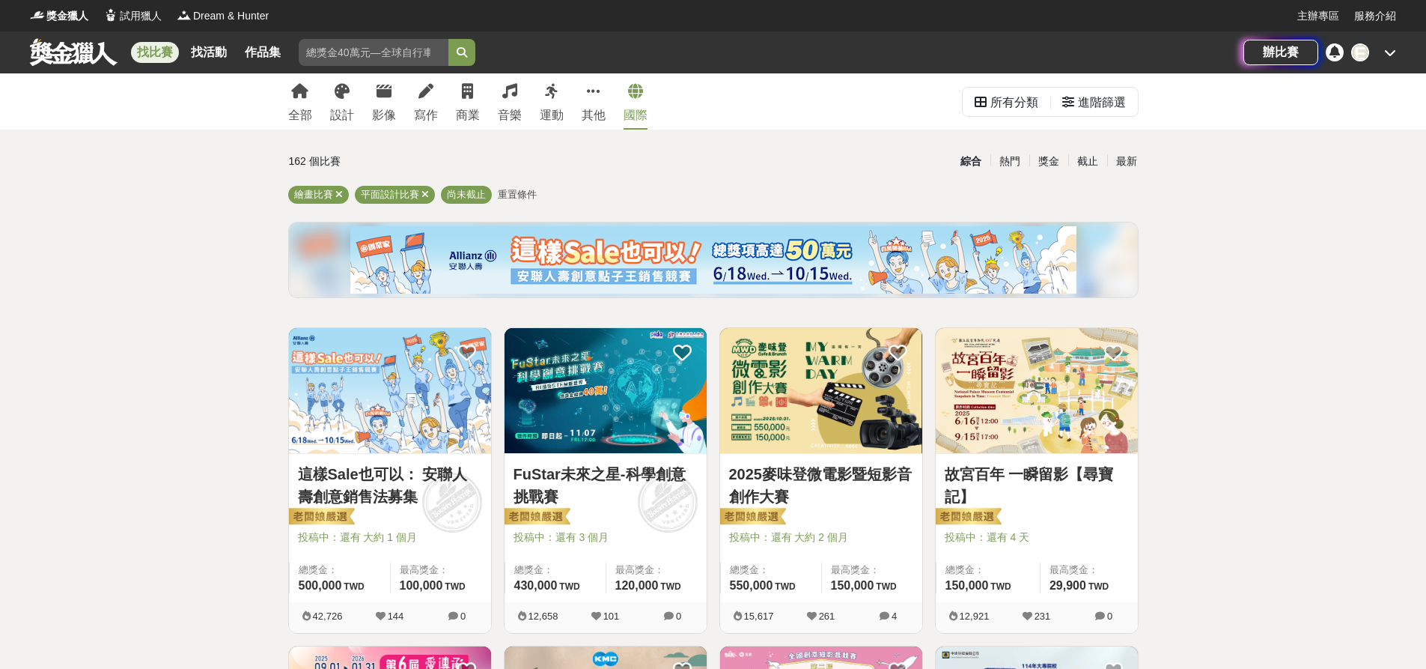
click at [630, 103] on link "國際" at bounding box center [636, 101] width 24 height 56
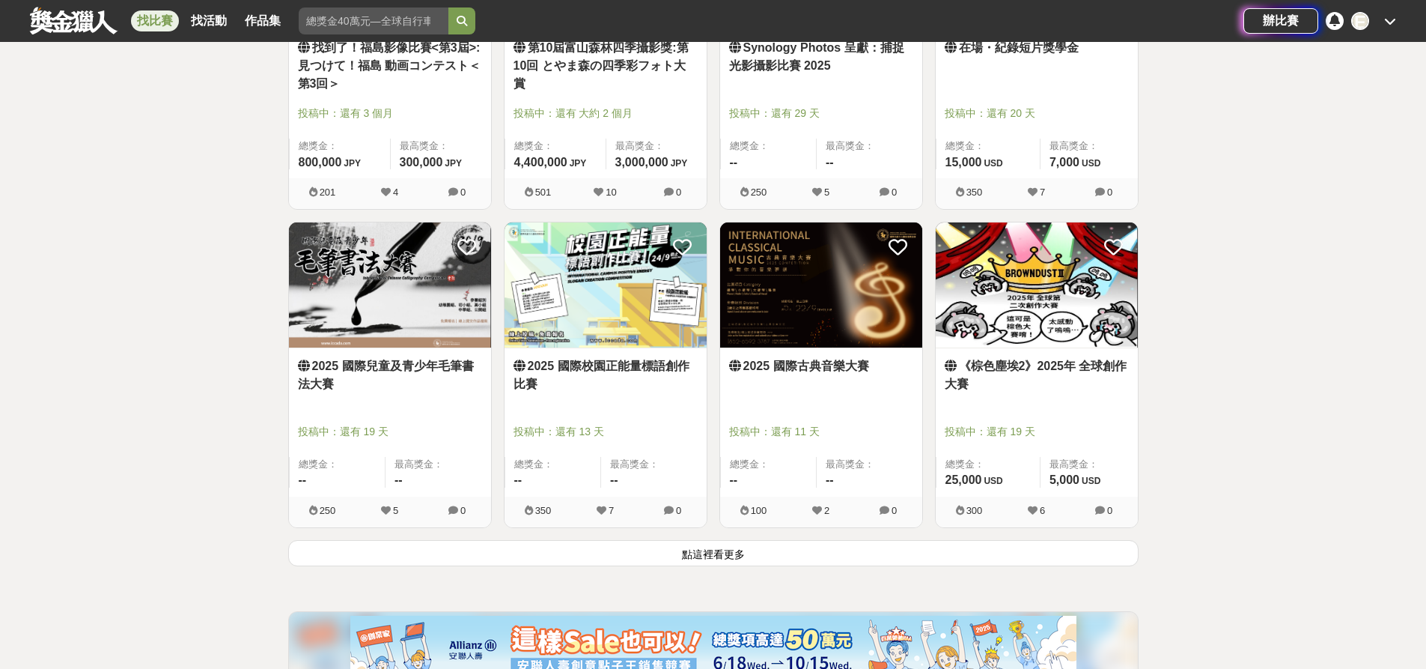
scroll to position [1722, 0]
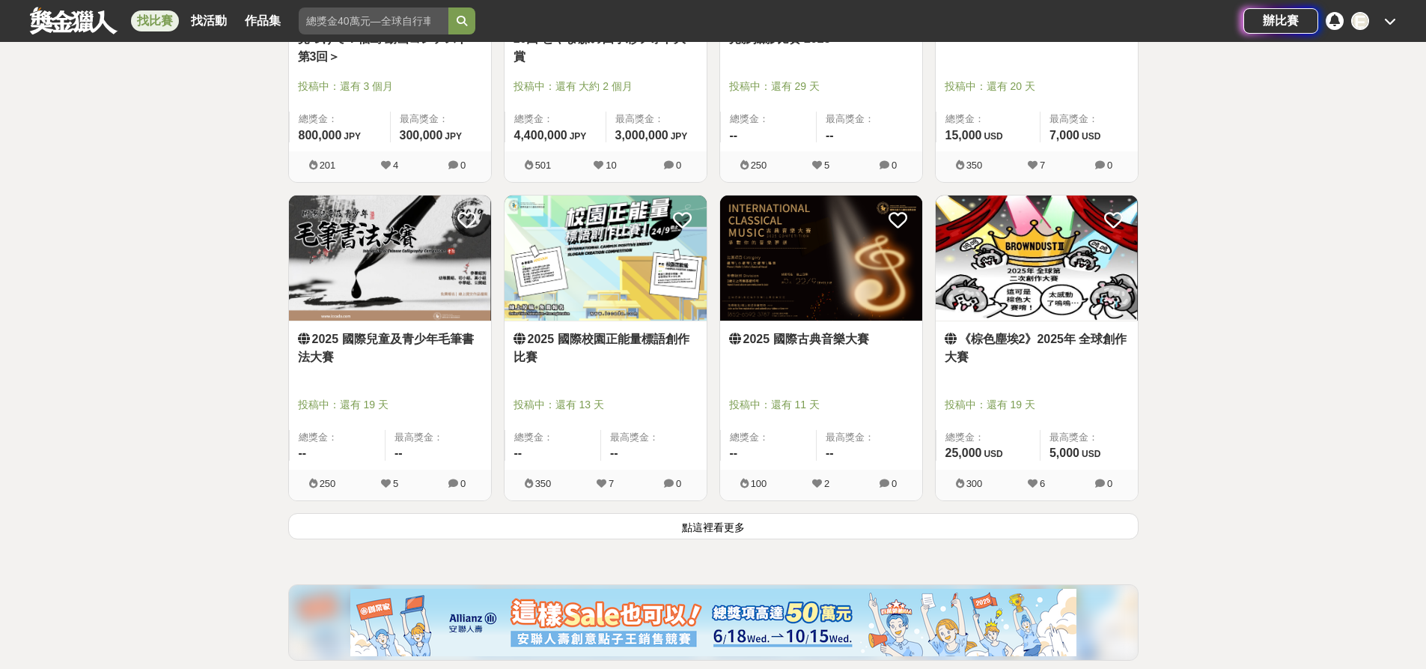
click at [758, 514] on button "點這裡看更多" at bounding box center [713, 526] width 851 height 26
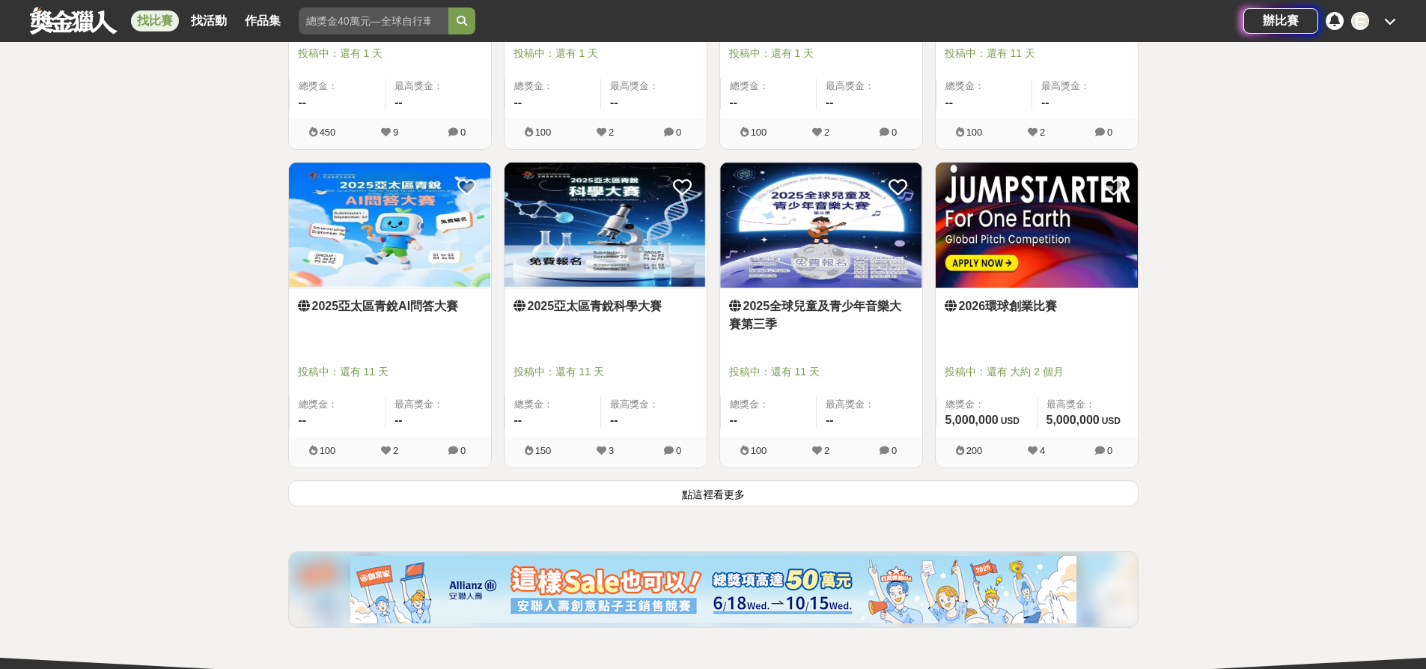
scroll to position [3744, 0]
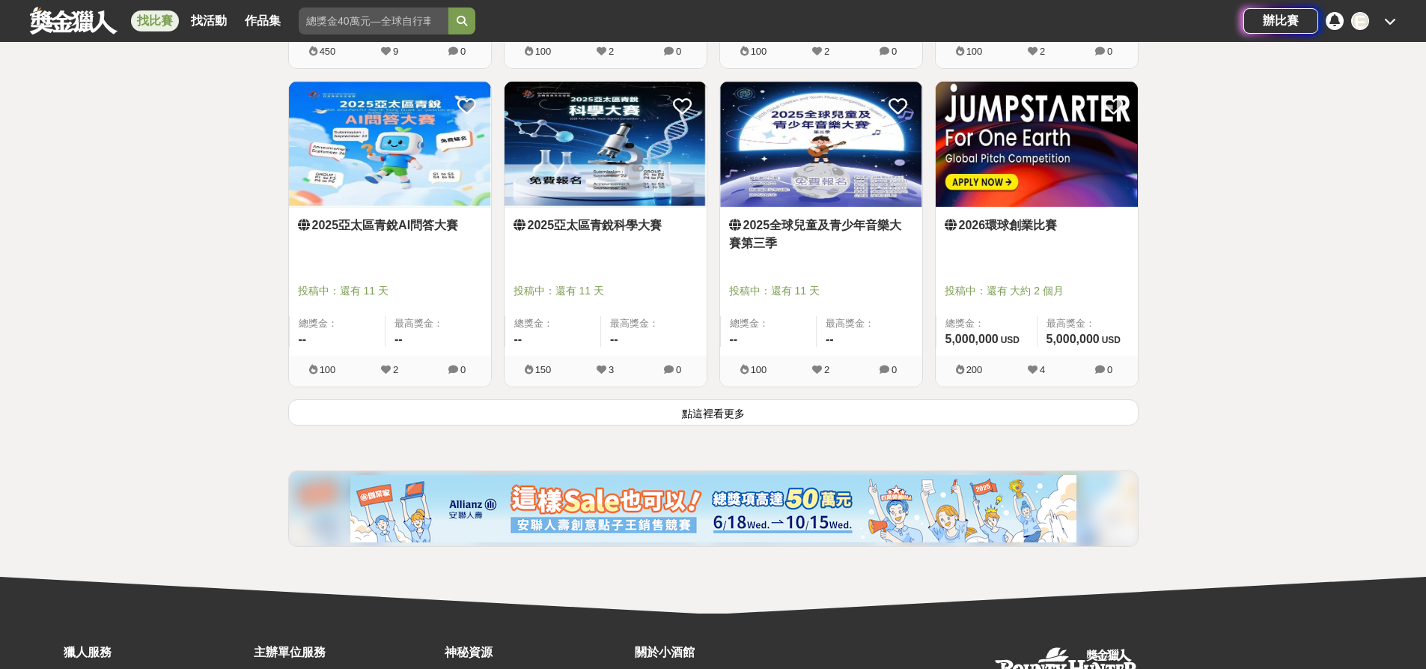
click at [788, 414] on button "點這裡看更多" at bounding box center [713, 412] width 851 height 26
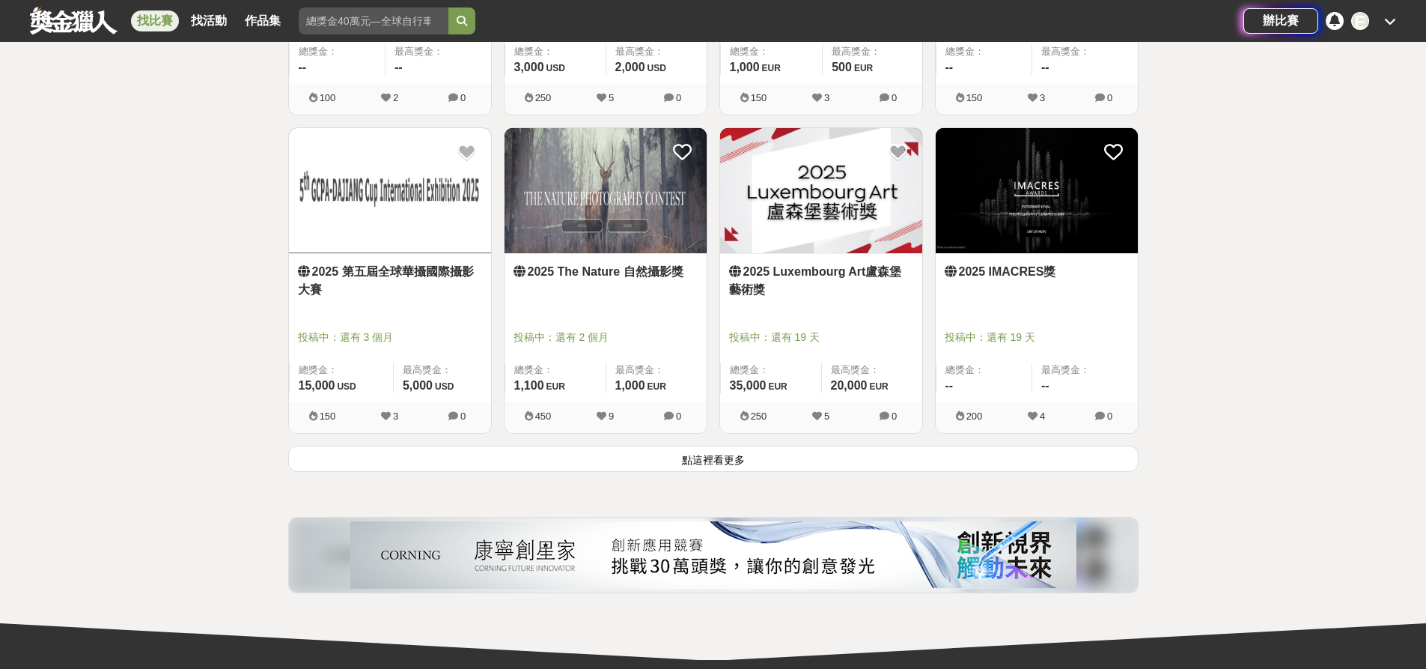
scroll to position [5616, 0]
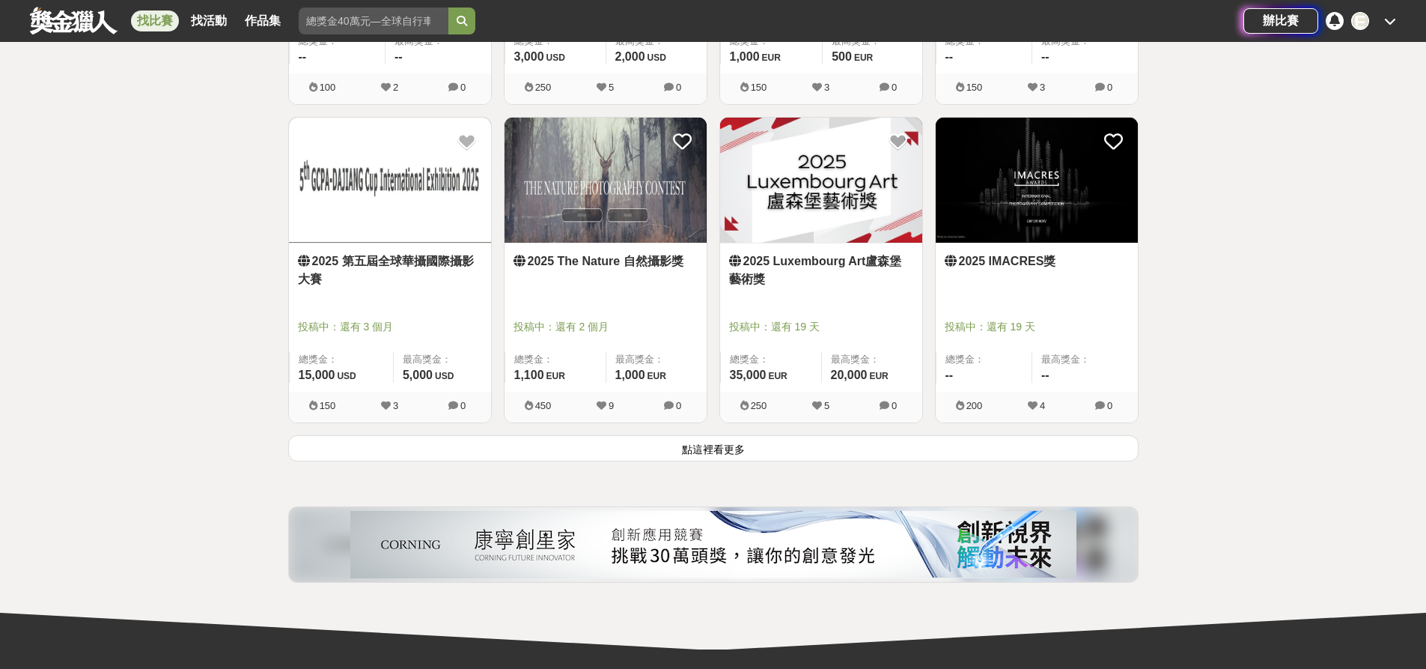
click at [716, 436] on button "點這裡看更多" at bounding box center [713, 448] width 851 height 26
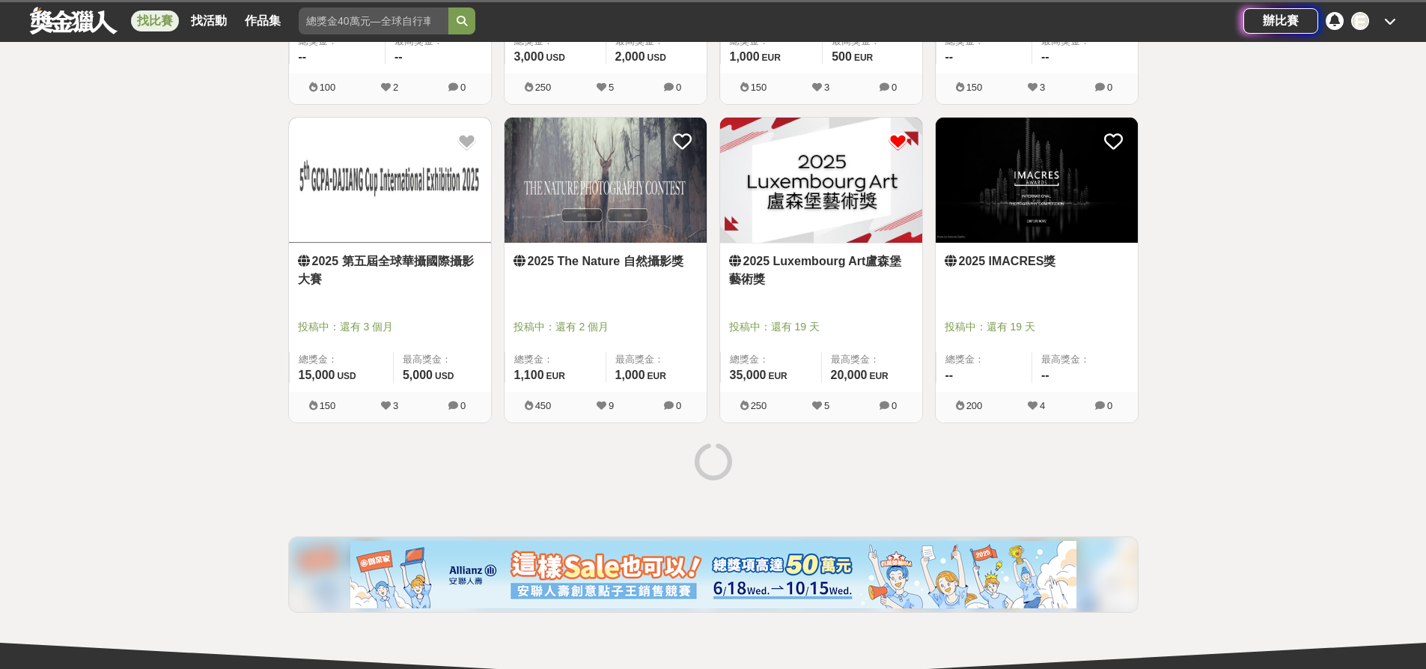
click at [899, 136] on icon at bounding box center [898, 142] width 19 height 19
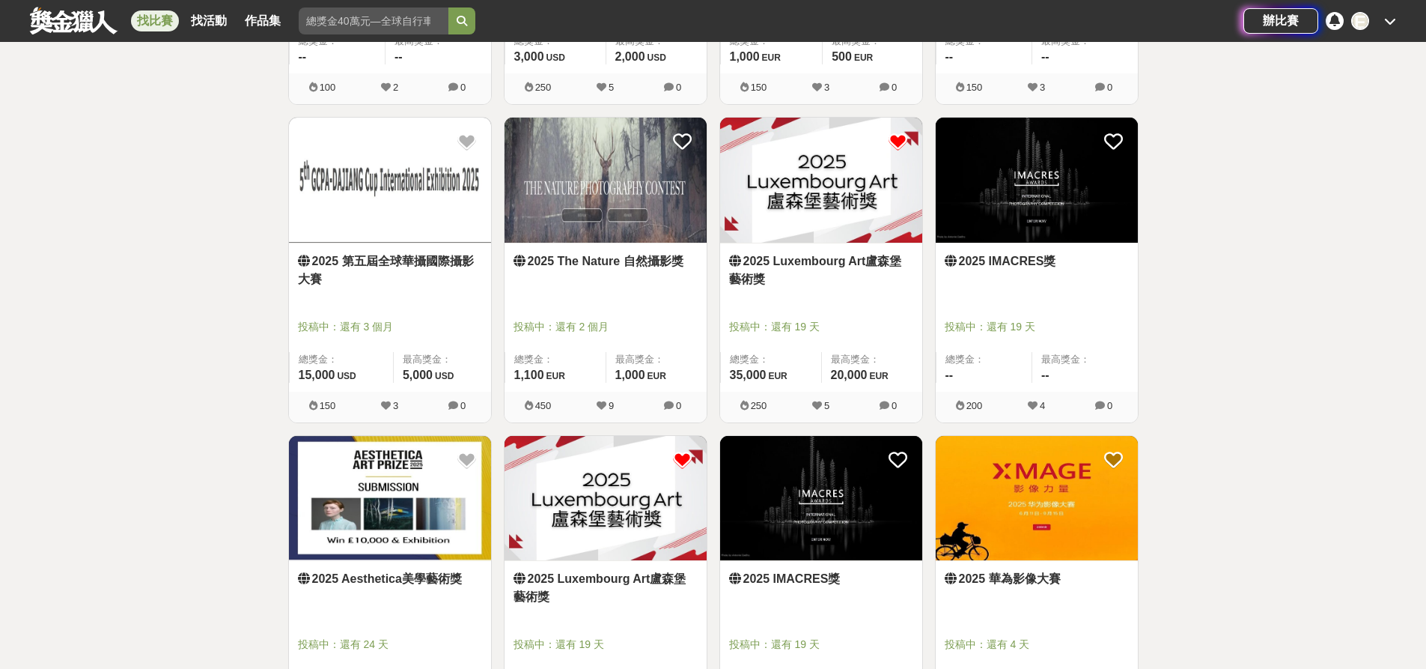
click at [900, 142] on icon at bounding box center [898, 142] width 19 height 19
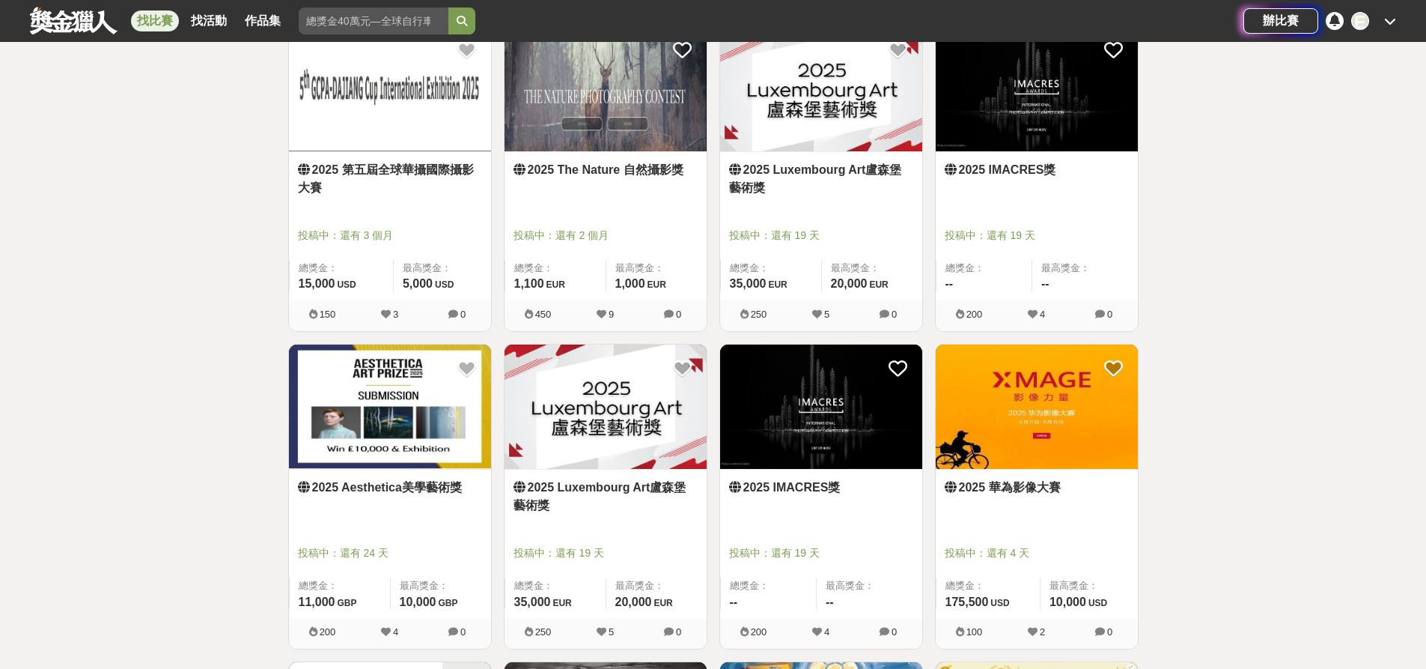
scroll to position [5616, 0]
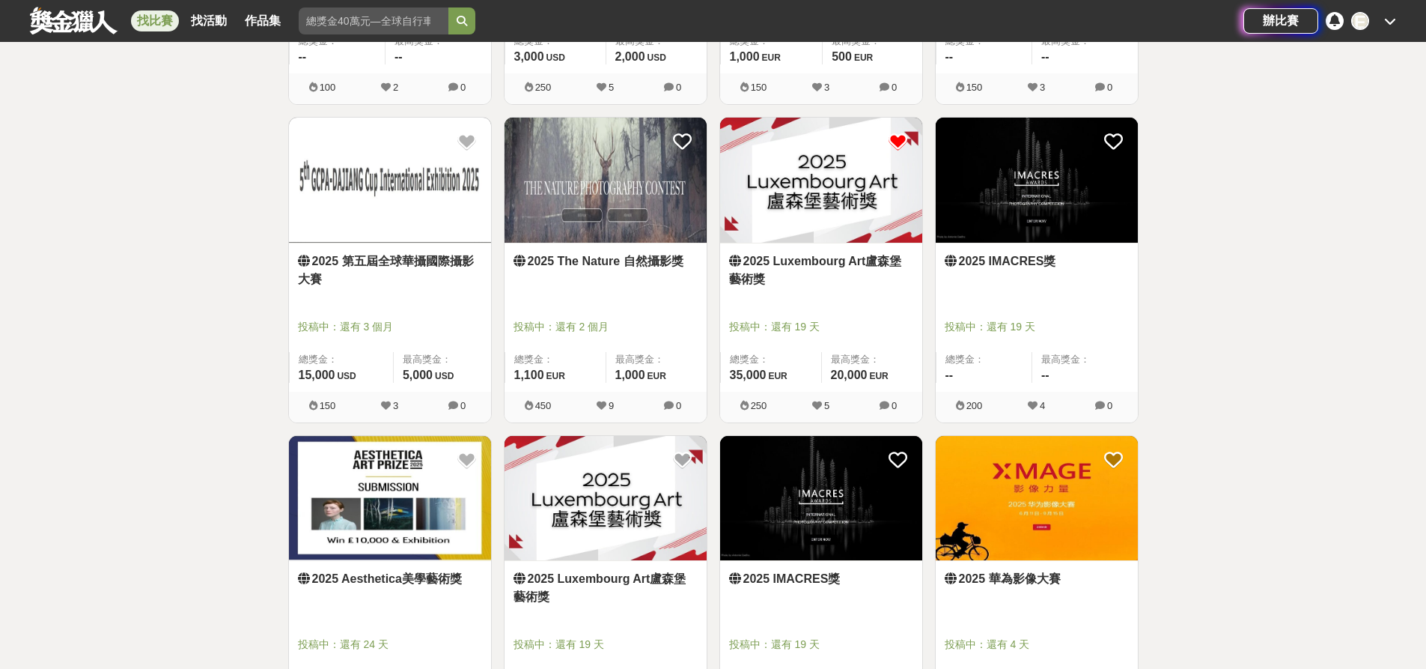
click at [895, 142] on icon at bounding box center [898, 142] width 19 height 19
click at [793, 261] on link "2025 Luxembourg Art盧森堡藝術獎" at bounding box center [821, 270] width 184 height 36
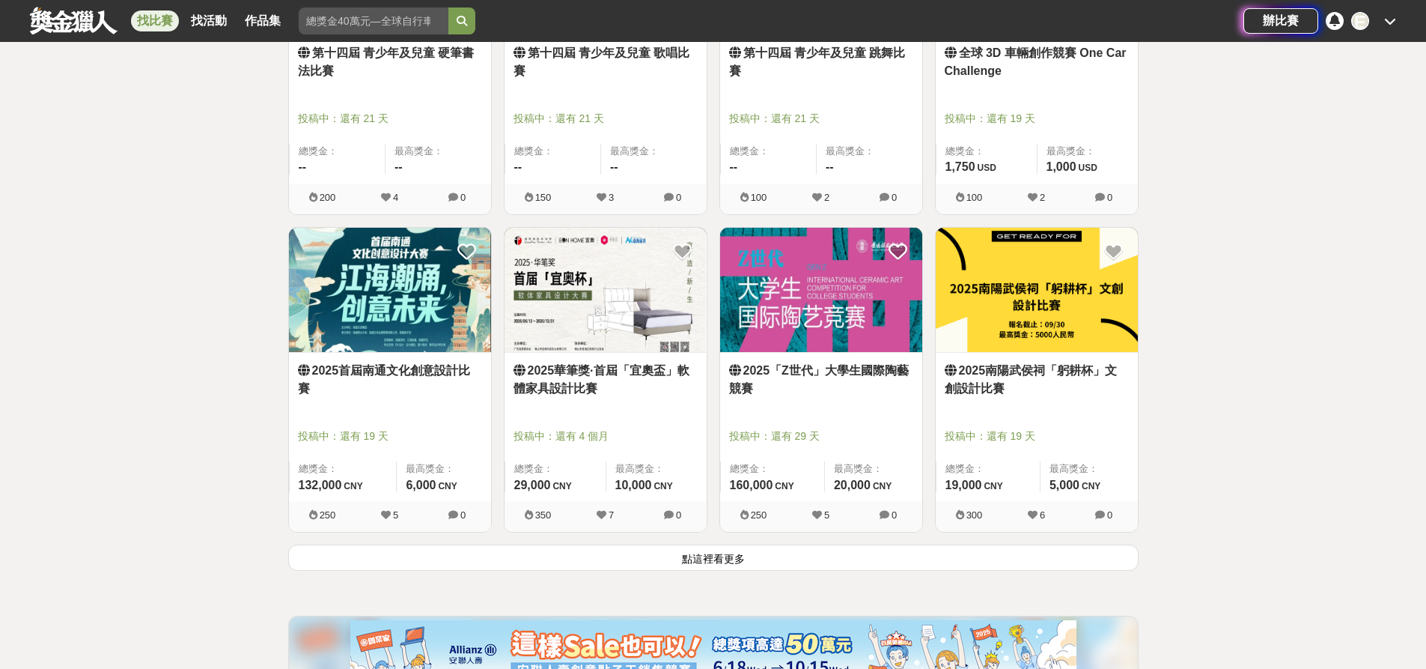
scroll to position [7488, 0]
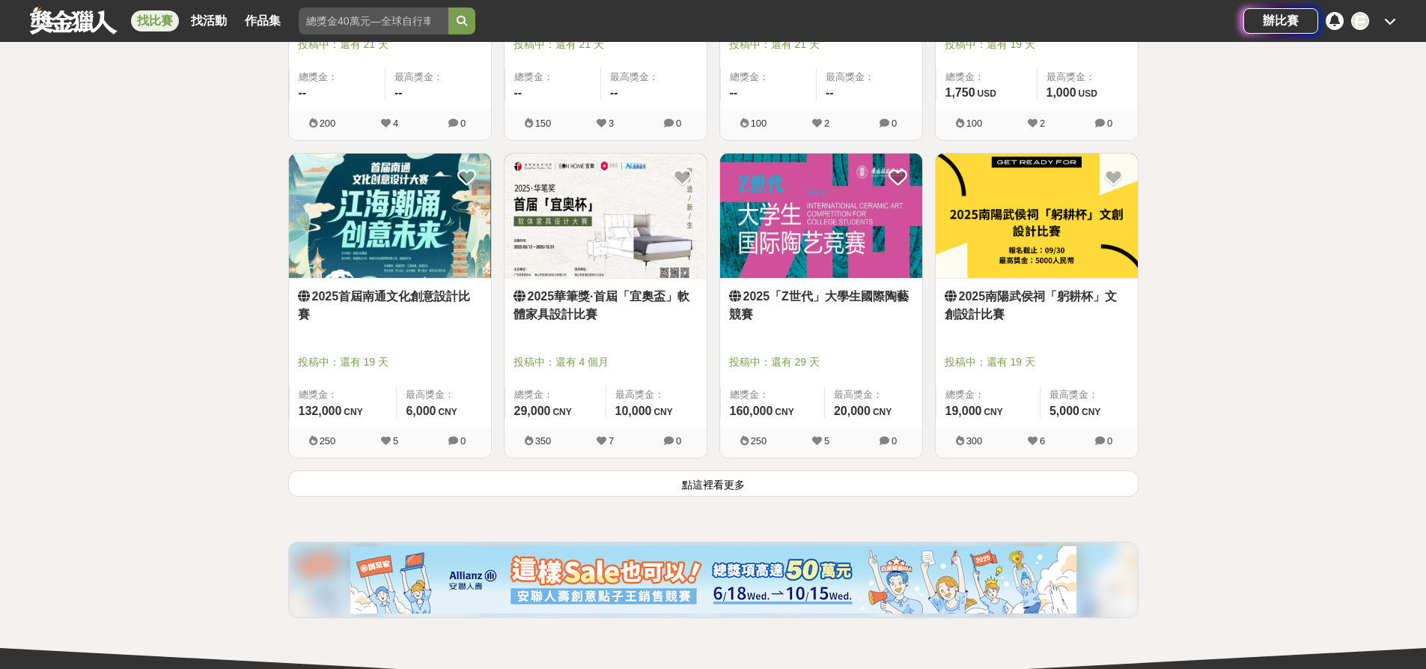
click at [696, 478] on button "點這裡看更多" at bounding box center [713, 483] width 851 height 26
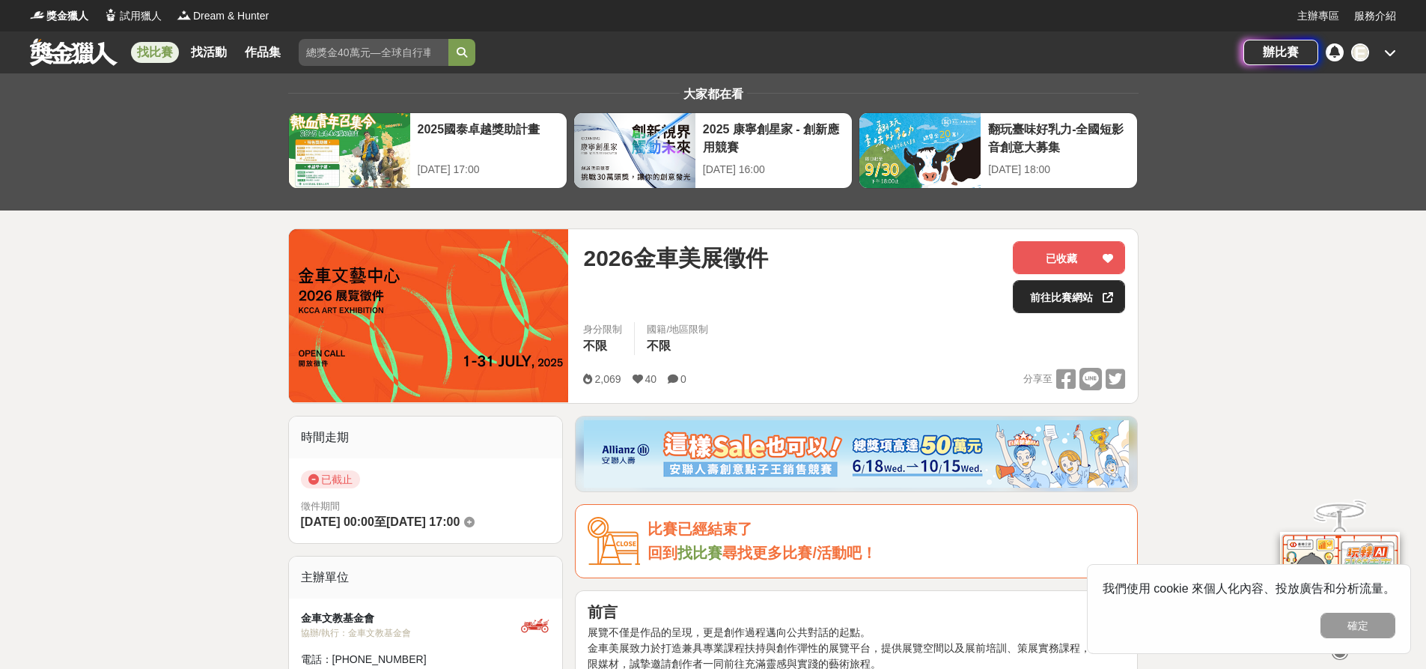
click at [1077, 291] on link "前往比賽網站" at bounding box center [1069, 296] width 112 height 33
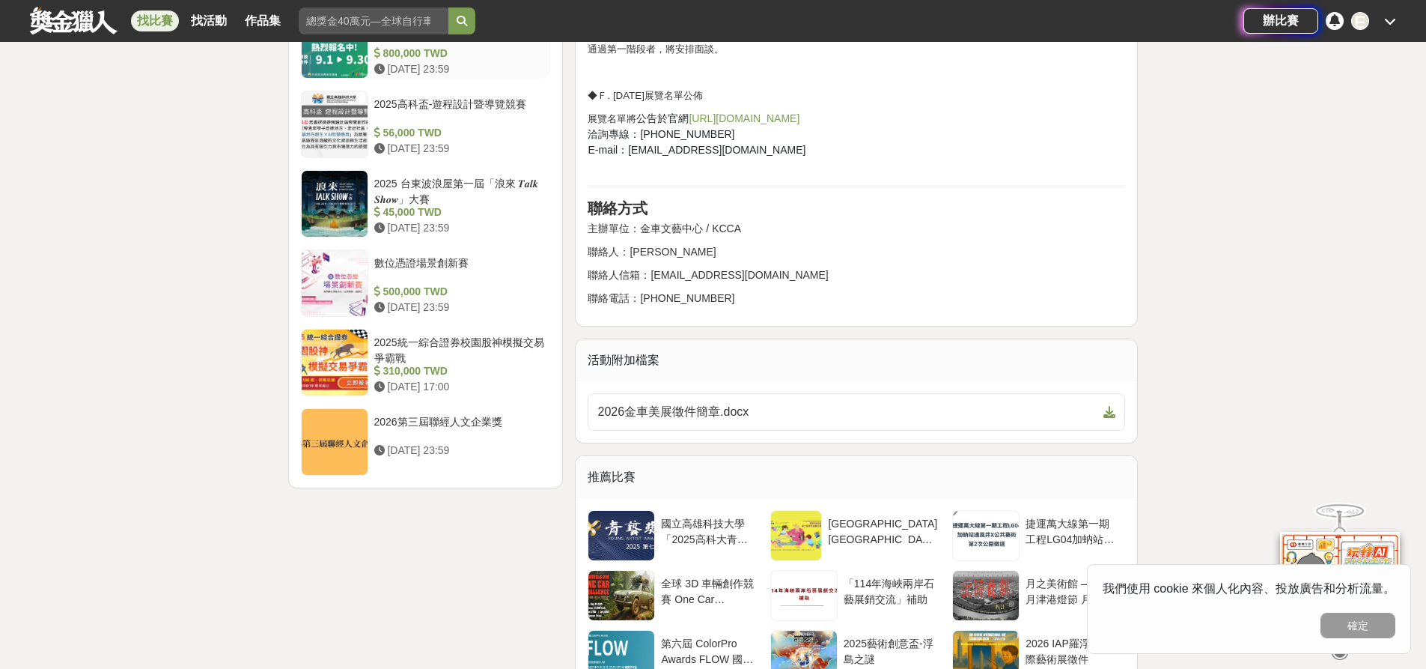
scroll to position [1722, 0]
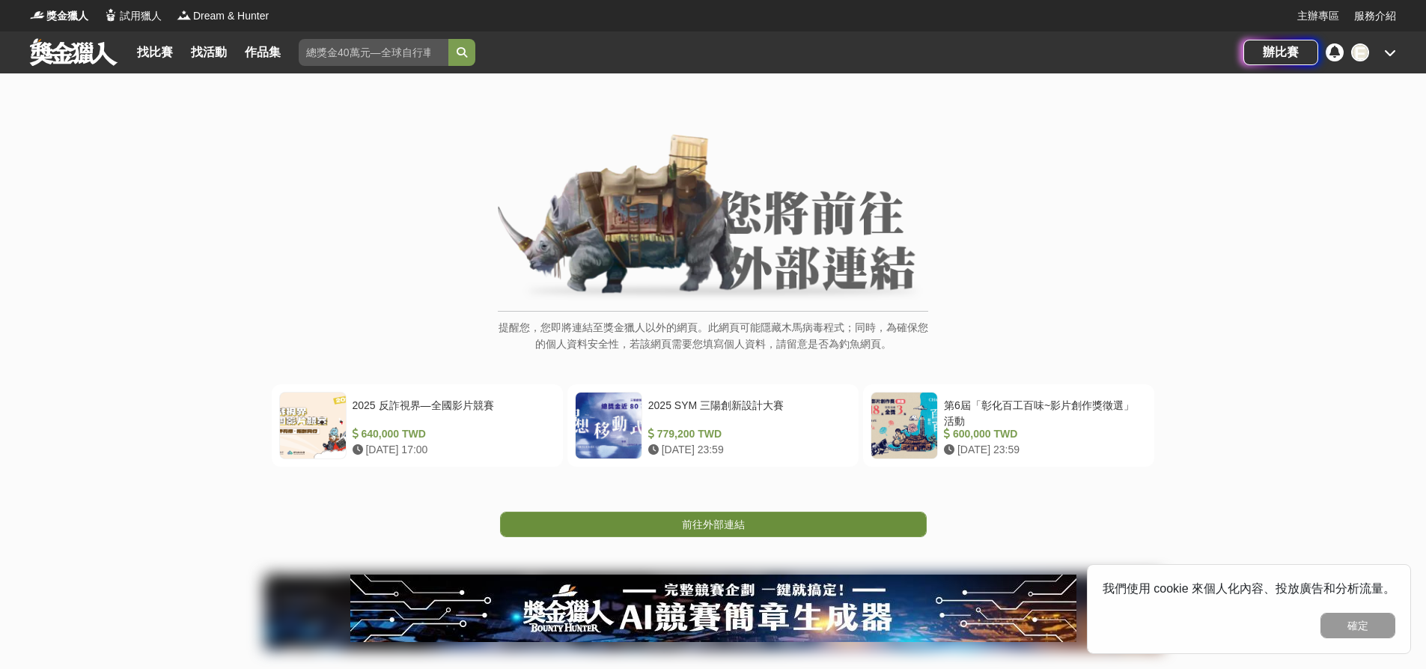
click at [719, 523] on span "前往外部連結" at bounding box center [713, 524] width 63 height 12
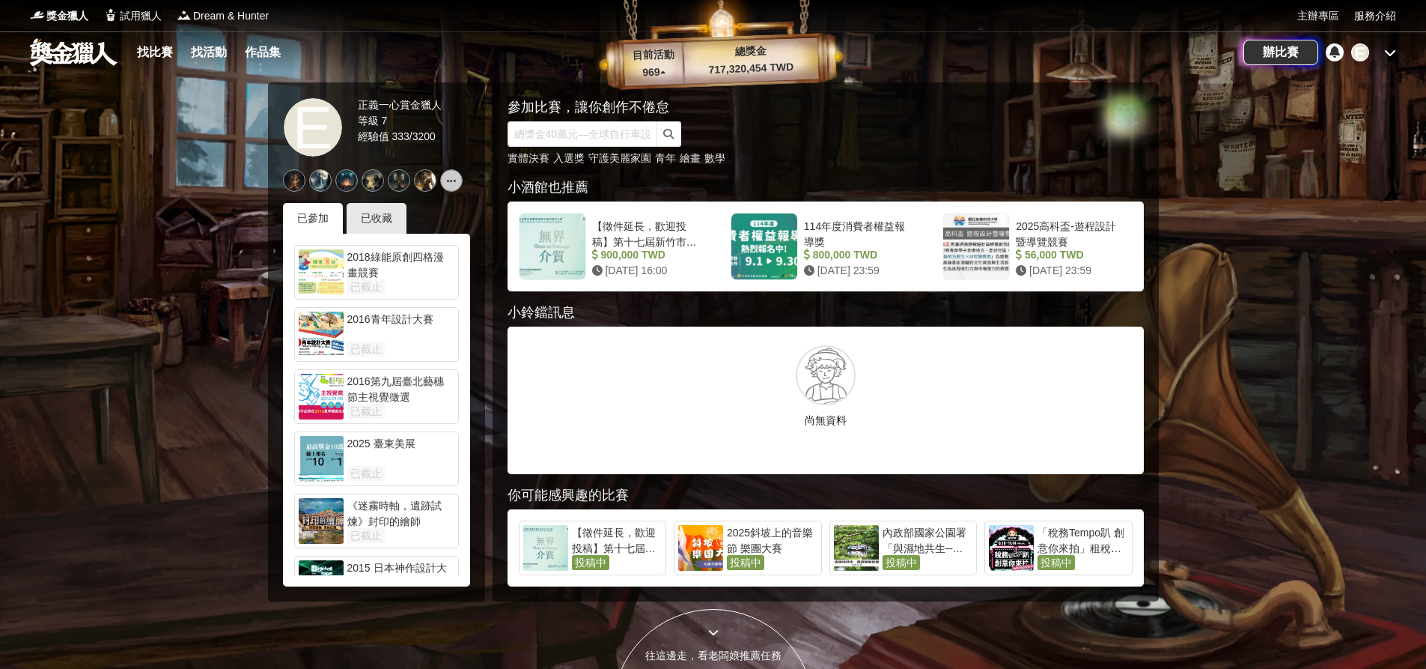
click at [1391, 50] on icon at bounding box center [1391, 52] width 12 height 12
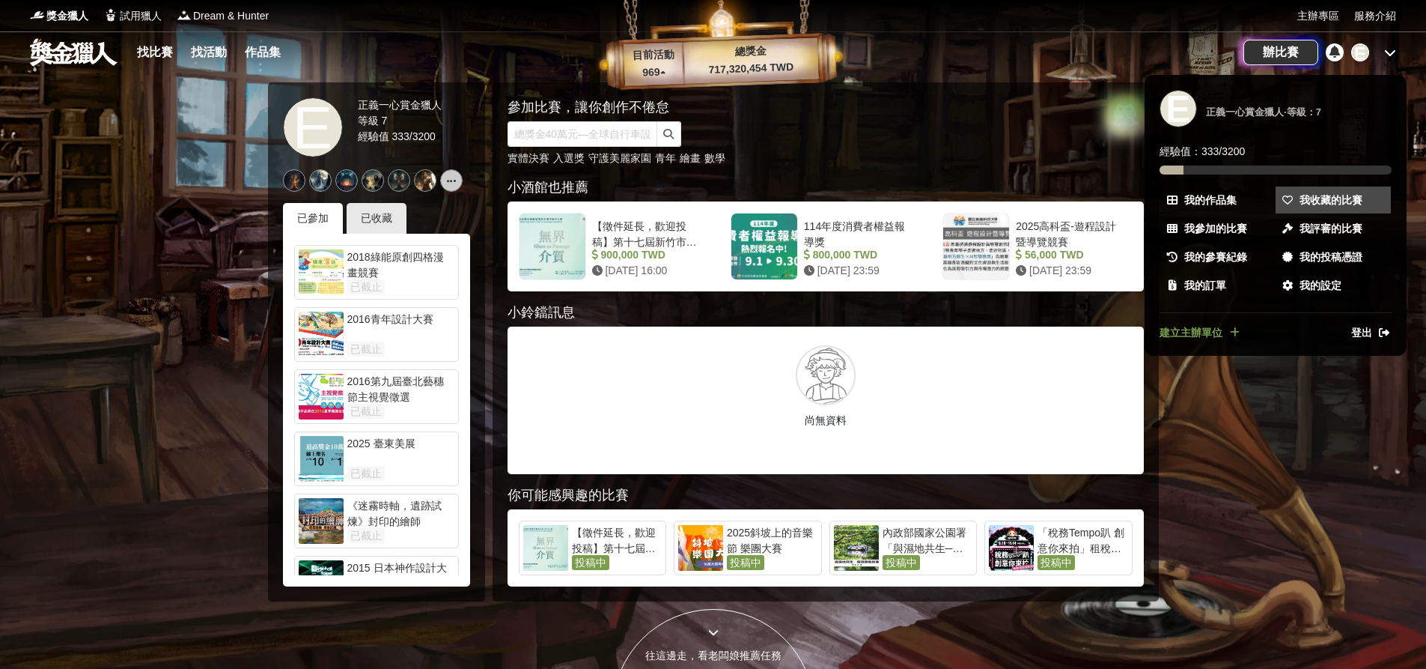
click at [1325, 200] on span "我收藏的比賽" at bounding box center [1331, 200] width 63 height 16
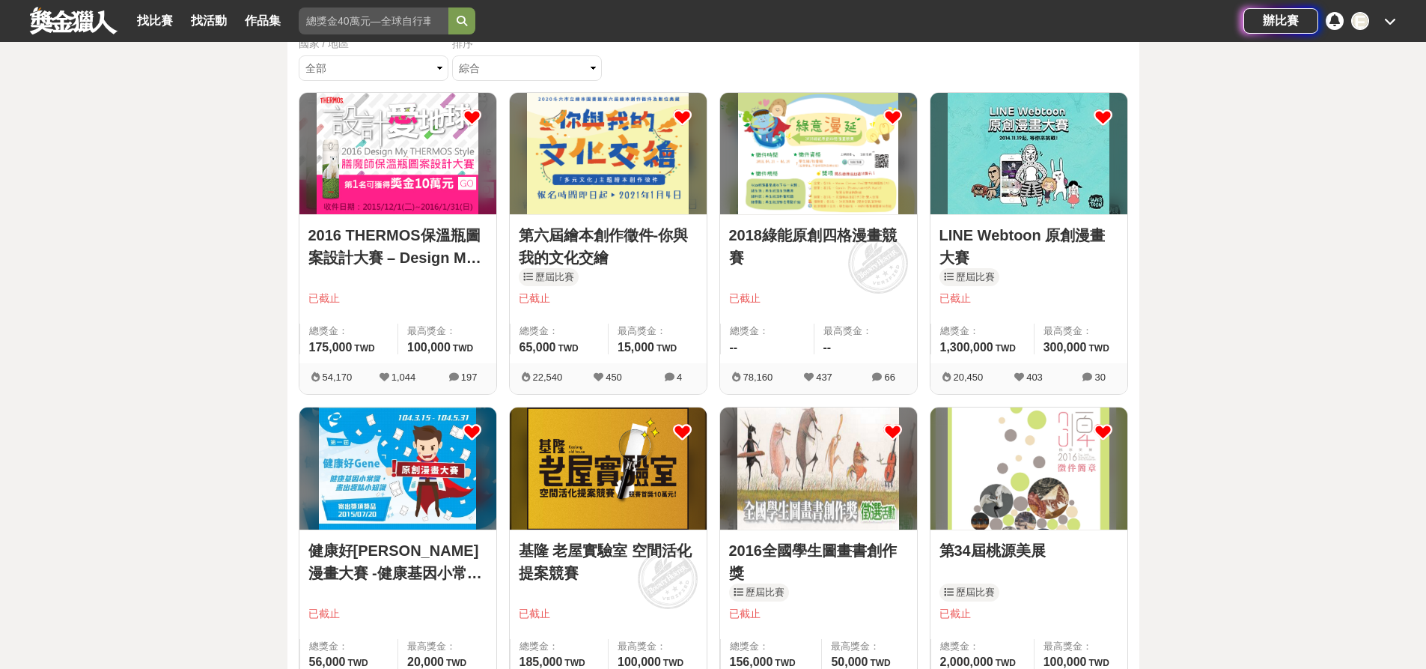
scroll to position [150, 0]
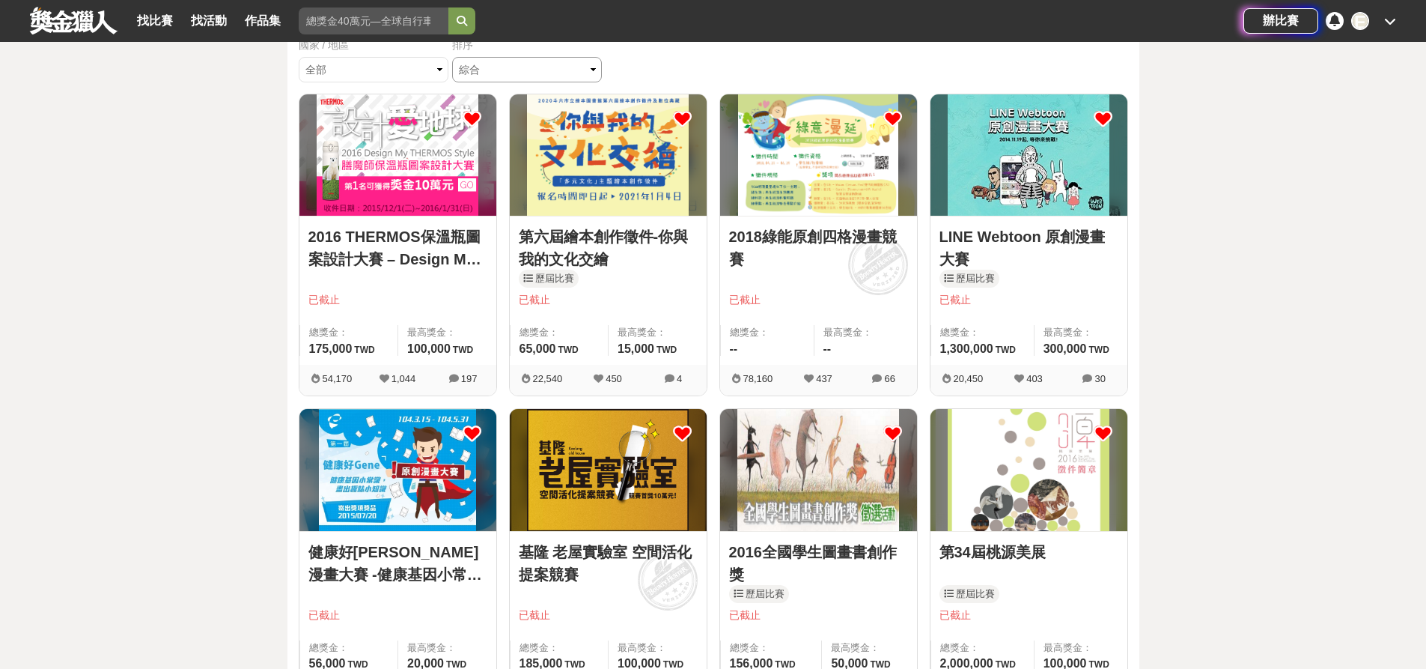
click at [525, 70] on select "綜合 熱門 獎金 截止 最新" at bounding box center [527, 69] width 150 height 25
click at [744, 63] on div "國家 / 地區 全部 台灣 國際 排序 綜合 熱門 獎金 截止 最新" at bounding box center [714, 65] width 830 height 56
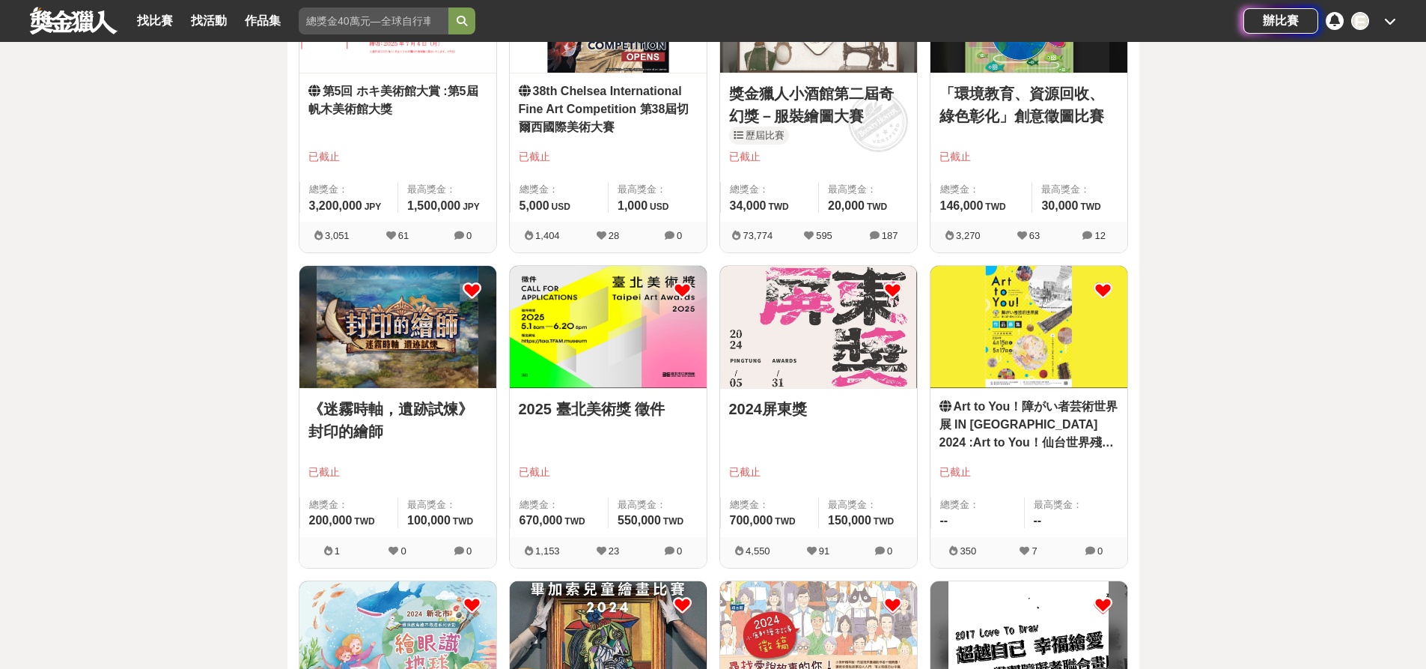
scroll to position [32373, 0]
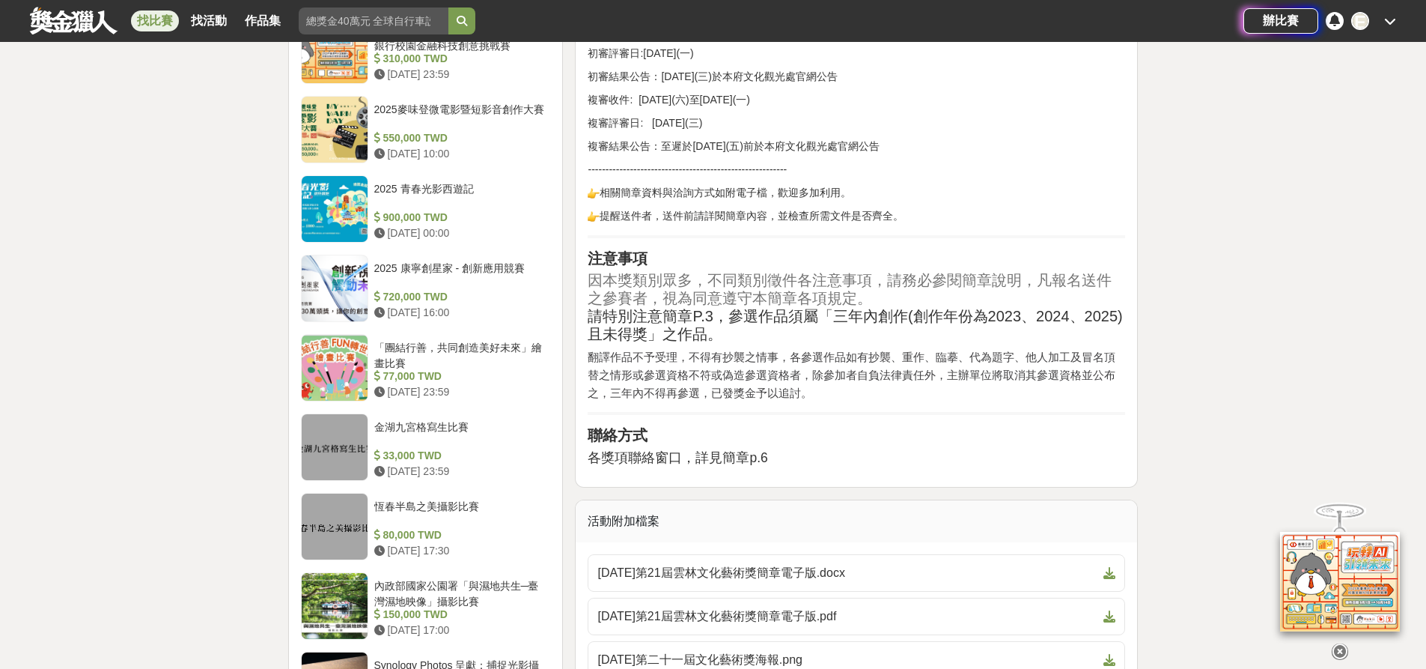
scroll to position [1198, 0]
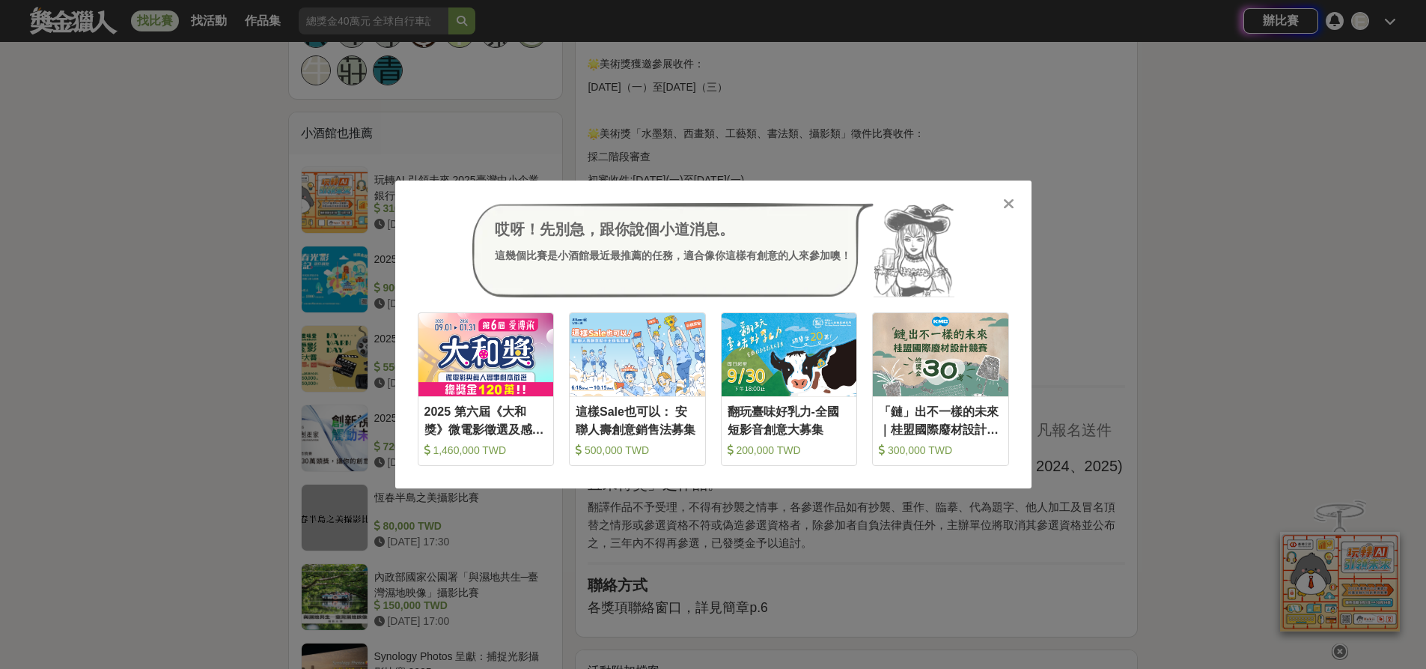
click at [1006, 204] on icon at bounding box center [1008, 203] width 11 height 15
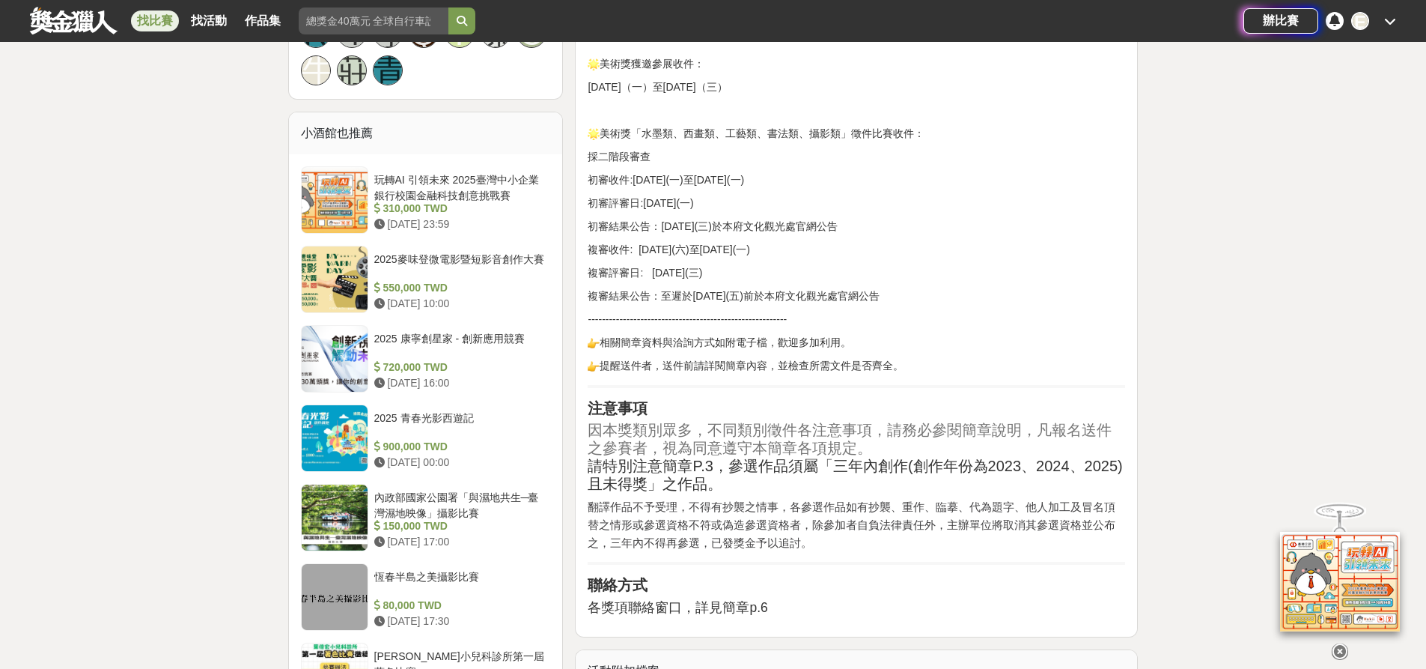
click at [1388, 14] on div "E" at bounding box center [1374, 21] width 45 height 18
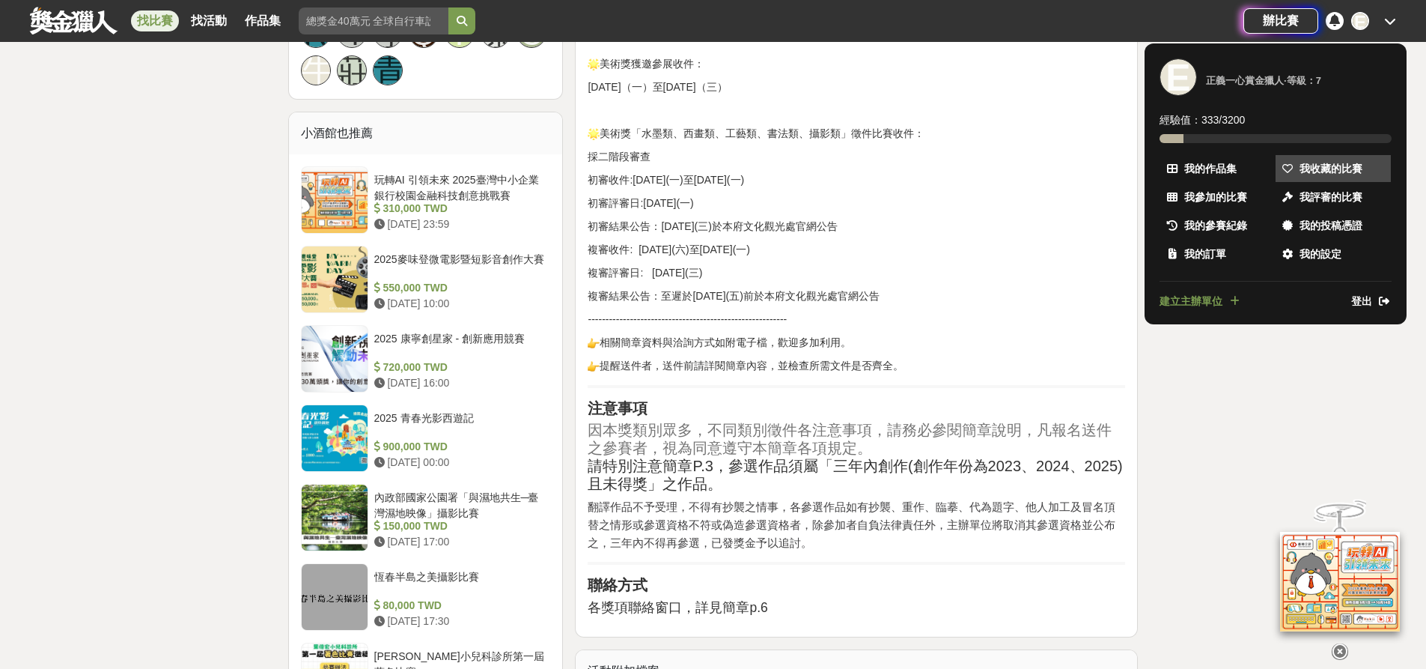
click at [1322, 168] on span "我收藏的比賽" at bounding box center [1331, 169] width 63 height 16
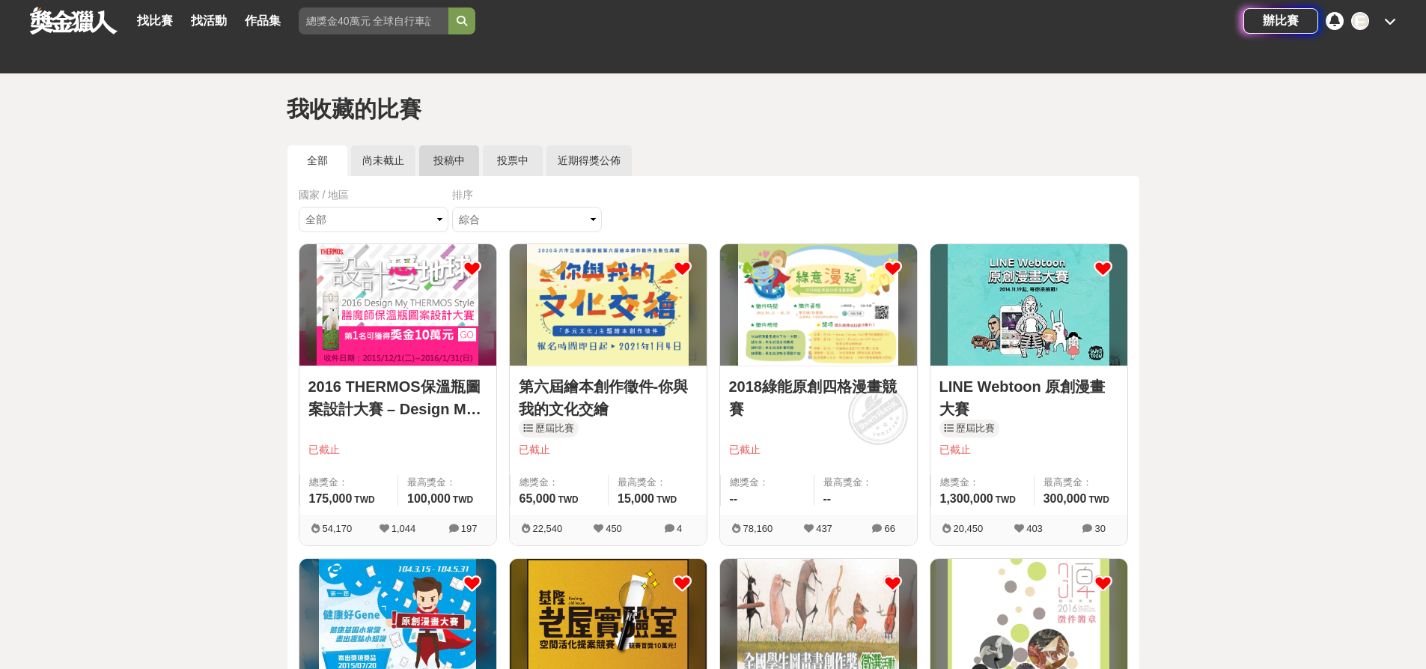
click at [440, 154] on link "投稿中" at bounding box center [449, 160] width 60 height 31
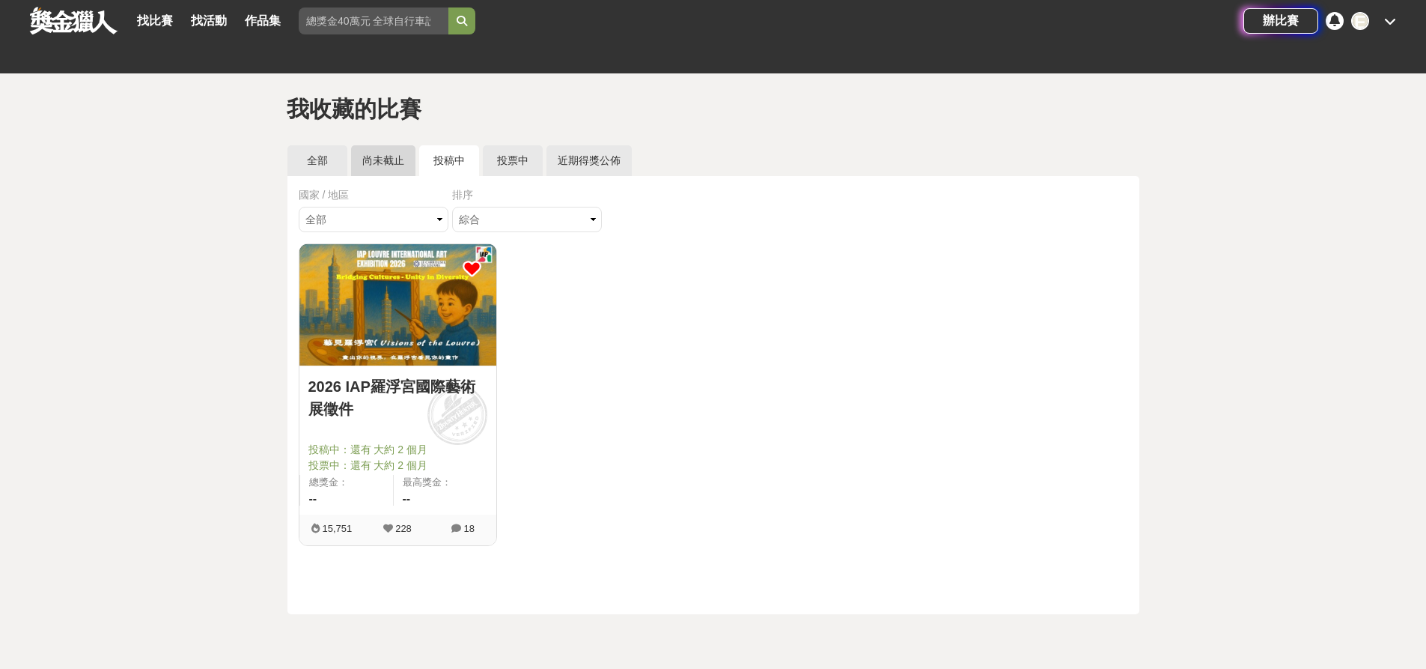
click at [379, 156] on link "尚未截止" at bounding box center [383, 160] width 64 height 31
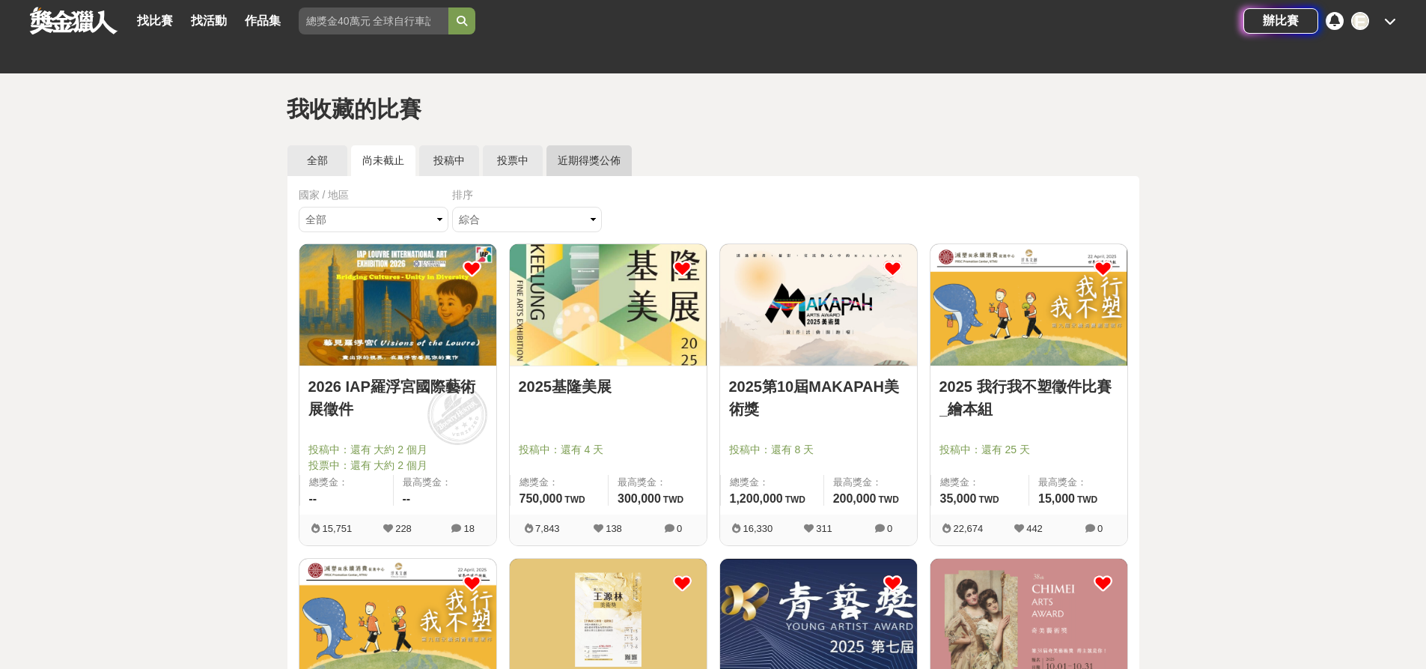
click at [612, 160] on link "近期得獎公佈" at bounding box center [589, 160] width 85 height 31
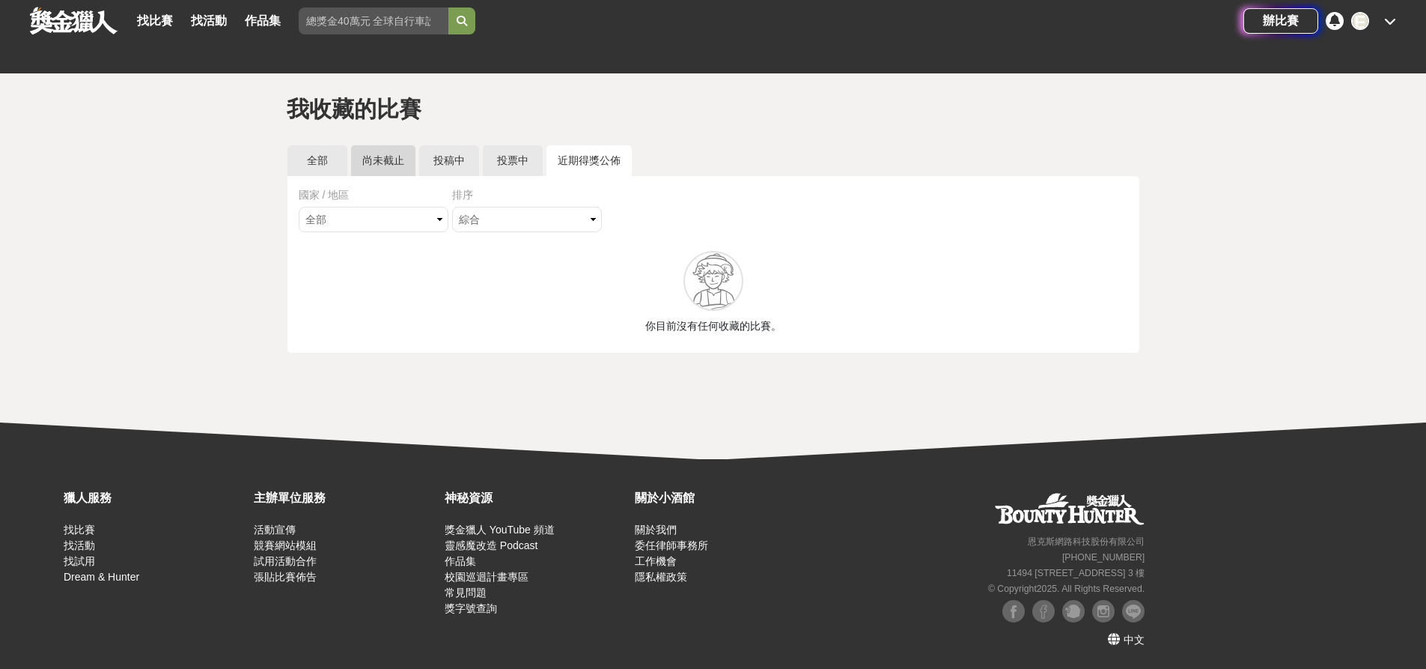
click at [392, 163] on link "尚未截止" at bounding box center [383, 160] width 64 height 31
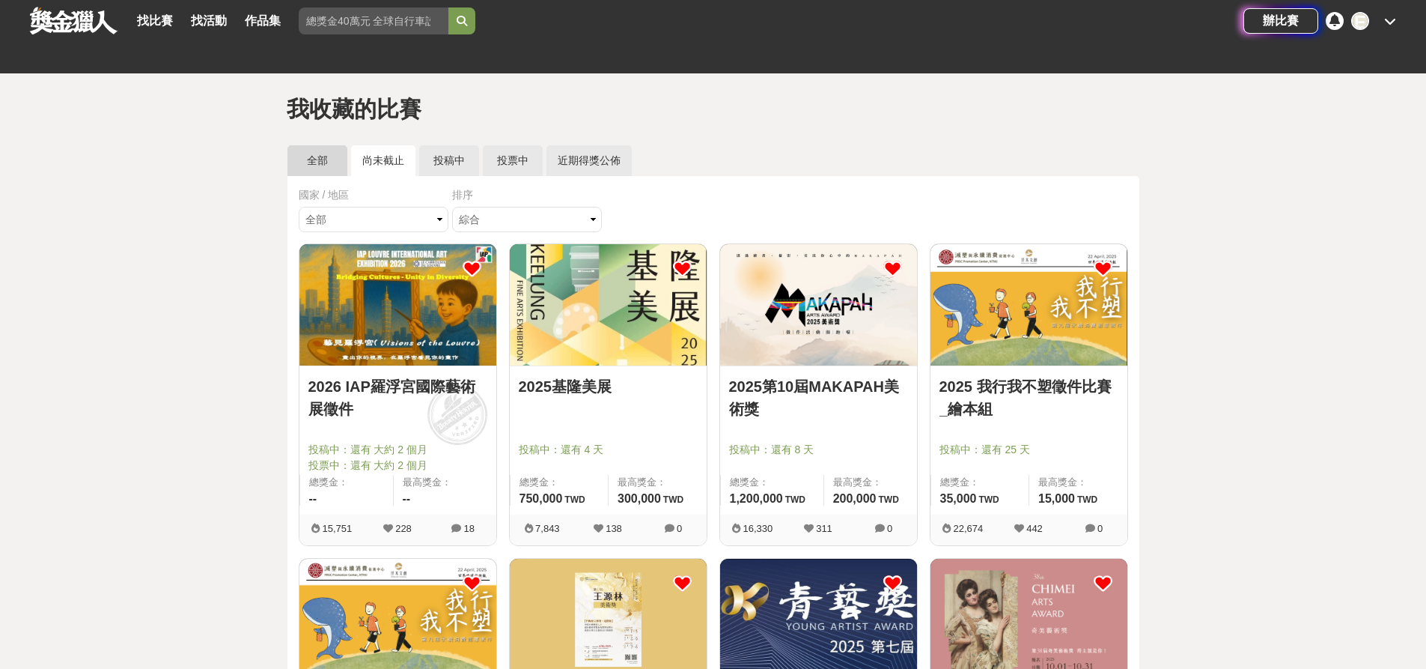
click at [306, 163] on link "全部" at bounding box center [318, 160] width 60 height 31
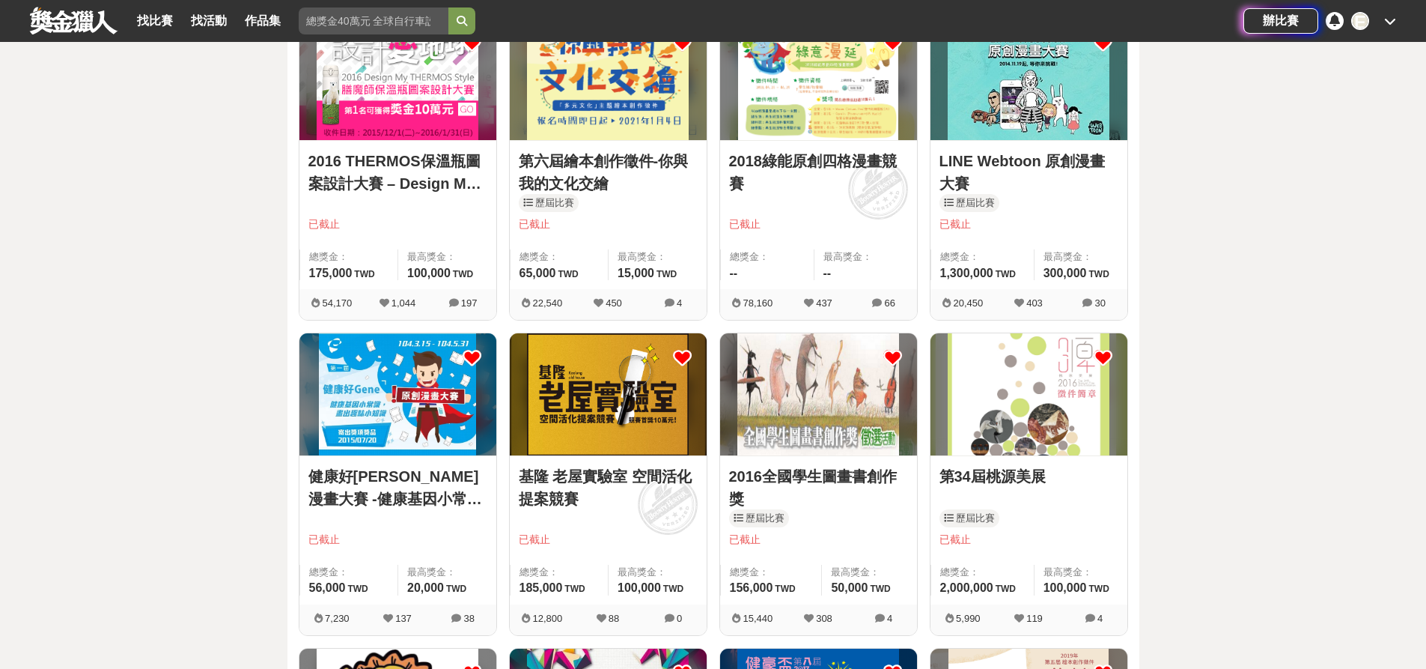
scroll to position [225, 0]
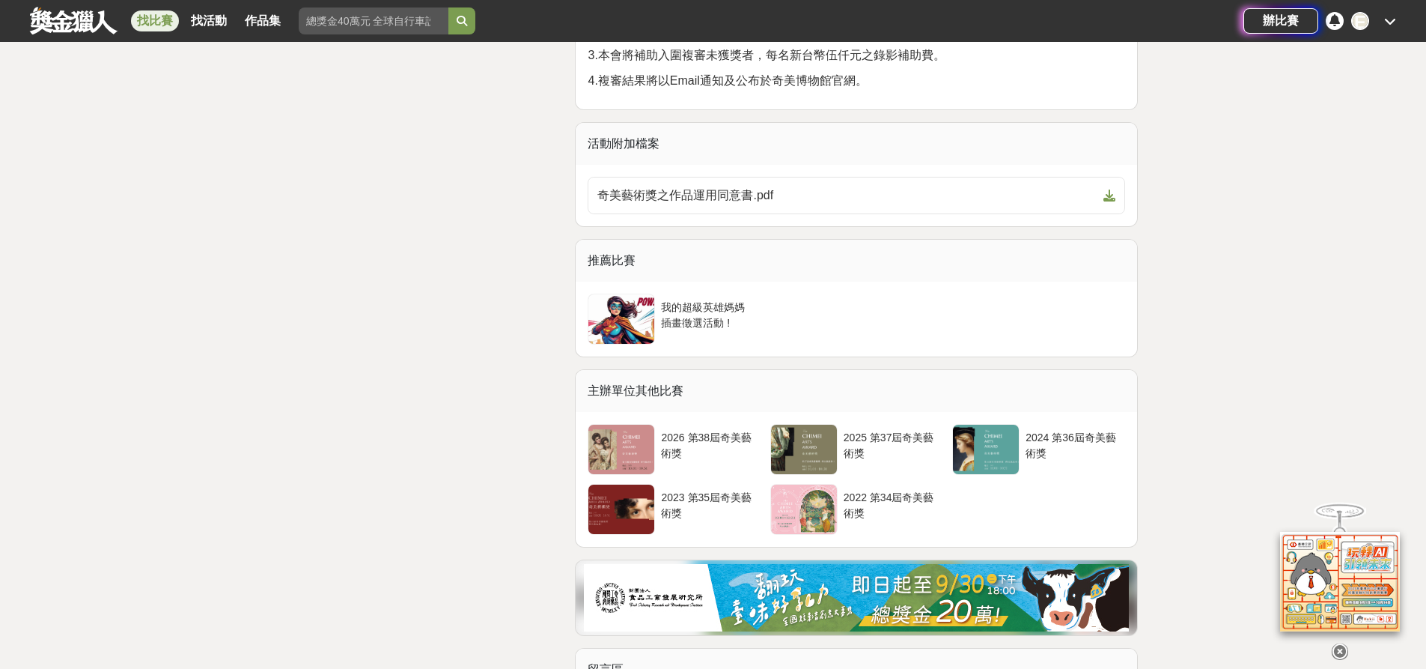
scroll to position [3145, 0]
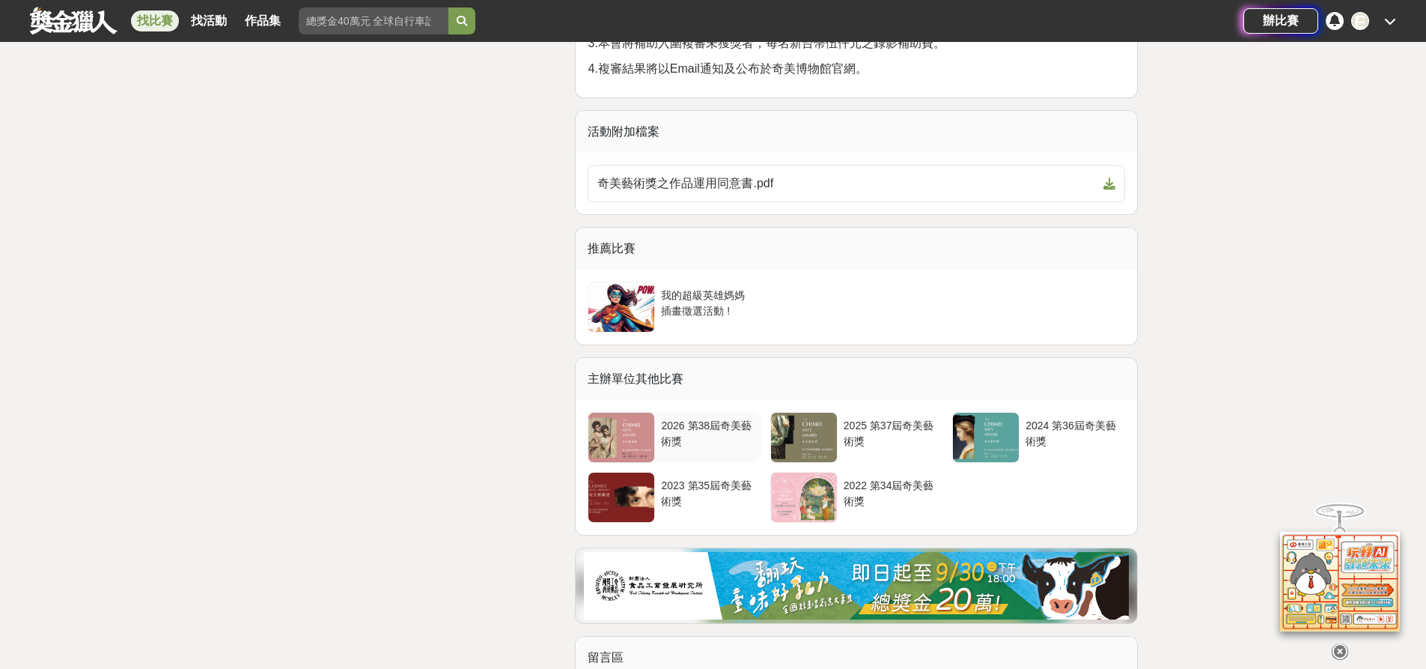
click at [734, 412] on div "2026 第38屆奇美藝術獎" at bounding box center [708, 437] width 106 height 51
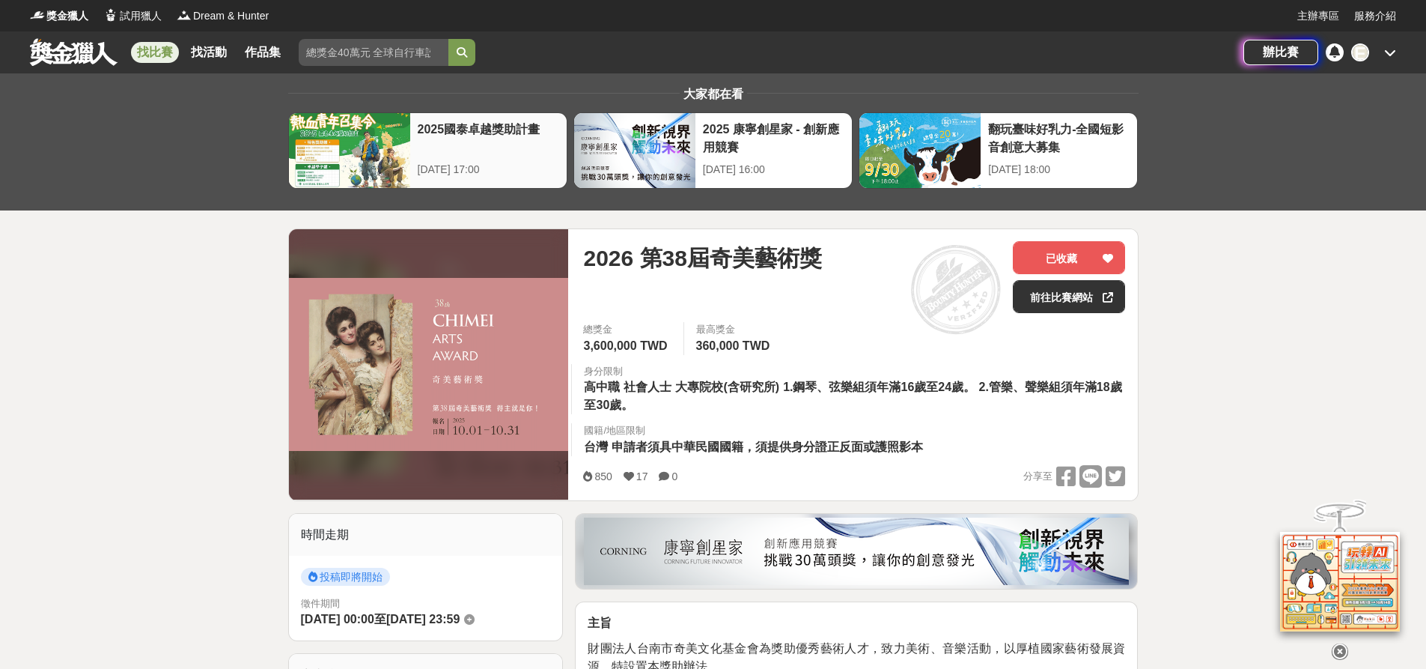
drag, startPoint x: 404, startPoint y: 472, endPoint x: 368, endPoint y: 154, distance: 320.9
click at [145, 50] on link "找比賽" at bounding box center [155, 52] width 48 height 21
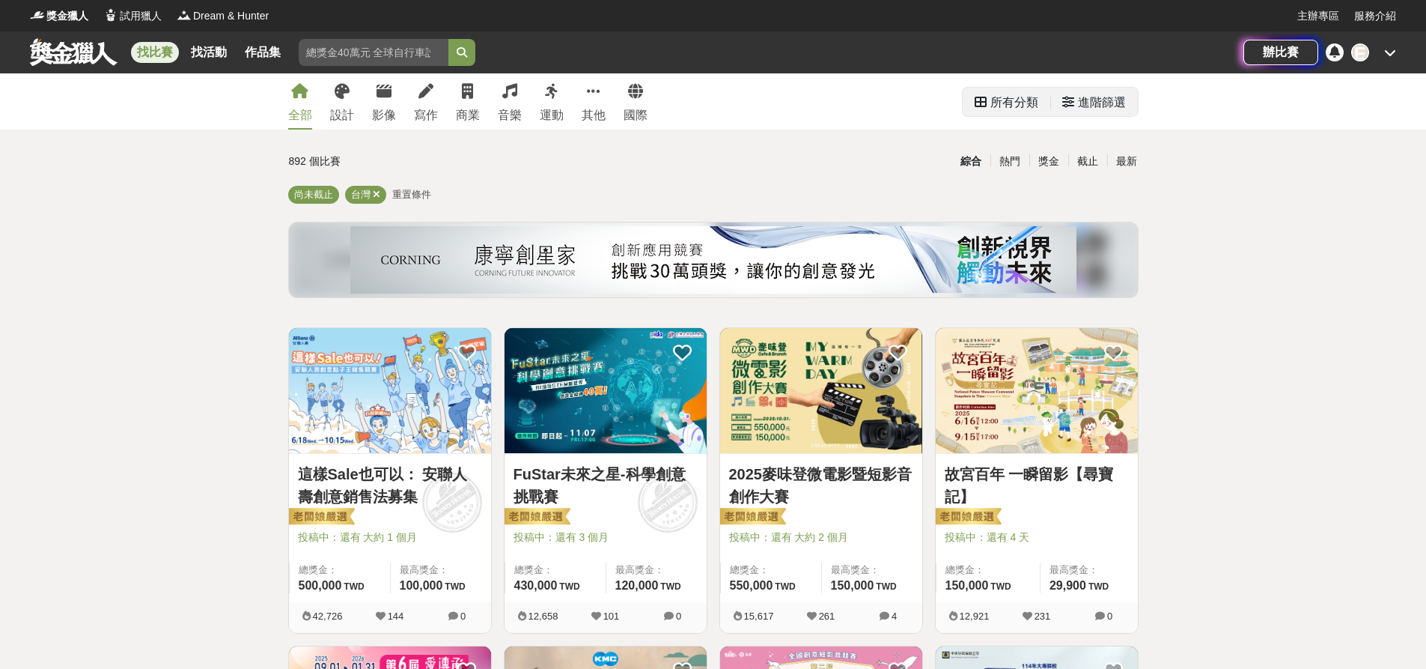
click at [1113, 110] on div "進階篩選" at bounding box center [1102, 103] width 48 height 30
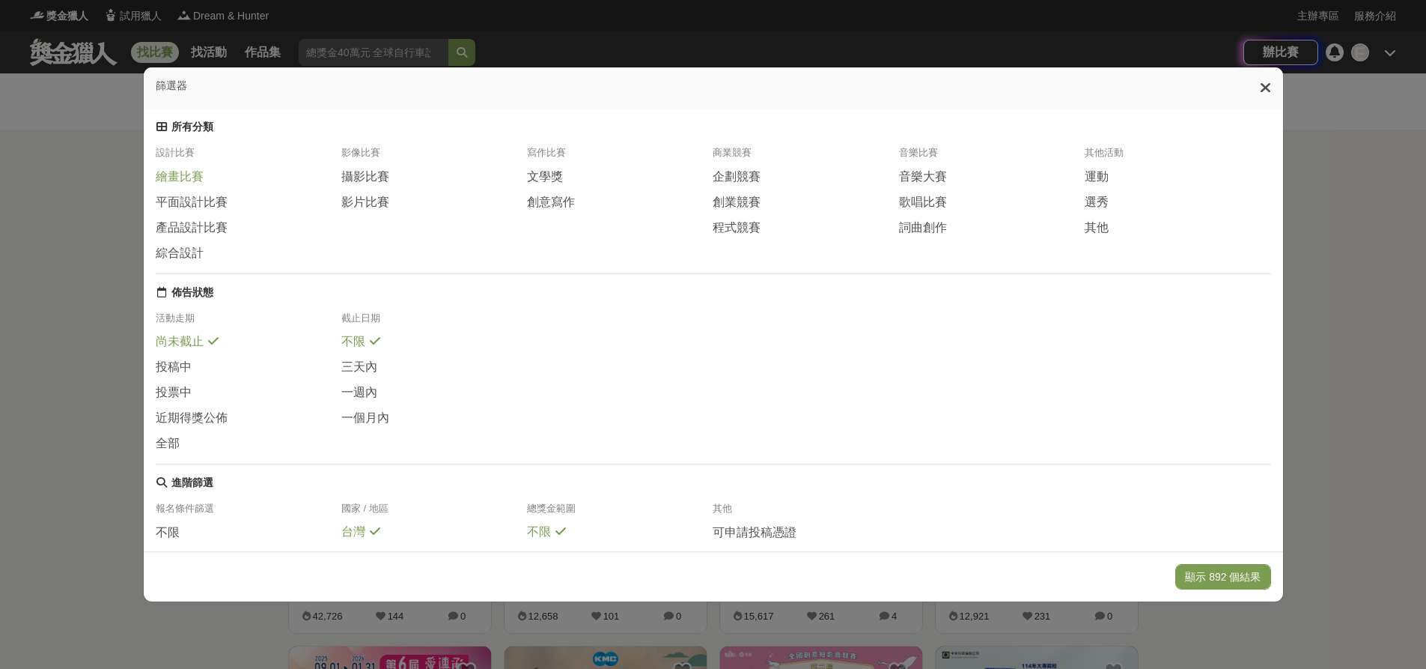
click at [167, 181] on span "繪畫比賽" at bounding box center [180, 177] width 48 height 16
click at [179, 210] on span "平面設計比賽" at bounding box center [192, 202] width 72 height 16
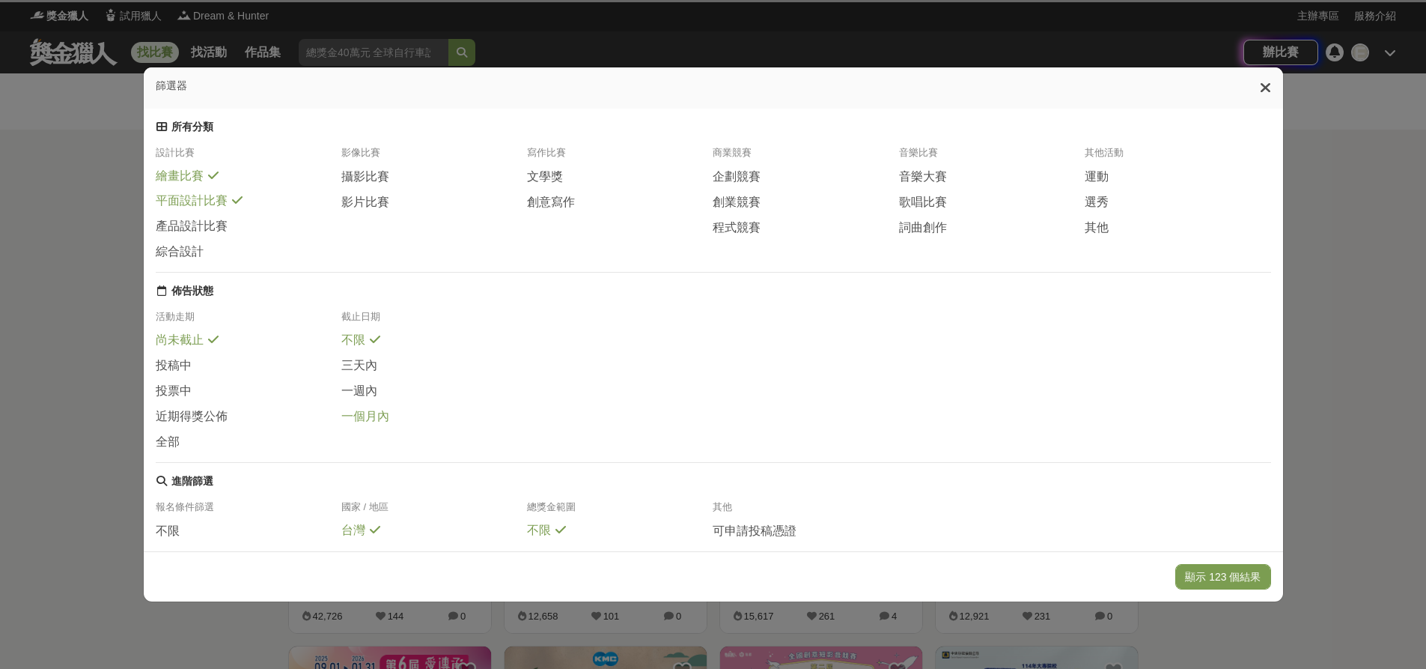
scroll to position [150, 0]
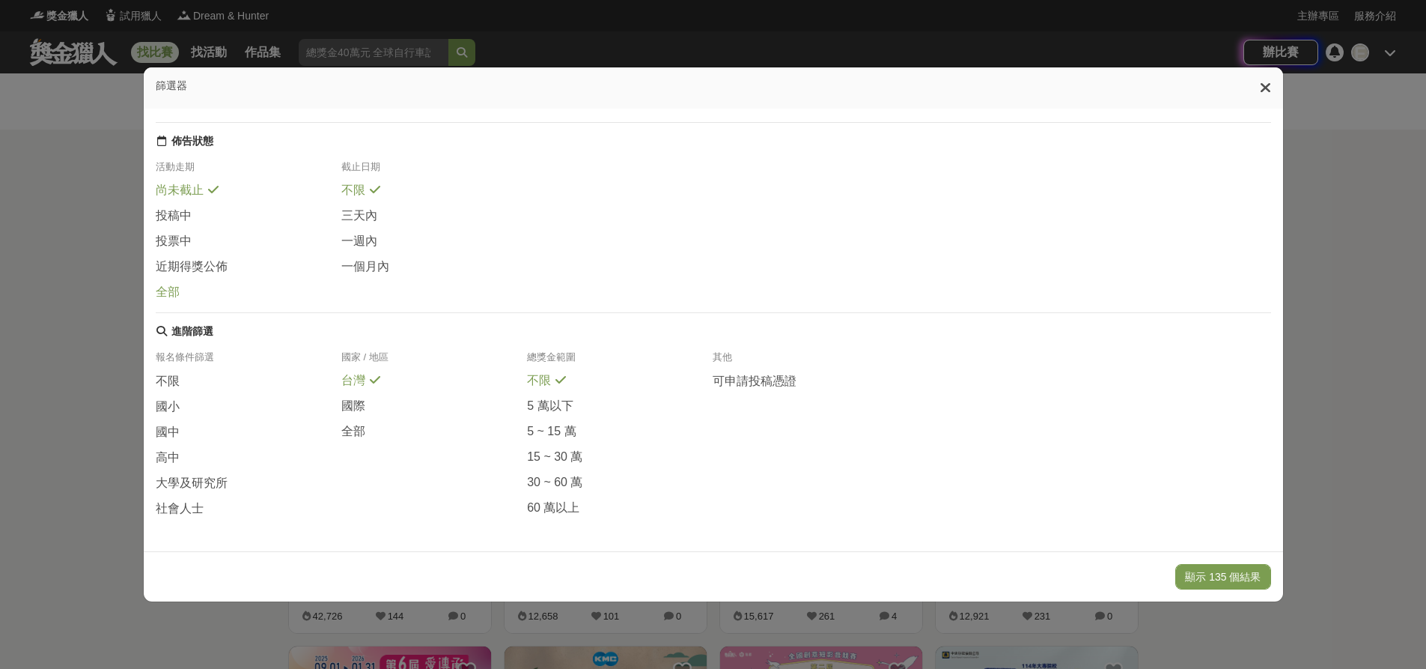
click at [165, 300] on span "全部" at bounding box center [168, 293] width 24 height 16
click at [354, 440] on span "全部" at bounding box center [353, 432] width 24 height 16
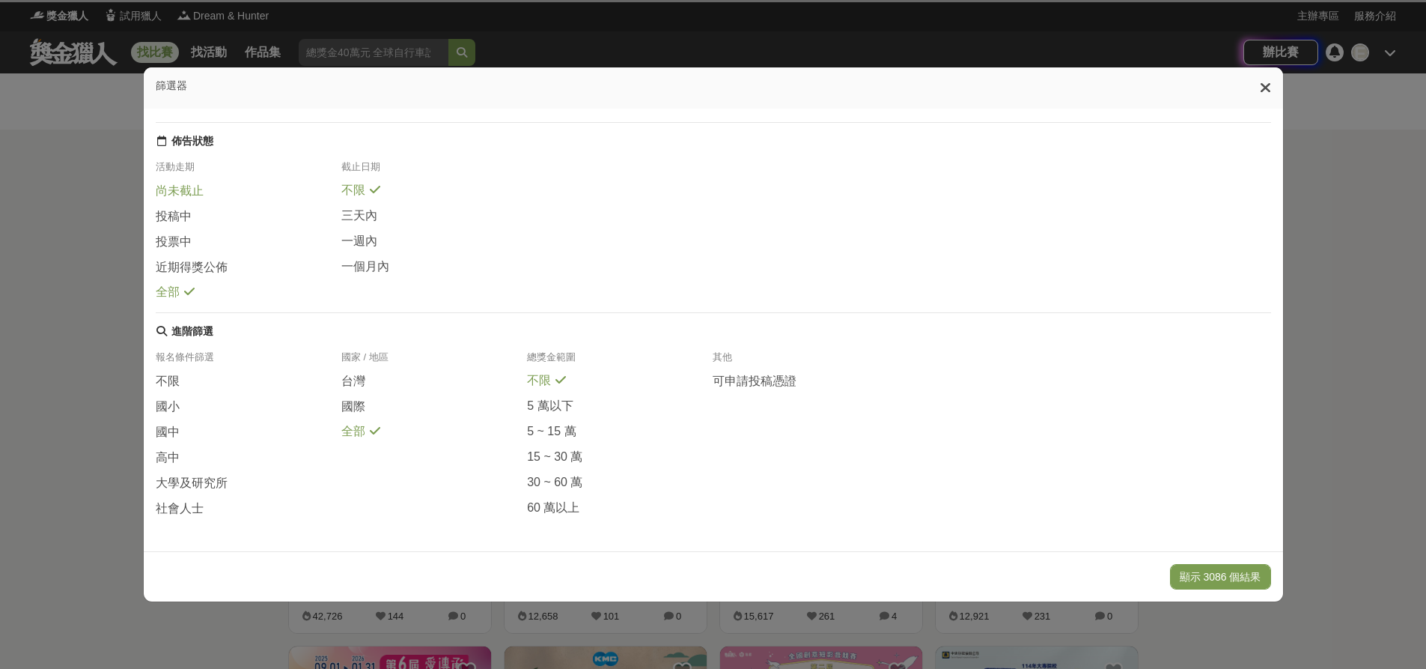
click at [175, 199] on span "尚未截止" at bounding box center [180, 191] width 48 height 16
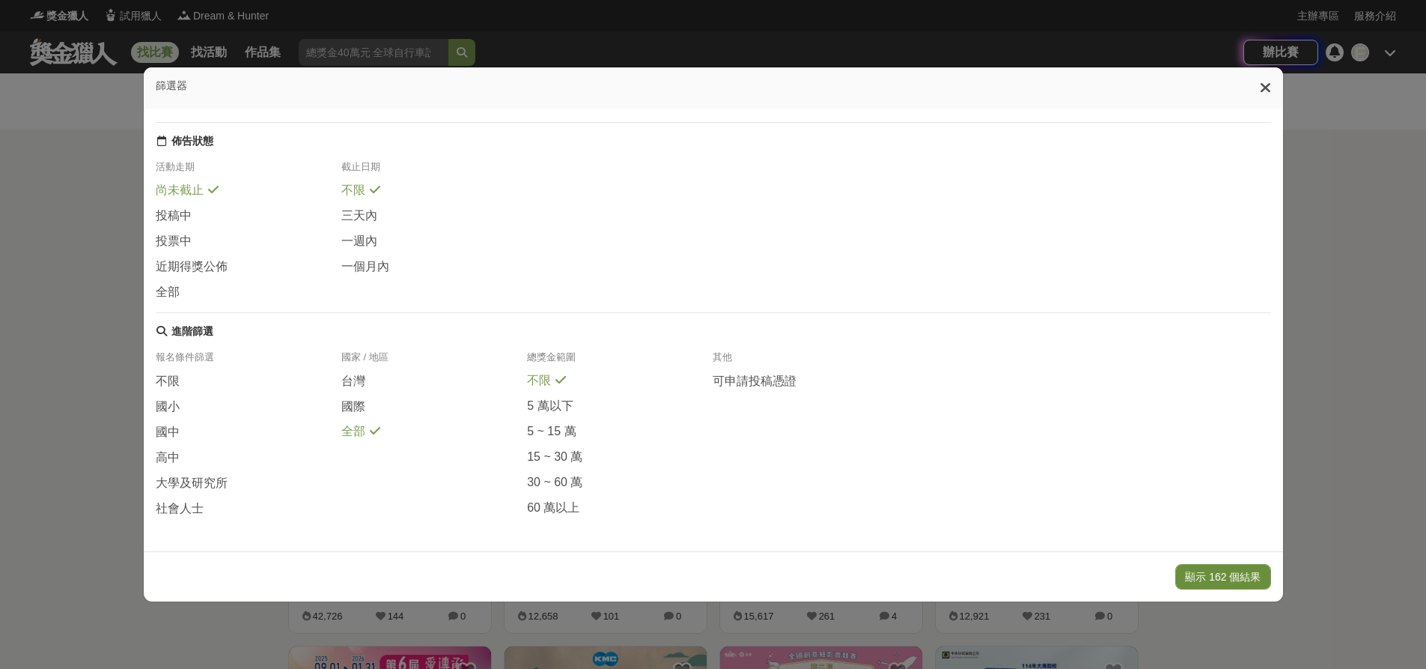
click at [1200, 576] on button "顯示 162 個結果" at bounding box center [1223, 576] width 95 height 25
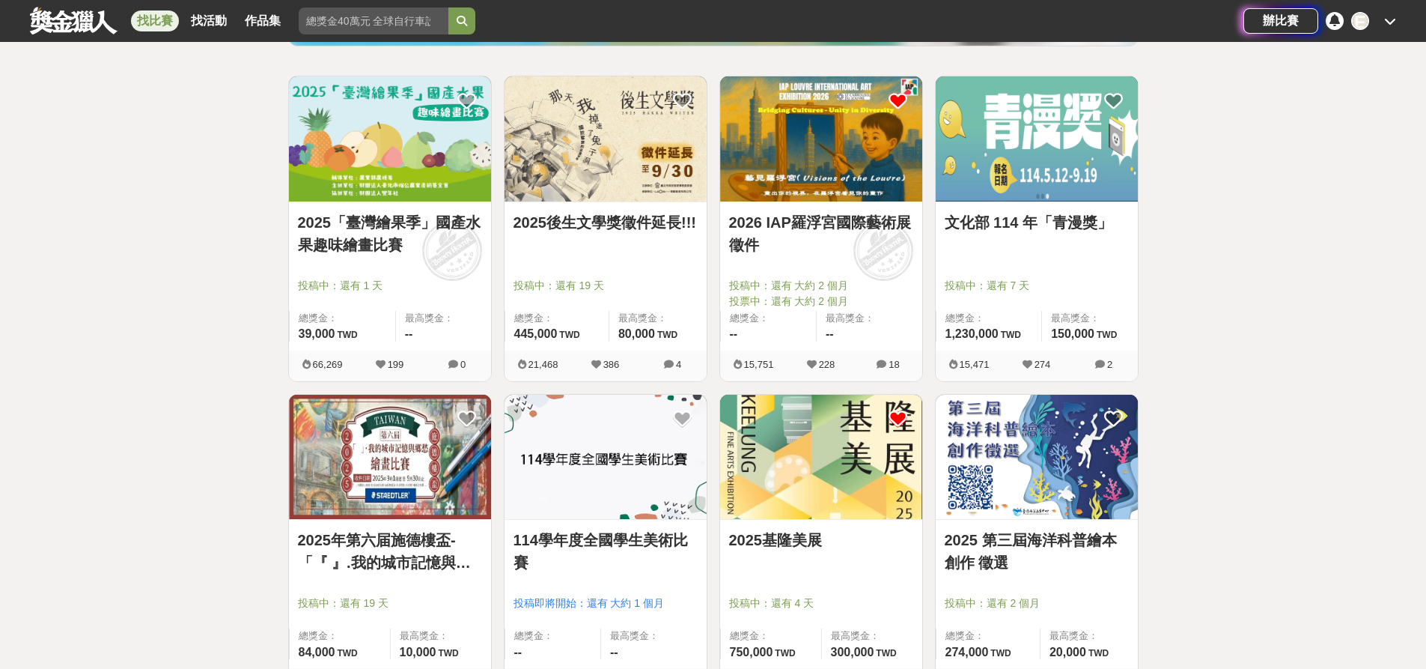
scroll to position [225, 0]
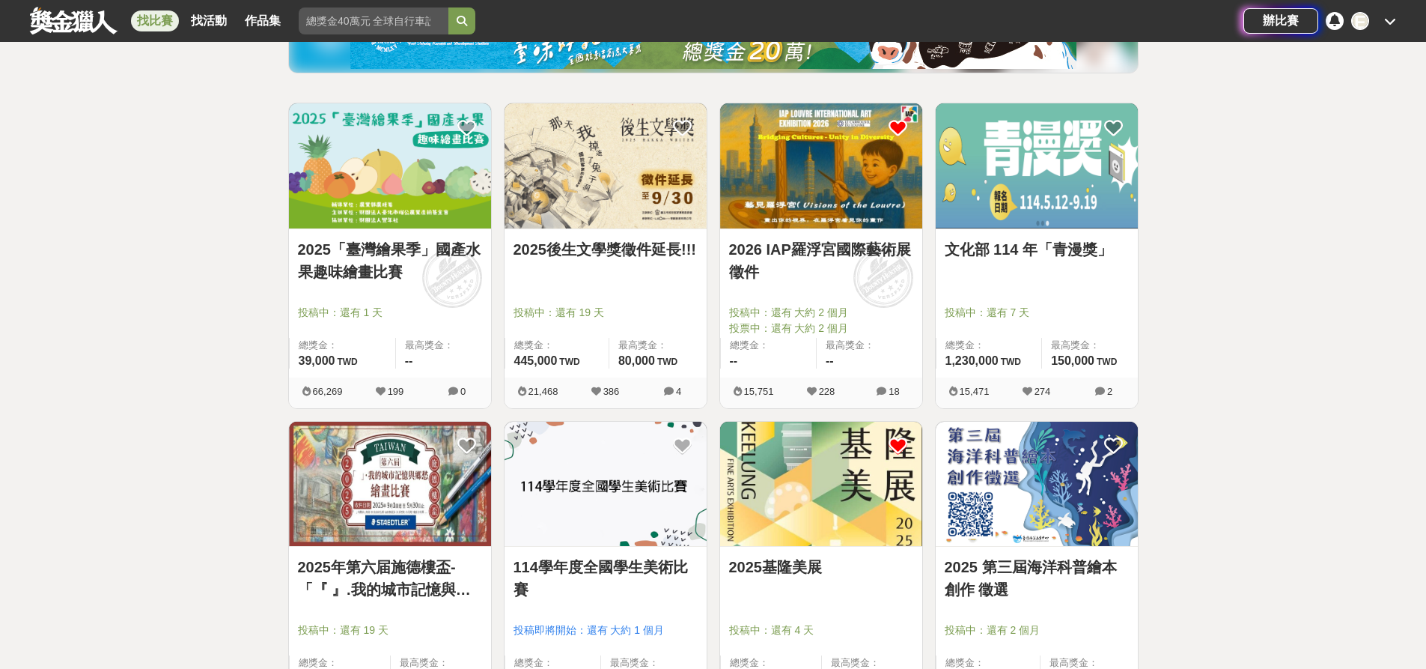
click at [1043, 252] on link "文化部 114 年「青漫獎」" at bounding box center [1037, 249] width 184 height 22
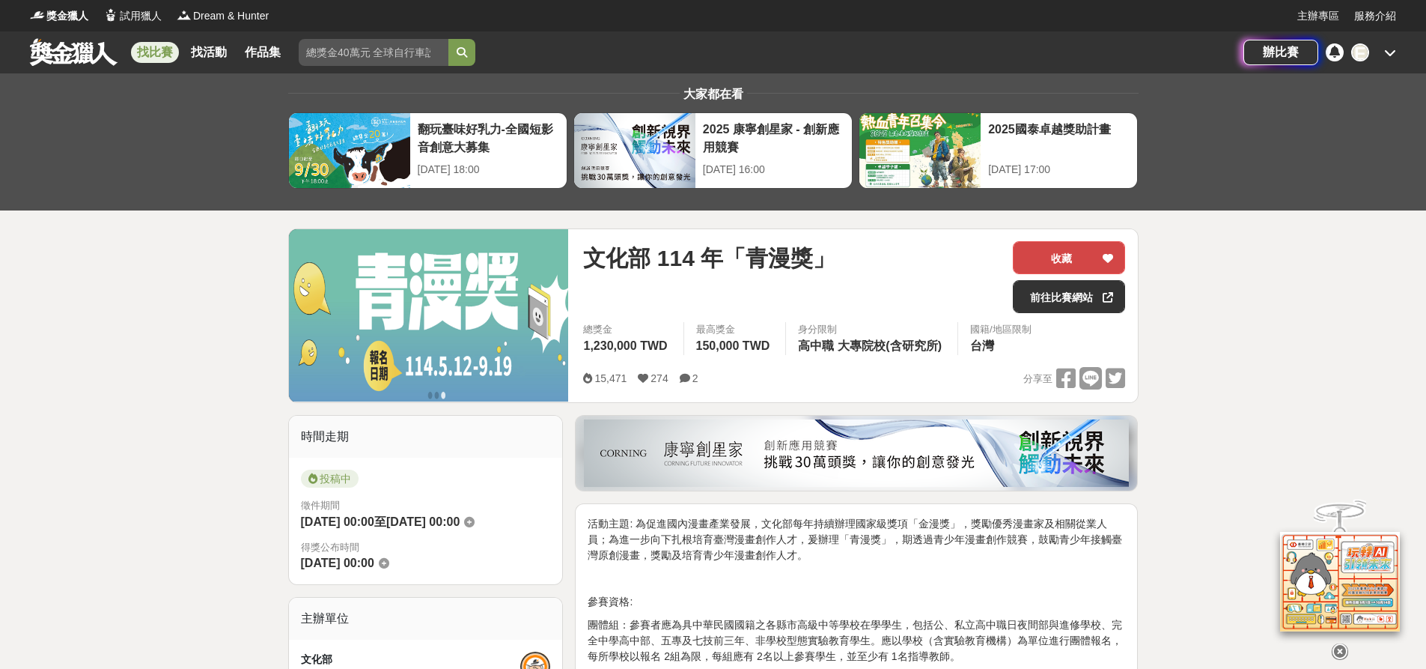
click at [1069, 258] on button "收藏" at bounding box center [1069, 257] width 112 height 33
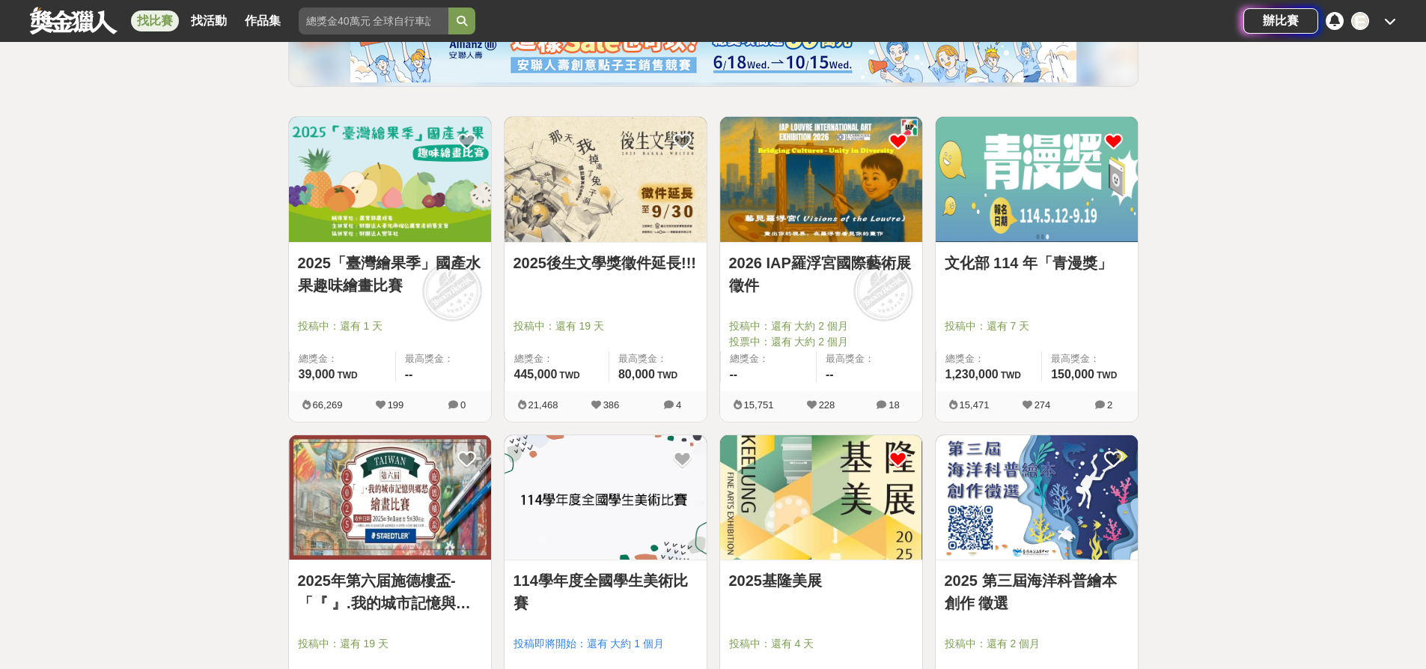
scroll to position [225, 0]
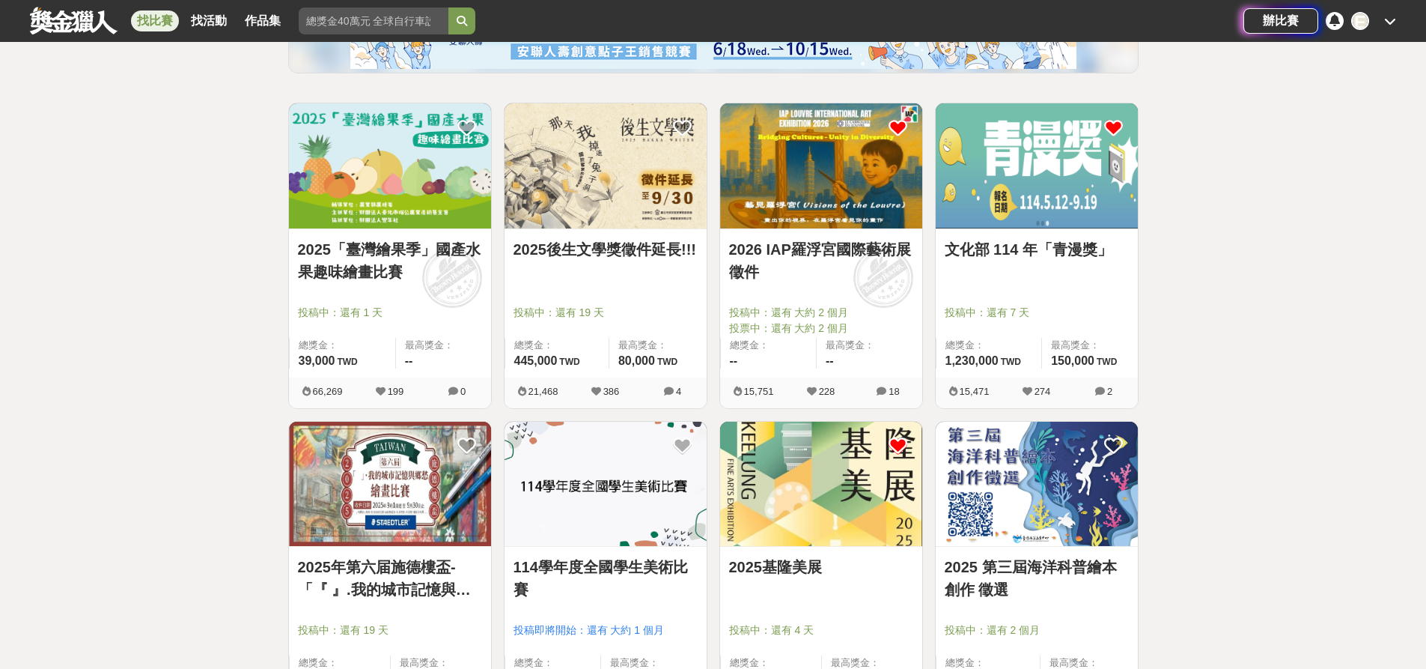
click at [846, 260] on link "2026 IAP羅浮宮國際藝術展徵件" at bounding box center [821, 260] width 184 height 45
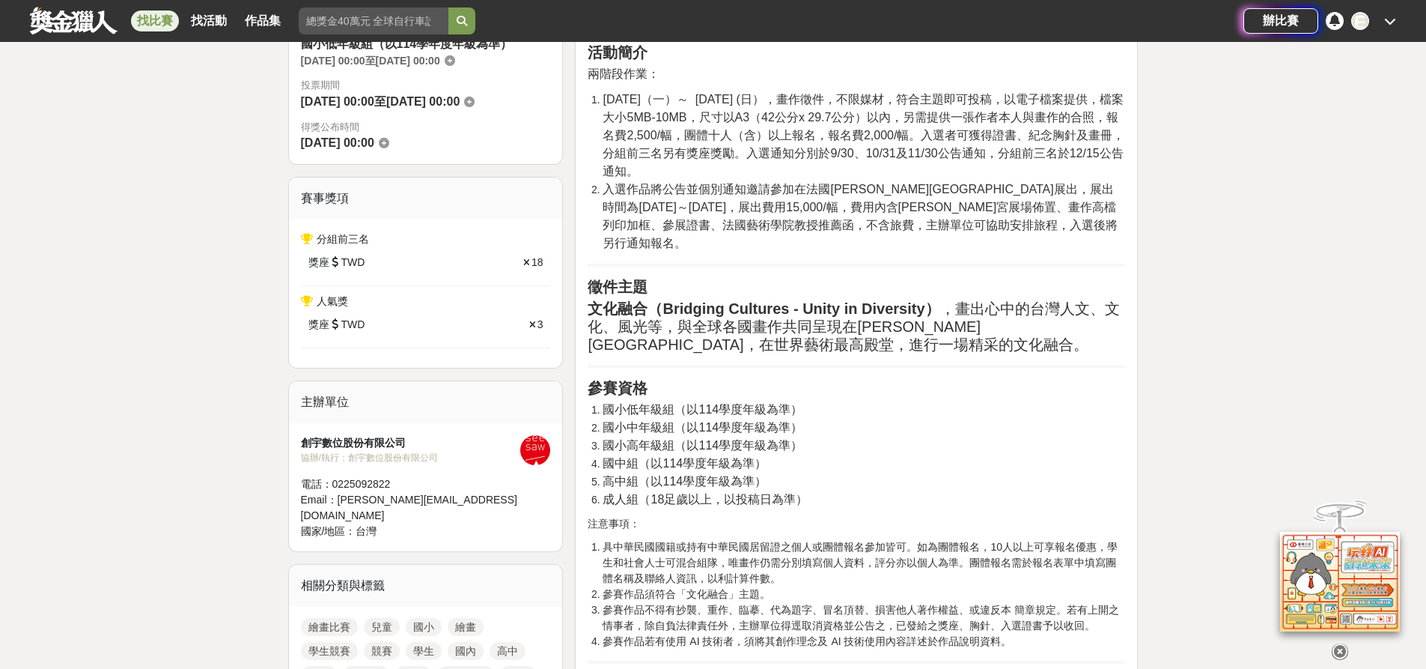
scroll to position [824, 0]
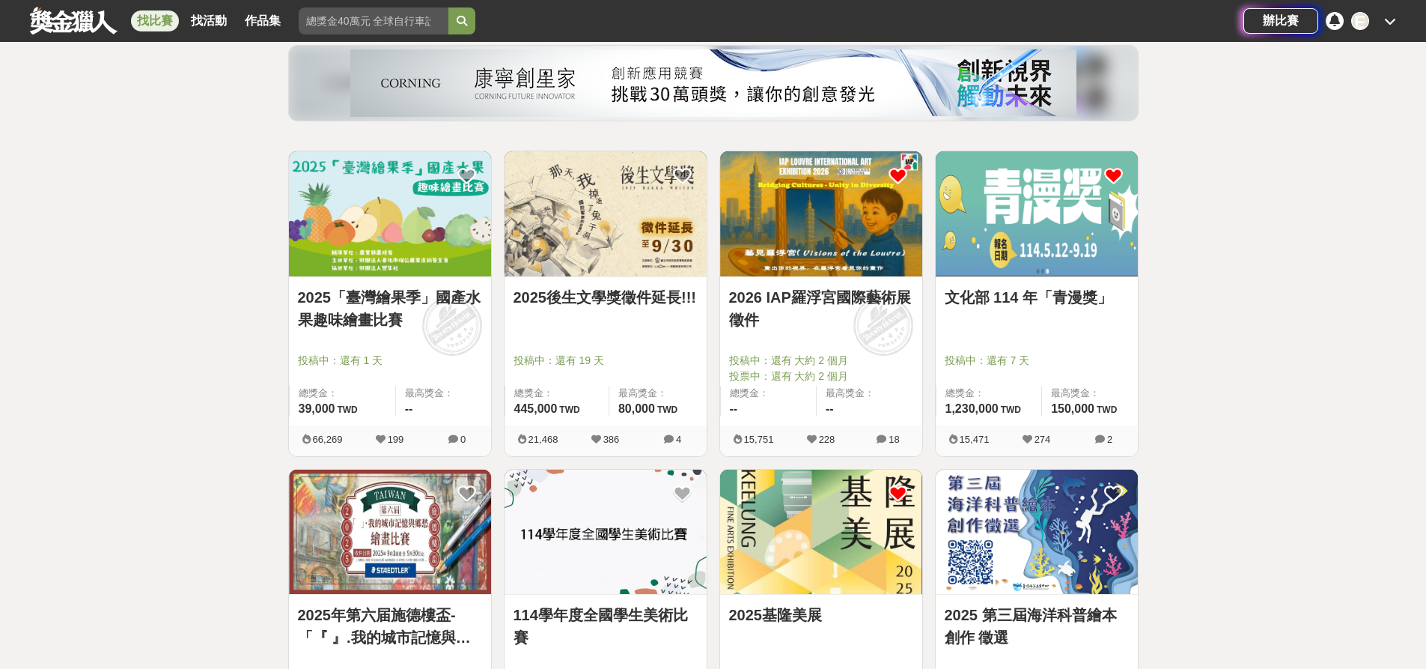
scroll to position [150, 0]
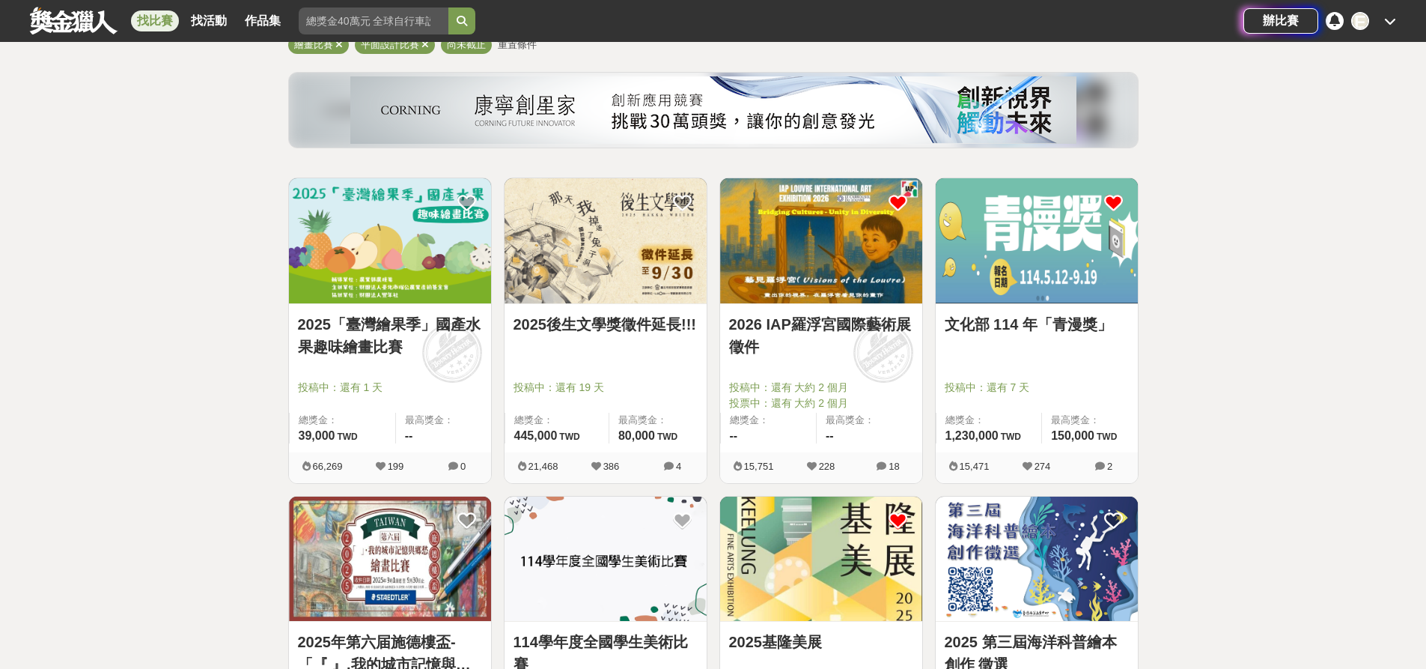
click at [1031, 327] on link "文化部 114 年「青漫獎」" at bounding box center [1037, 324] width 184 height 22
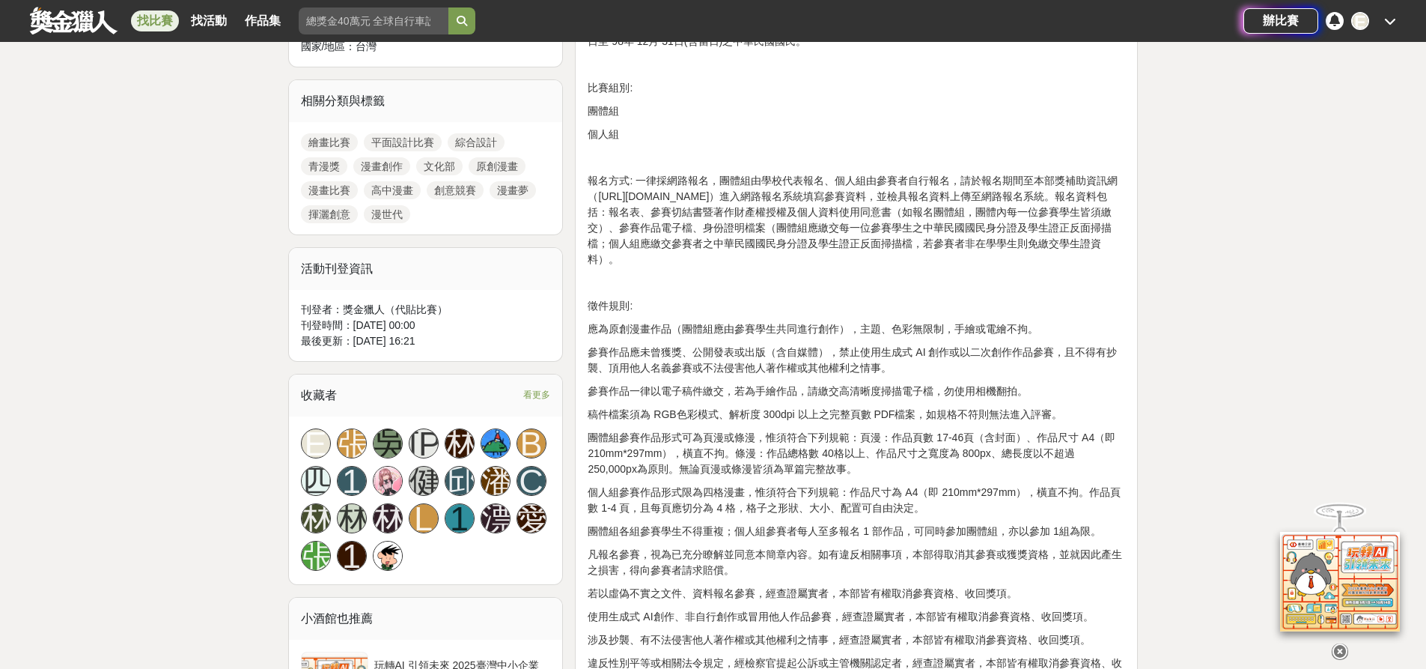
scroll to position [824, 0]
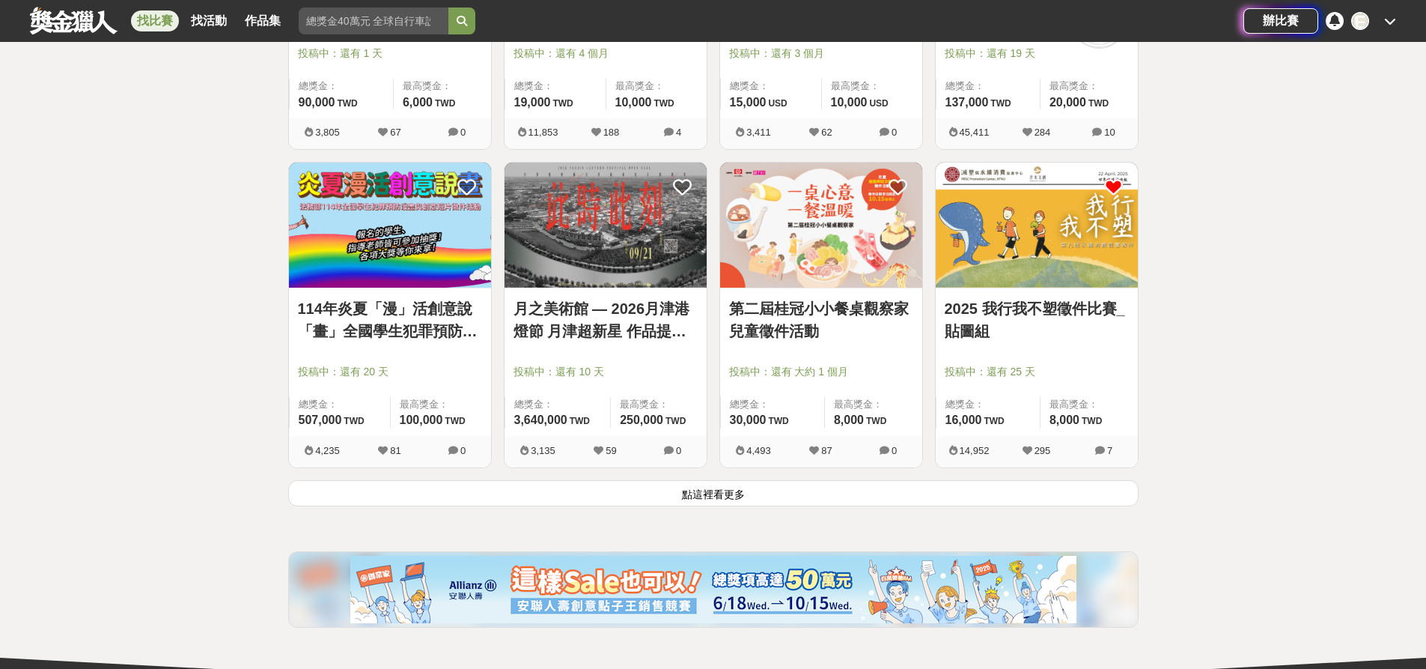
scroll to position [1797, 0]
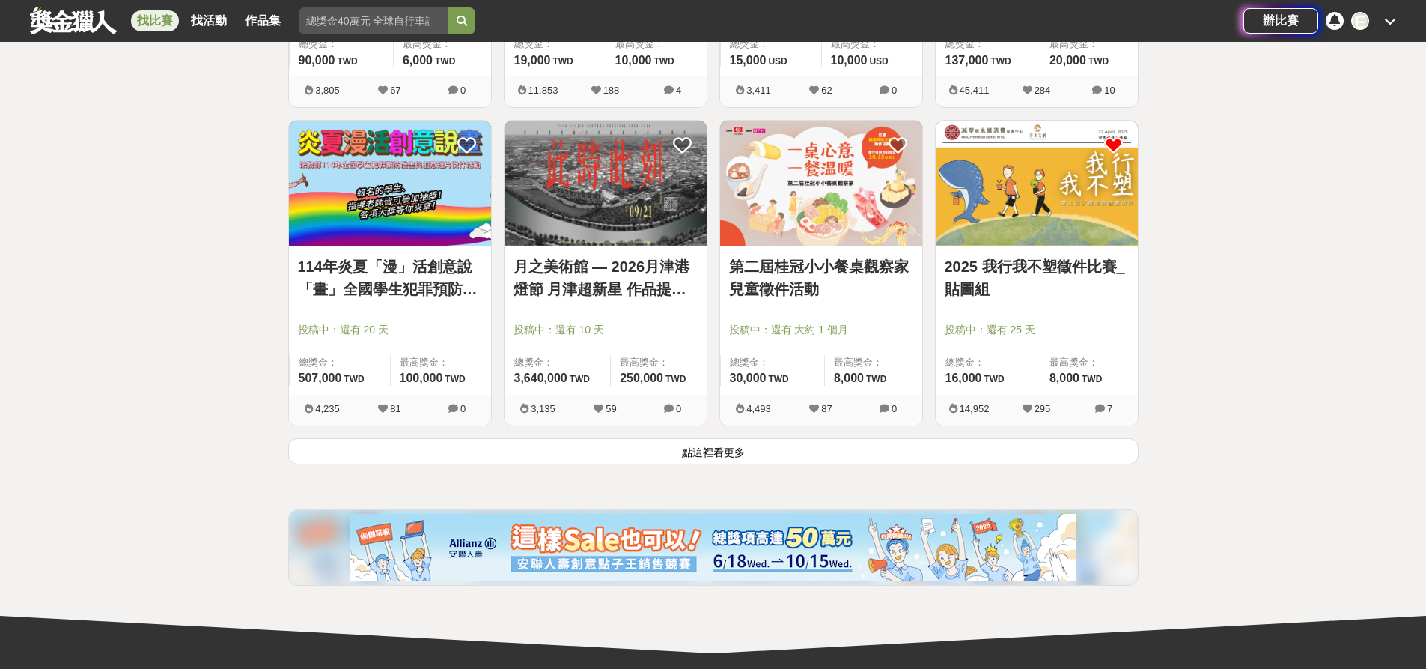
click at [744, 447] on button "點這裡看更多" at bounding box center [713, 451] width 851 height 26
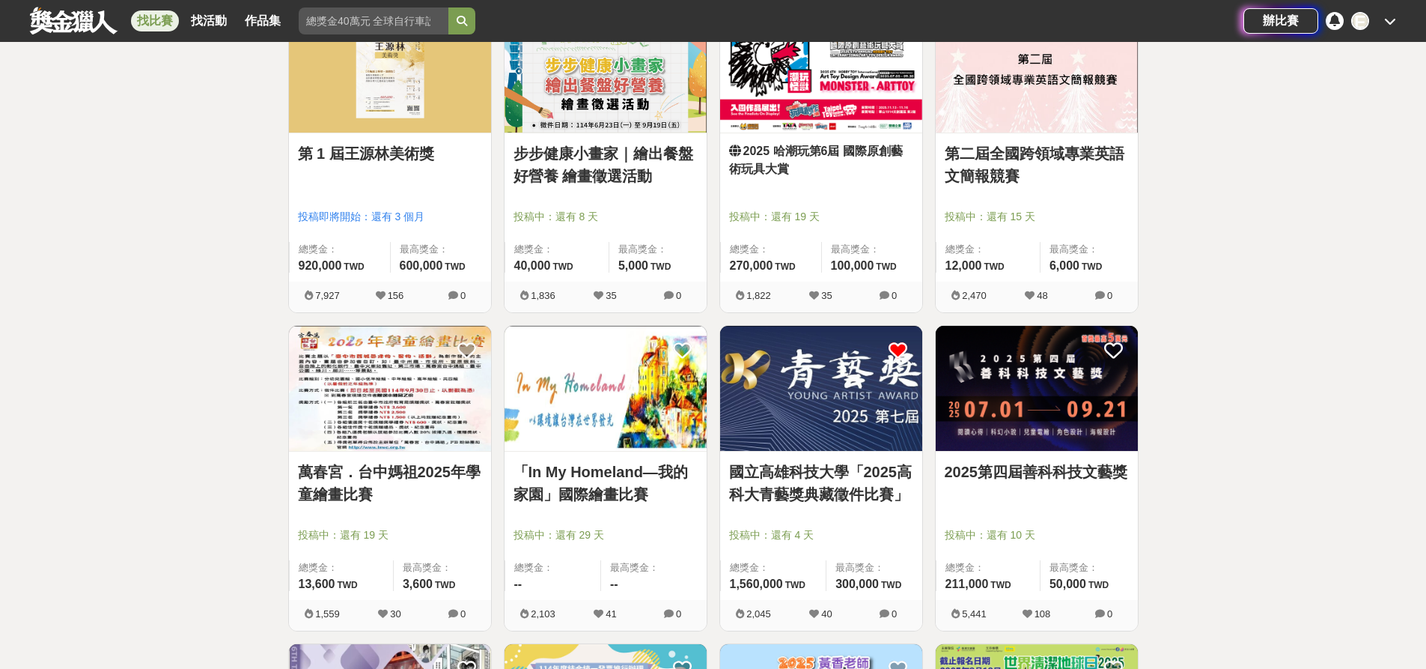
scroll to position [2471, 0]
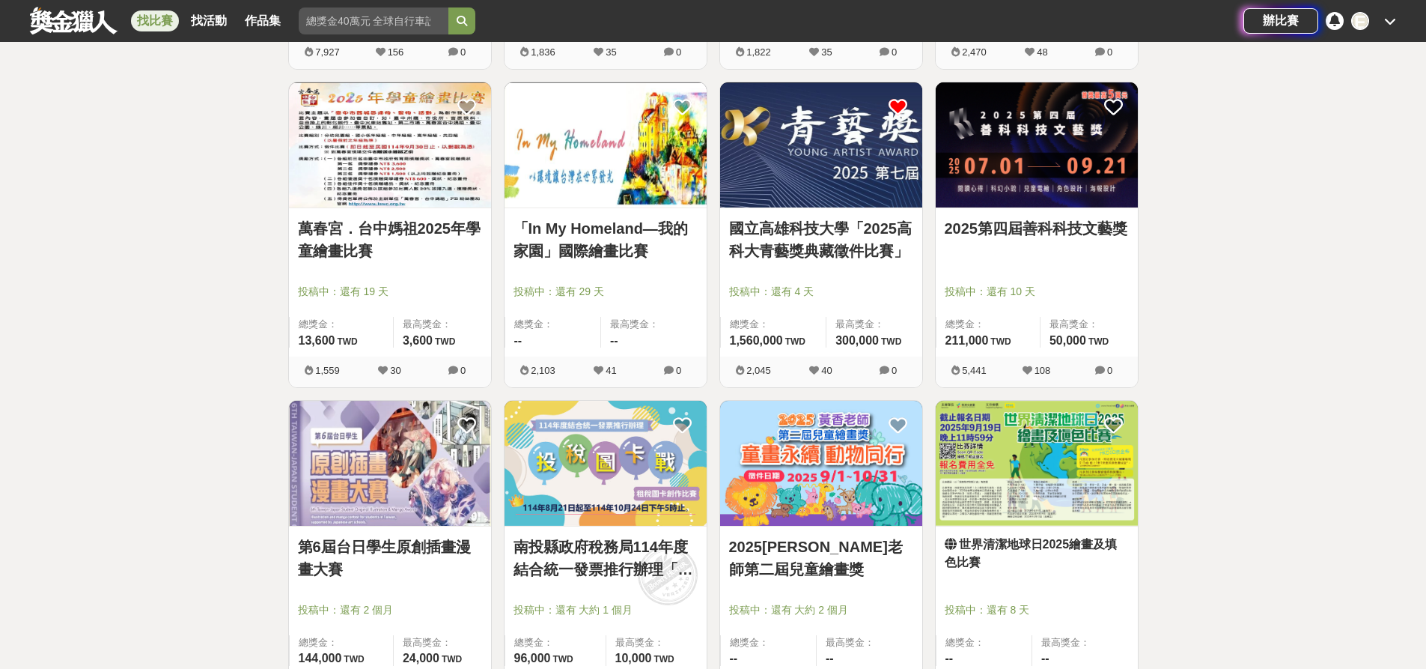
click at [834, 230] on link "國立高雄科技大學「2025高科大青藝獎典藏徵件比賽」" at bounding box center [821, 239] width 184 height 45
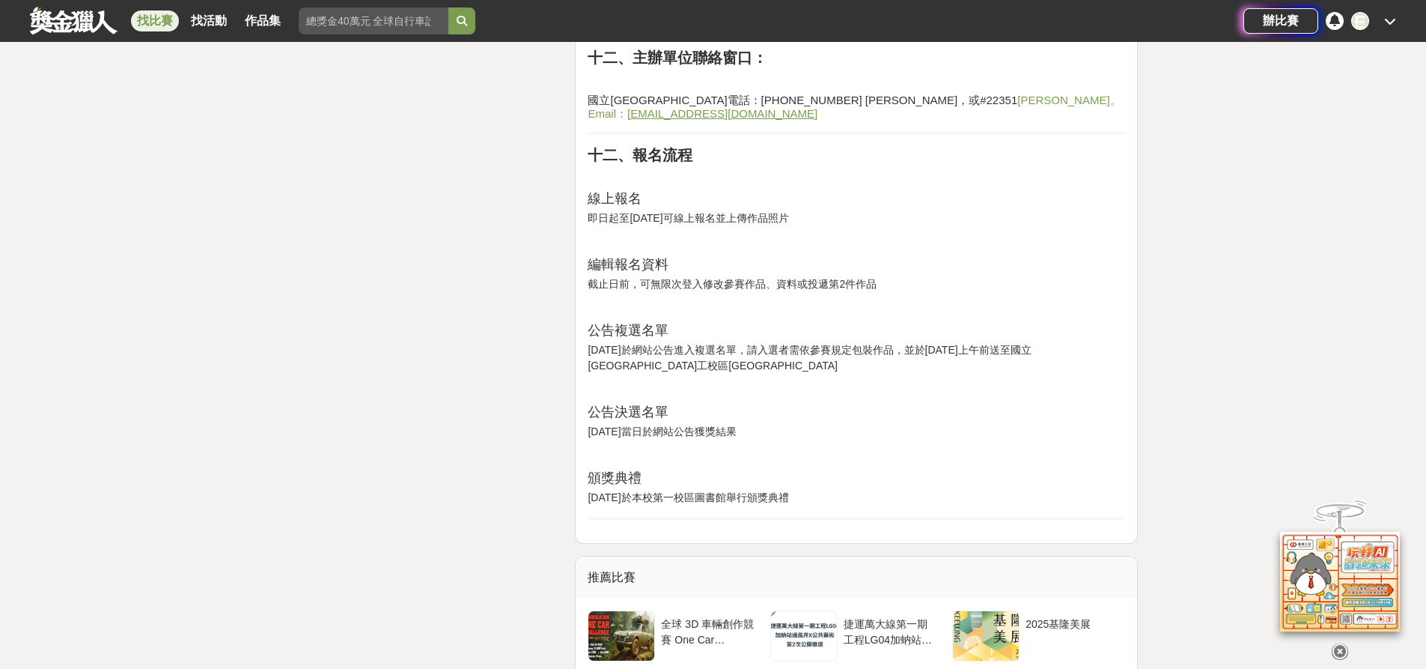
scroll to position [2696, 0]
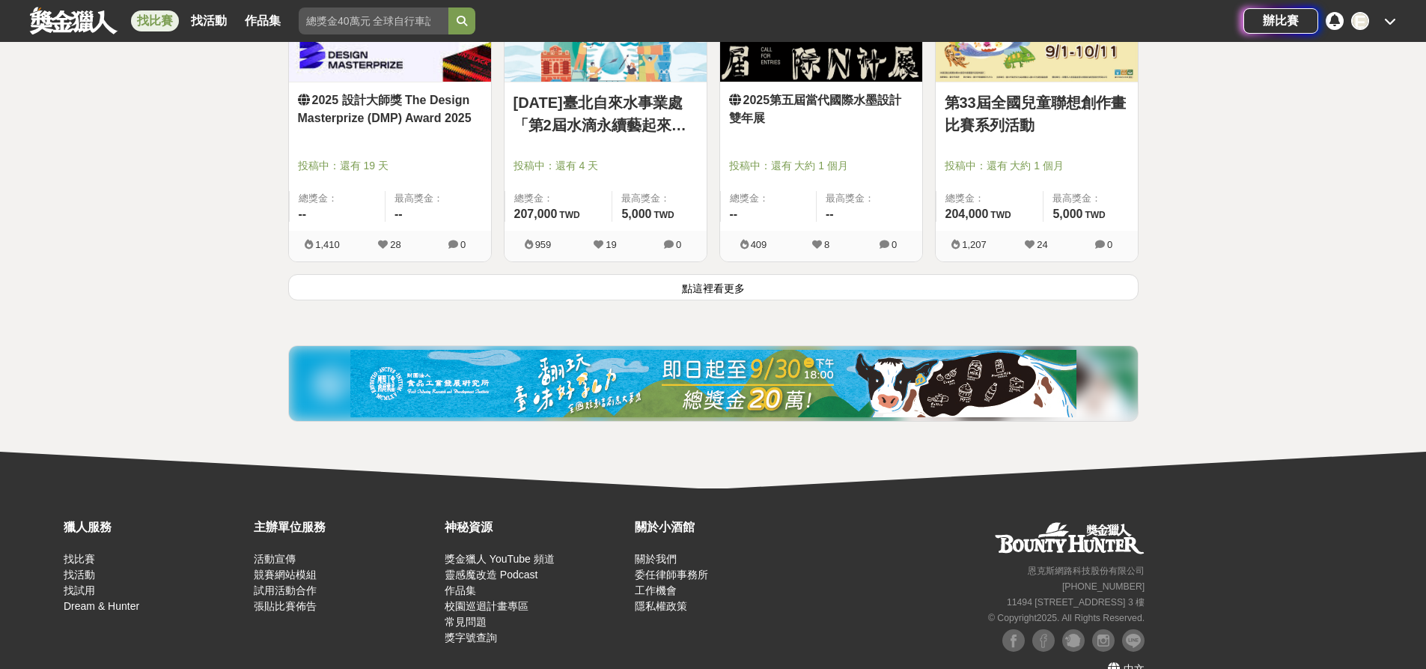
scroll to position [3894, 0]
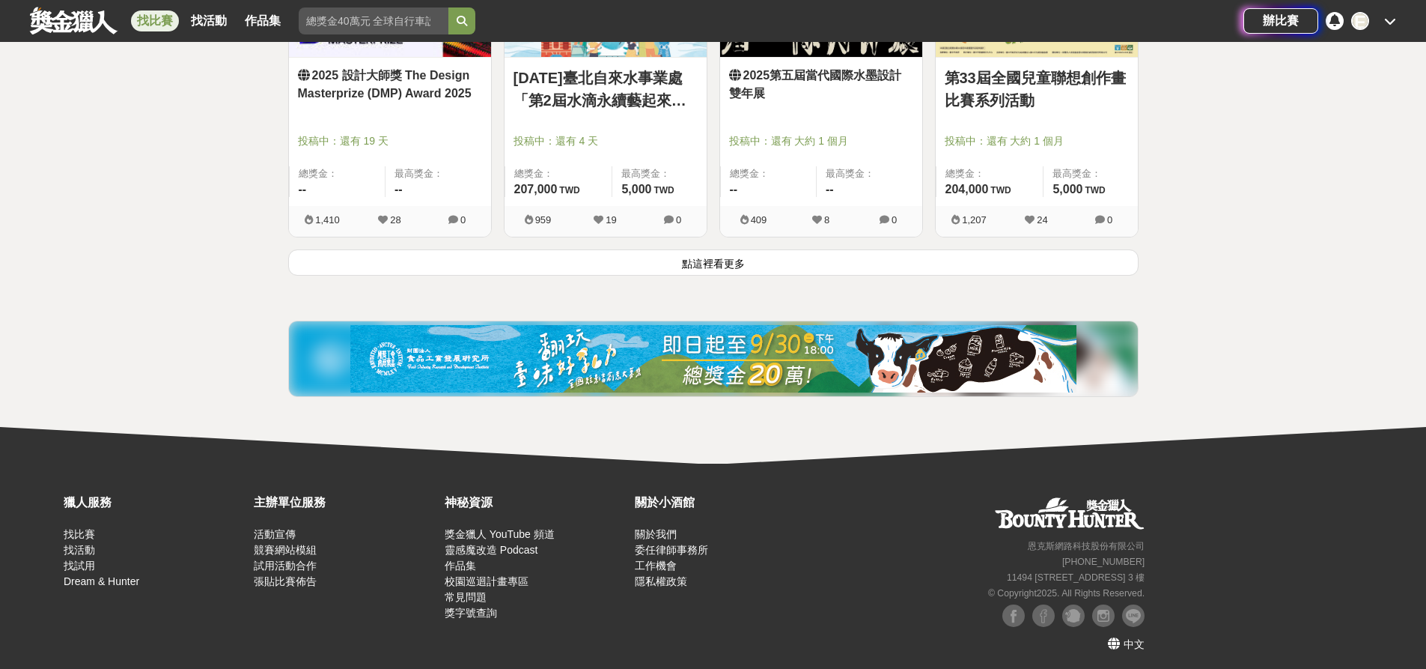
click at [580, 268] on button "點這裡看更多" at bounding box center [713, 262] width 851 height 26
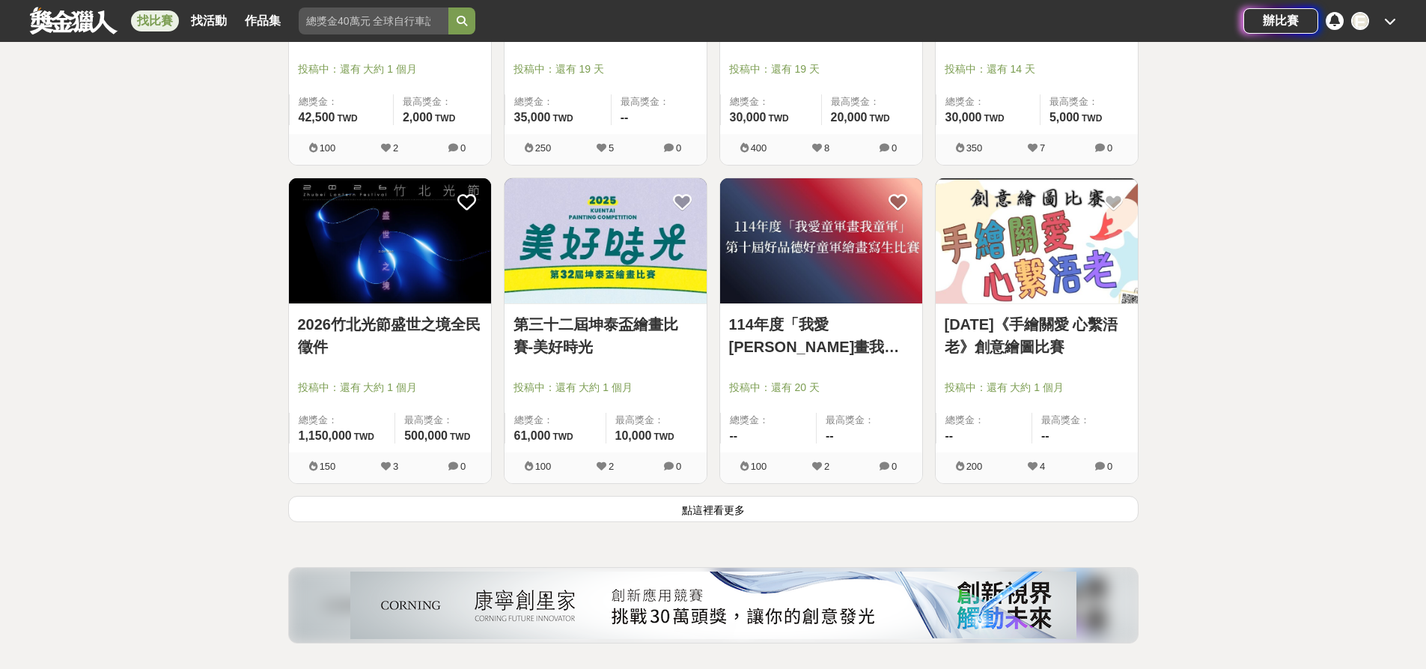
scroll to position [5766, 0]
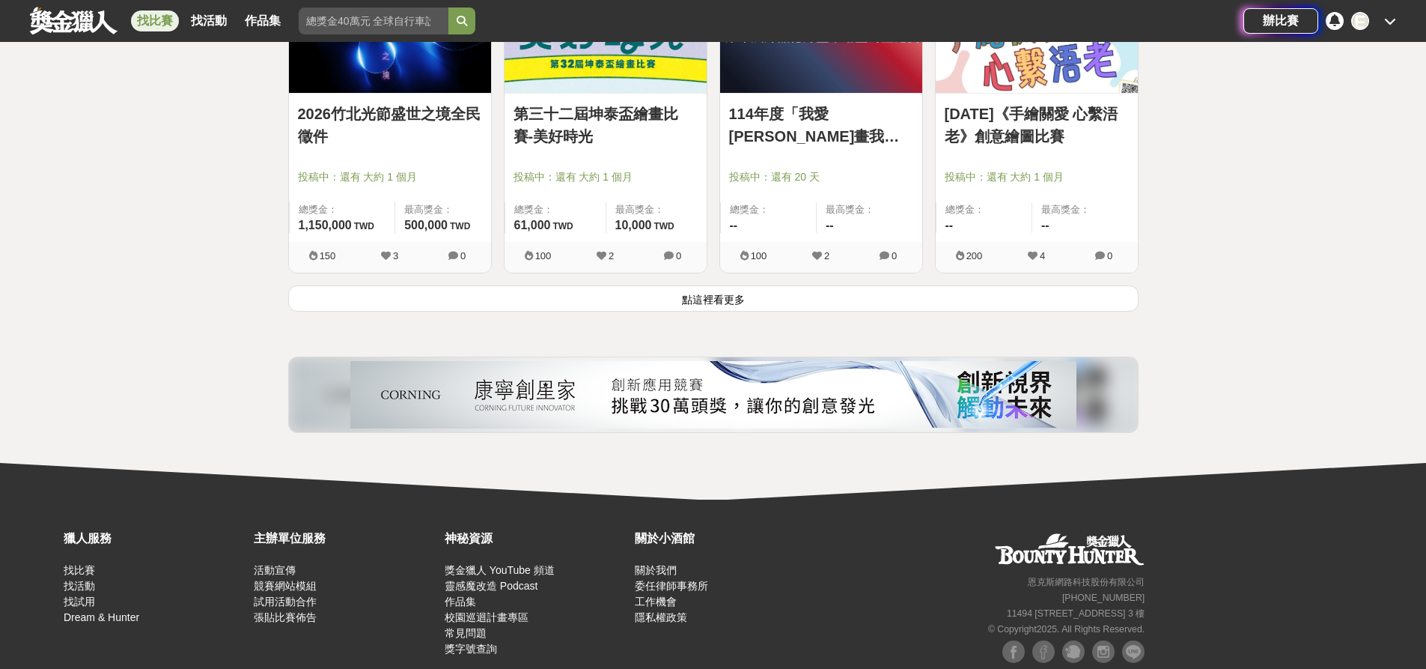
click at [712, 298] on button "點這裡看更多" at bounding box center [713, 298] width 851 height 26
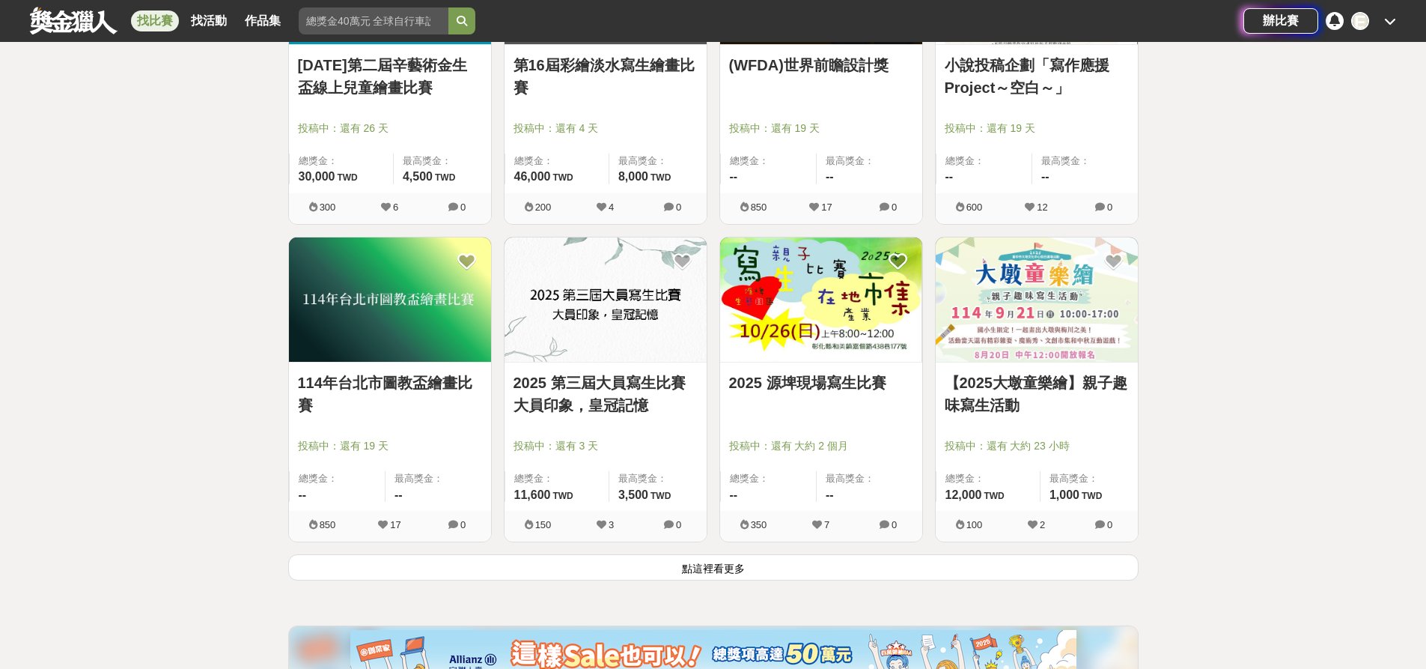
scroll to position [7413, 0]
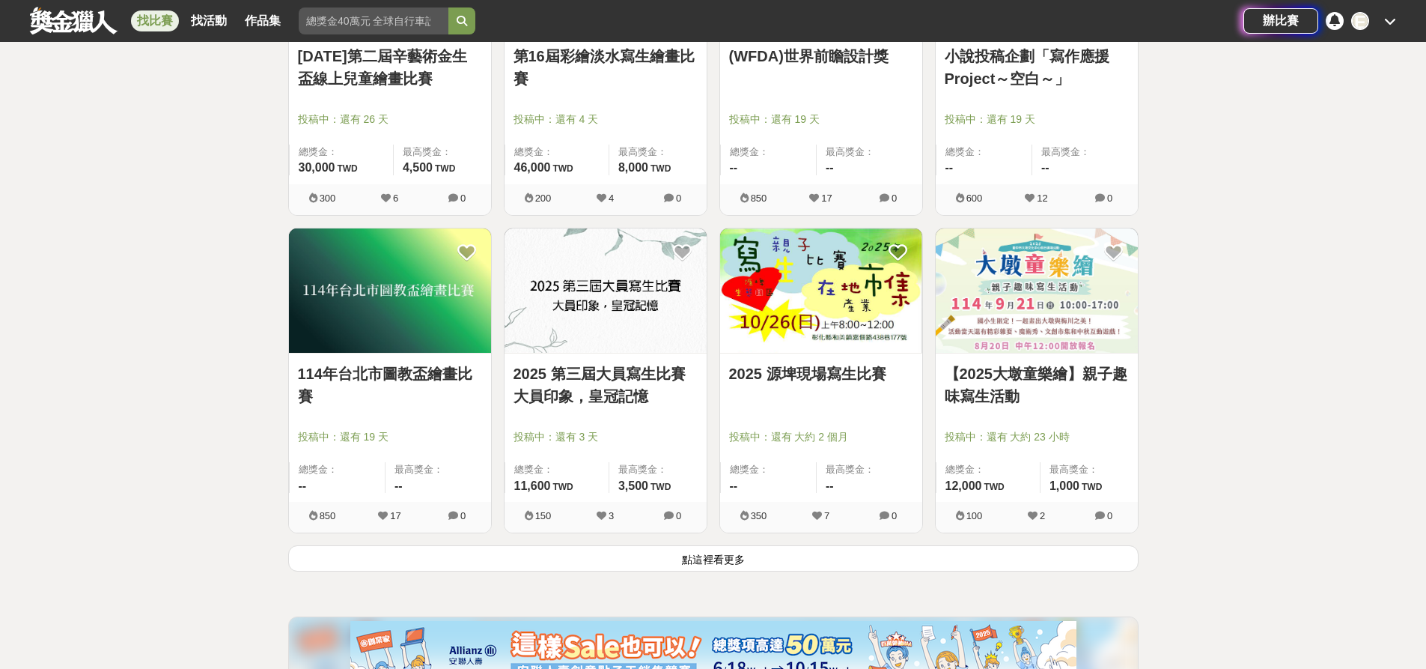
click at [724, 557] on button "點這裡看更多" at bounding box center [713, 558] width 851 height 26
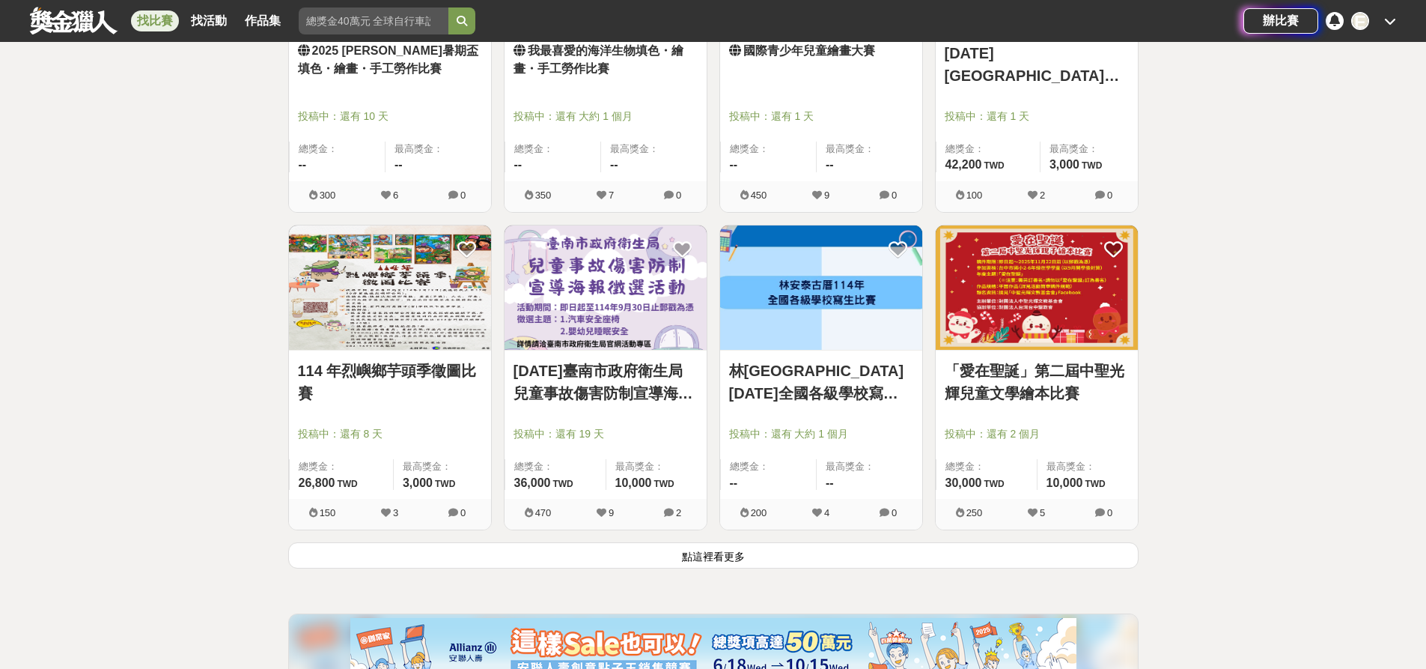
scroll to position [9360, 0]
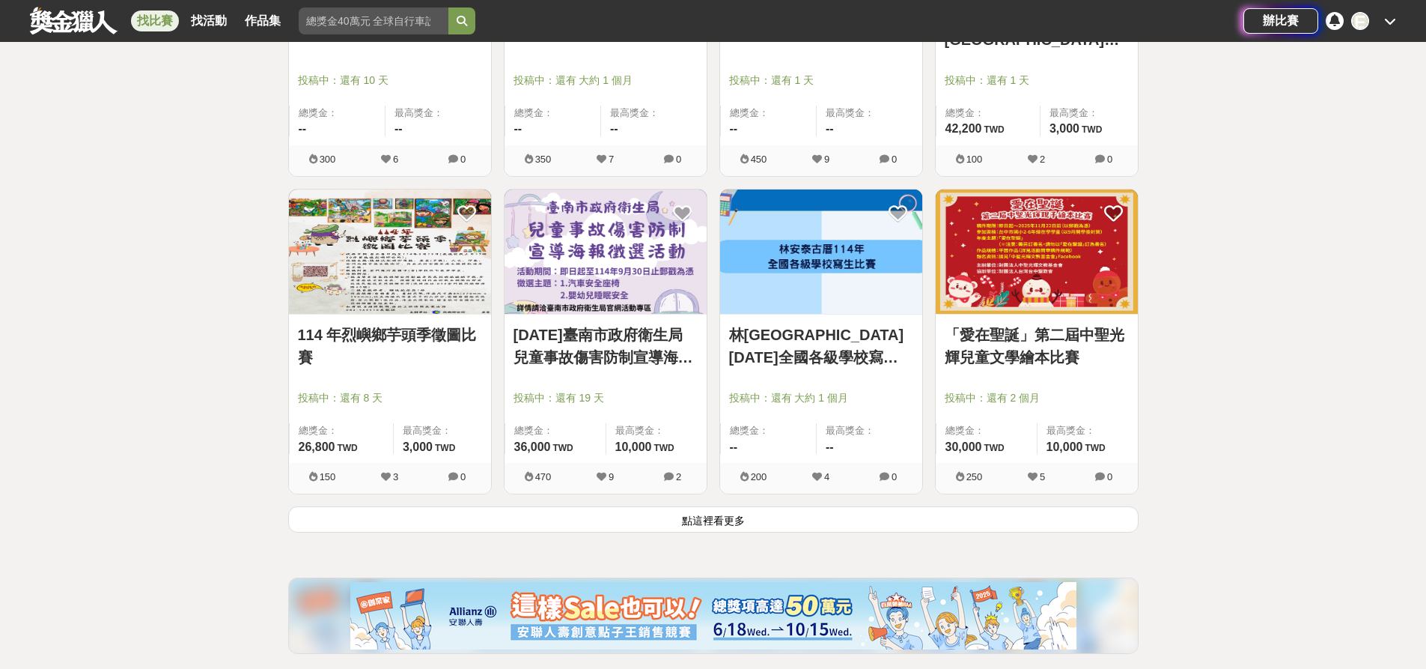
click at [687, 522] on button "點這裡看更多" at bounding box center [713, 519] width 851 height 26
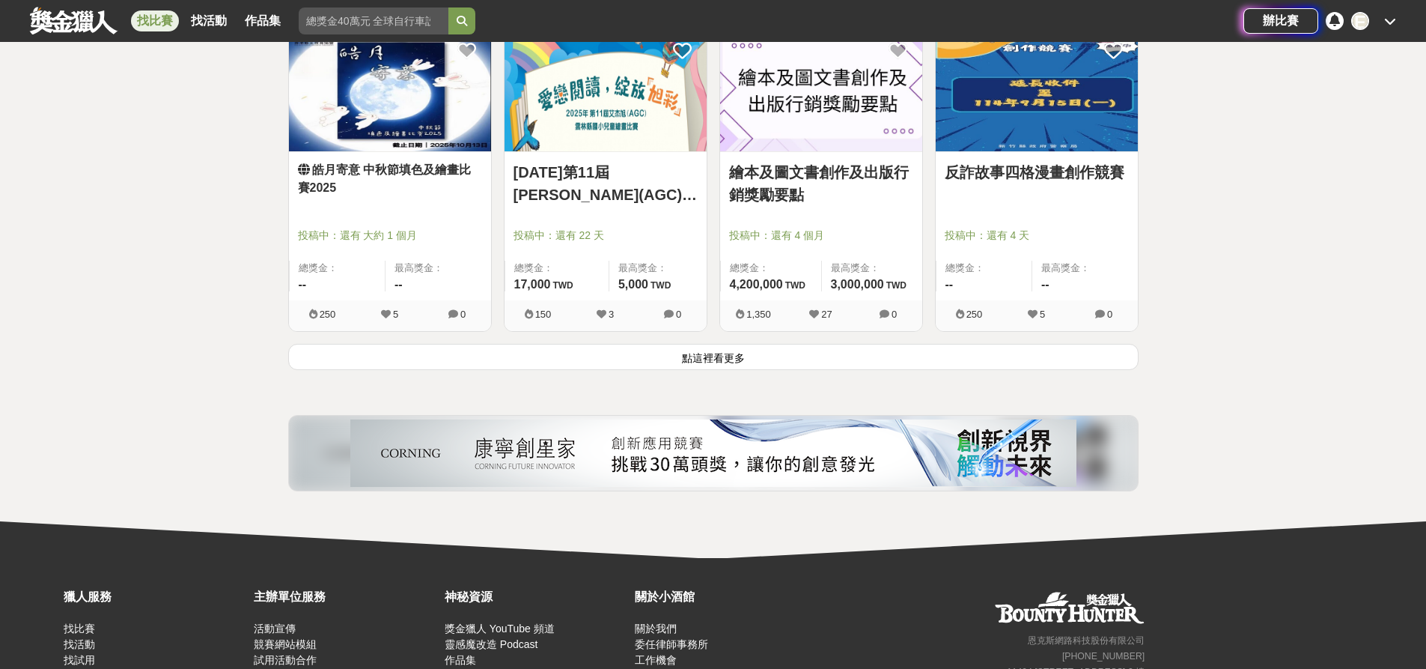
scroll to position [11448, 0]
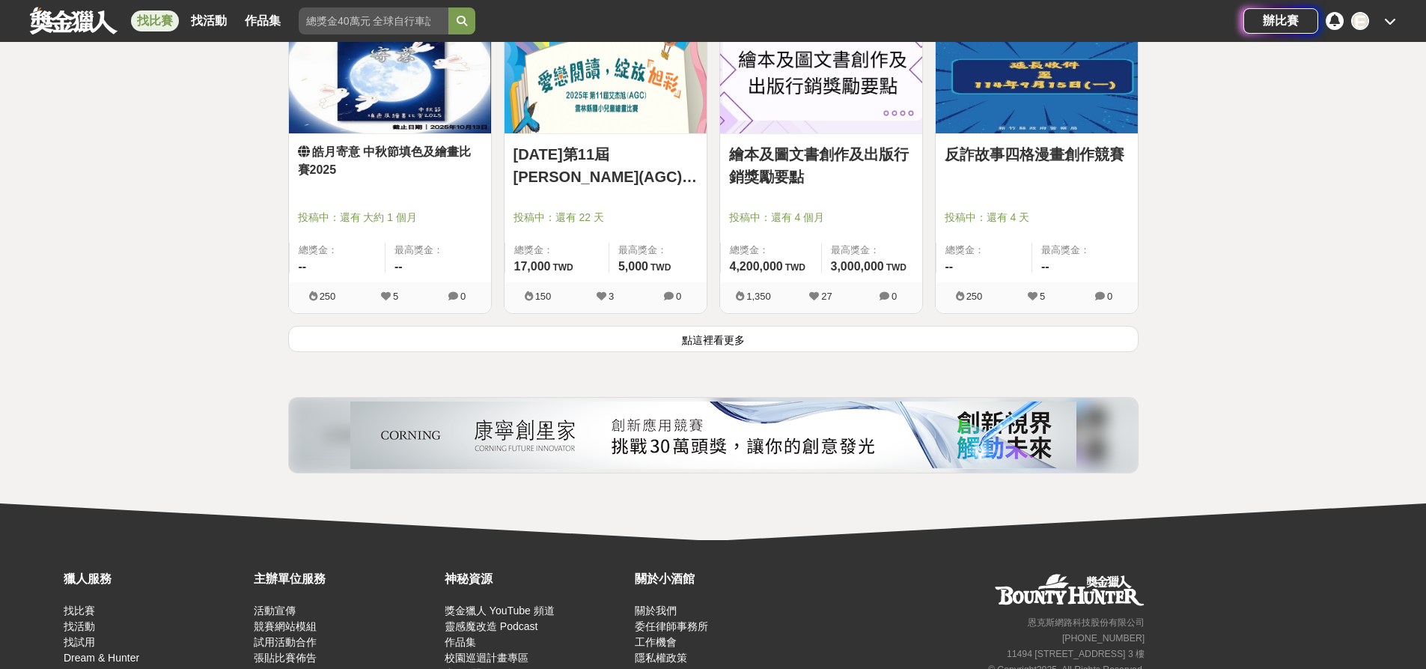
click at [732, 342] on button "點這裡看更多" at bounding box center [713, 339] width 851 height 26
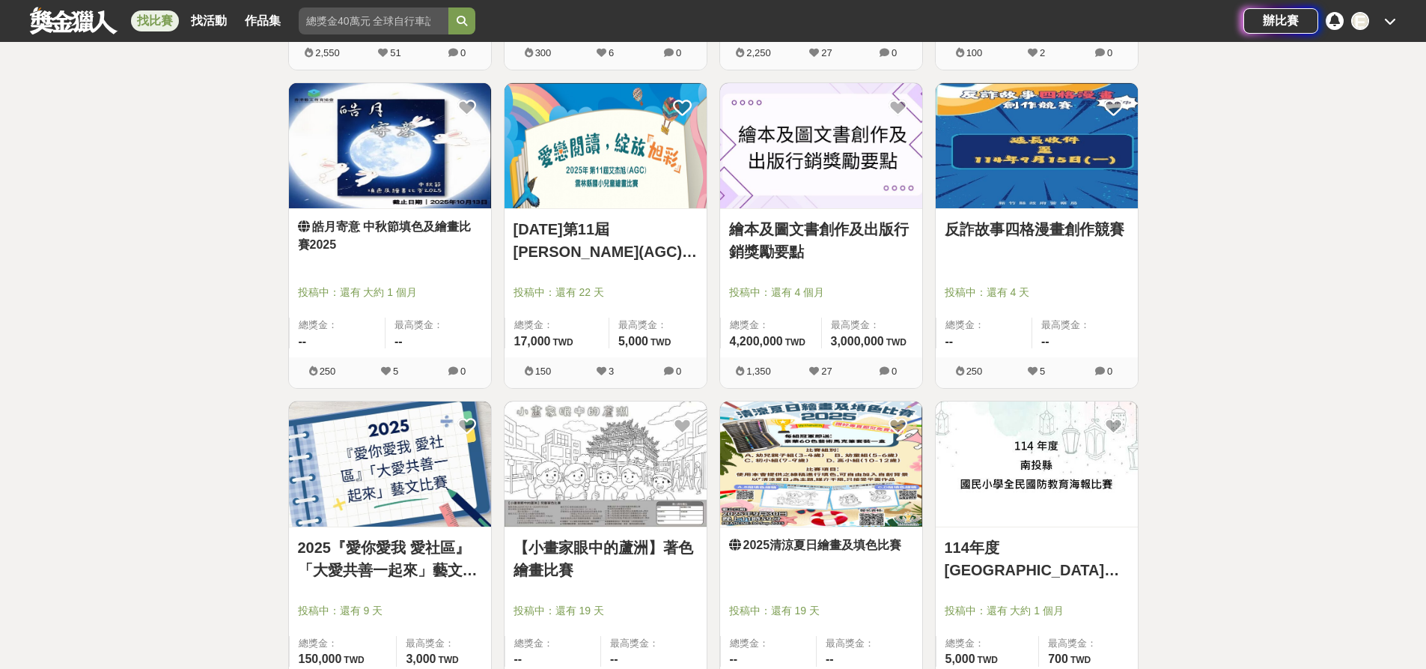
scroll to position [11224, 0]
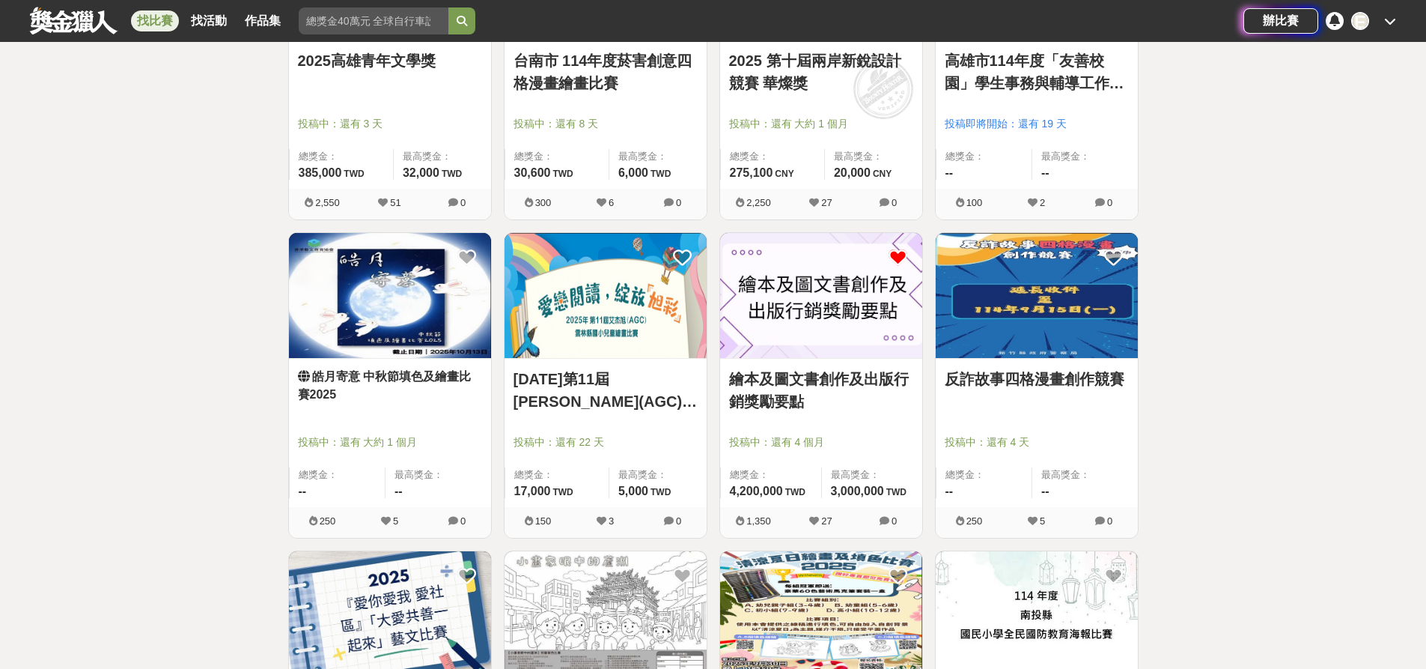
click at [897, 255] on icon at bounding box center [898, 257] width 19 height 19
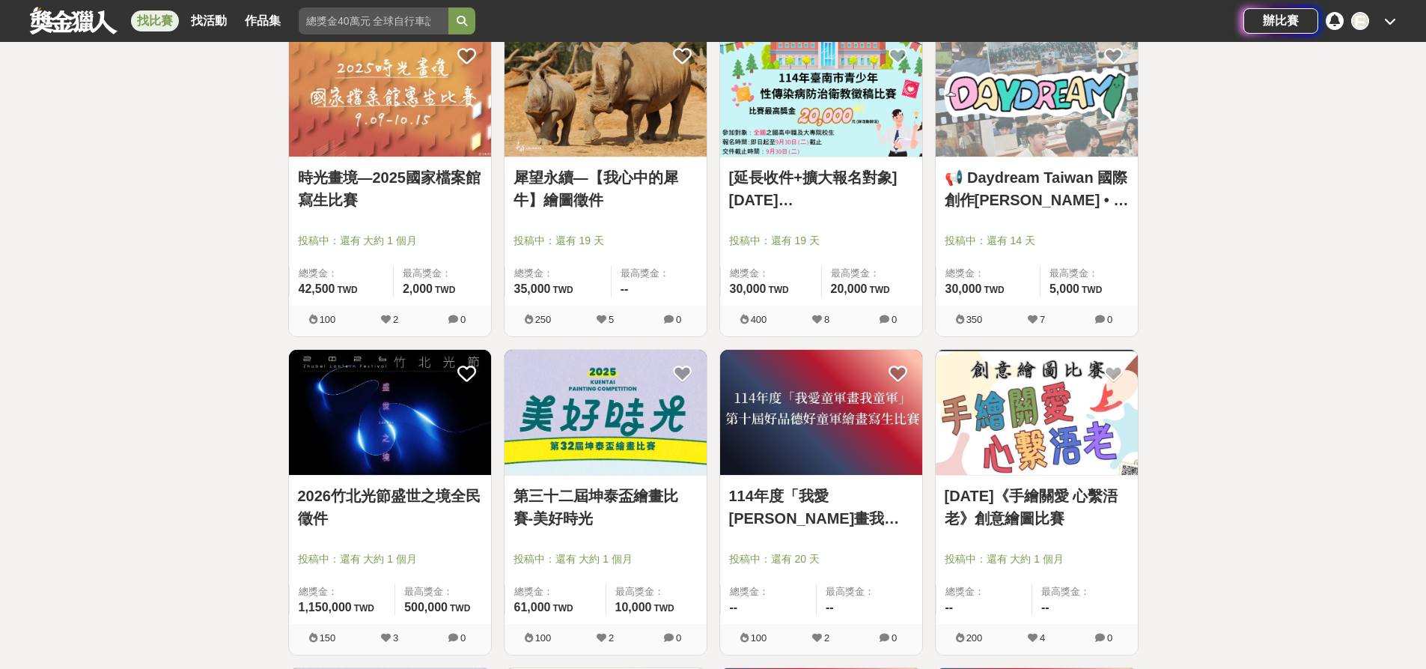
scroll to position [5383, 0]
click at [1393, 24] on icon at bounding box center [1391, 21] width 12 height 12
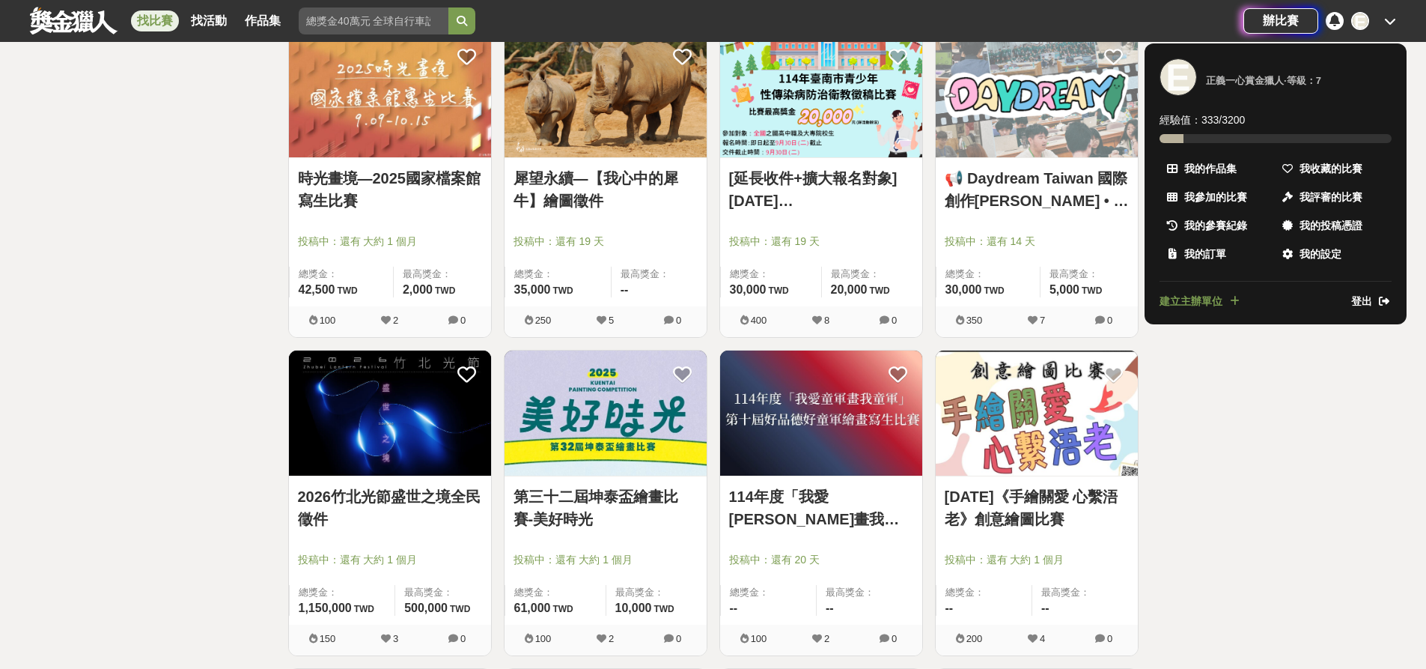
click at [1376, 300] on link "登出" at bounding box center [1372, 302] width 40 height 16
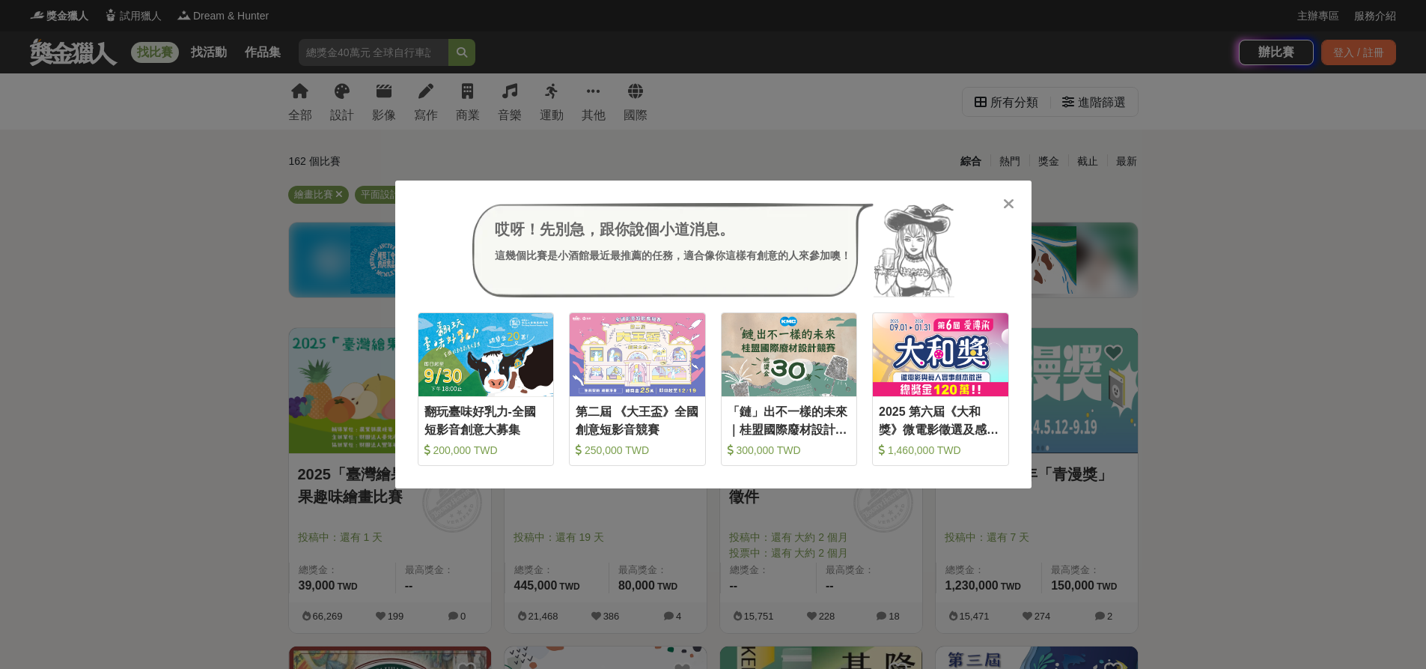
click at [1368, 173] on div "哎呀！先別急，跟你說個小道消息。 這幾個比賽是小酒館最近最推薦的任務，適合像你這樣有創意的人來參加噢！ 收藏 翻玩臺味好乳力-全國短影音創意大募集 200,0…" at bounding box center [713, 334] width 1426 height 669
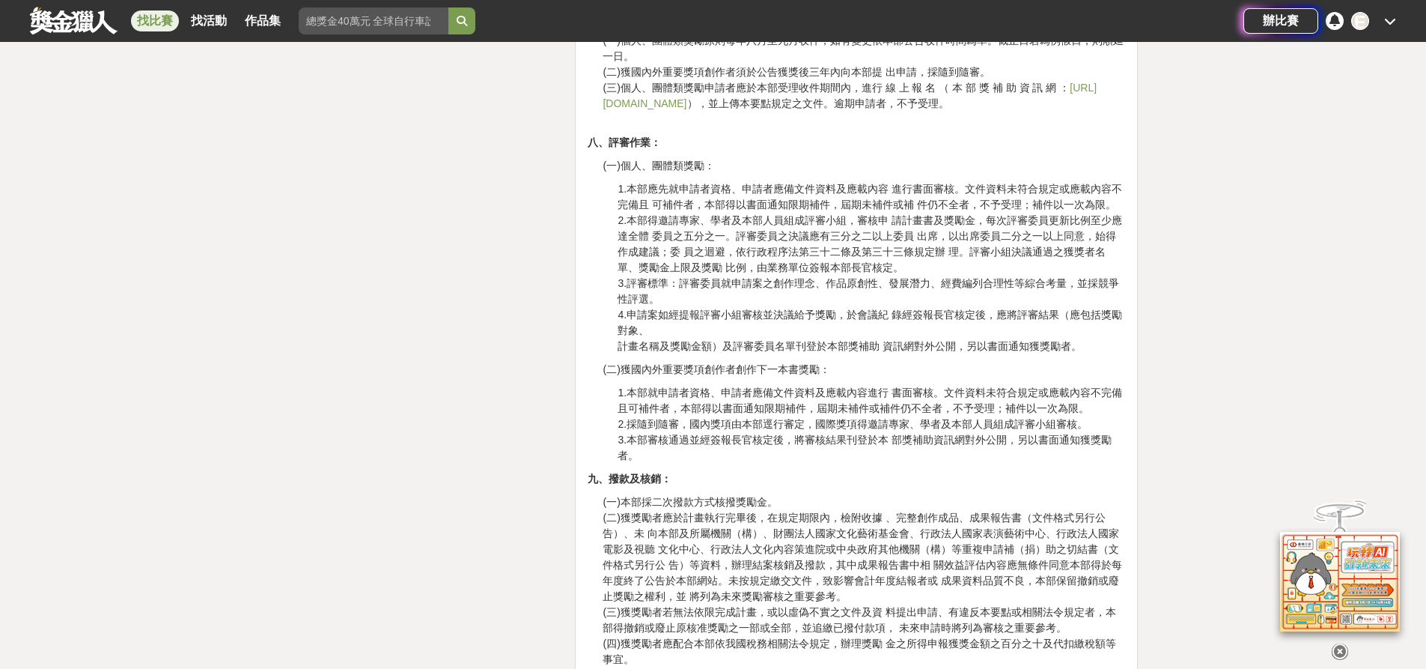
scroll to position [2696, 0]
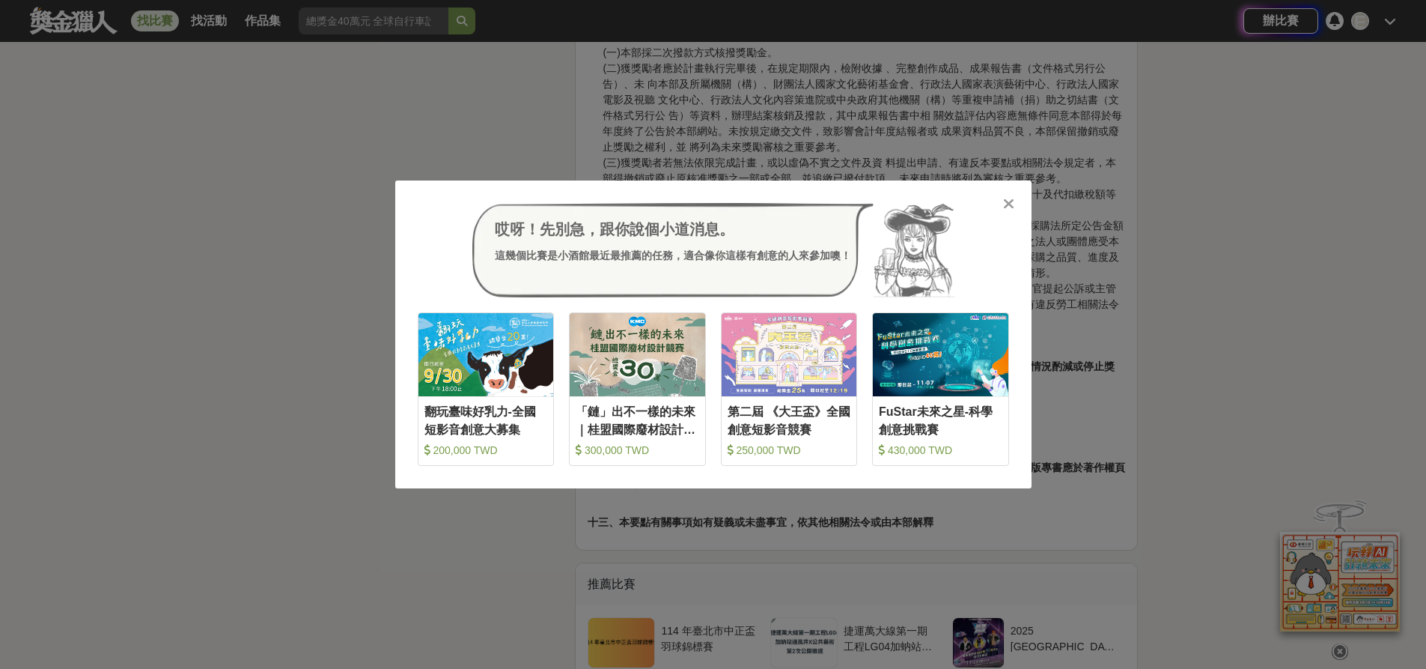
click at [1415, 29] on div "哎呀！先別急，跟你說個小道消息。 這幾個比賽是小酒館最近最推薦的任務，適合像你這樣有創意的人來參加噢！ 收藏 翻玩臺味好乳力-全國短影音創意大募集 200,0…" at bounding box center [713, 334] width 1426 height 669
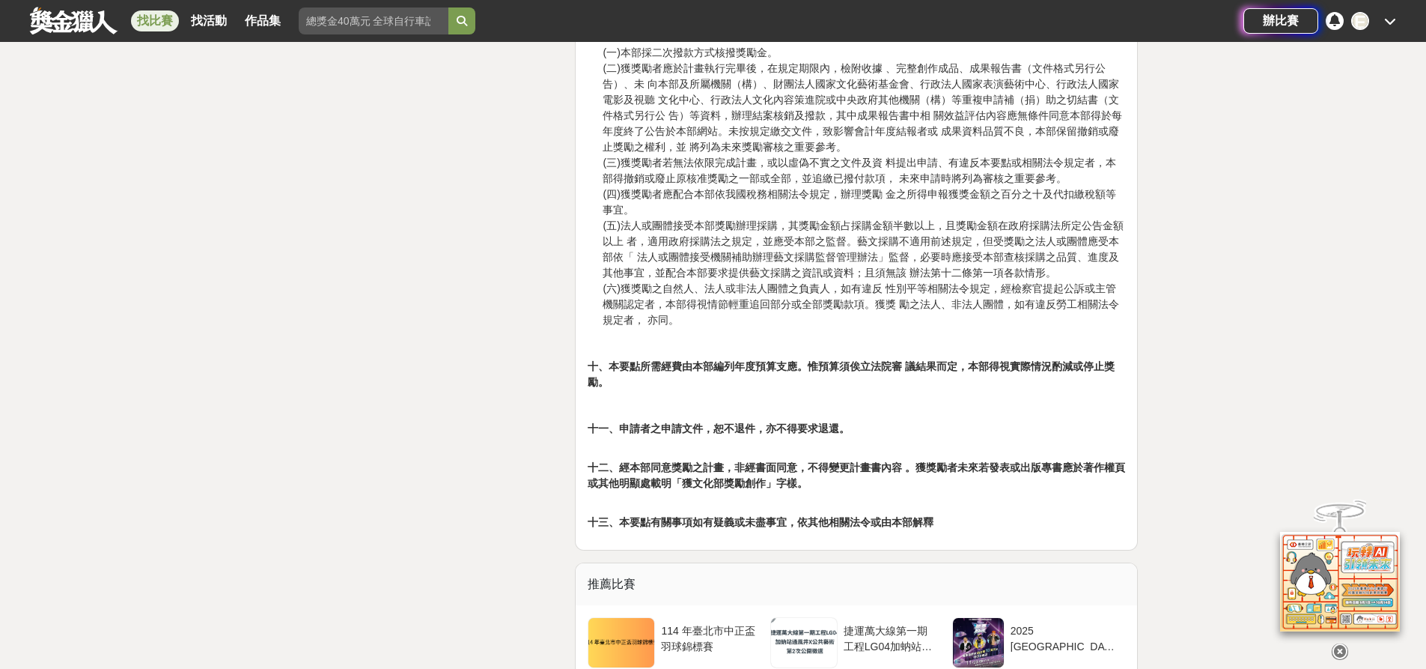
click at [1394, 24] on icon at bounding box center [1391, 21] width 12 height 12
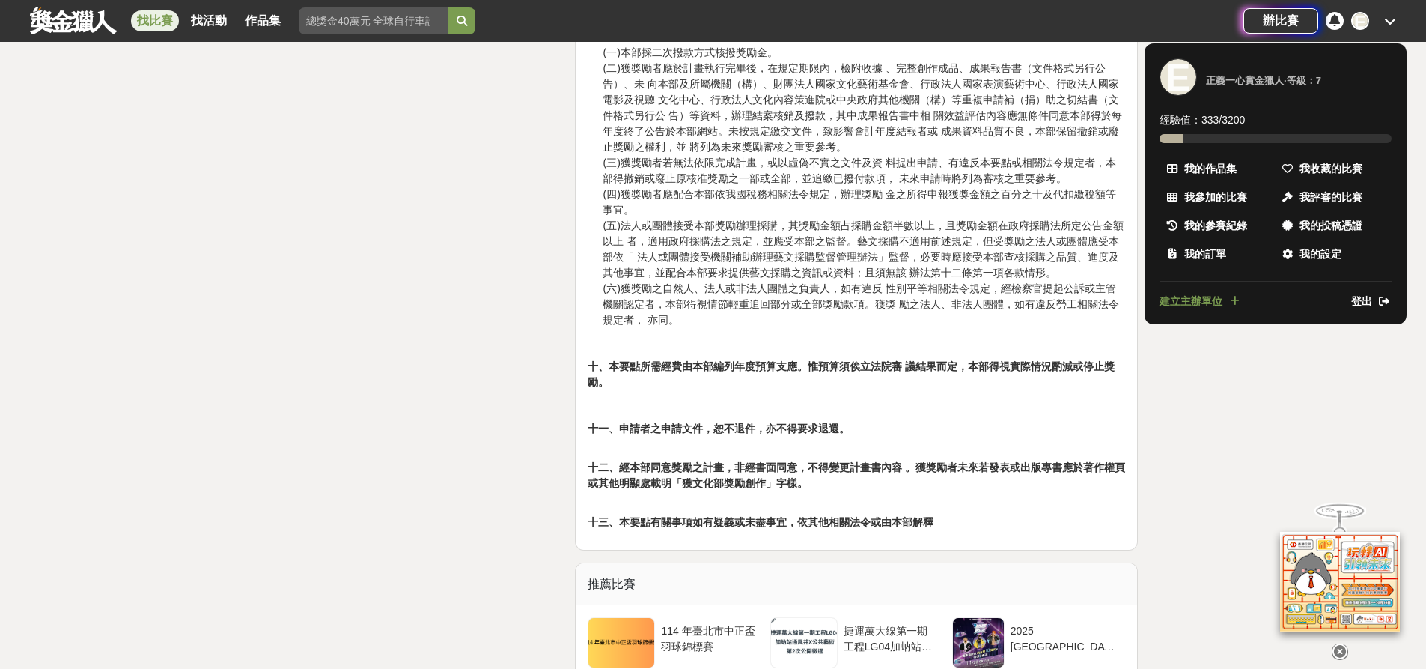
click at [1355, 298] on span "登出" at bounding box center [1362, 302] width 21 height 16
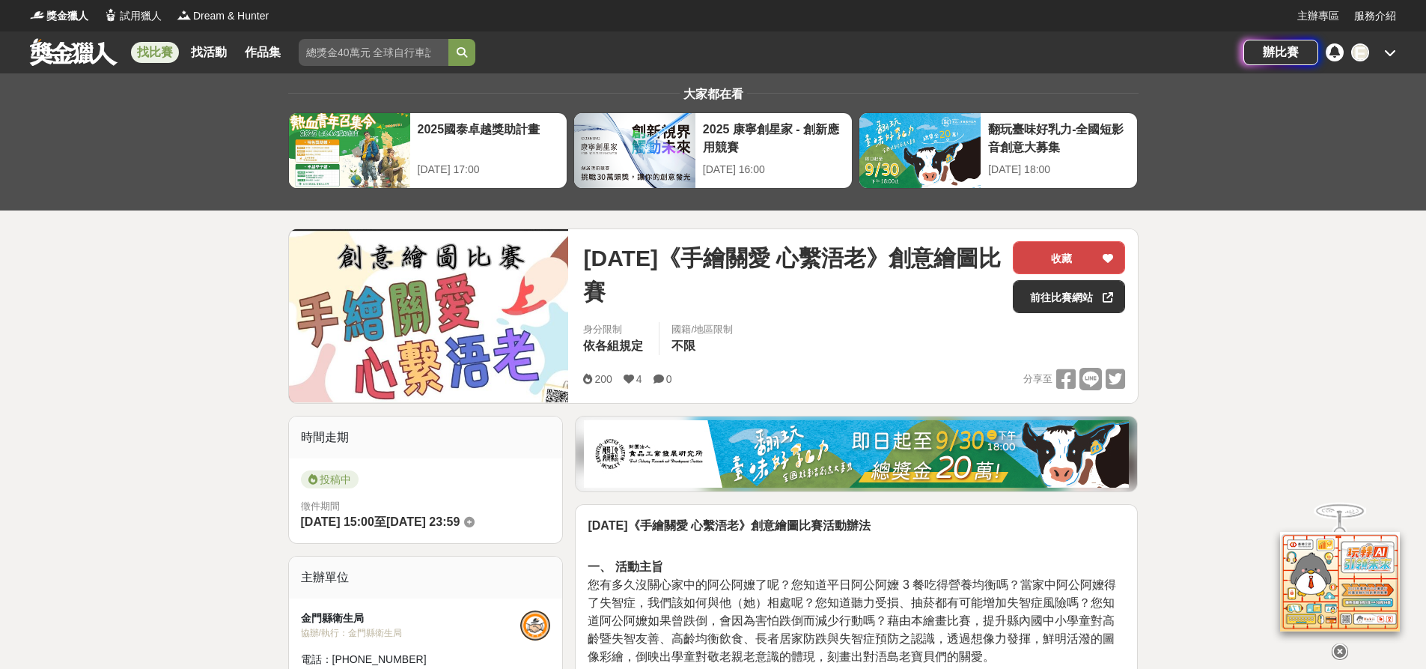
click at [1054, 252] on button "收藏" at bounding box center [1069, 257] width 112 height 33
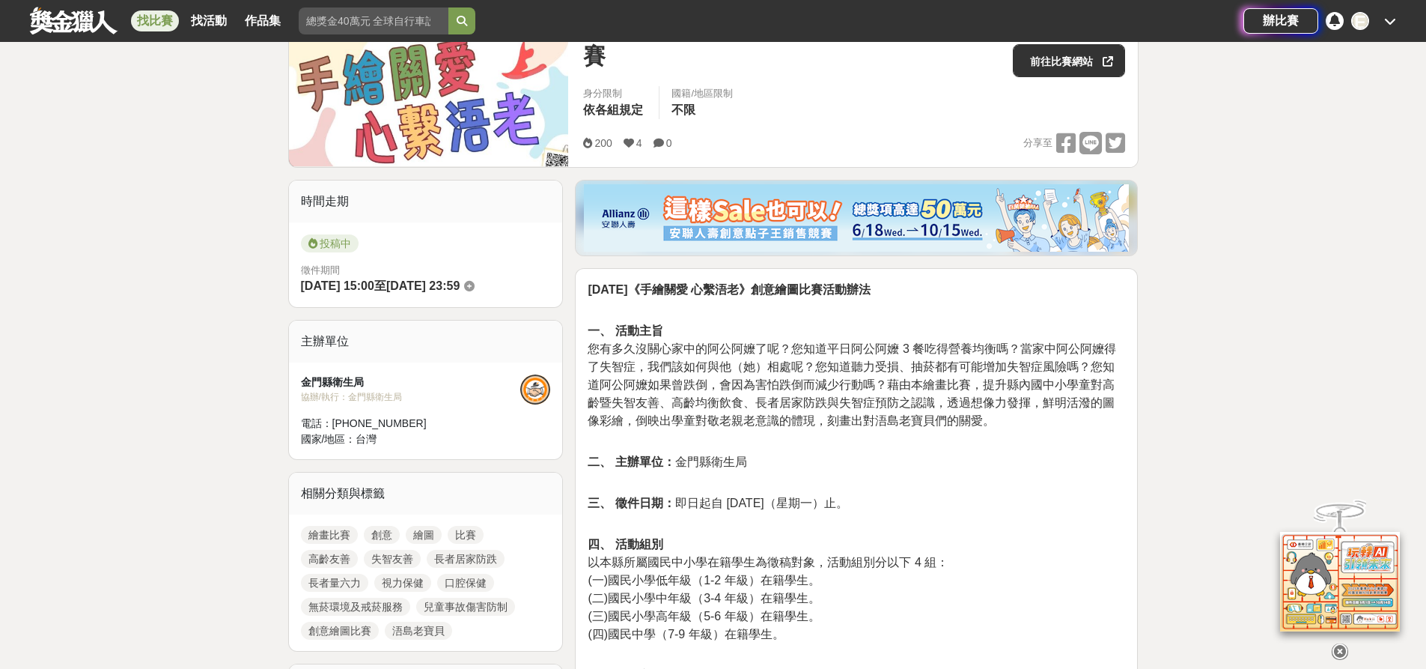
scroll to position [374, 0]
